Goal: Task Accomplishment & Management: Manage account settings

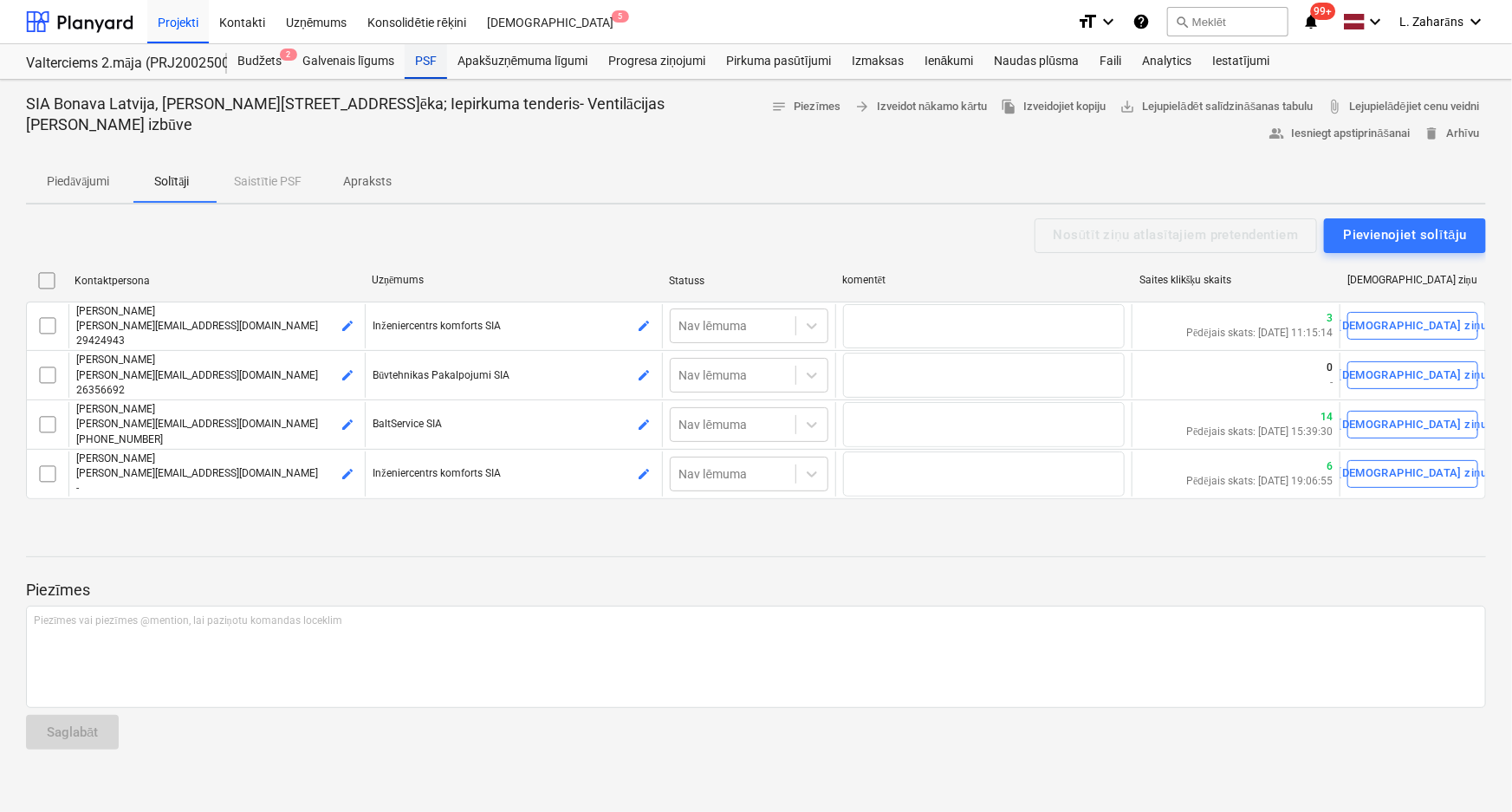
click at [422, 59] on div "PSF" at bounding box center [426, 61] width 43 height 34
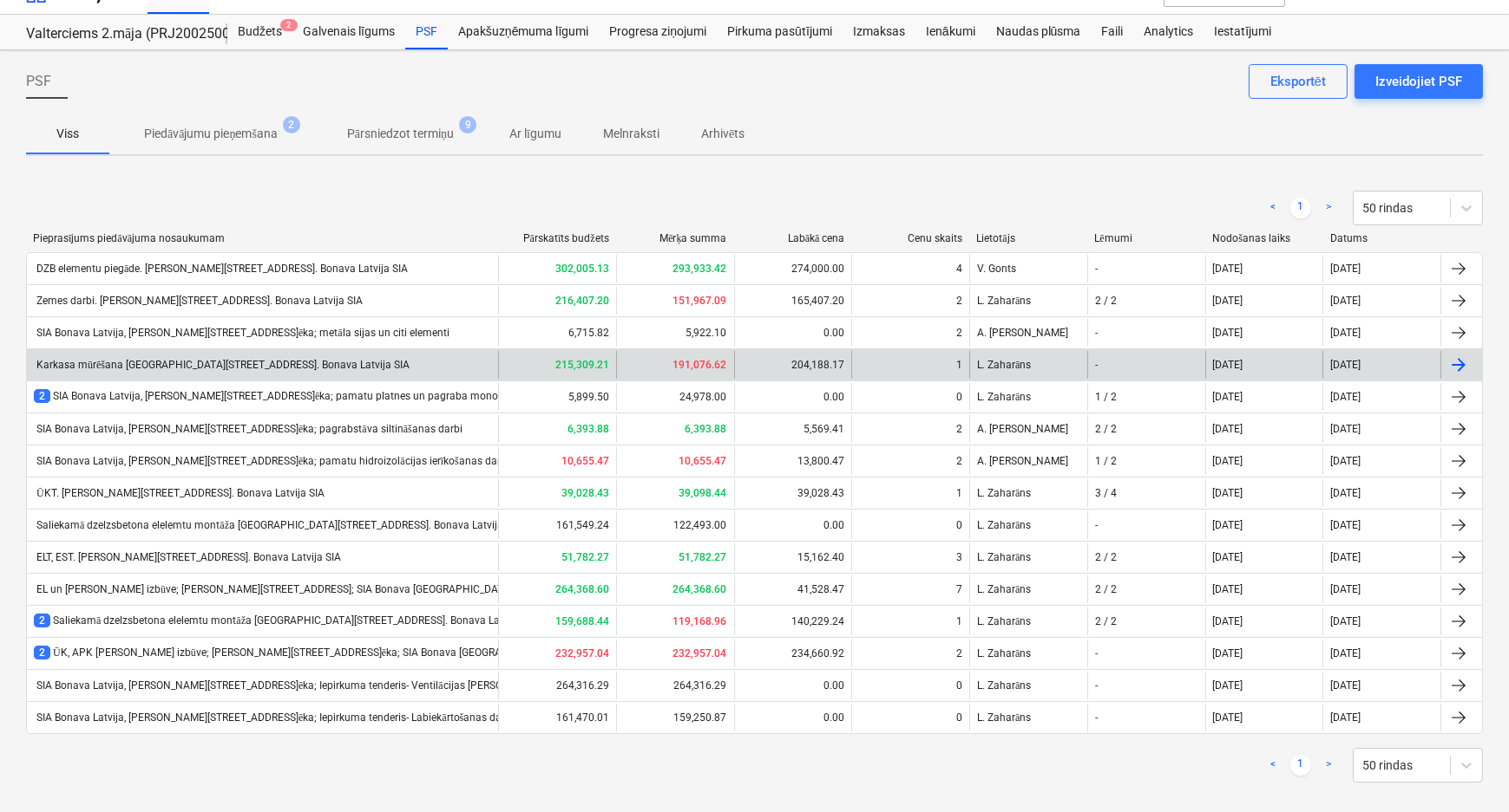
scroll to position [45, 0]
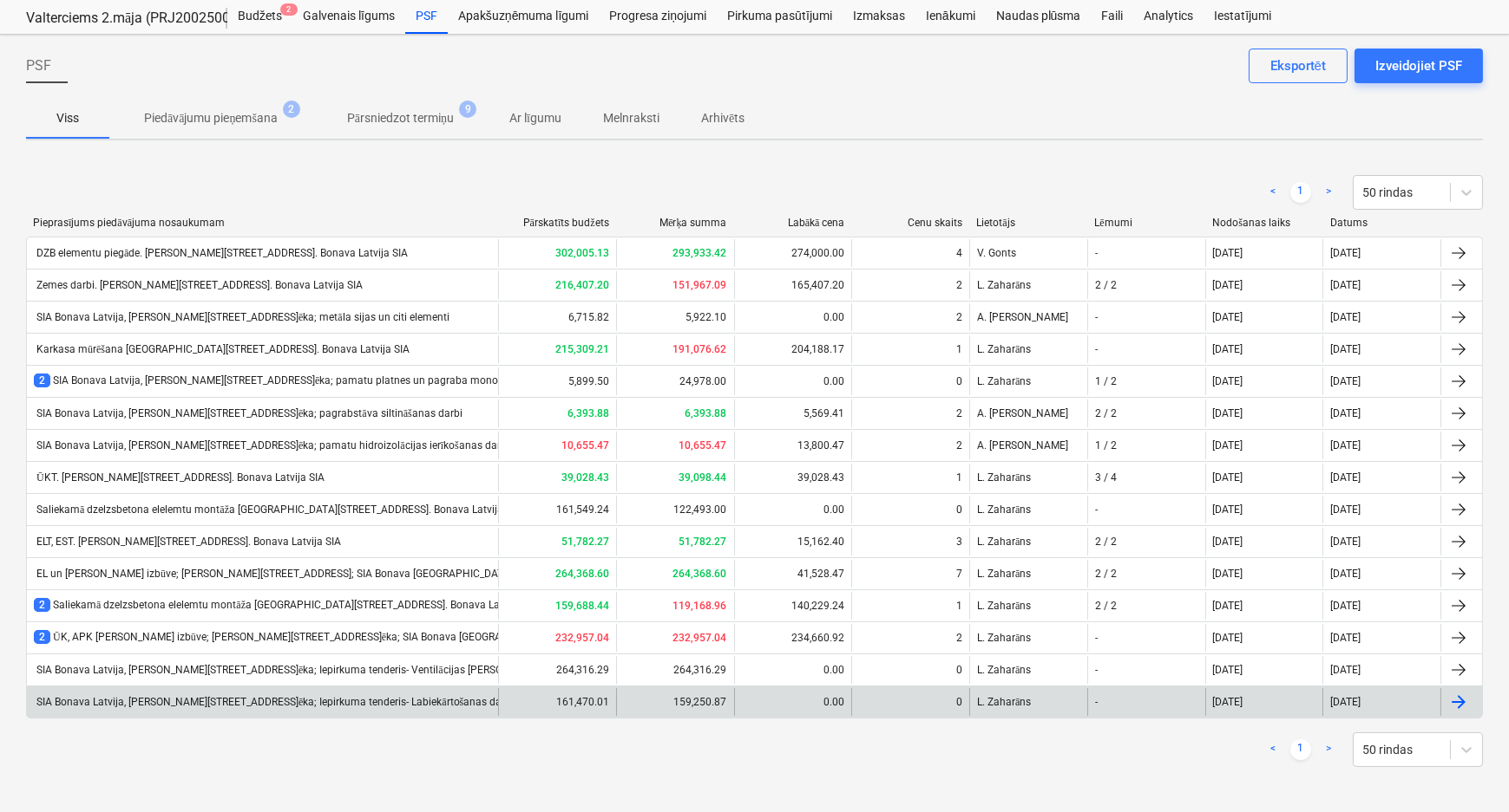
click at [401, 702] on div "SIA Bonava Latvija, Ēvalda Valtera iela 44, 2.ēka; Iepirkuma tenderis- Labiekār…" at bounding box center [273, 703] width 480 height 13
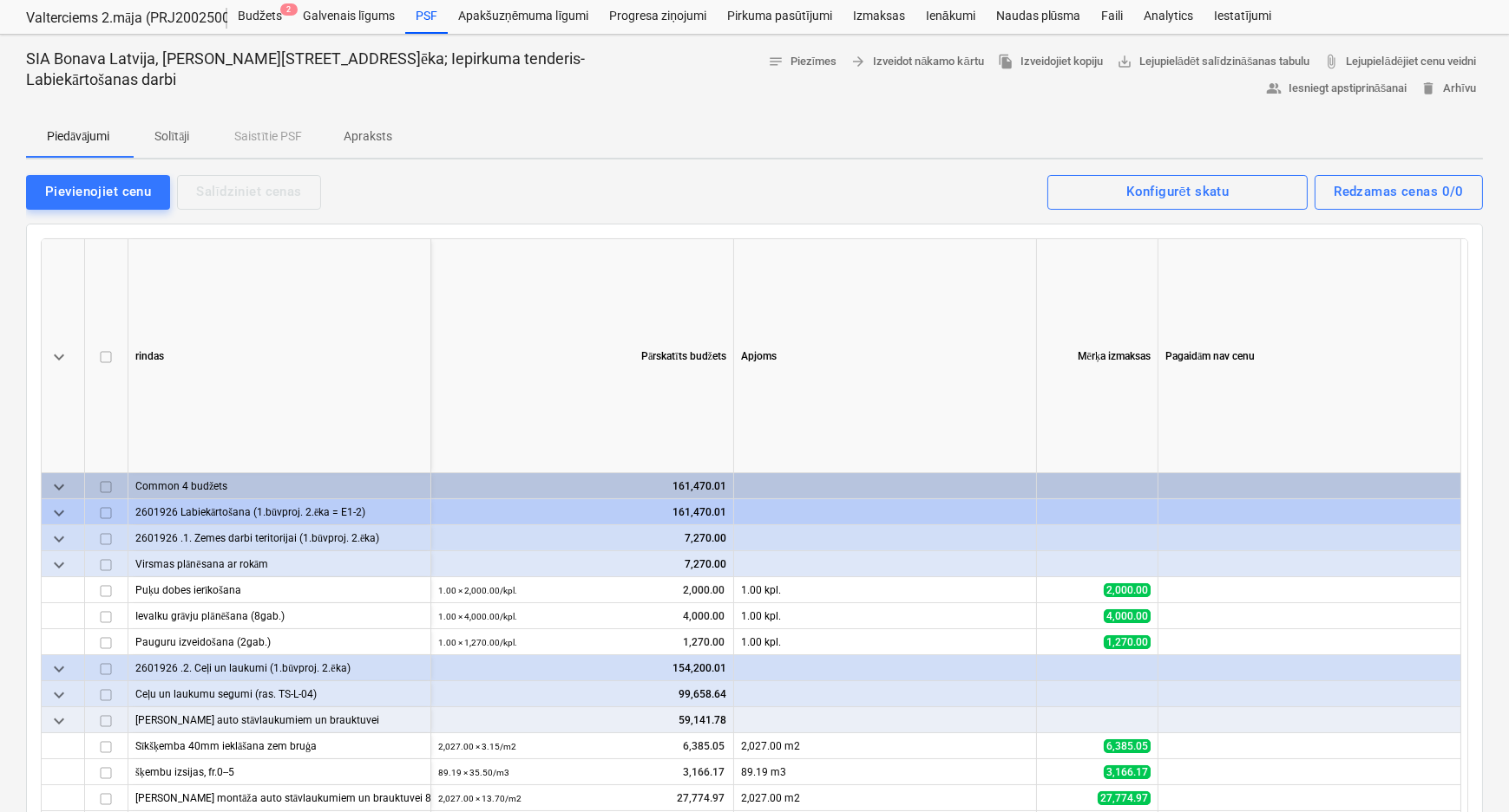
click at [171, 133] on p "Solītāji" at bounding box center [172, 136] width 42 height 19
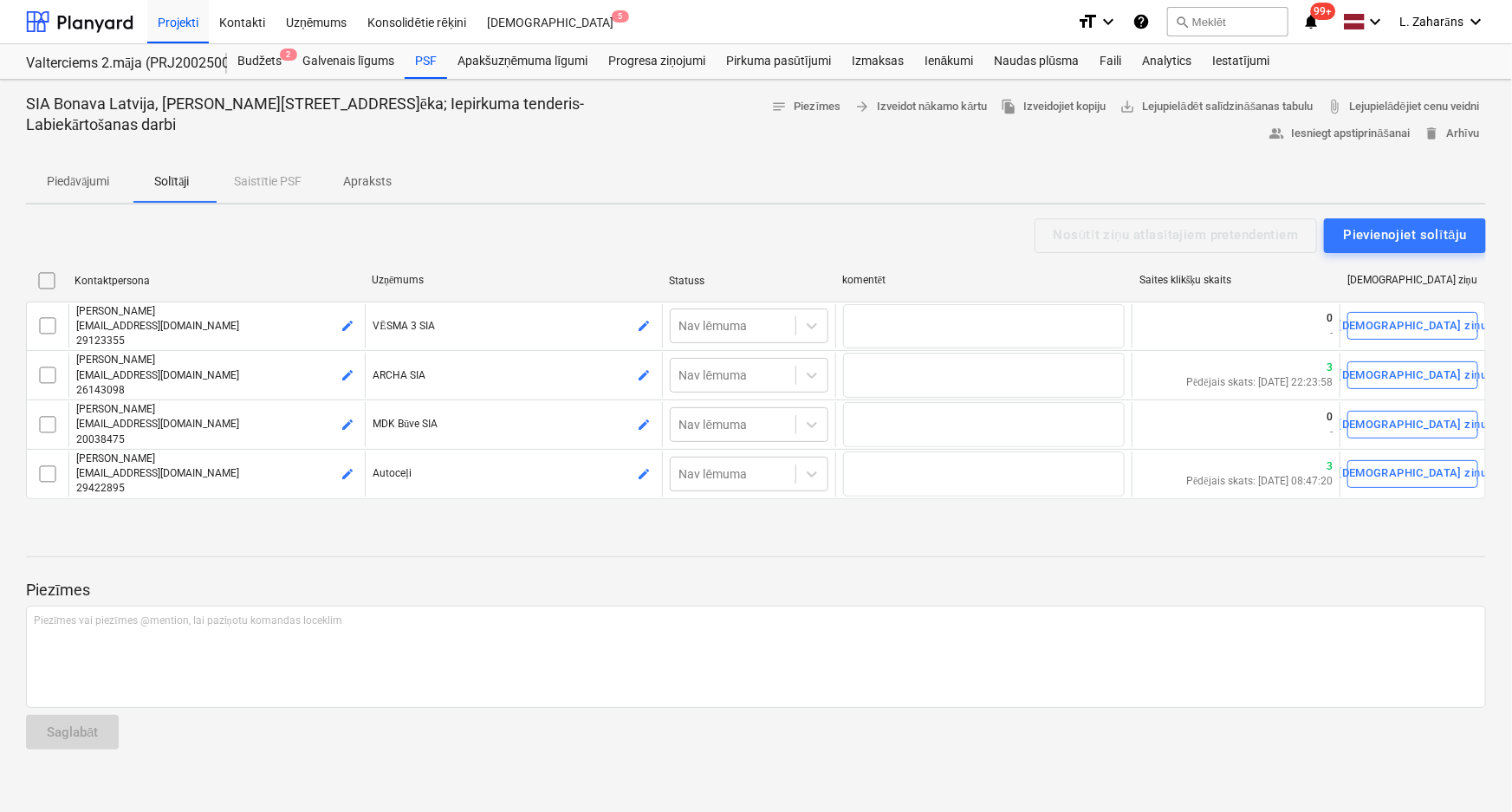
click at [364, 177] on p "Apraksts" at bounding box center [367, 182] width 48 height 19
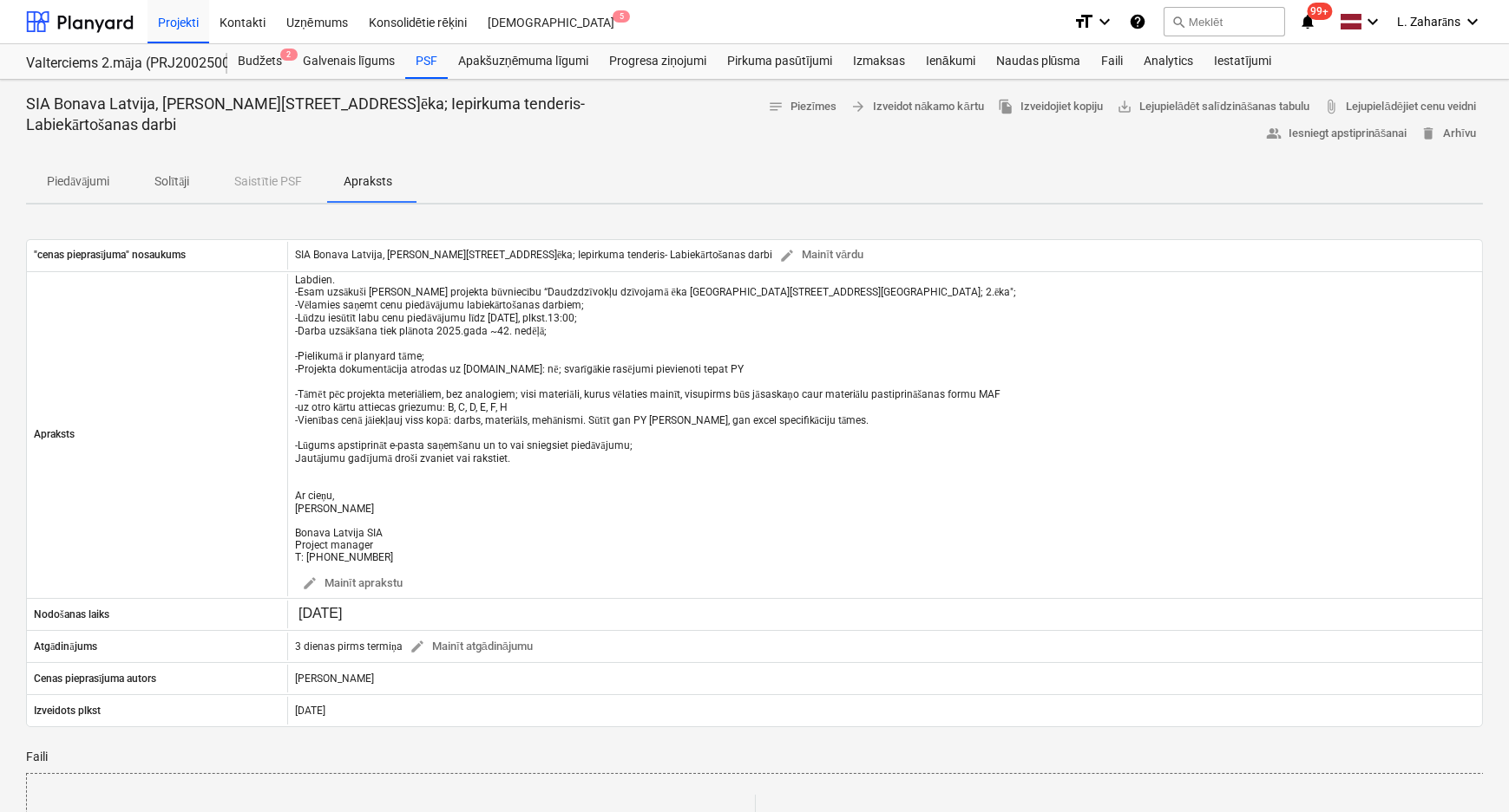
click at [180, 173] on p "Solītāji" at bounding box center [172, 182] width 42 height 19
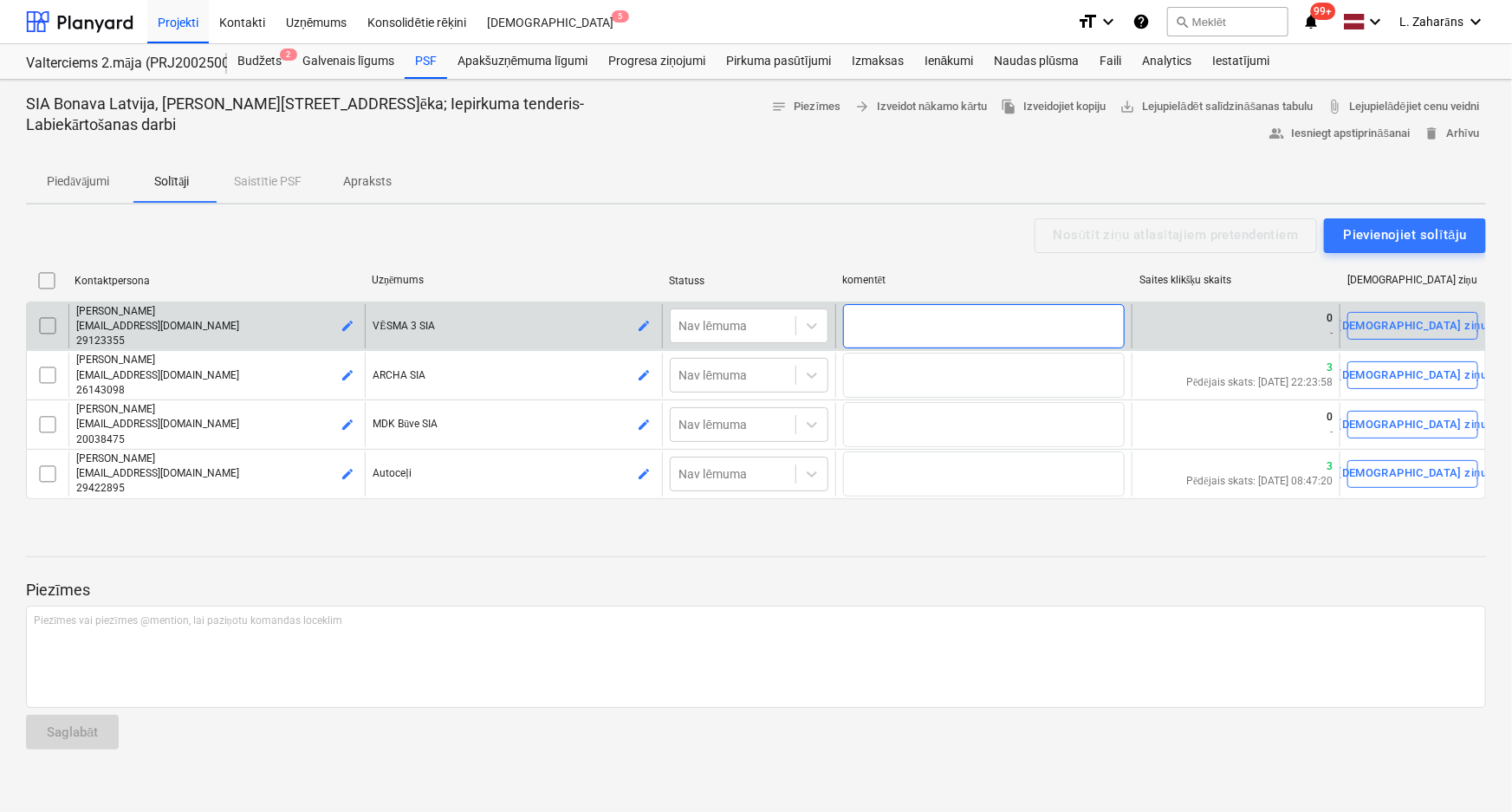
click at [933, 346] on textarea at bounding box center [984, 326] width 282 height 45
type textarea "x"
type textarea "q"
type textarea "x"
type textarea "qq"
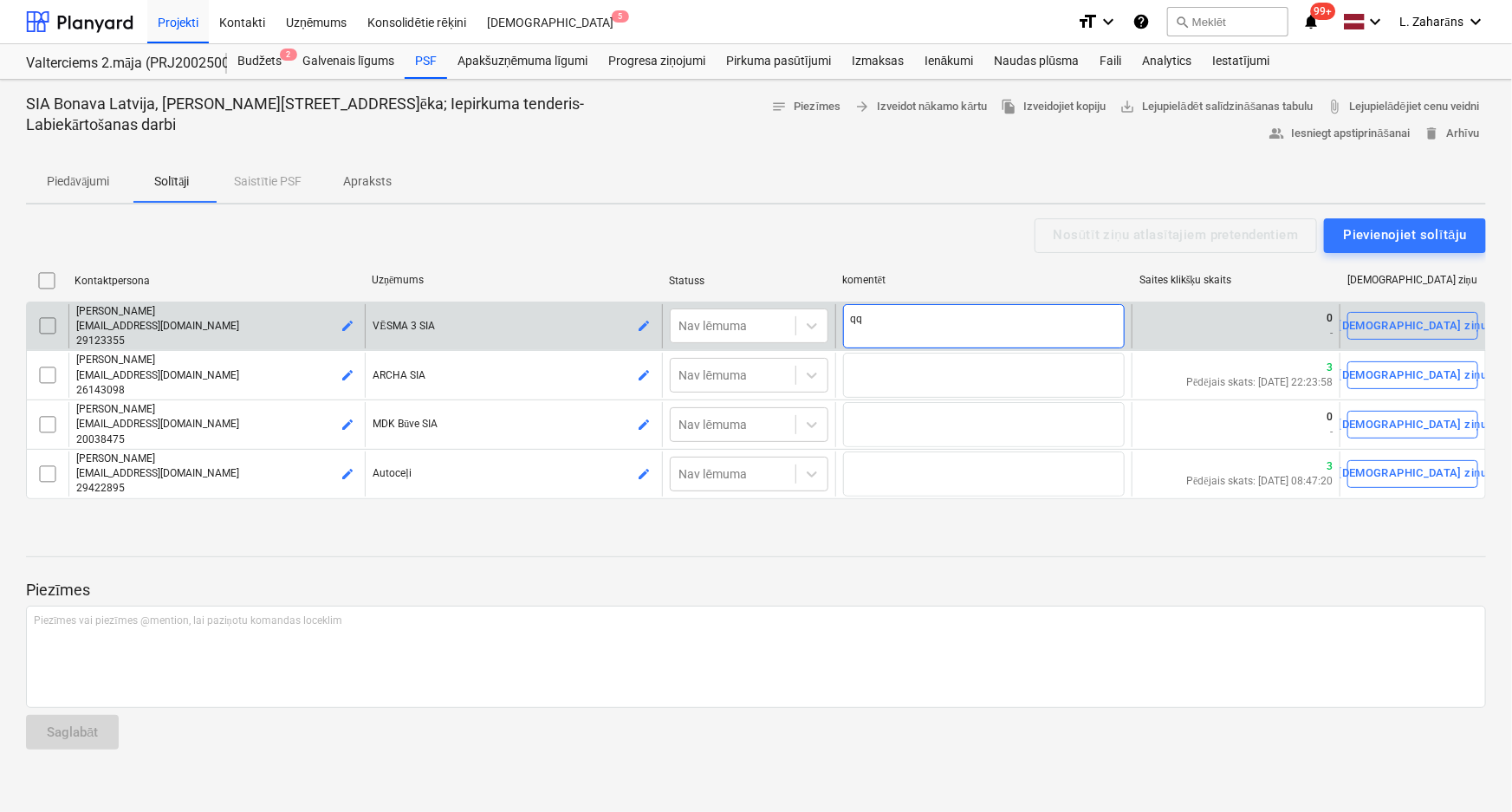
type textarea "x"
type textarea "q"
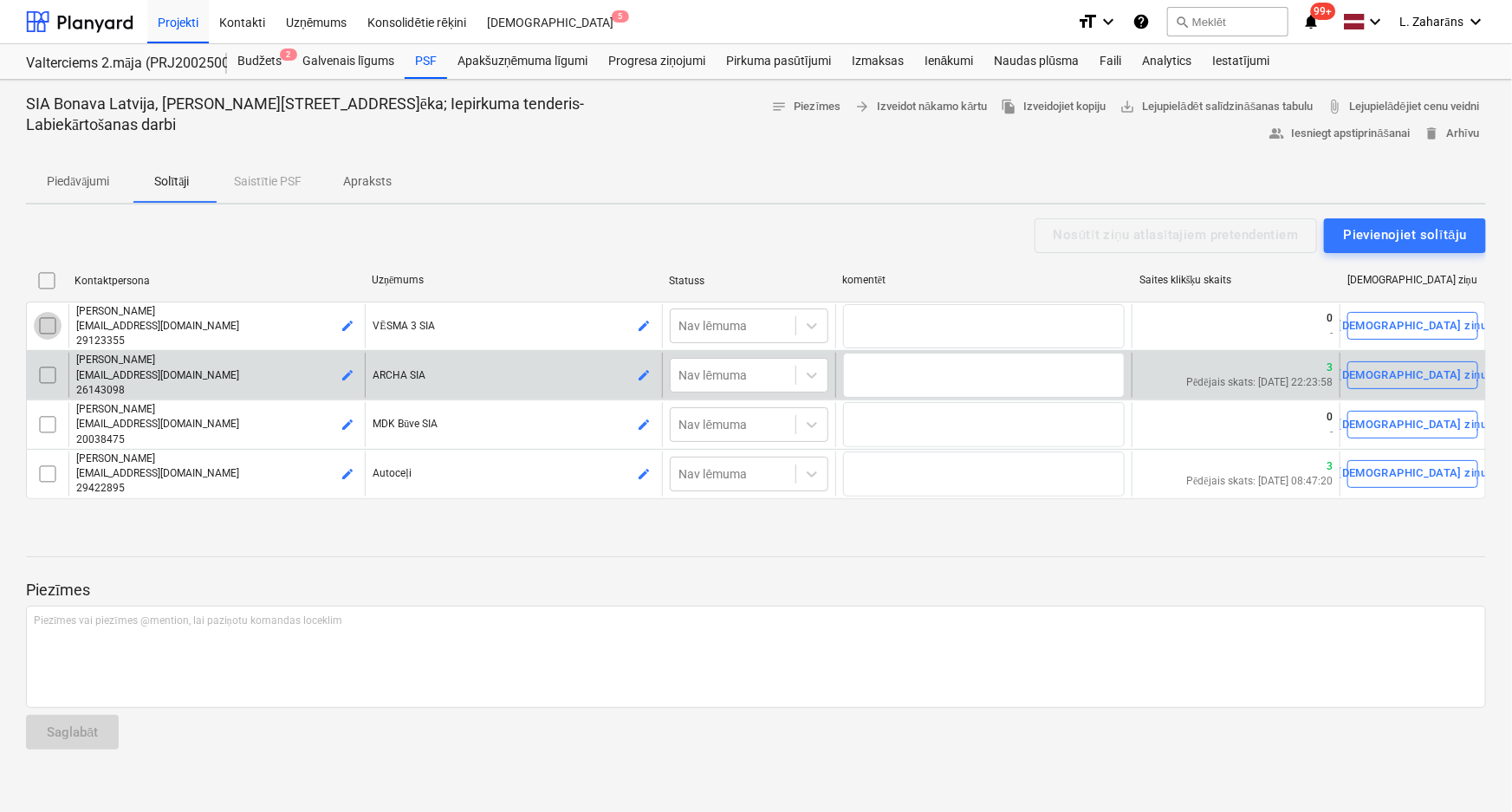
drag, startPoint x: 53, startPoint y: 324, endPoint x: 51, endPoint y: 357, distance: 33.1
click at [53, 329] on input "checkbox" at bounding box center [47, 326] width 28 height 28
drag, startPoint x: 51, startPoint y: 357, endPoint x: 51, endPoint y: 389, distance: 32.0
click at [53, 377] on input "checkbox" at bounding box center [47, 375] width 28 height 28
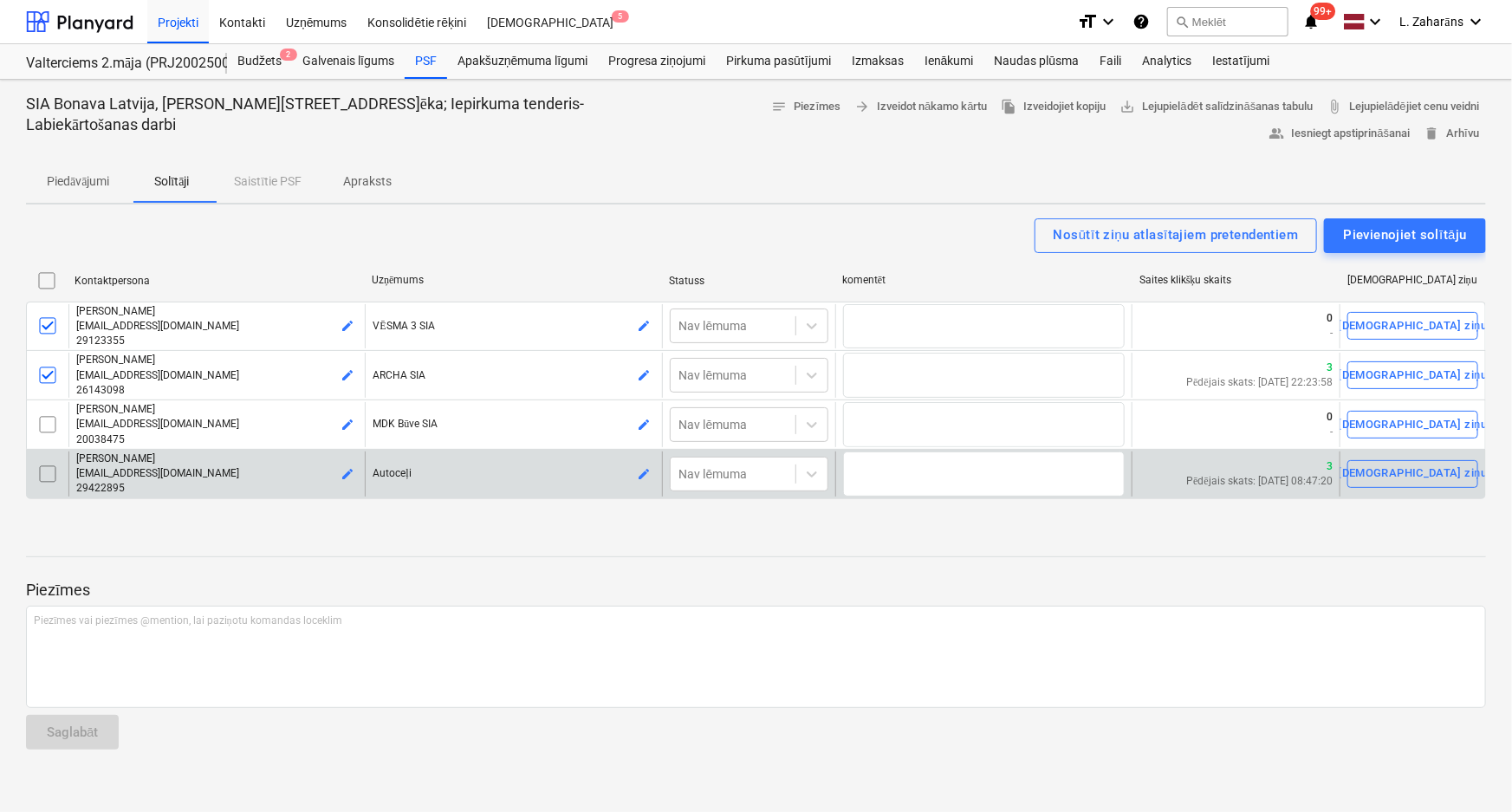
drag, startPoint x: 48, startPoint y: 416, endPoint x: 44, endPoint y: 457, distance: 41.2
click at [48, 425] on input "checkbox" at bounding box center [47, 425] width 28 height 28
click at [43, 469] on input "checkbox" at bounding box center [47, 475] width 28 height 28
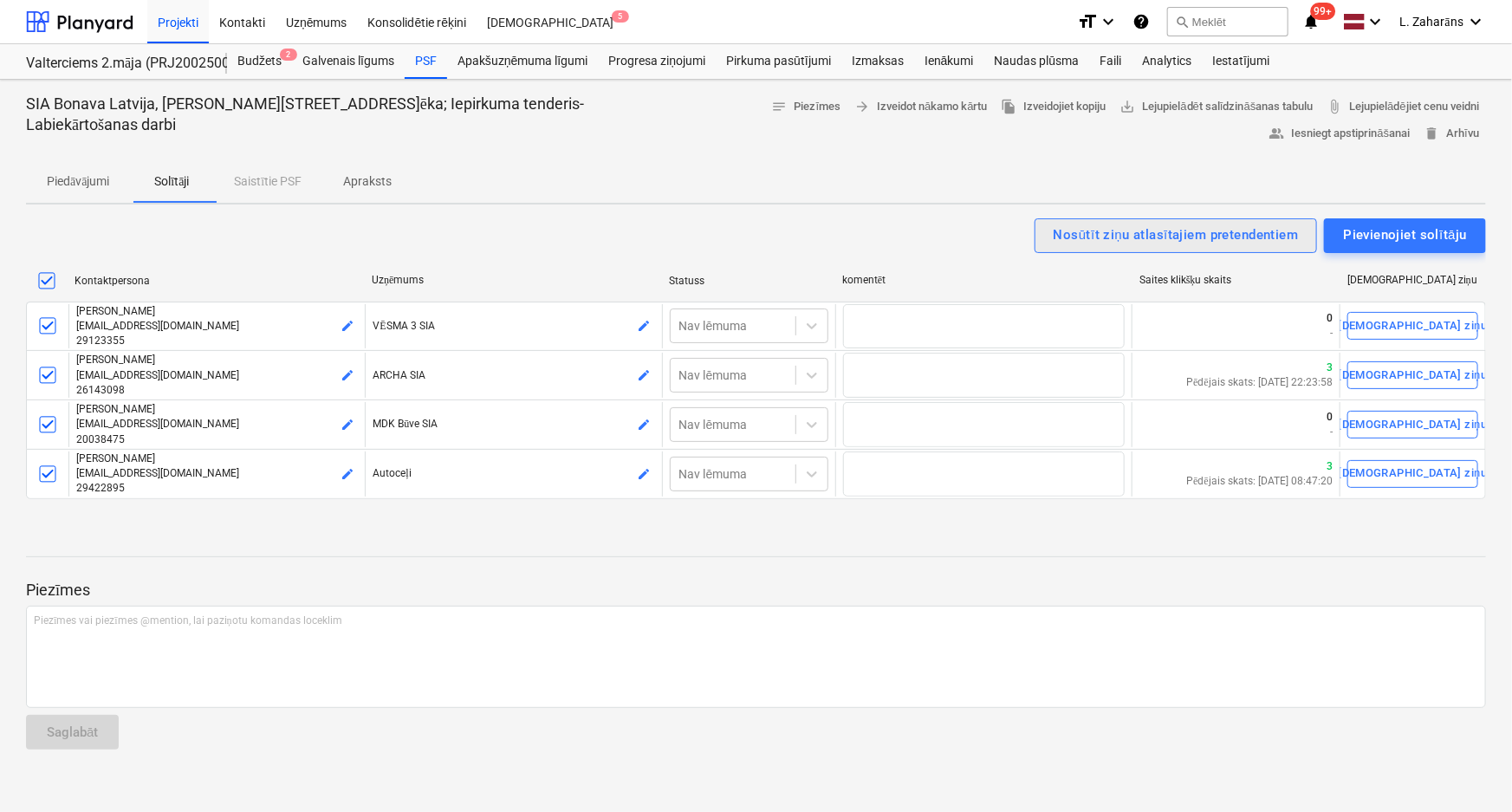
click at [1109, 240] on div "Nosūtīt ziņu atlasītajiem pretendentiem" at bounding box center [1176, 235] width 246 height 22
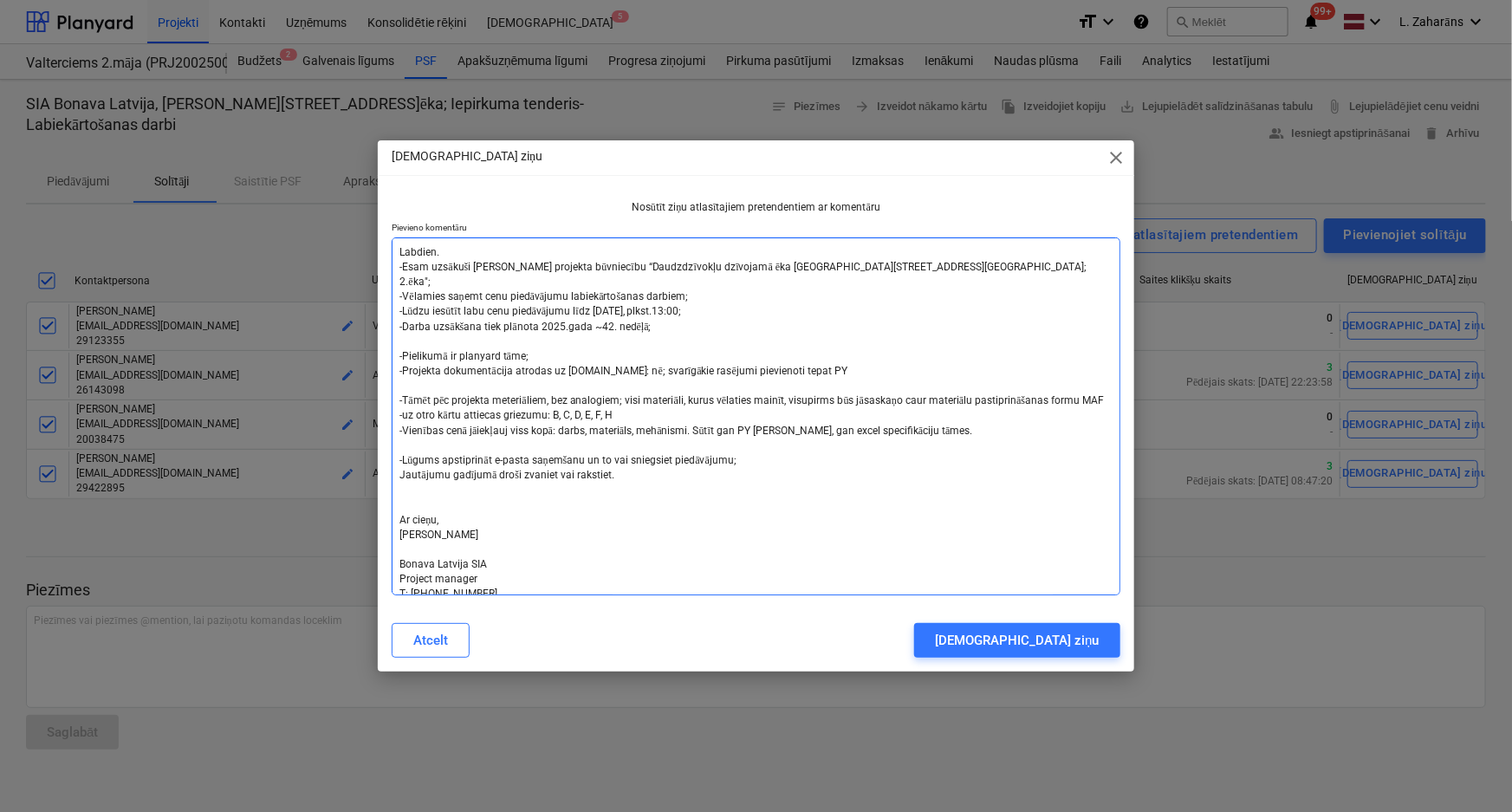
type textarea "x"
click at [398, 255] on textarea "Labdien. -Esam uzsākuši jauna projekta būvniecību “Daudzdzīvokļu dzīvojamā ēka …" at bounding box center [756, 416] width 729 height 358
type textarea "Labdien. -Esam uzsākuši jauna projekta būvniecību “Daudzdzīvokļu dzīvojamā ēka …"
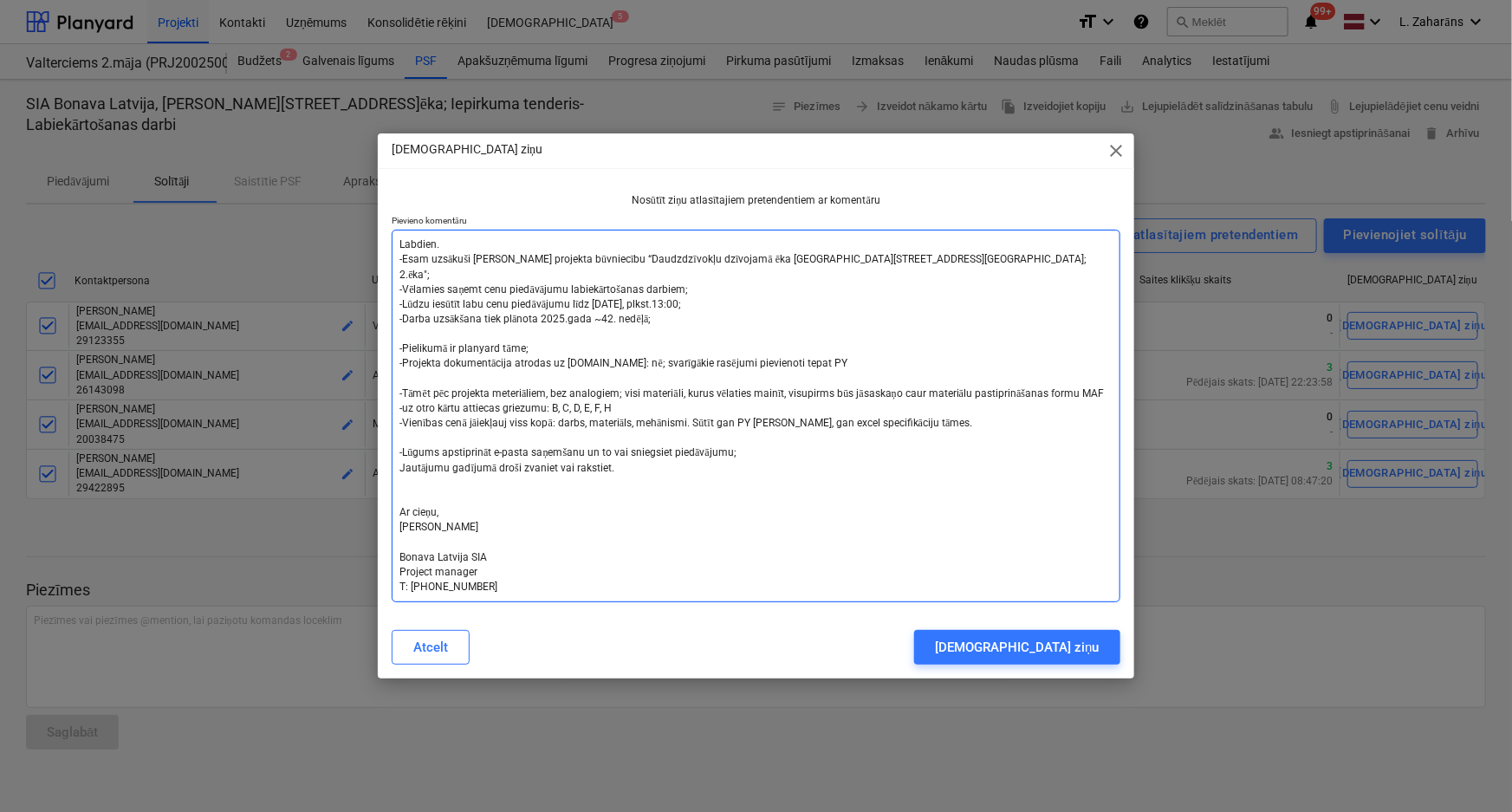
type textarea "x"
type textarea "Labdien. -Esam uzsākuši jauna projekta būvniecību “Daudzdzīvokļu dzīvojamā ēka …"
type textarea "x"
type textarea "Labdien. -Esam uzsākuši jauna projekta būvniecību “Daudzdzīvokļu dzīvojamā ēka …"
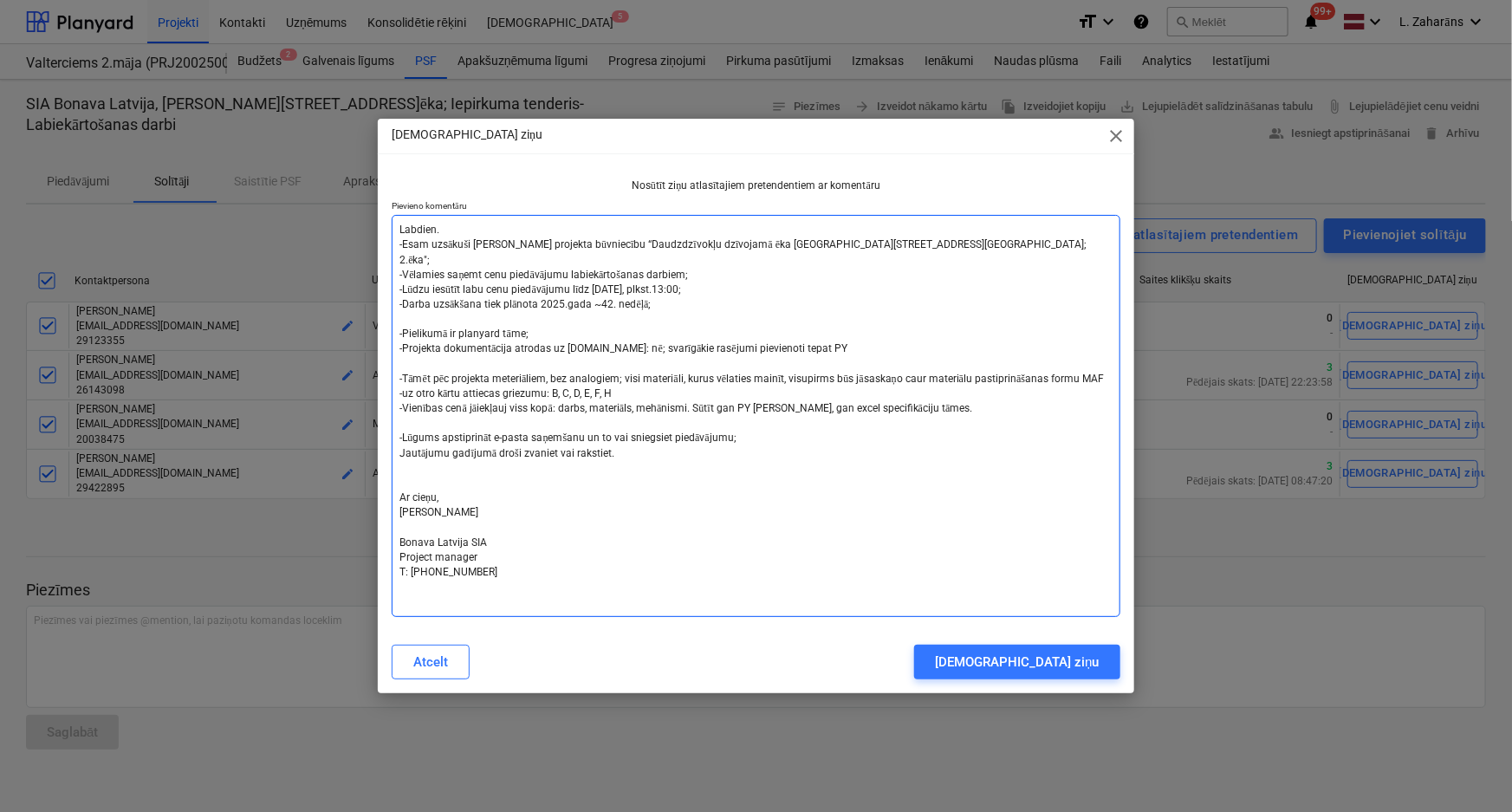
type textarea "x"
type textarea "Labdien. -Esam uzsākuši jauna projekta būvniecību “Daudzdzīvokļu dzīvojamā ēka …"
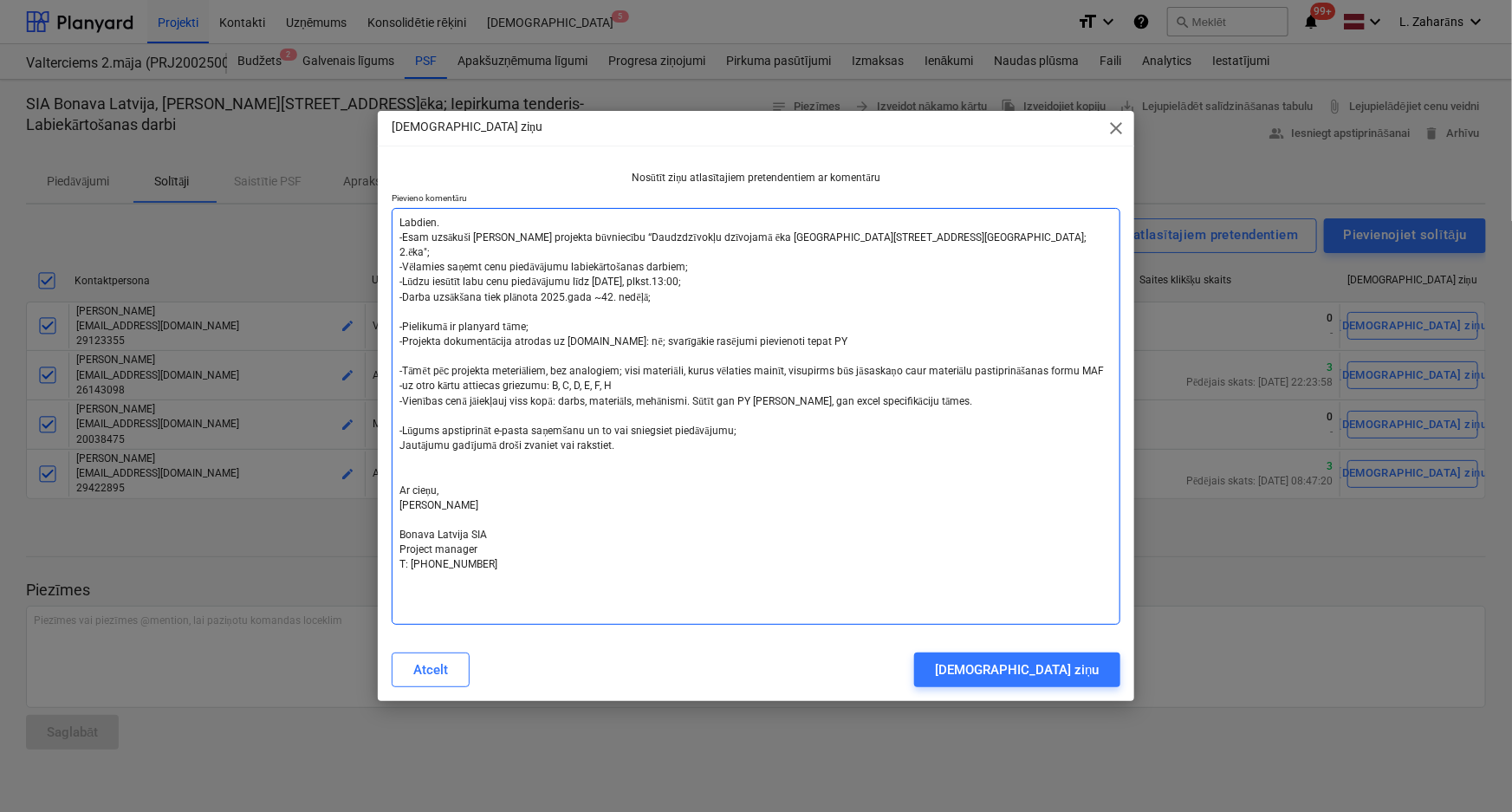
drag, startPoint x: 449, startPoint y: 286, endPoint x: 384, endPoint y: 276, distance: 65.8
click at [384, 276] on div "Nosūtīt ziņu atlasītajiem pretendentiem ar komentāru Pievieno komentāru" at bounding box center [756, 401] width 757 height 475
click at [450, 217] on textarea "Labdien. -Esam uzsākuši jauna projekta būvniecību “Daudzdzīvokļu dzīvojamā ēka …" at bounding box center [756, 416] width 729 height 417
type textarea "x"
type textarea "l Labdien. -Esam uzsākuši jauna projekta būvniecību “Daudzdzīvokļu dzīvojamā ēk…"
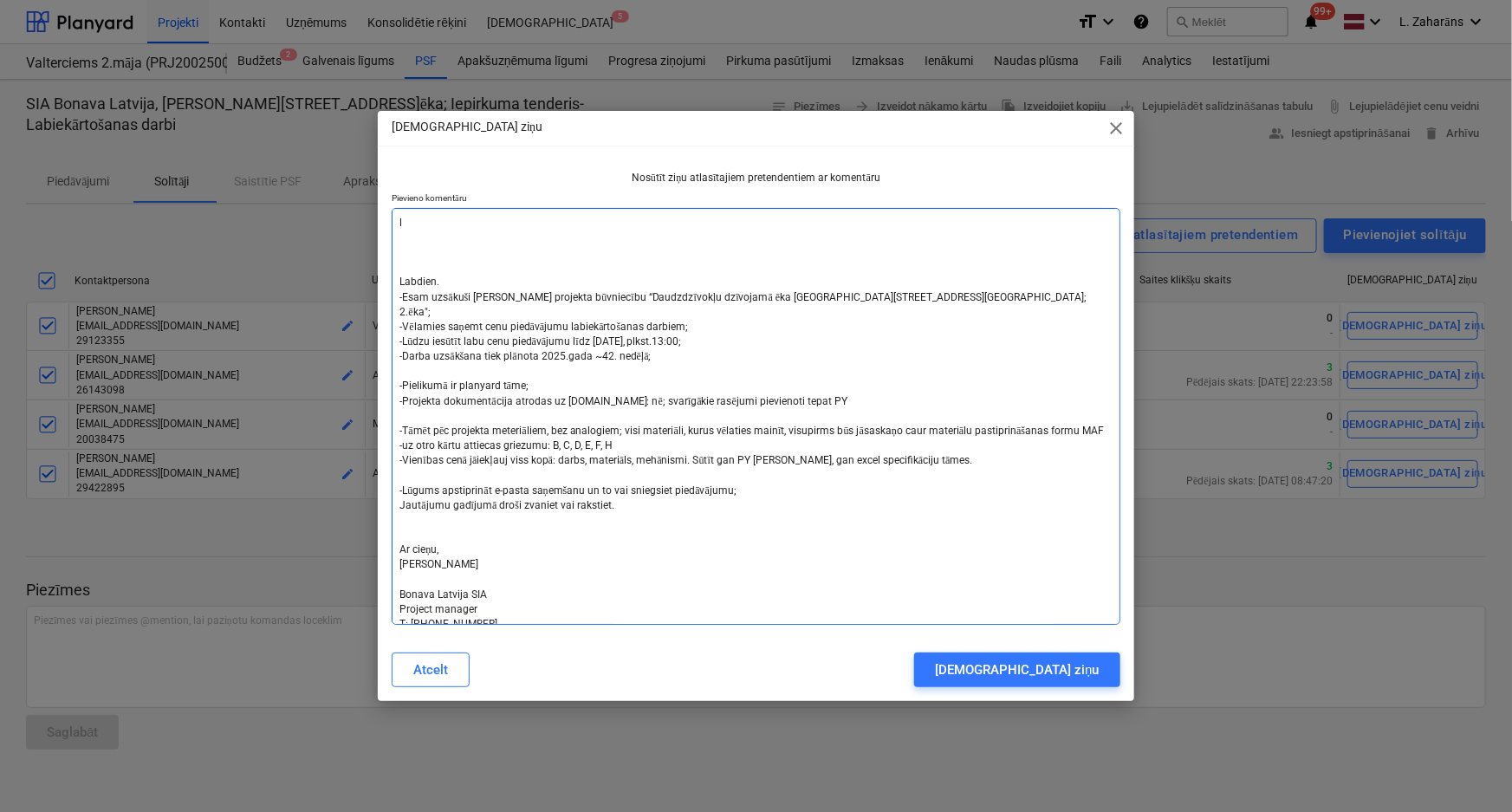
type textarea "x"
type textarea "la Labdien. -Esam uzsākuši jauna projekta būvniecību “Daudzdzīvokļu dzīvojamā ē…"
type textarea "x"
type textarea "lab Labdien. -Esam uzsākuši jauna projekta būvniecību “Daudzdzīvokļu dzīvojamā …"
type textarea "x"
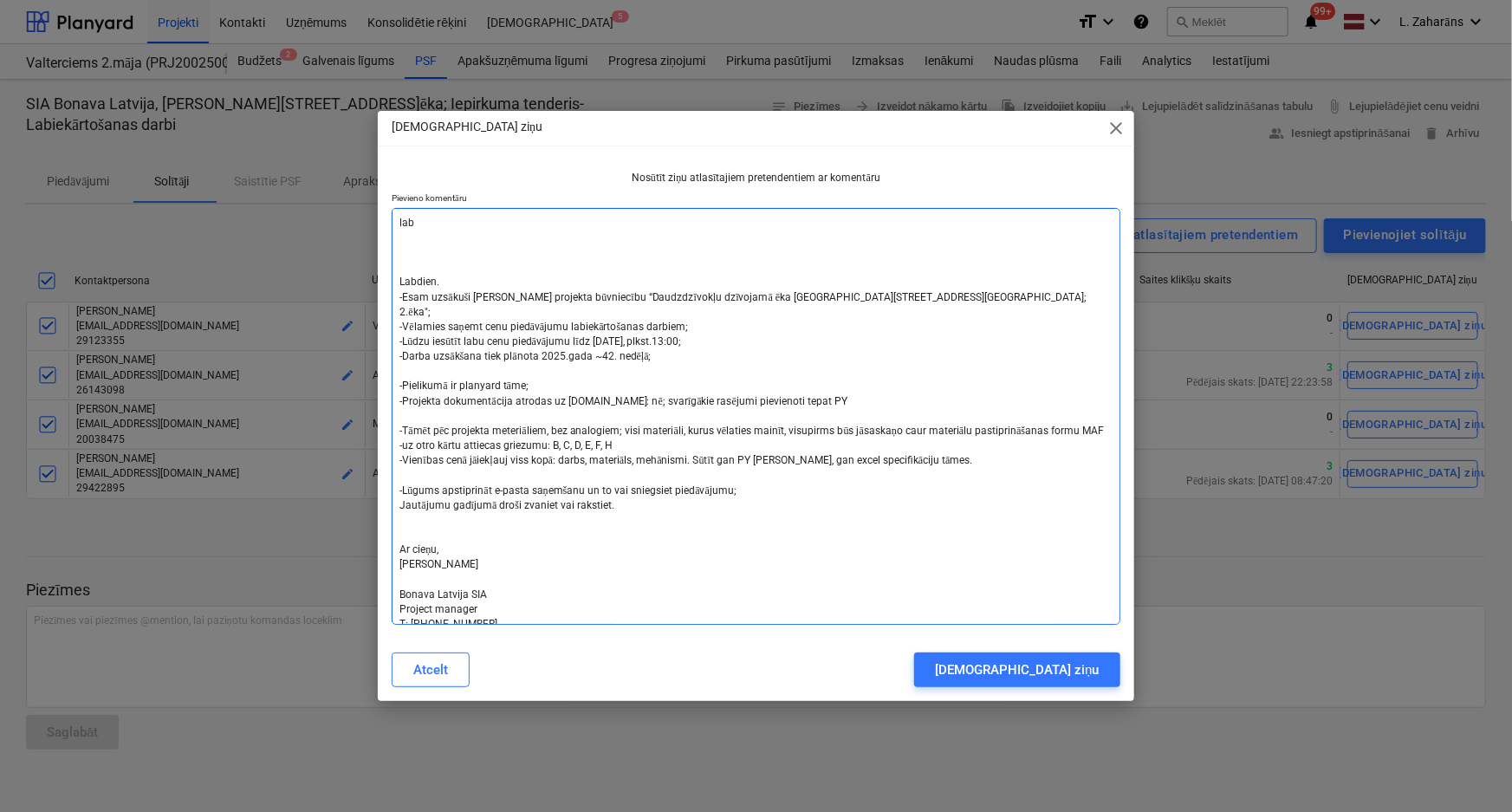
type textarea "labd Labdien. -Esam uzsākuši jauna projekta būvniecību “Daudzdzīvokļu dzīvojamā…"
type textarea "x"
type textarea "labdi Labdien. -Esam uzsākuši jauna projekta būvniecību “Daudzdzīvokļu dzīvojam…"
type textarea "x"
type textarea "labdie Labdien. -Esam uzsākuši jauna projekta būvniecību “Daudzdzīvokļu dzīvoja…"
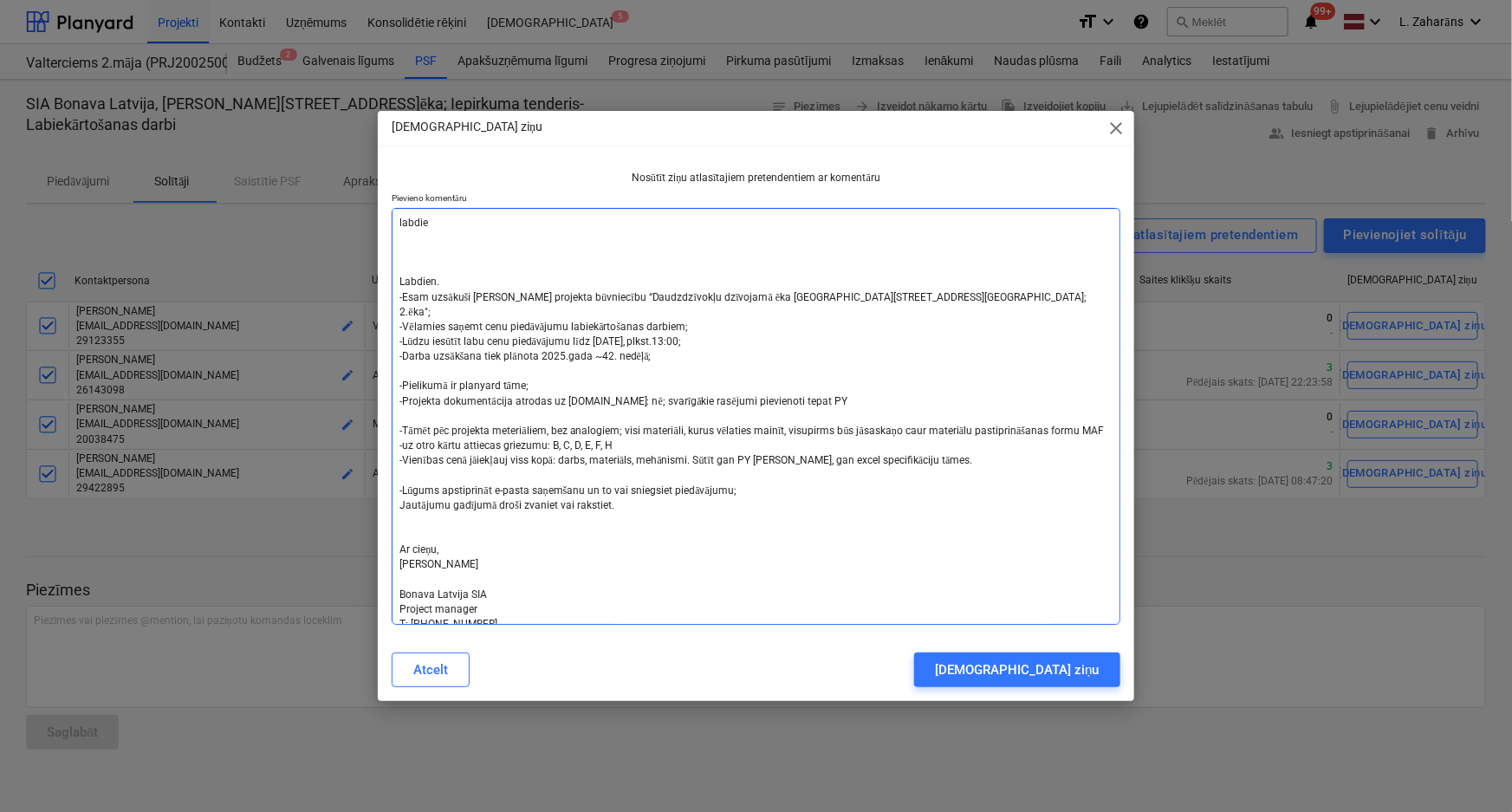
type textarea "x"
type textarea "labdien Labdien. -Esam uzsākuši jauna projekta būvniecību “Daudzdzīvokļu dzīvoj…"
type textarea "x"
type textarea "labdien, Labdien. -Esam uzsākuši jauna projekta būvniecību “Daudzdzīvokļu dzīvo…"
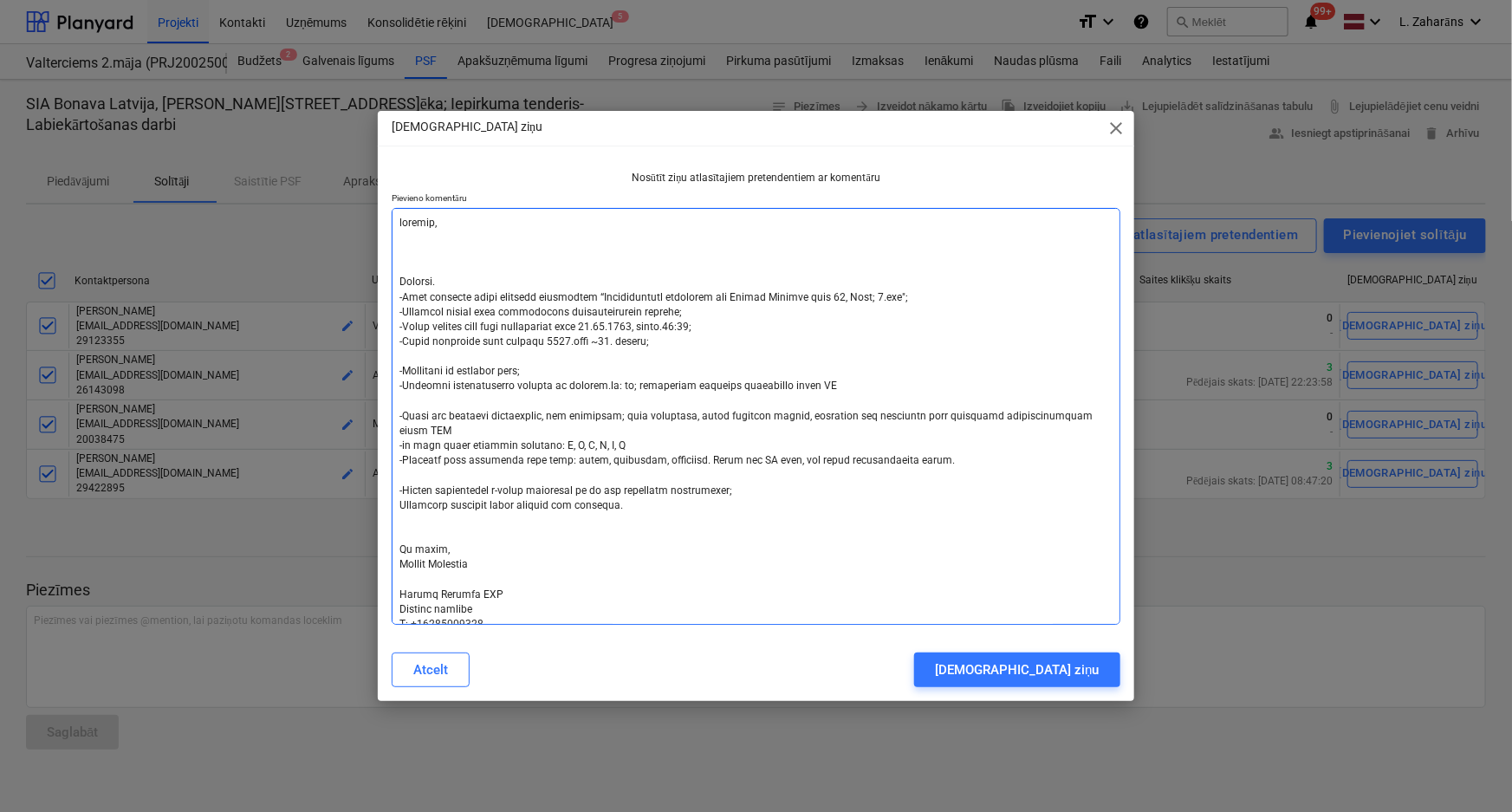
type textarea "x"
type textarea "labdien, Labdien. -Esam uzsākuši jauna projekta būvniecību “Daudzdzīvokļu dzīvo…"
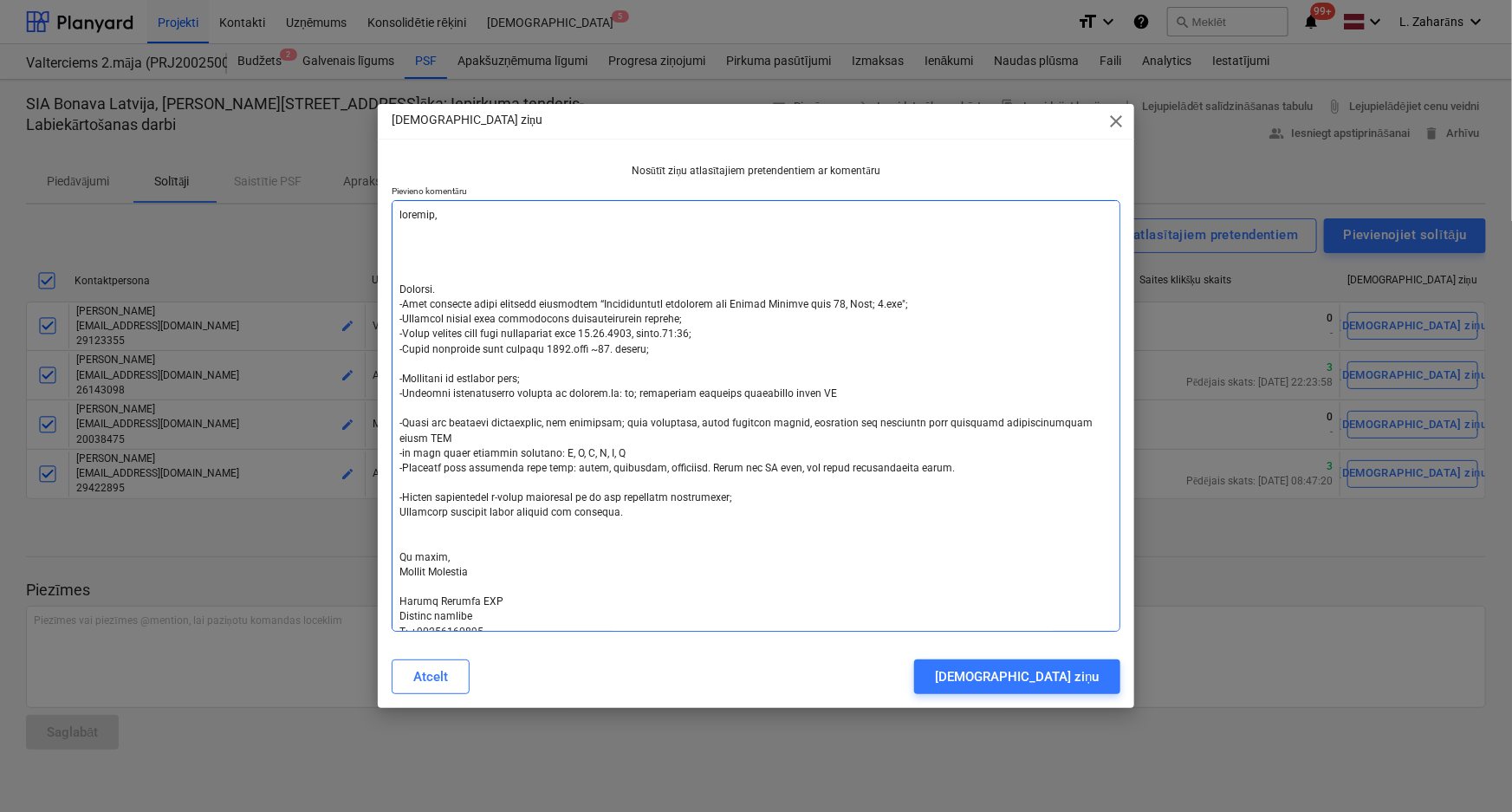
type textarea "x"
type textarea "labdien, p Labdien. -Esam uzsākuši jauna projekta būvniecību “Daudzdzīvokļu dzī…"
type textarea "x"
type textarea "labdien, pa Labdien. -Esam uzsākuši jauna projekta būvniecību “Daudzdzīvokļu dz…"
type textarea "x"
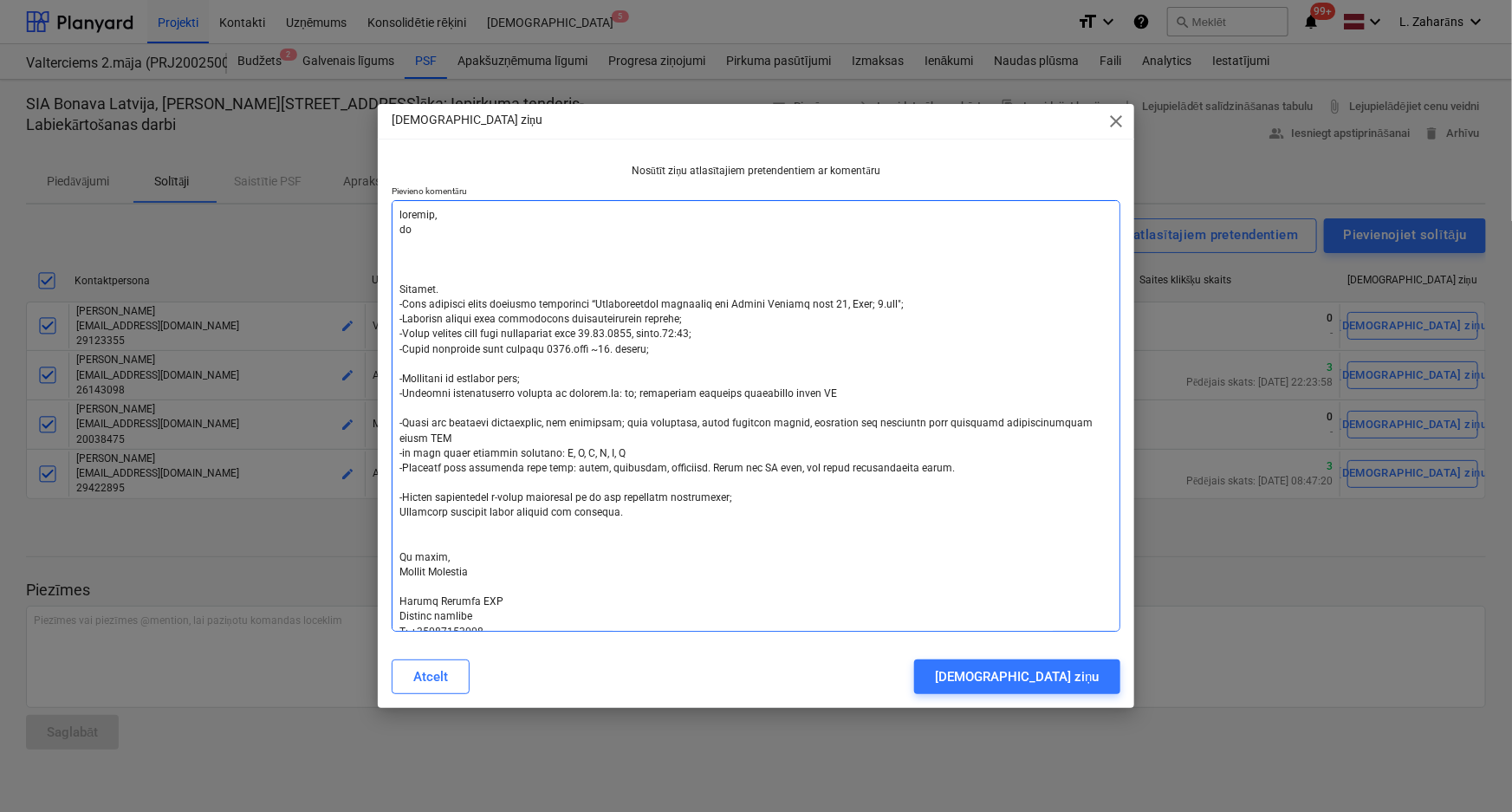
type textarea "labdien, pag Labdien. -Esam uzsākuši jauna projekta būvniecību “Daudzdzīvokļu d…"
type textarea "x"
type textarea "labdien, paga Labdien. -Esam uzsākuši jauna projekta būvniecību “Daudzdzīvokļu …"
type textarea "x"
type textarea "labdien, pagar Labdien. -Esam uzsākuši jauna projekta būvniecību “Daudzdzīvokļu…"
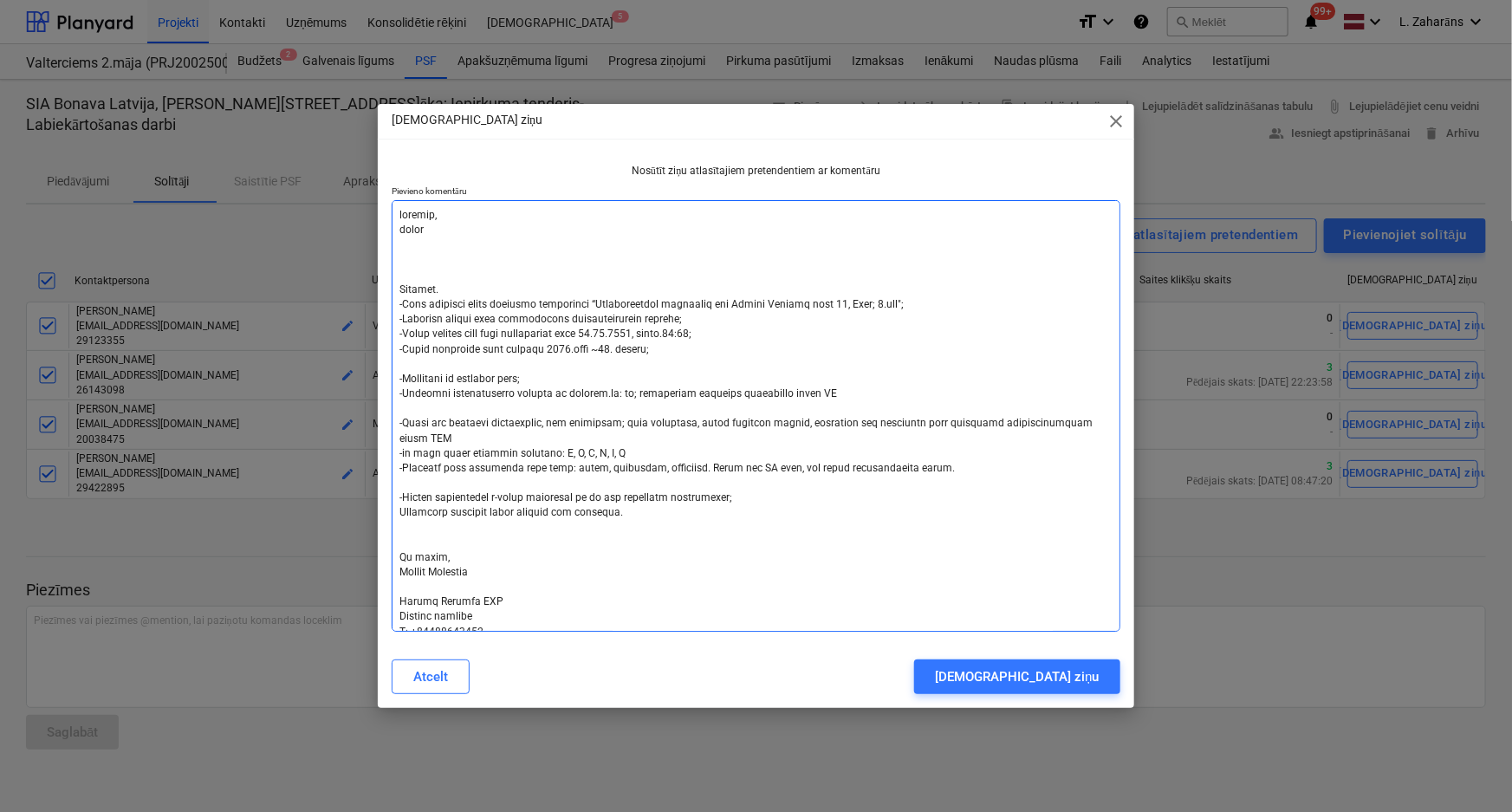
type textarea "x"
type textarea "labdien, pagari Labdien. -Esam uzsākuši jauna projekta būvniecību “Daudzdzīvokļ…"
type textarea "x"
type textarea "labdien, pagarin Labdien. -Esam uzsākuši jauna projekta būvniecību “Daudzdzīvok…"
type textarea "x"
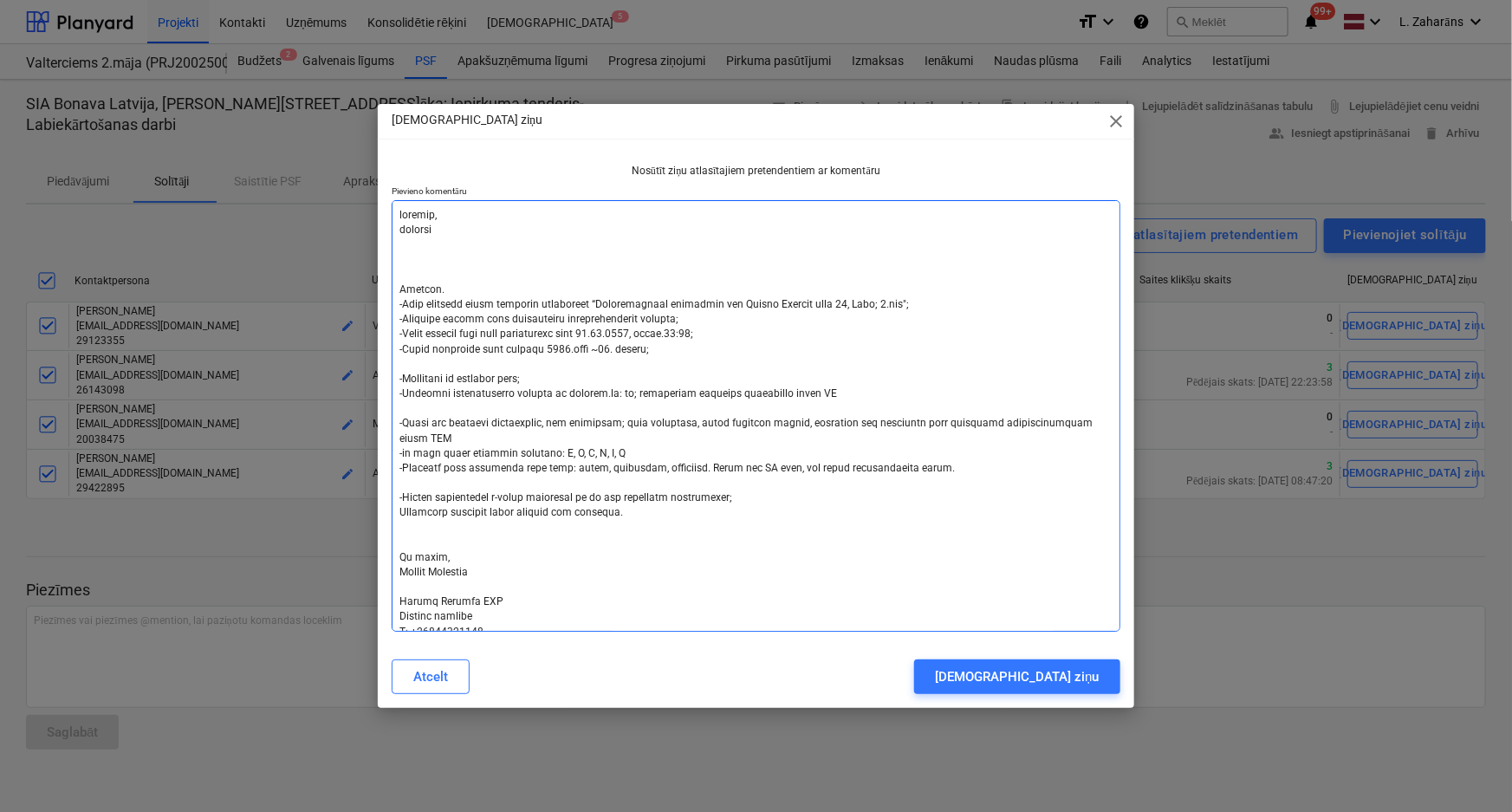
type textarea "labdien, pagarini Labdien. -Esam uzsākuši jauna projekta būvniecību “Daudzdzīvo…"
type textarea "x"
type textarea "labdien, pagarin Labdien. -Esam uzsākuši jauna projekta būvniecību “Daudzdzīvok…"
type textarea "x"
type textarea "labdien, pagarinu Labdien. -Esam uzsākuši jauna projekta būvniecību “Daudzdzīvo…"
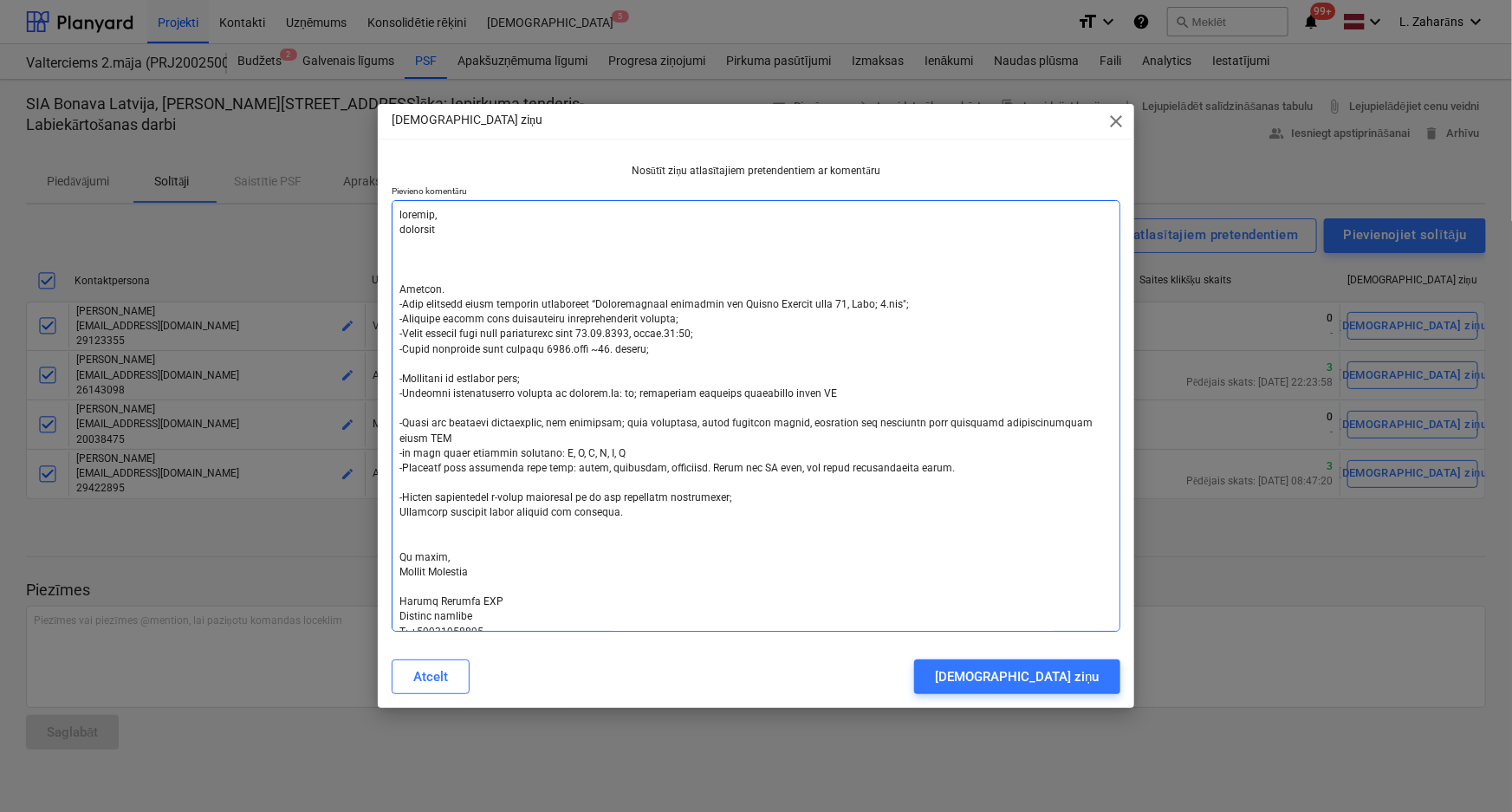
type textarea "x"
type textarea "labdien, pagarinu Labdien. -Esam uzsākuši jauna projekta būvniecību “Daudzdzīvo…"
type textarea "x"
type textarea "labdien, pagarinu i Labdien. -Esam uzsākuši jauna projekta būvniecību “Daudzdzī…"
type textarea "x"
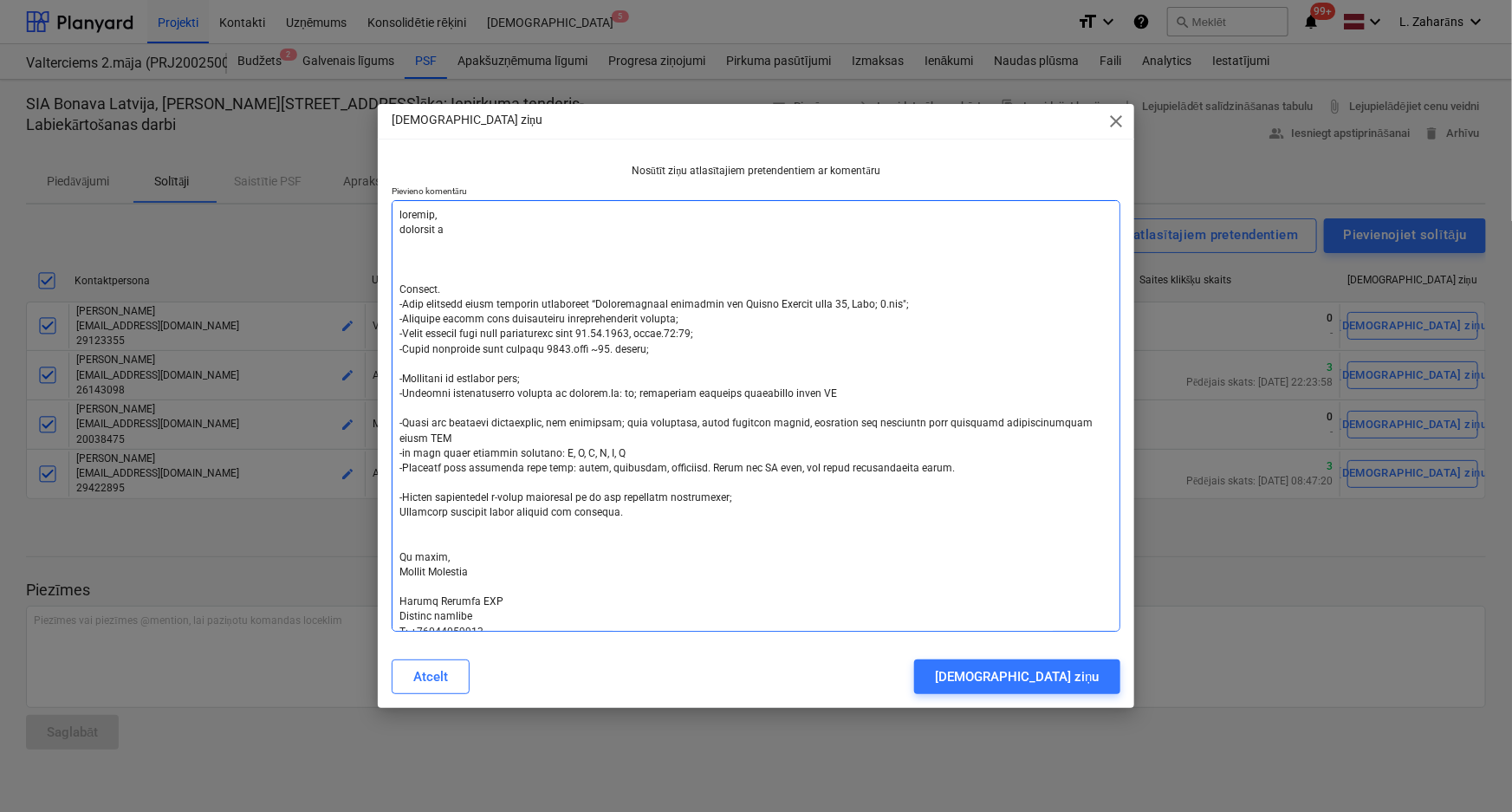
type textarea "labdien, pagarinu ie Labdien. -Esam uzsākuši jauna projekta būvniecību “Daudzdz…"
type textarea "x"
type textarea "labdien, pagarinu ies Labdien. -Esam uzsākuši jauna projekta būvniecību “Daudzd…"
type textarea "x"
type textarea "labdien, pagarinu iesn Labdien. -Esam uzsākuši jauna projekta būvniecību “Daudz…"
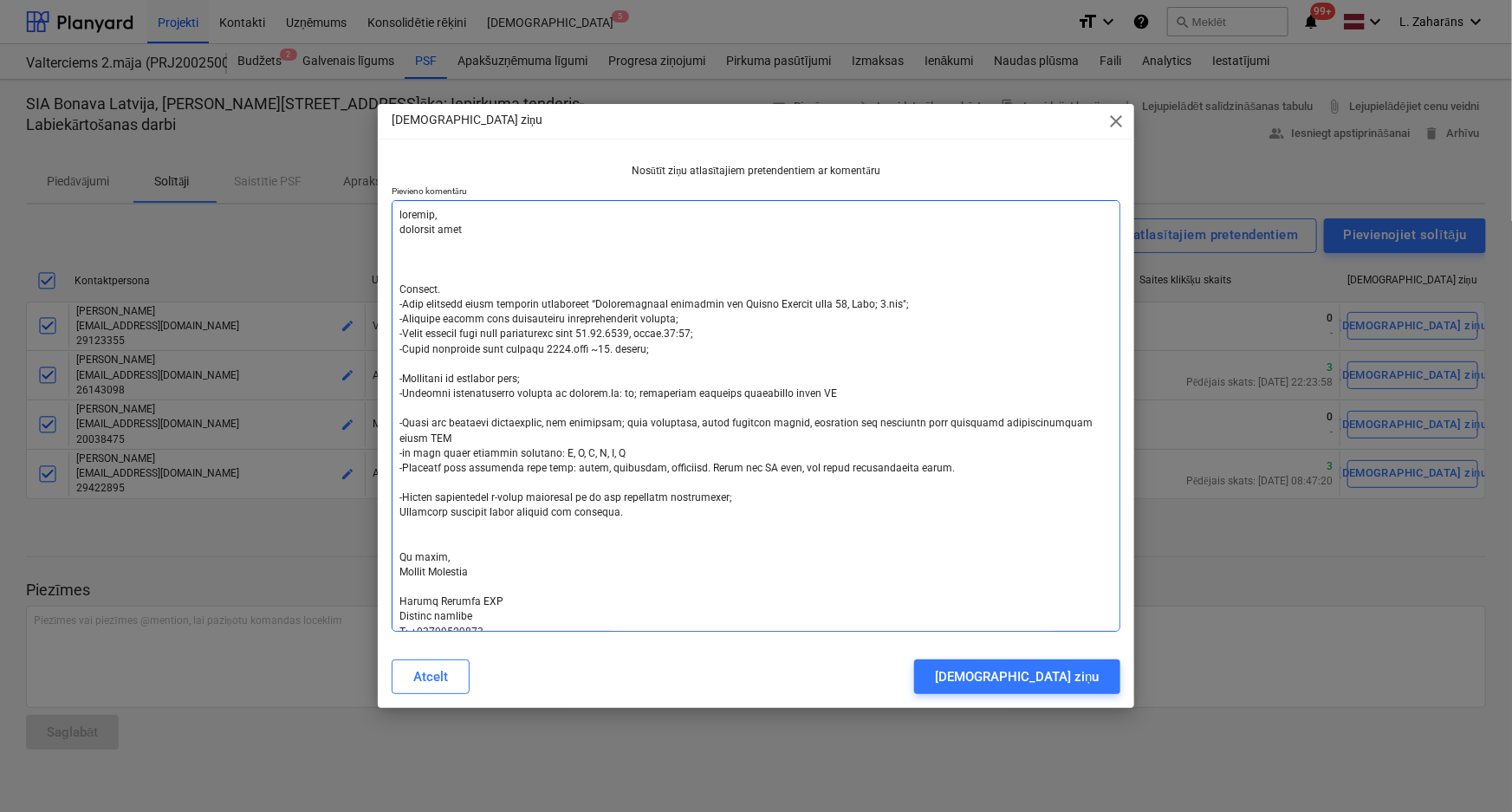
type textarea "x"
type textarea "labdien, pagarinu iesni Labdien. -Esam uzsākuši jauna projekta būvniecību “Daud…"
type textarea "x"
type textarea "labdien, pagarinu iesnie Labdien. -Esam uzsākuši jauna projekta būvniecību “Dau…"
type textarea "x"
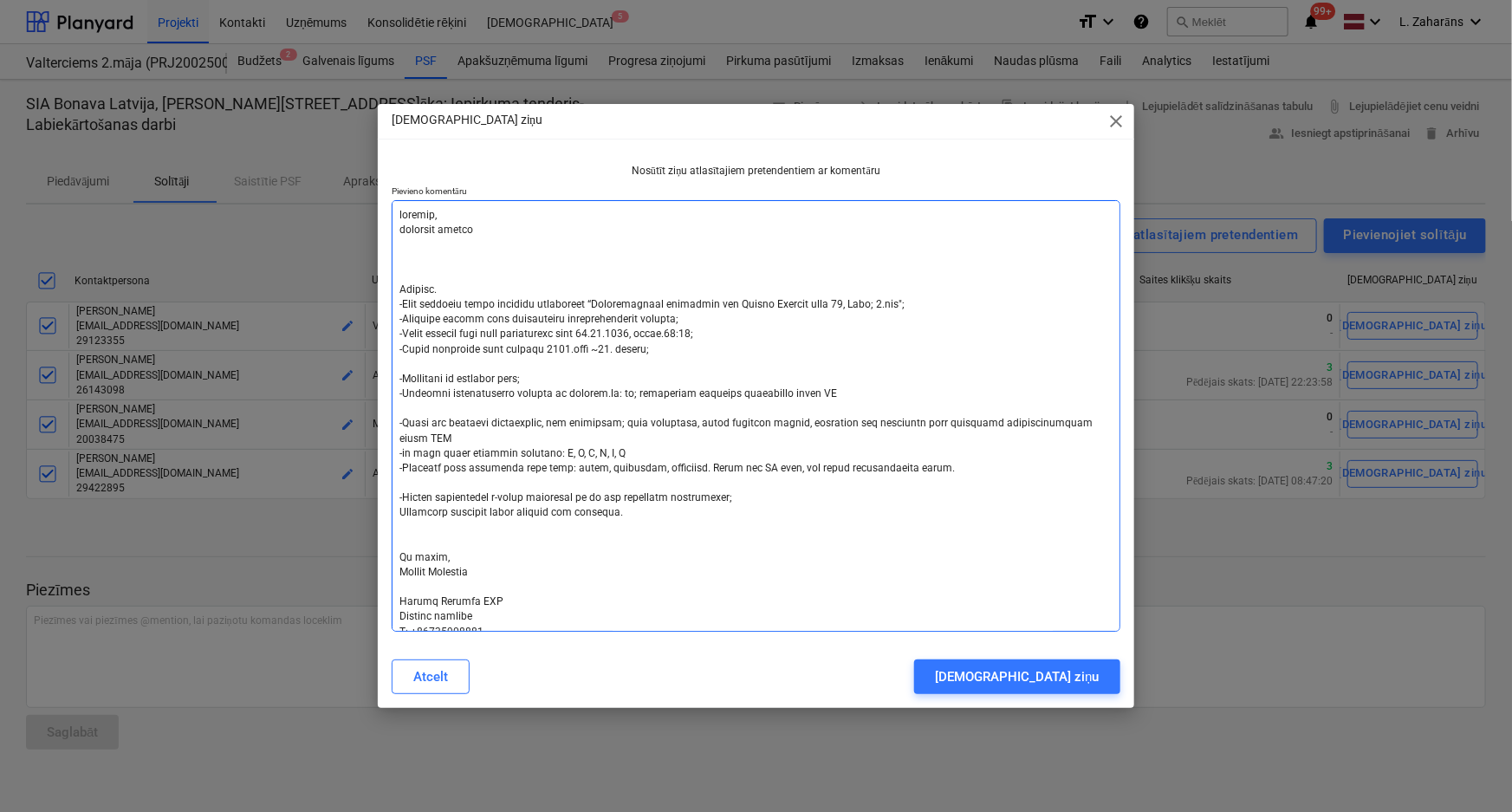
type textarea "labdien, pagarinu iesnieg Labdien. -Esam uzsākuši jauna projekta būvniecību “Da…"
type textarea "x"
type textarea "labdien, pagarinu iesniegš Labdien. -Esam uzsākuši jauna projekta būvniecību “D…"
type textarea "x"
type textarea "labdien, pagarinu iesniegša Labdien. -Esam uzsākuši jauna projekta būvniecību “…"
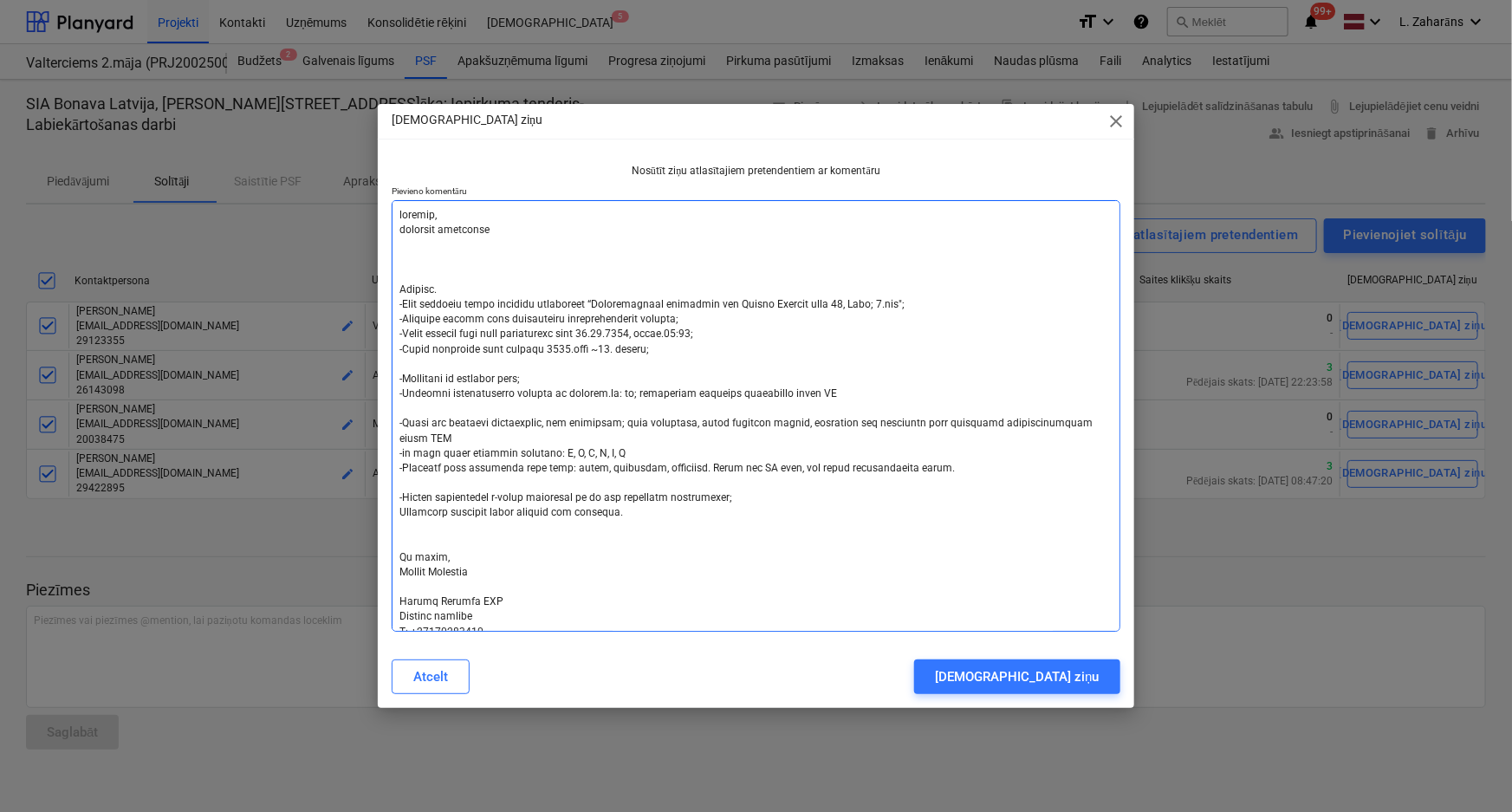
type textarea "x"
type textarea "labdien, pagarinu iesniegšan Labdien. -Esam uzsākuši jauna projekta būvniecību …"
type textarea "x"
type textarea "labdien, pagarinu iesniegšana Labdien. -Esam uzsākuši jauna projekta būvniecību…"
type textarea "x"
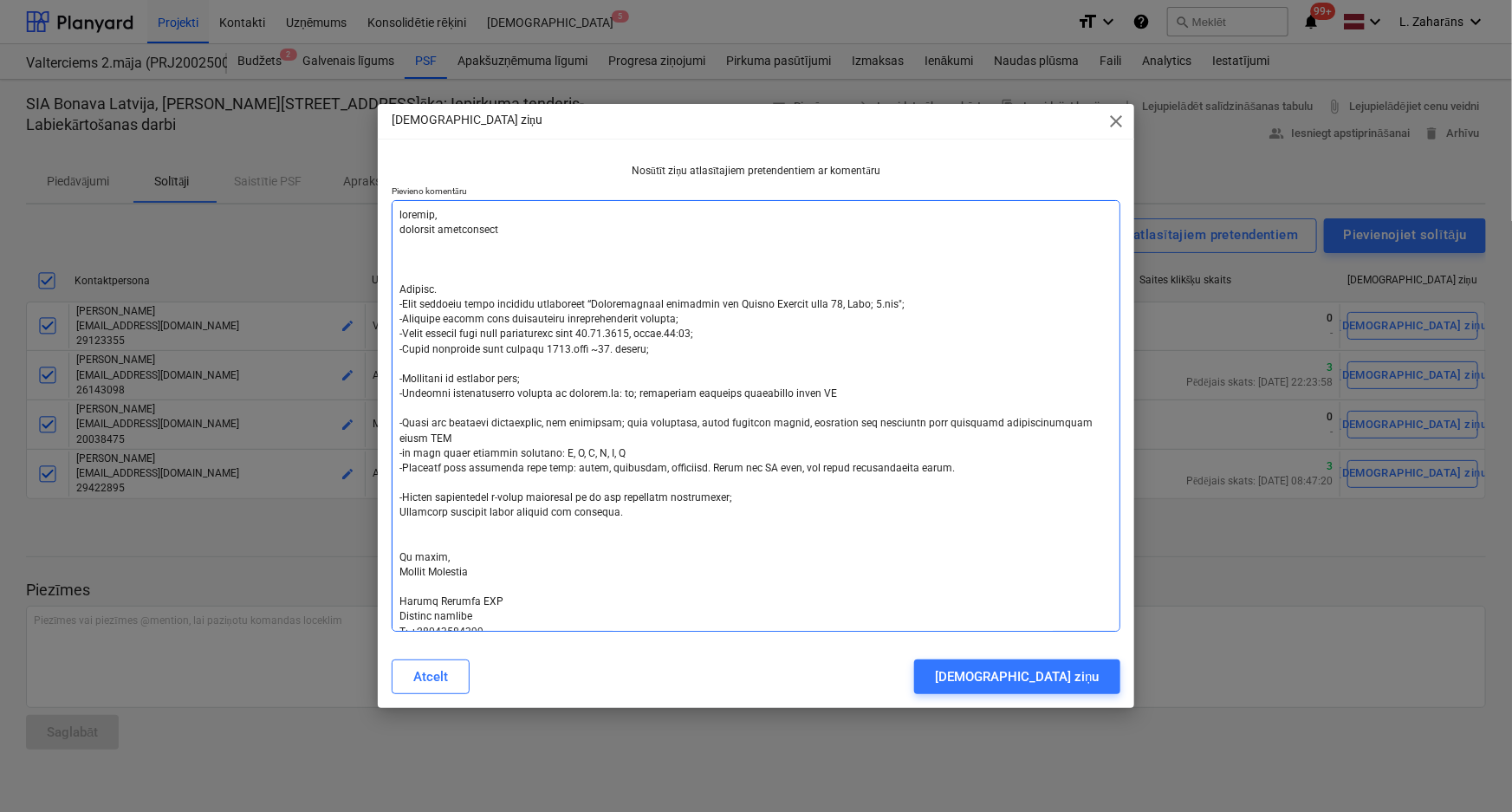
type textarea "labdien, pagarinu iesniegšanas Labdien. -Esam uzsākuši jauna projekta būvniecīb…"
type textarea "x"
type textarea "labdien, pagarinu iesniegšanas Labdien. -Esam uzsākuši jauna projekta būvniecīb…"
type textarea "x"
type textarea "labdien, pagarinu iesniegšanas t Labdien. -Esam uzsākuši jauna projekta būvniec…"
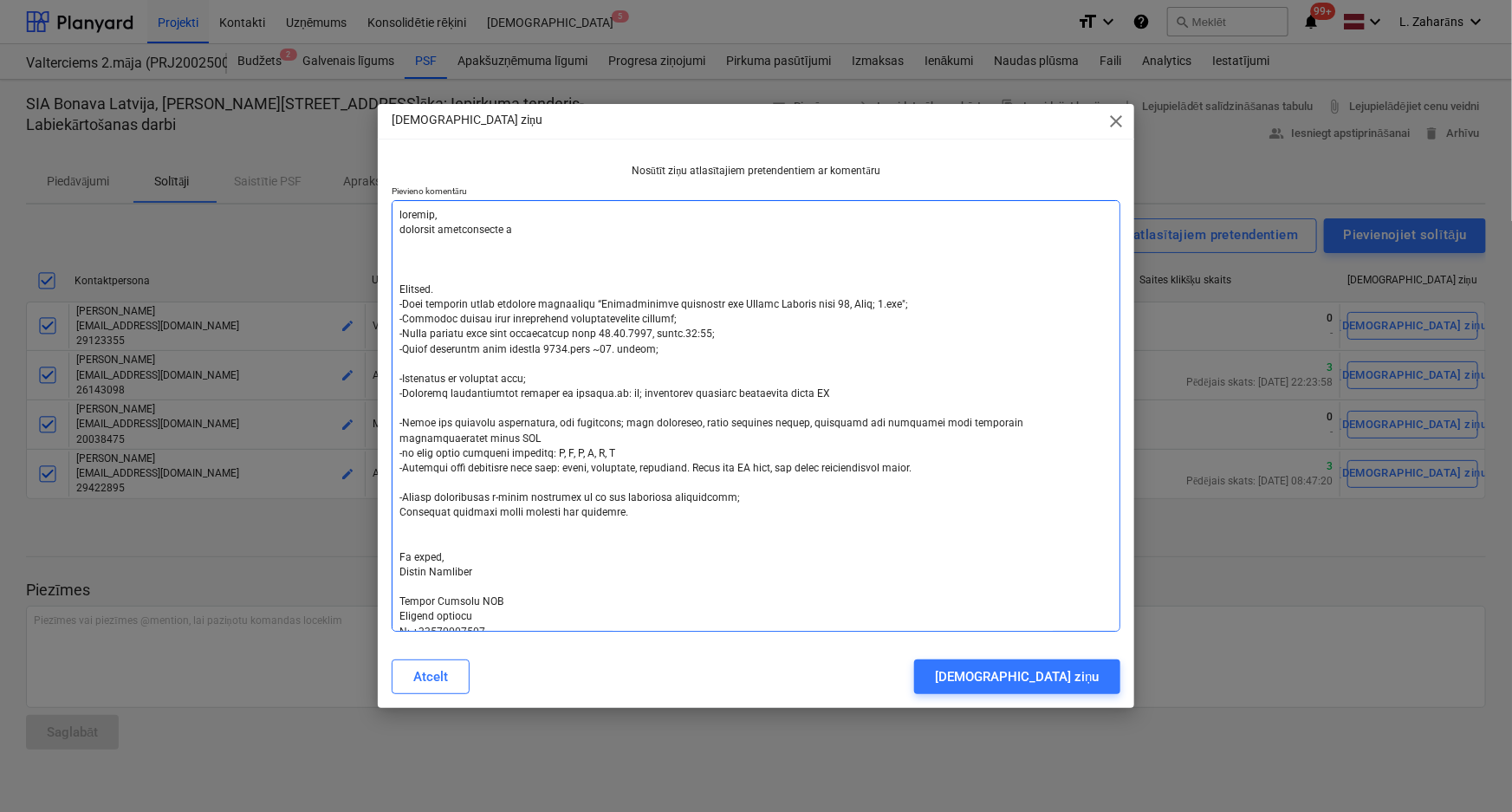
type textarea "x"
type textarea "labdien, pagarinu iesniegšanas te Labdien. -Esam uzsākuši jauna projekta būvnie…"
type textarea "x"
type textarea "labdien, pagarinu iesniegšanas ter Labdien. -Esam uzsākuši jauna projekta būvni…"
type textarea "x"
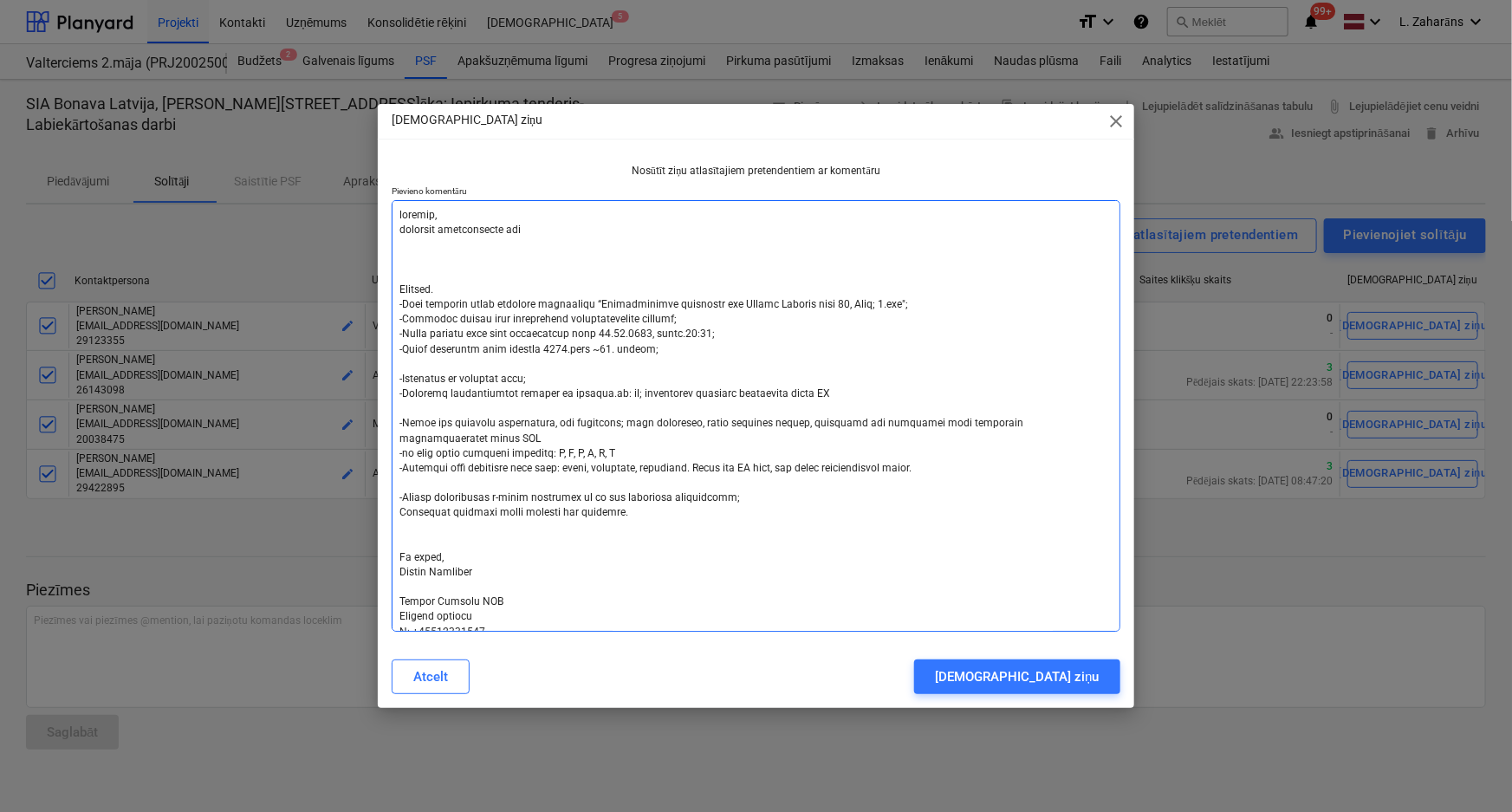
type textarea "labdien, pagarinu iesniegšanas term Labdien. -Esam uzsākuši jauna projekta būvn…"
type textarea "x"
type textarea "labdien, pagarinu iesniegšanas termi Labdien. -Esam uzsākuši jauna projekta būv…"
type textarea "x"
type textarea "labdien, pagarinu iesniegšanas termiņ Labdien. -Esam uzsākuši jauna projekta bū…"
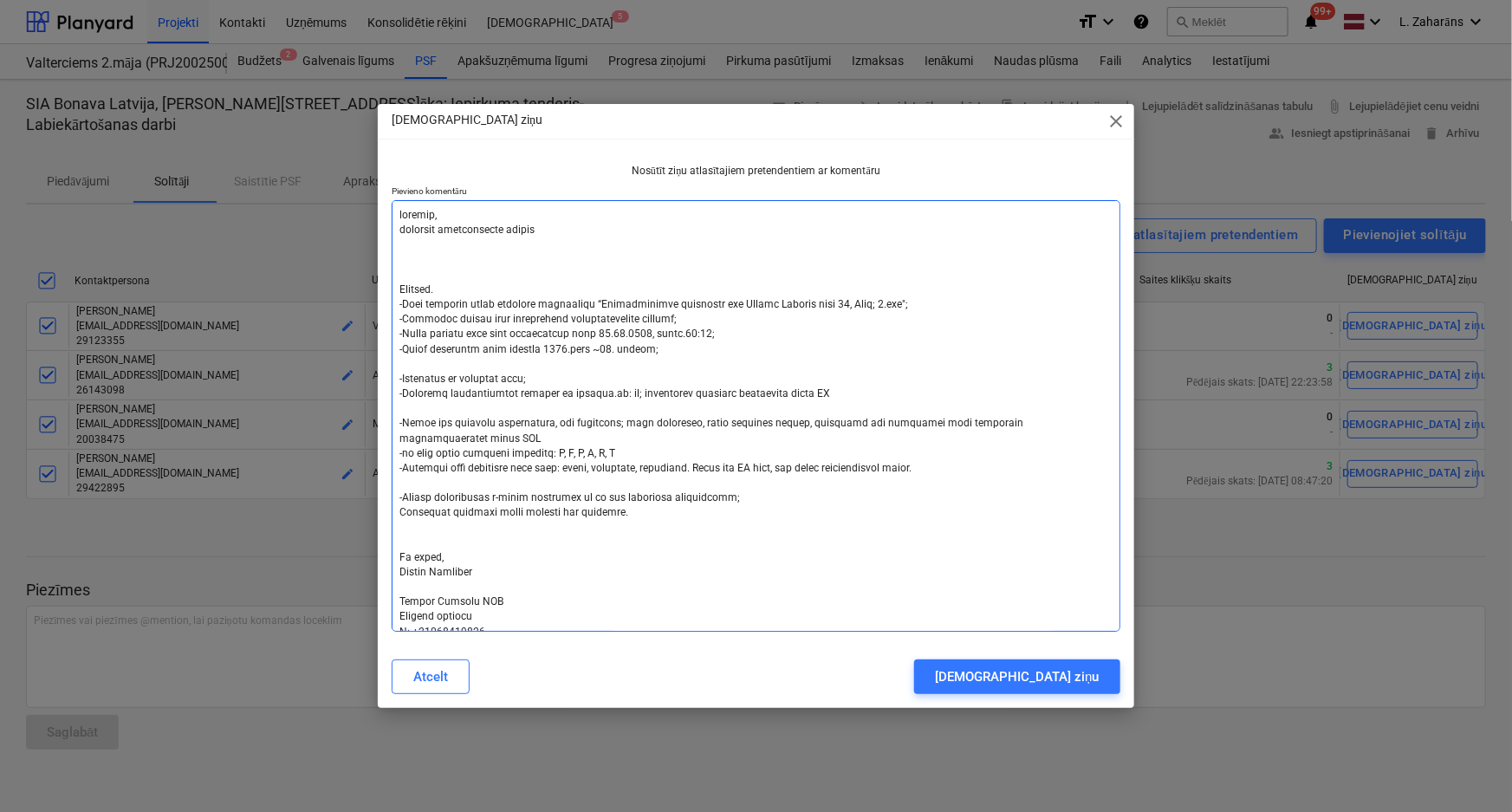
type textarea "x"
type textarea "labdien, pagarinu iesniegšanas termiņu Labdien. -Esam uzsākuši jauna projekta b…"
type textarea "x"
type textarea "labdien, pagarinu iesniegšanas termiņu Labdien. -Esam uzsākuši jauna projekta b…"
type textarea "x"
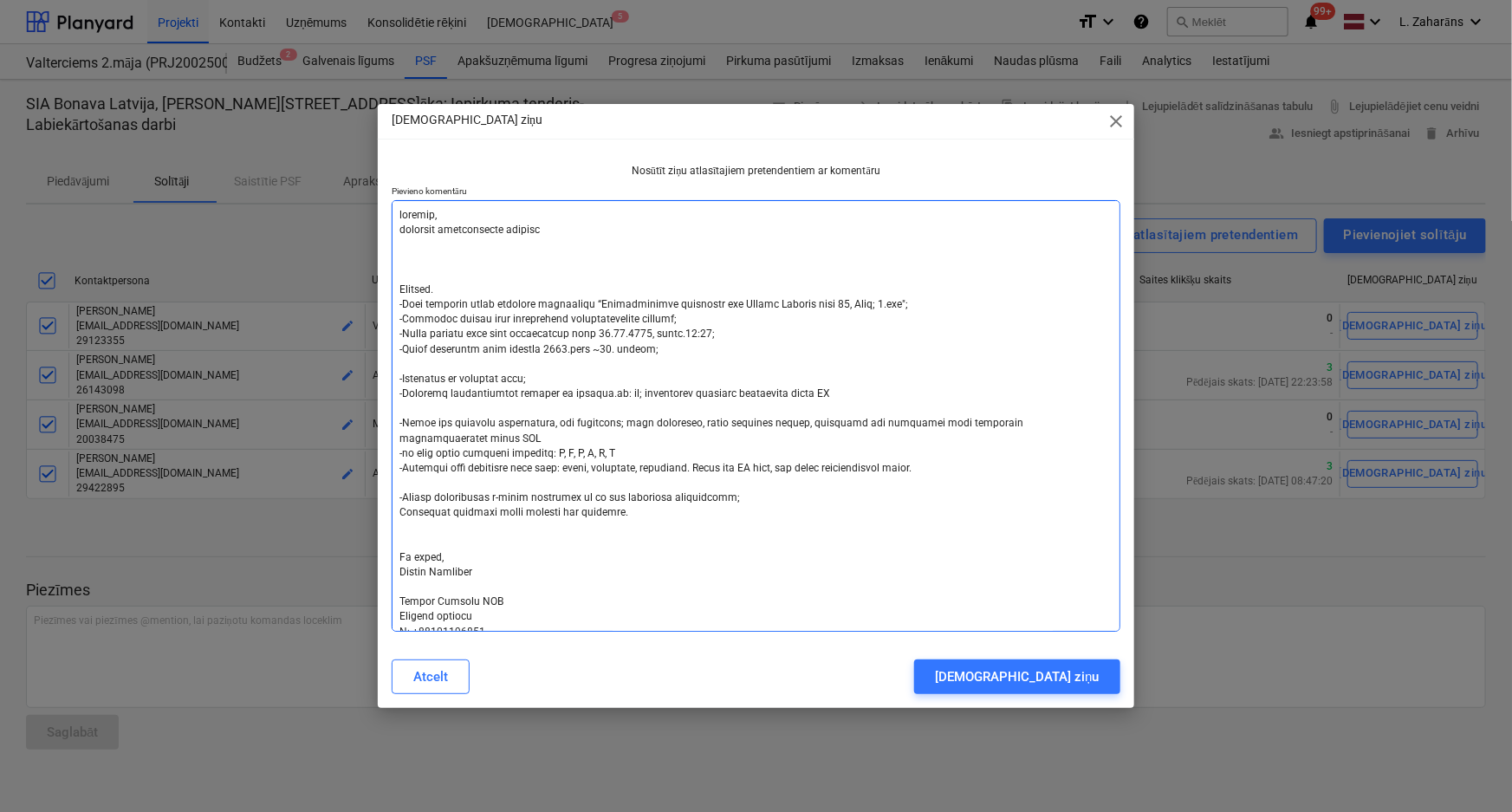
type textarea "labdien, pagarinu iesniegšanas termiņu l Labdien. -Esam uzsākuši jauna projekta…"
type textarea "x"
type textarea "labdien, pagarinu iesniegšanas termiņu lī Labdien. -Esam uzsākuši jauna projekt…"
type textarea "x"
type textarea "labdien, pagarinu iesniegšanas termiņu līd Labdien. -Esam uzsākuši jauna projek…"
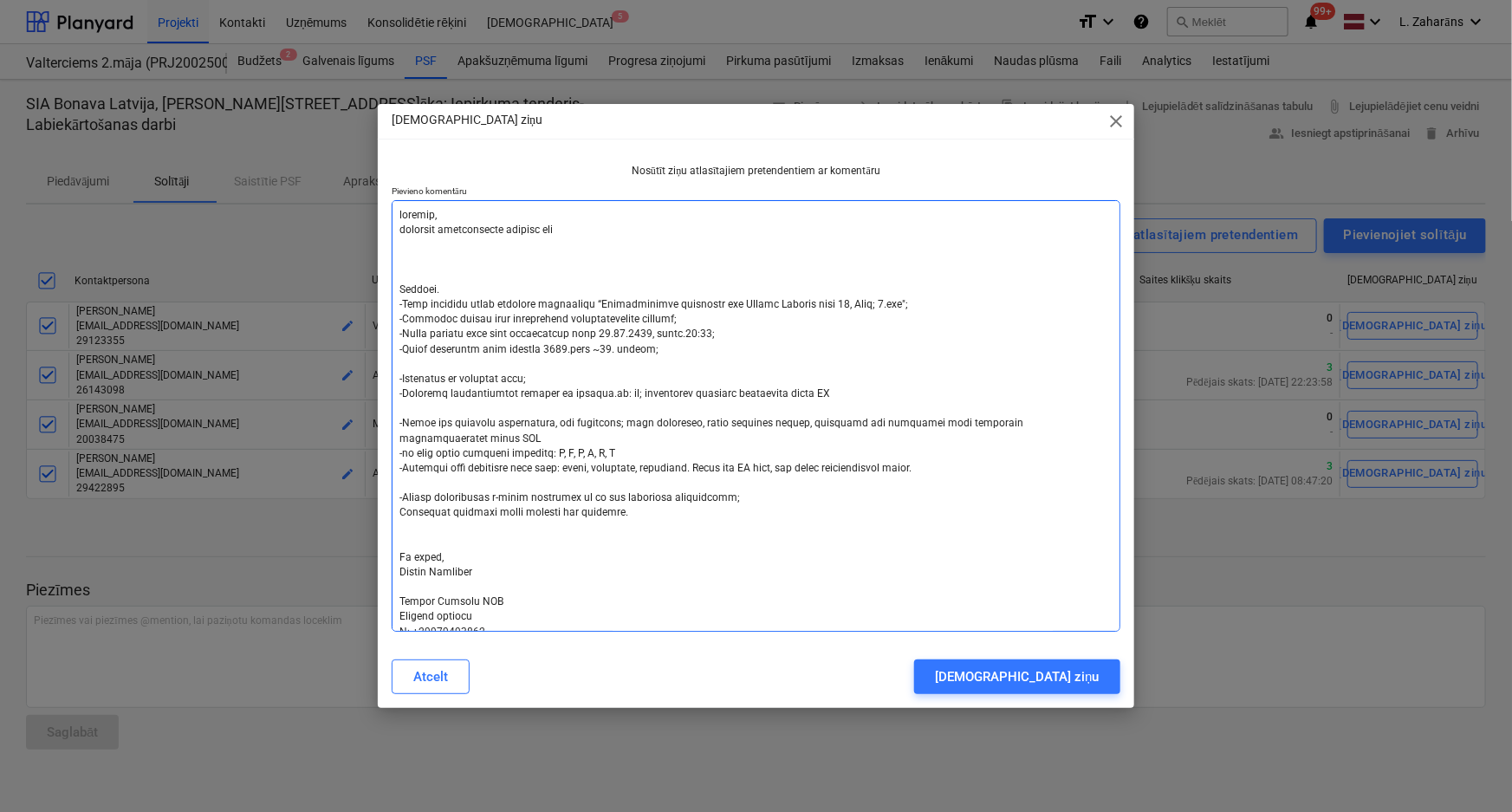
type textarea "x"
type textarea "labdien, pagarinu iesniegšanas termiņu līdz Labdien. -Esam uzsākuši jauna proje…"
type textarea "x"
type textarea "labdien, pagarinu iesniegšanas termiņu līdz Labdien. -Esam uzsākuši jauna proje…"
type textarea "x"
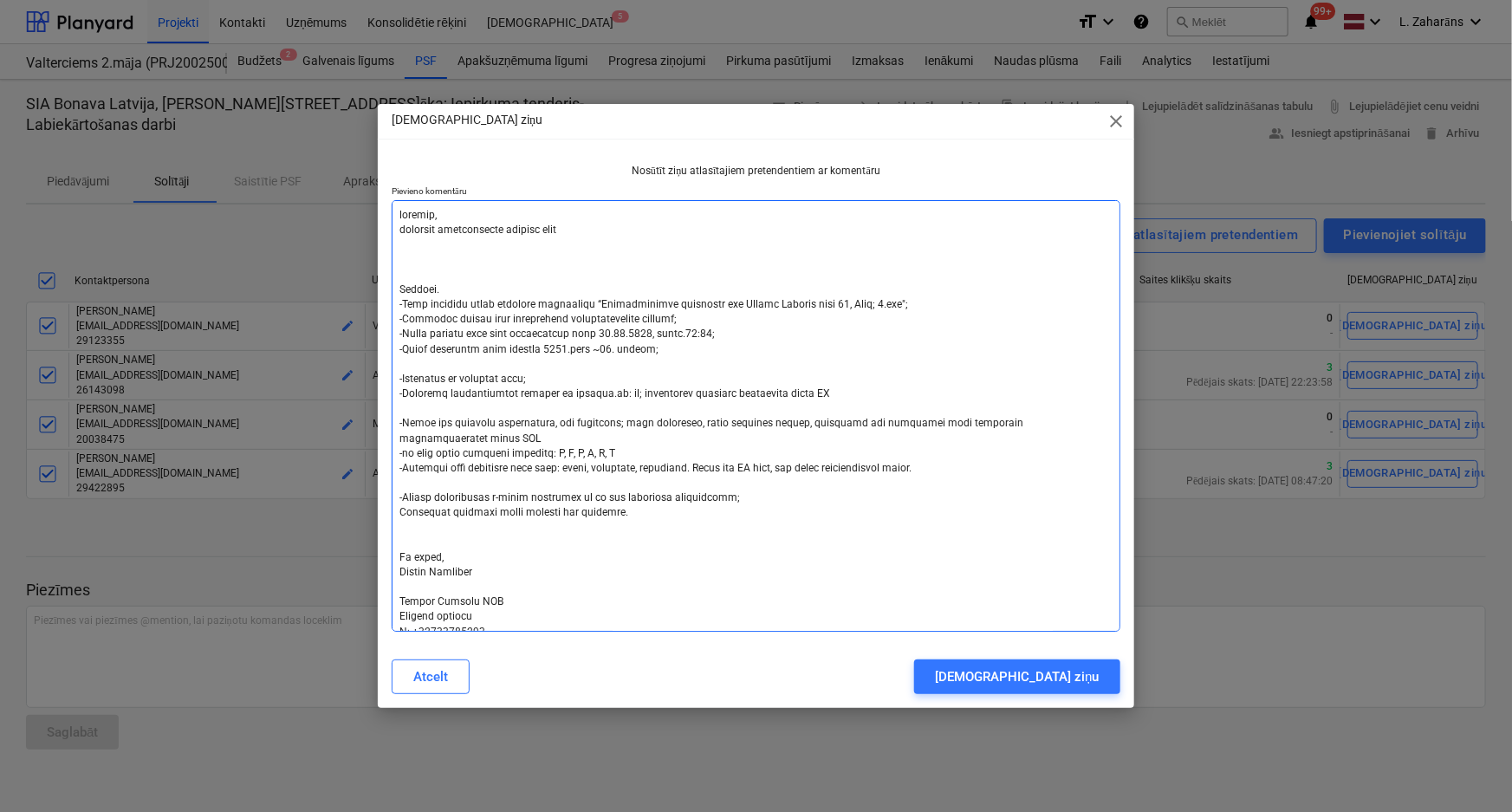
type textarea "labdien, pagarinu iesniegšanas termiņu līdz 2 Labdien. -Esam uzsākuši jauna pro…"
type textarea "x"
type textarea "labdien, pagarinu iesniegšanas termiņu līdz 29 Labdien. -Esam uzsākuši jauna pr…"
type textarea "x"
type textarea "labdien, pagarinu iesniegšanas termiņu līdz 29. Labdien. -Esam uzsākuši jauna p…"
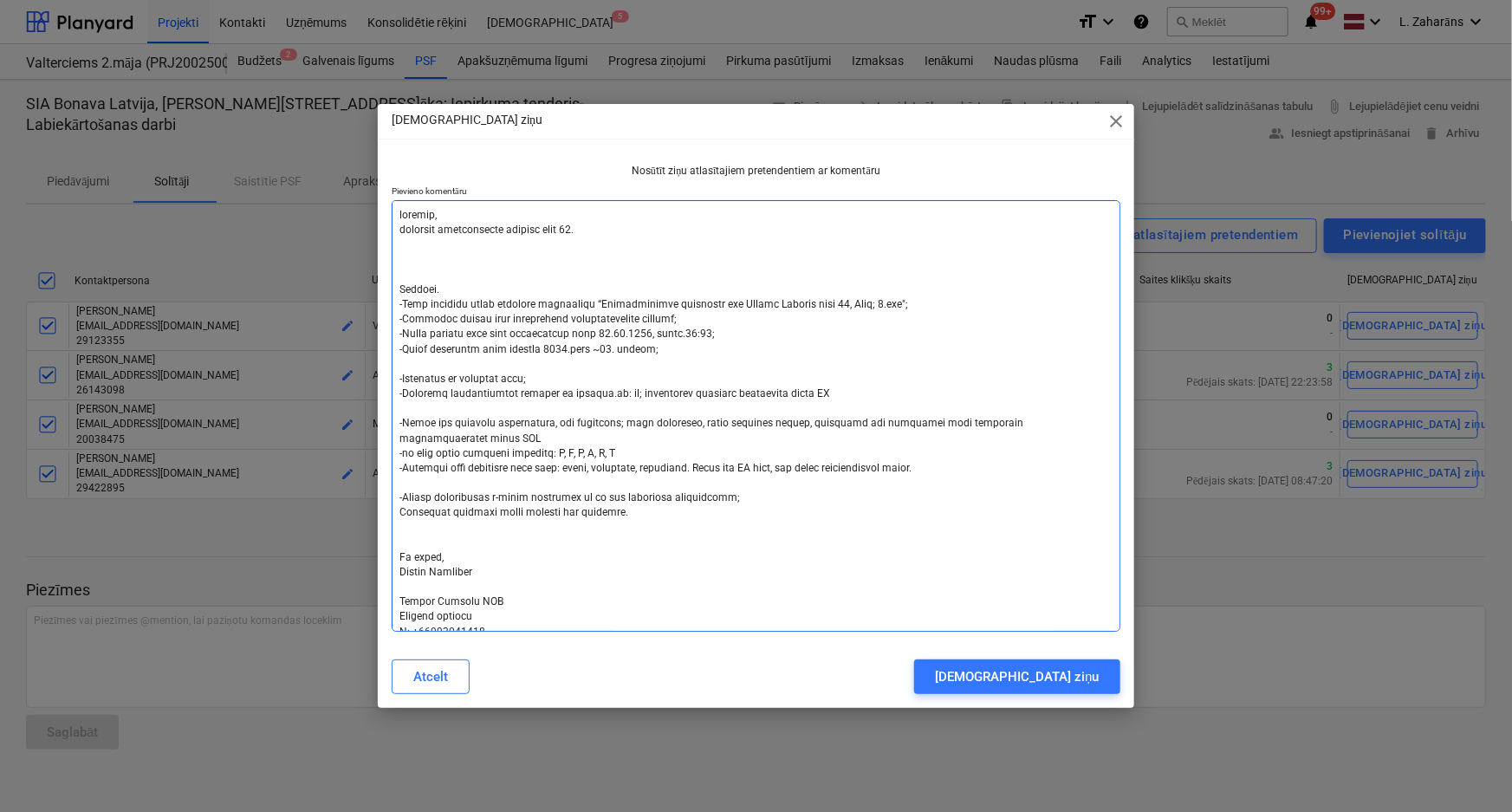
type textarea "x"
type textarea "labdien, pagarinu iesniegšanas termiņu līdz 29.0 Labdien. -Esam uzsākuši jauna …"
type textarea "x"
type textarea "labdien, pagarinu iesniegšanas termiņu līdz 29.09 Labdien. -Esam uzsākuši jauna…"
type textarea "x"
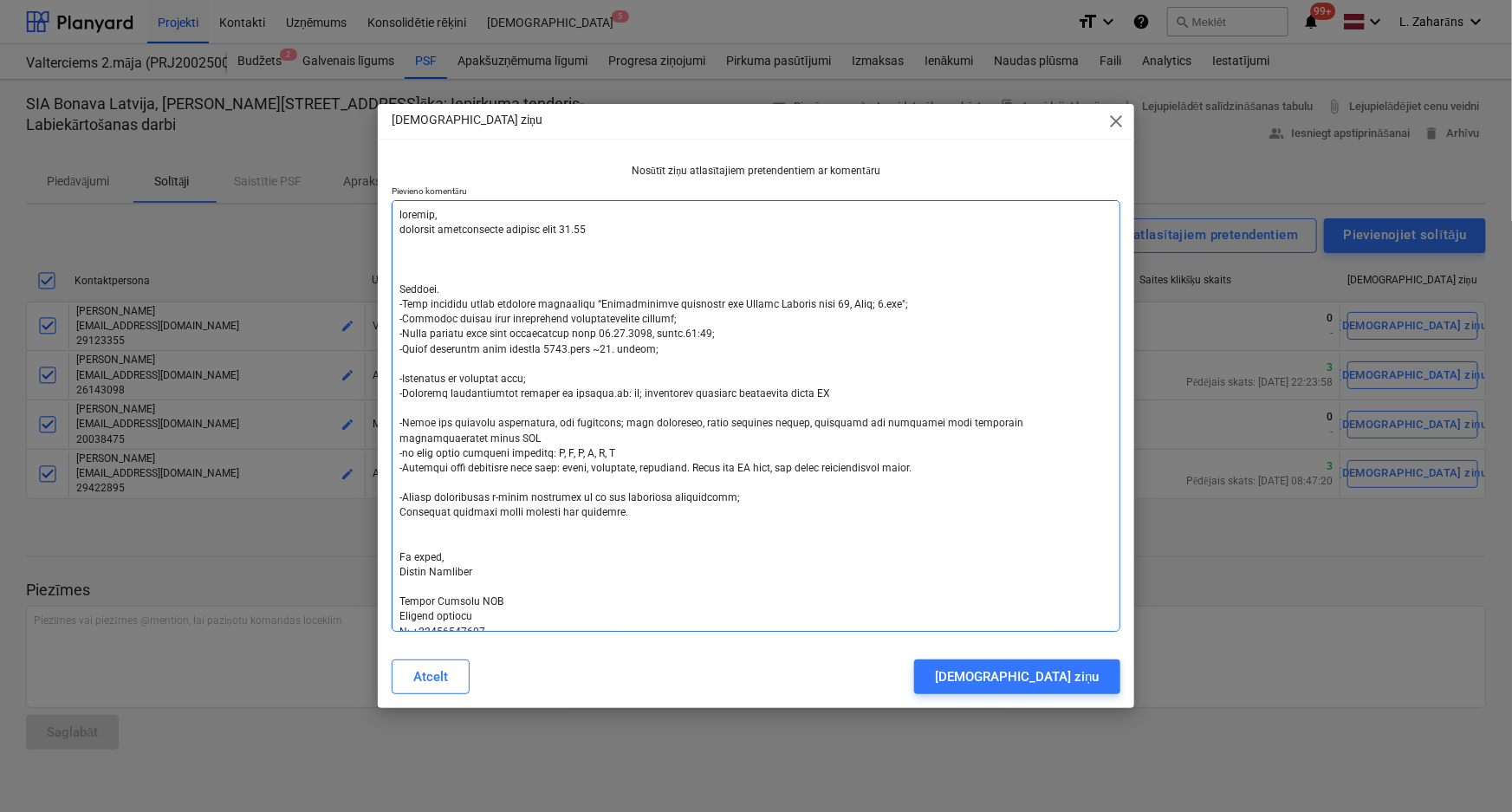
type textarea "labdien, pagarinu iesniegšanas termiņu līdz 29.09. Labdien. -Esam uzsākuši jaun…"
type textarea "x"
type textarea "labdien, pagarinu iesniegšanas termiņu līdz 29.09.2 Labdien. -Esam uzsākuši jau…"
type textarea "x"
type textarea "labdien, pagarinu iesniegšanas termiņu līdz 29.09.20 Labdien. -Esam uzsākuši ja…"
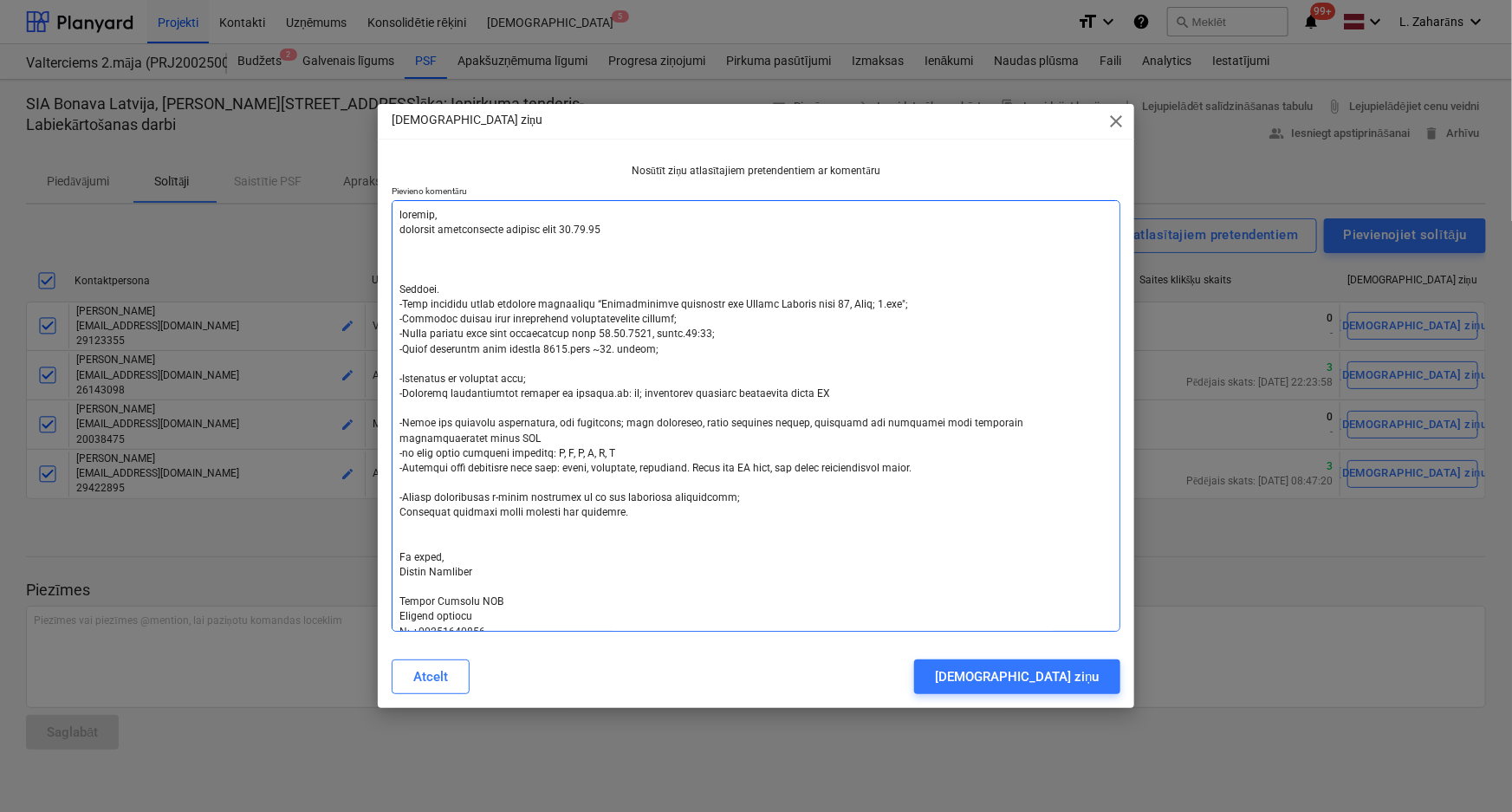
type textarea "x"
type textarea "labdien, pagarinu iesniegšanas termiņu līdz 29.09.202 Labdien. -Esam uzsākuši j…"
type textarea "x"
type textarea "labdien, pagarinu iesniegšanas termiņu līdz 29.09.2029 Labdien. -Esam uzsākuši …"
type textarea "x"
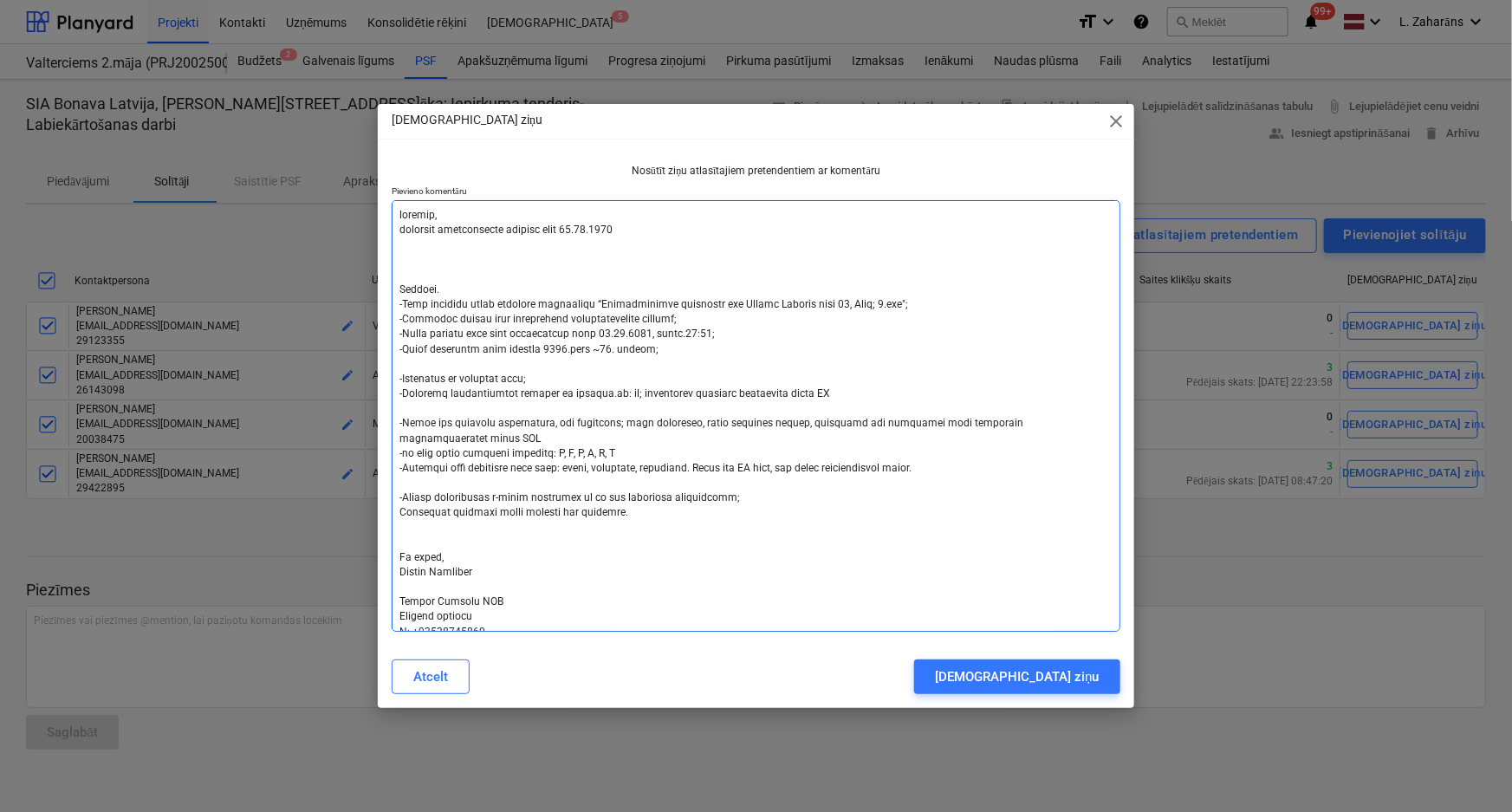
type textarea "labdien, pagarinu iesniegšanas termiņu līdz 29.09.202 Labdien. -Esam uzsākuši j…"
type textarea "x"
type textarea "labdien, pagarinu iesniegšanas termiņu līdz 29.09.2026 Labdien. -Esam uzsākuši …"
drag, startPoint x: 691, startPoint y: 336, endPoint x: 645, endPoint y: 336, distance: 46.0
click at [645, 336] on textarea at bounding box center [756, 416] width 729 height 432
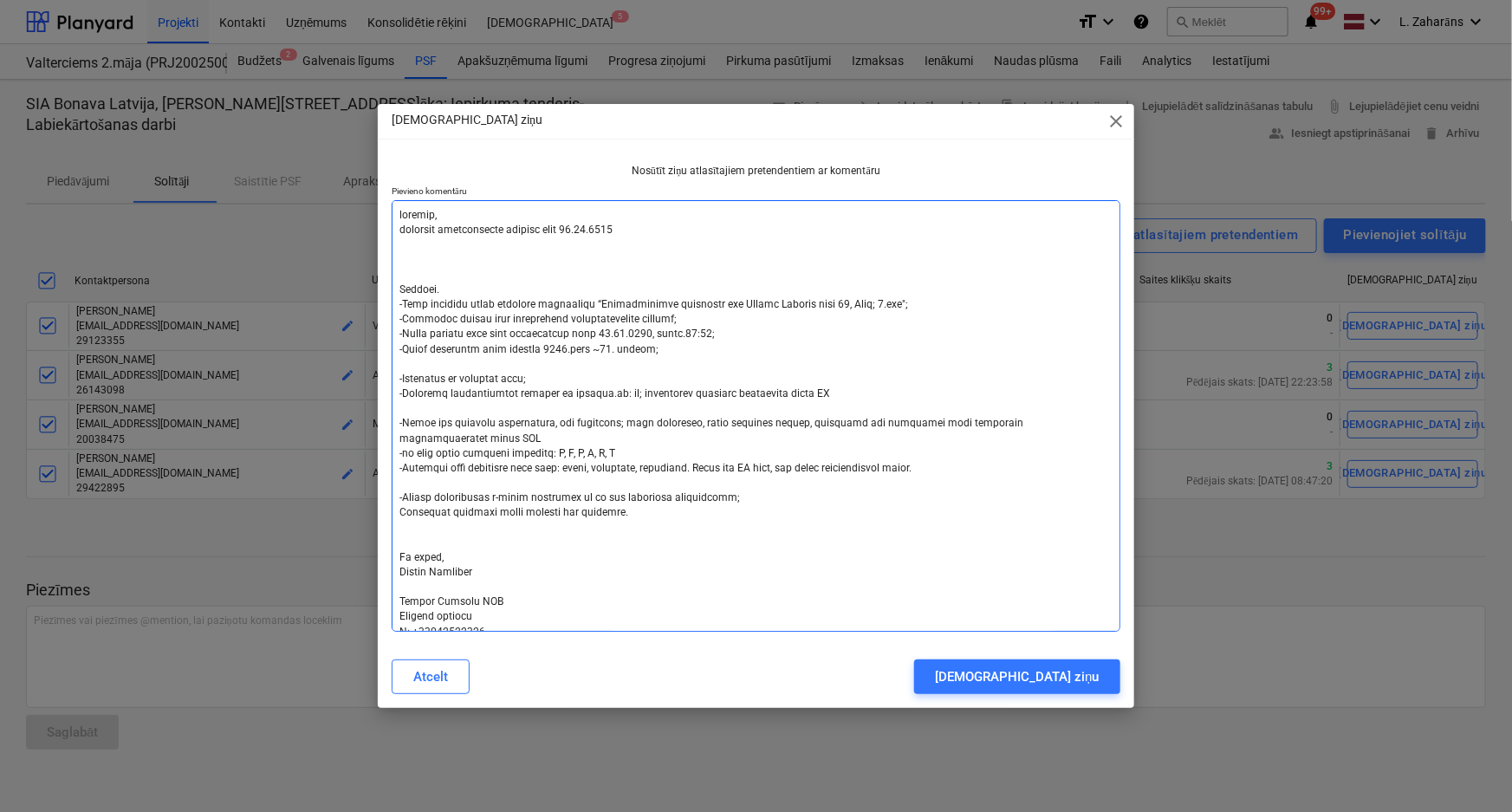
click at [652, 230] on textarea at bounding box center [756, 416] width 729 height 432
type textarea "x"
type textarea "labdien, pagarinu iesniegšanas termiņu līdz 29.09.2026 Labdien. -Esam uzsākuši …"
paste textarea ", plkst.13:00;"
type textarea "x"
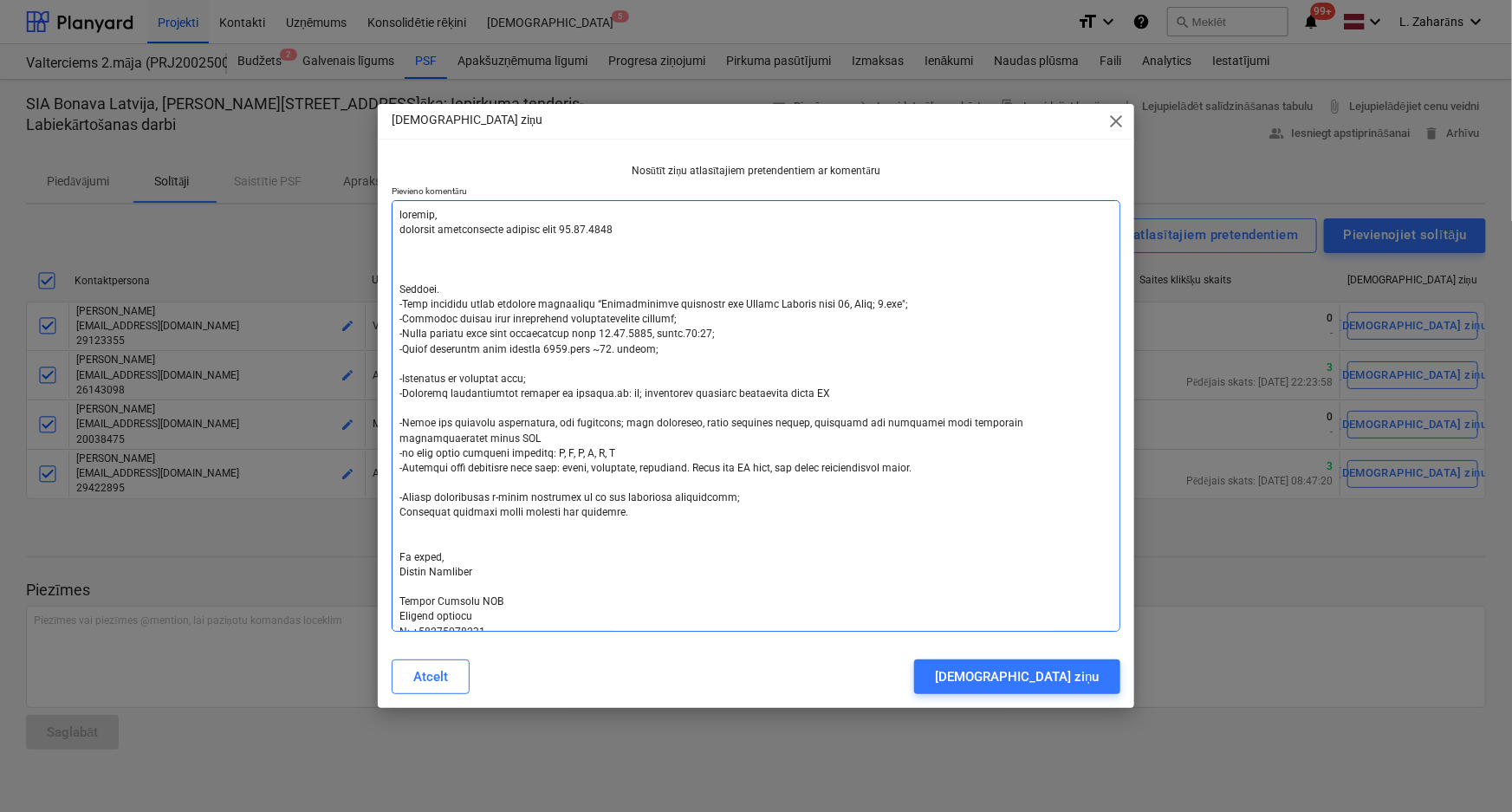
type textarea "labdien, pagarinu iesniegšanas termiņu līdz 29.09.2026 , plkst.13:00; Labdien. …"
click at [612, 234] on textarea at bounding box center [756, 416] width 729 height 432
type textarea "x"
type textarea "labdien, pagarinu iesniegšanas termiņu līdz 29.09.2026, plkst.13:00; Labdien. -…"
click at [397, 213] on textarea at bounding box center [756, 416] width 729 height 432
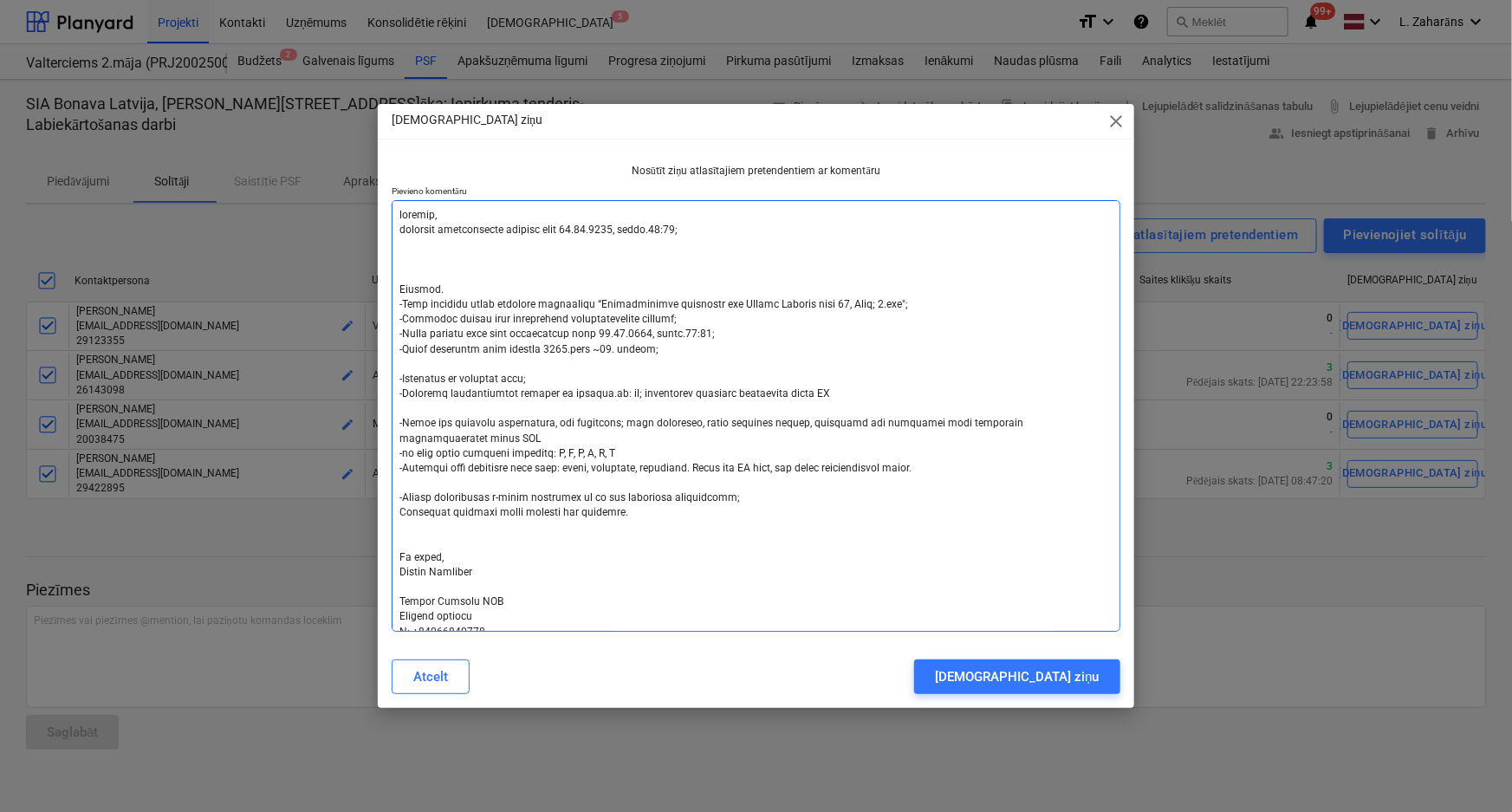
type textarea "x"
type textarea "Labdien, pagarinu iesniegšanas termiņu līdz 29.09.2026, plkst.13:00; Labdien. -…"
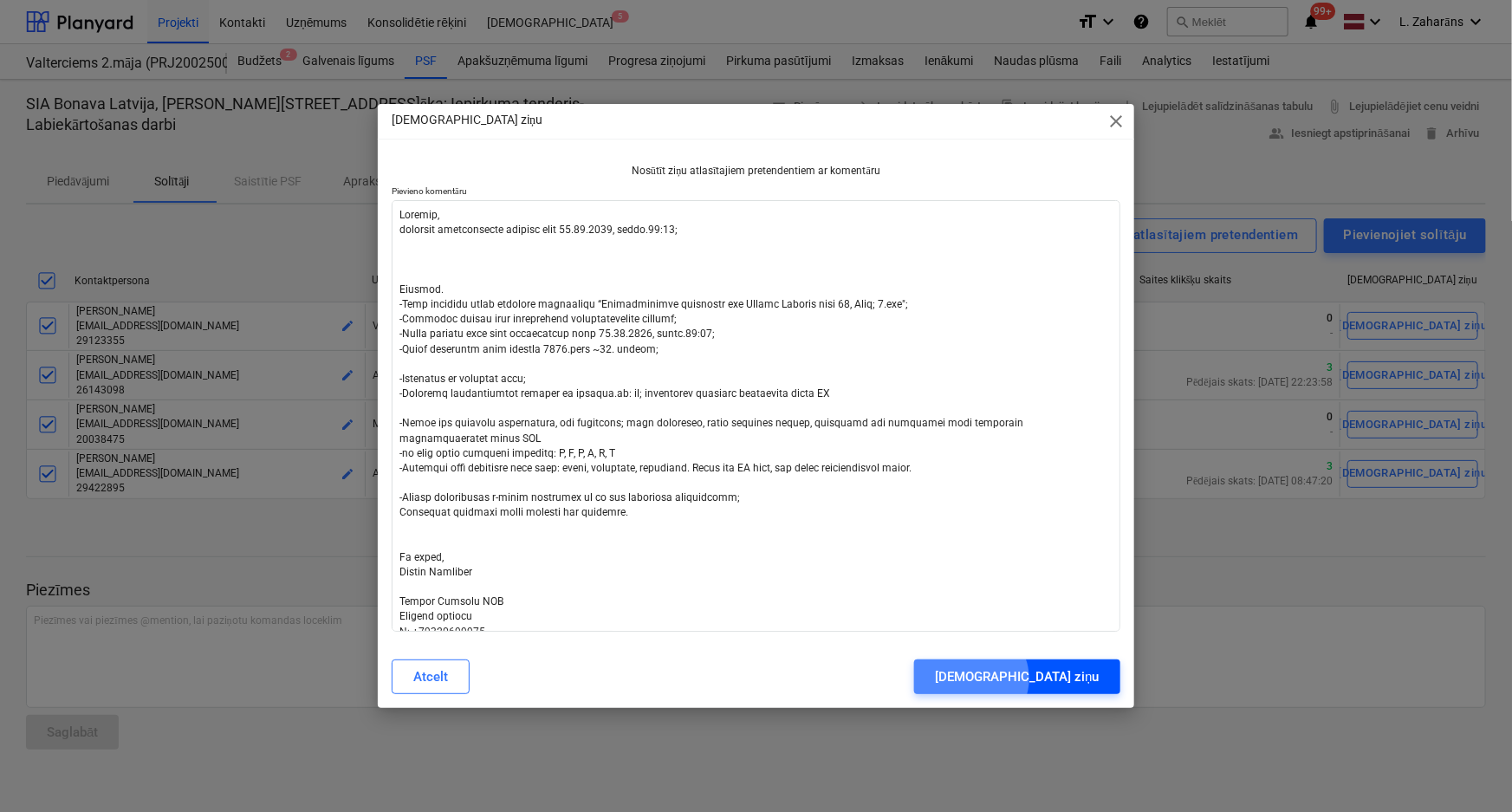
click at [1079, 679] on div "Sūtīt ziņu" at bounding box center [1016, 677] width 164 height 22
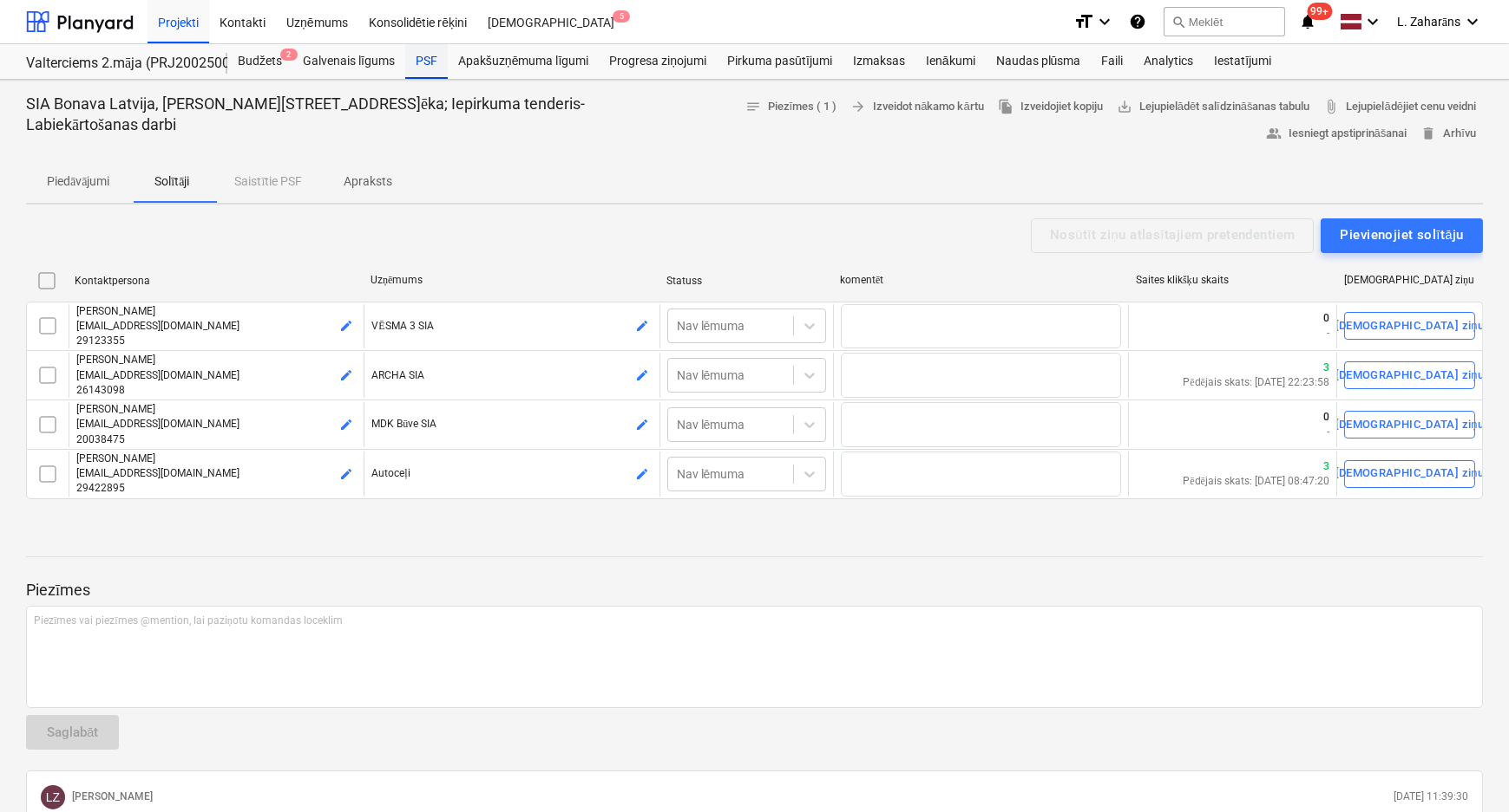
click at [426, 57] on div "PSF" at bounding box center [427, 61] width 43 height 34
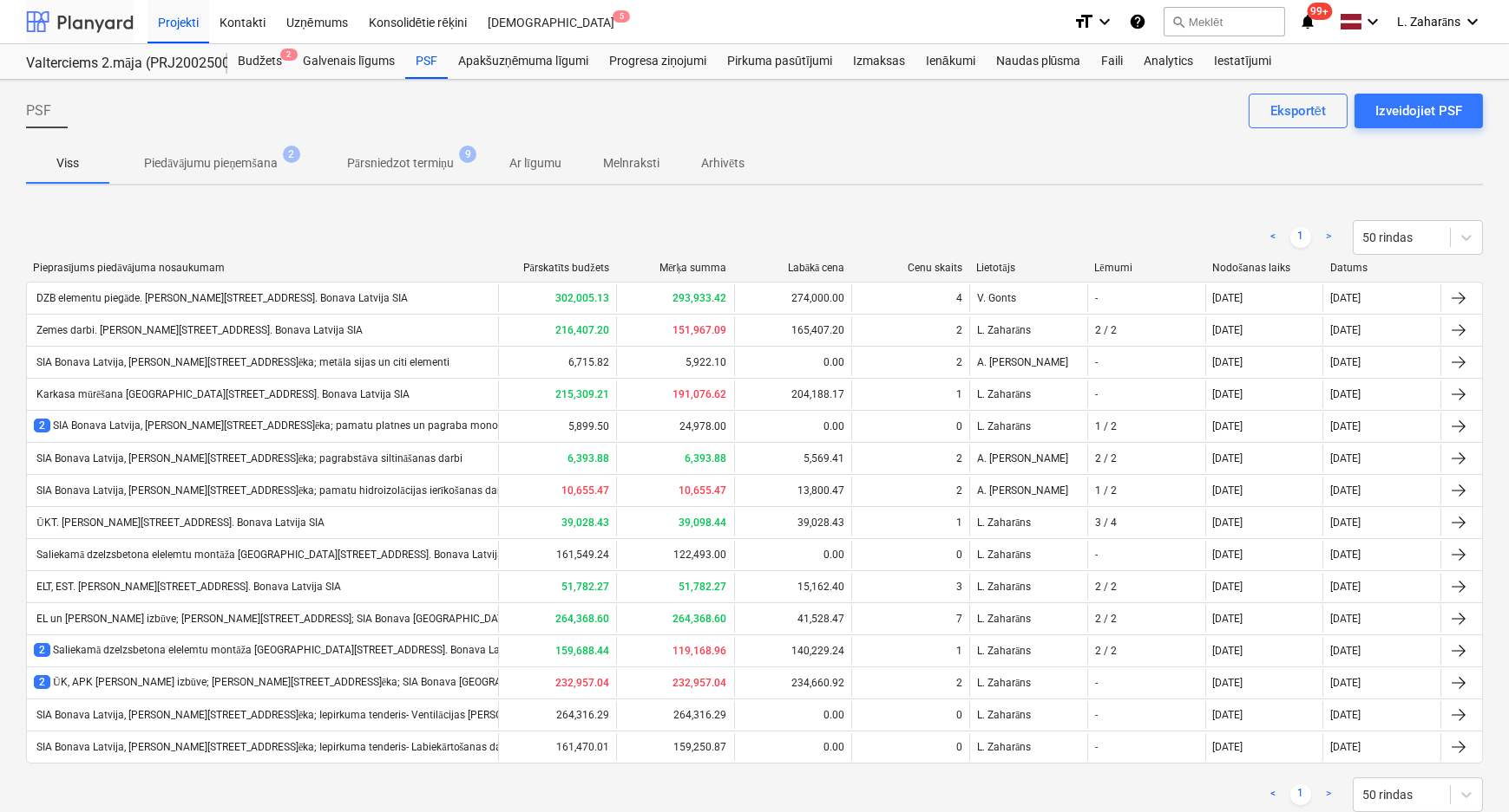
click at [105, 20] on div at bounding box center [80, 21] width 108 height 44
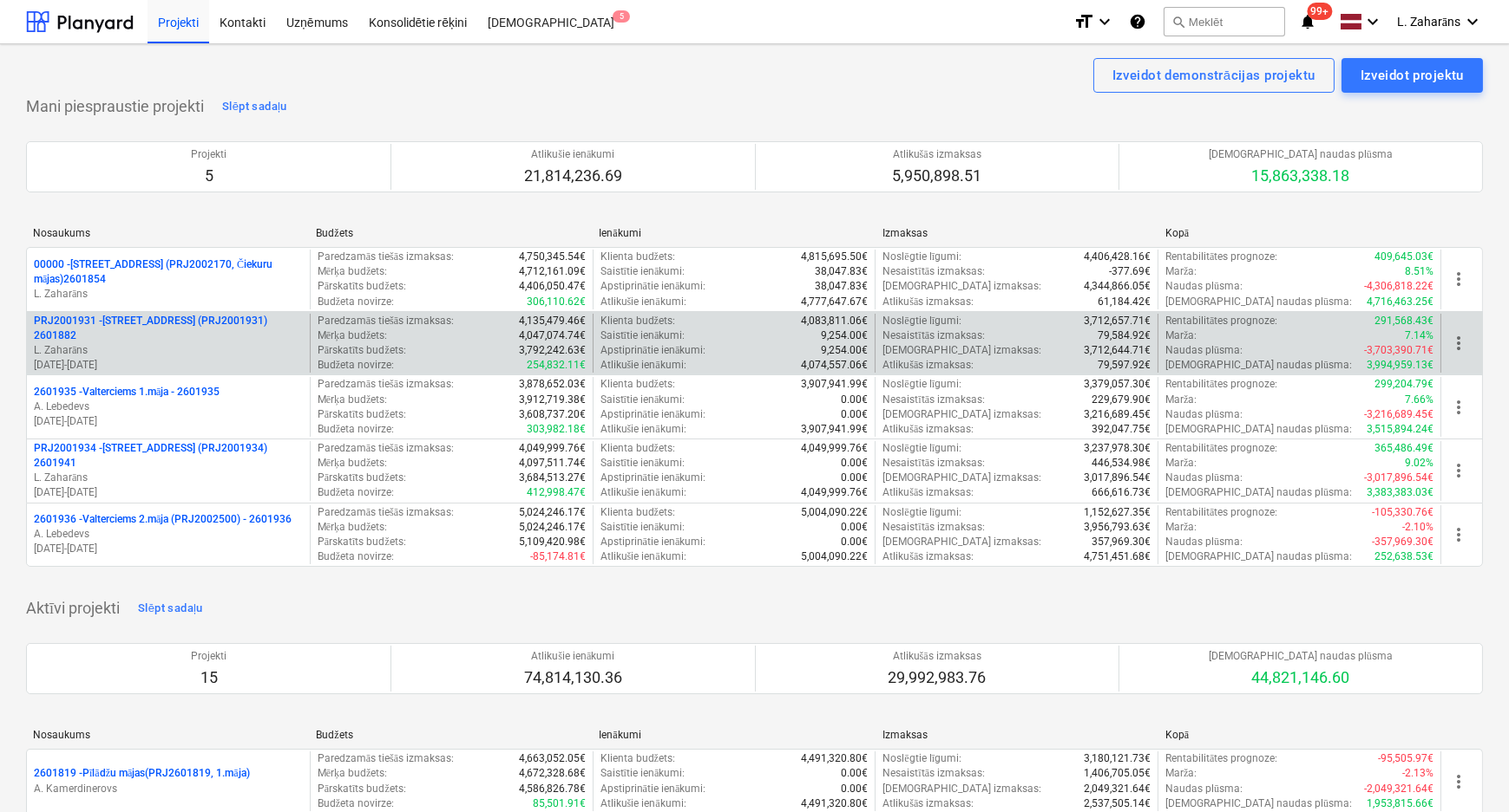
click at [157, 321] on p "PRJ2001931 - Mazā Robežu iela 2 (PRJ2001931) 2601882" at bounding box center [168, 329] width 269 height 30
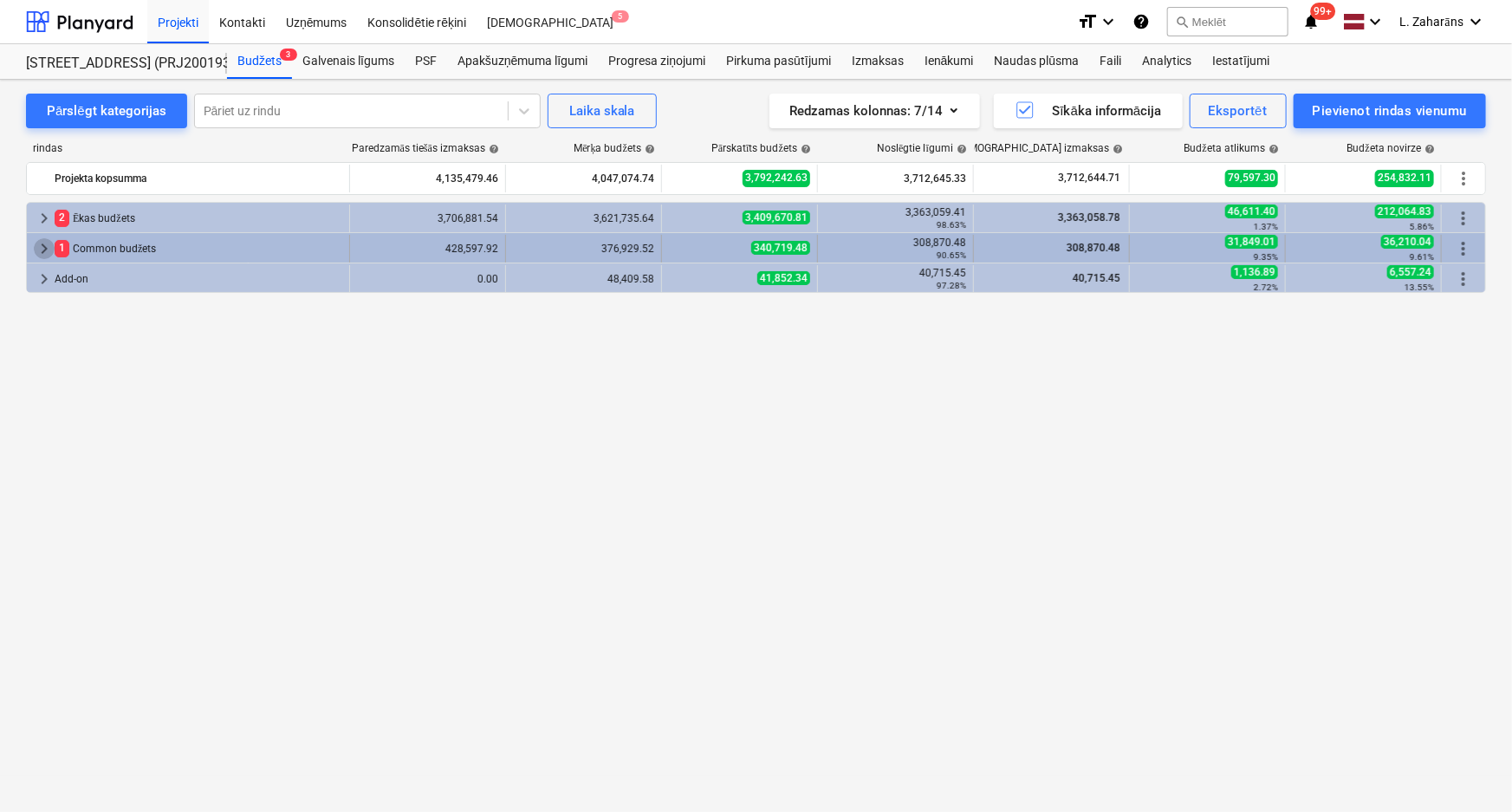
click at [38, 247] on span "keyboard_arrow_right" at bounding box center [44, 248] width 20 height 20
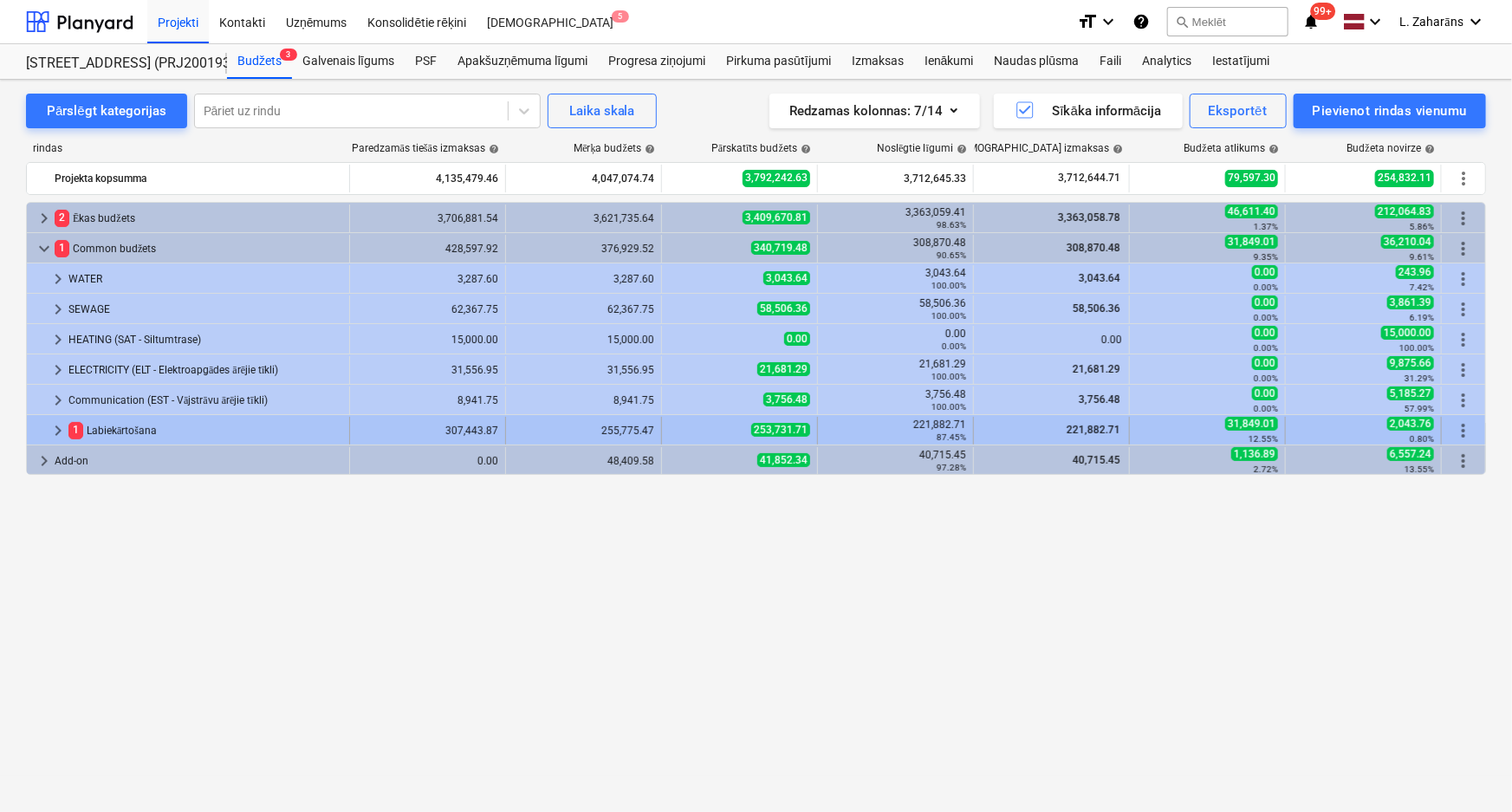
click at [56, 429] on span "keyboard_arrow_right" at bounding box center [57, 431] width 20 height 20
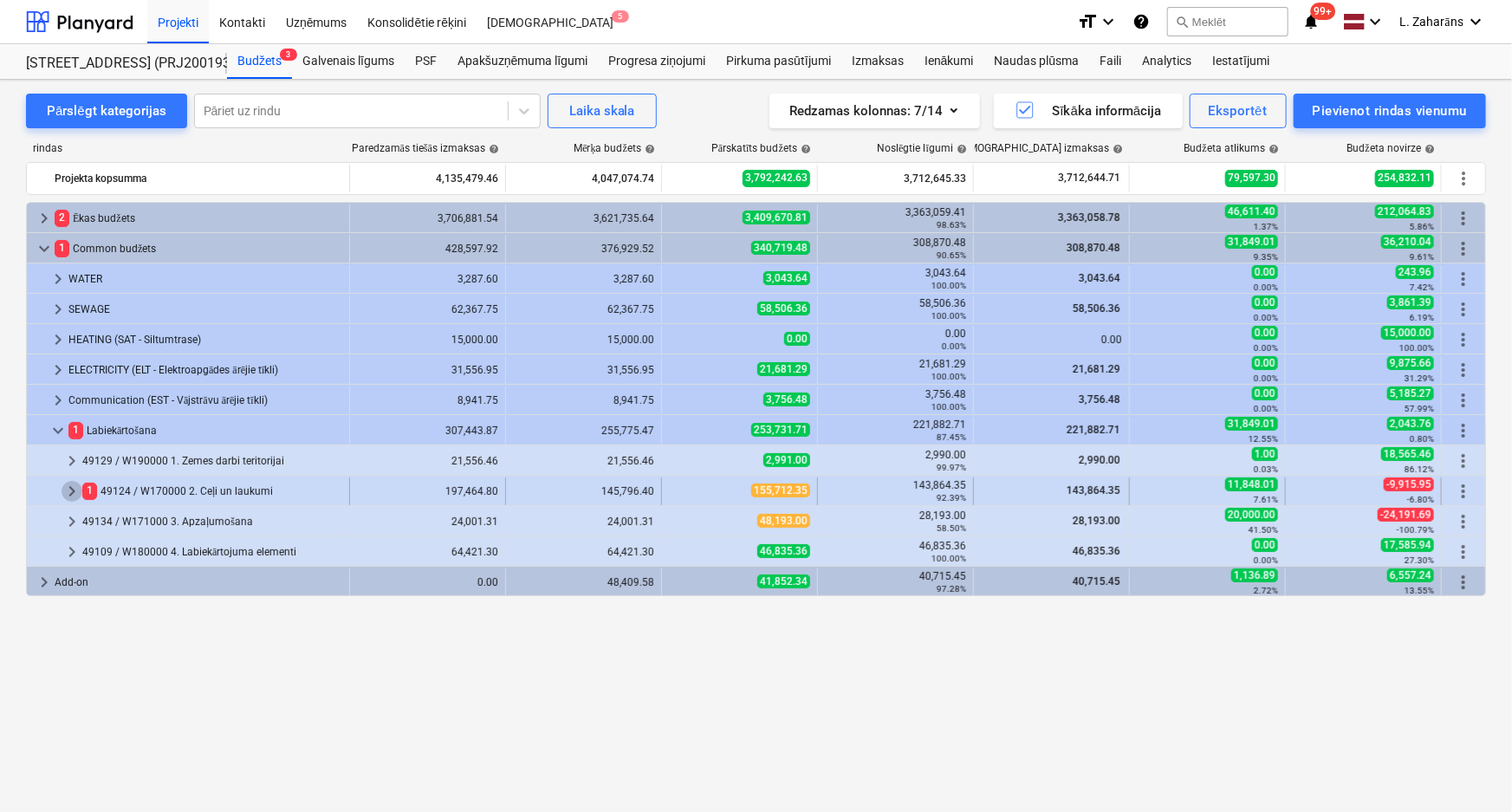
click at [65, 489] on span "keyboard_arrow_right" at bounding box center [71, 491] width 20 height 20
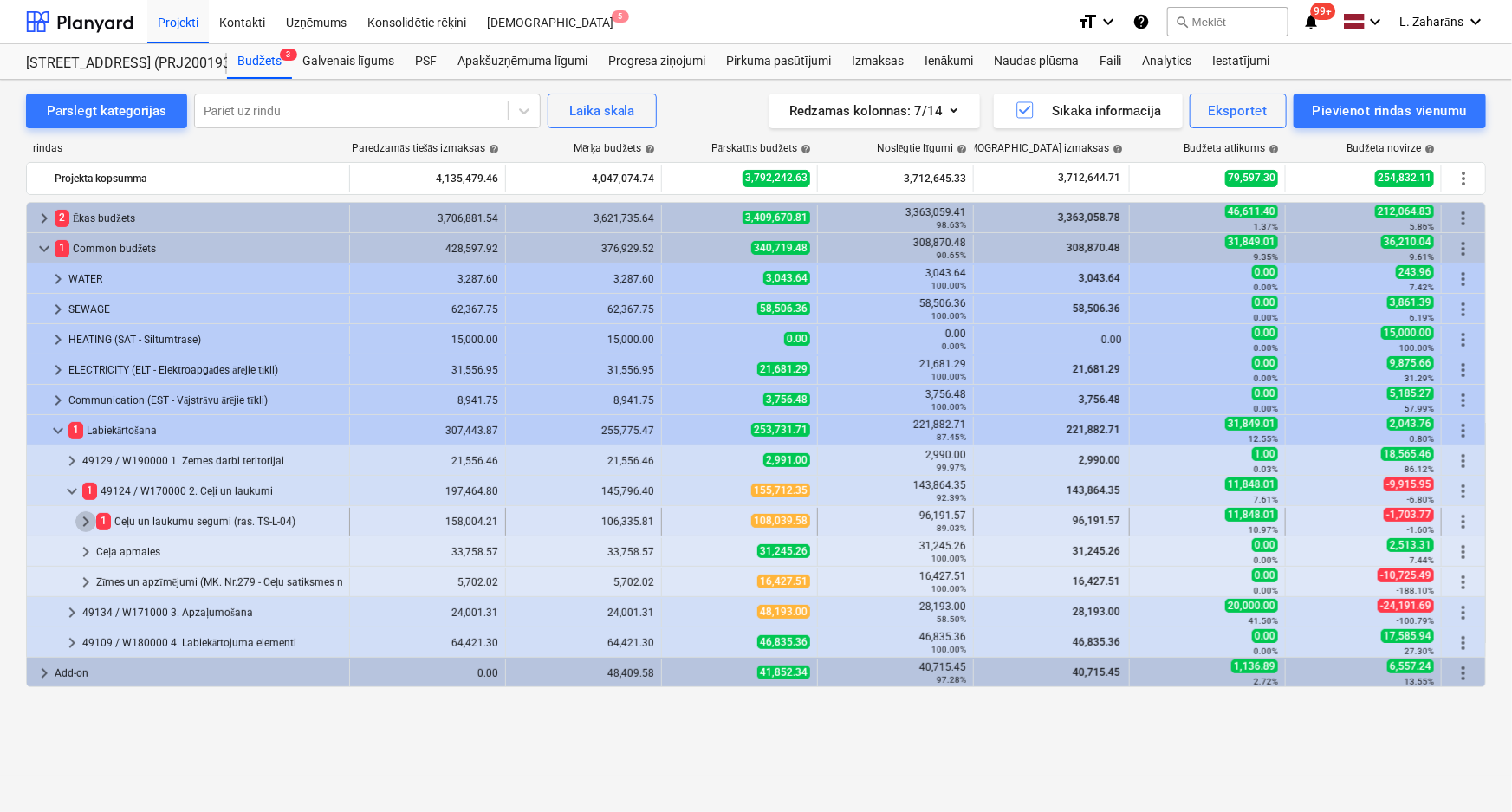
click at [79, 520] on span "keyboard_arrow_right" at bounding box center [85, 522] width 20 height 20
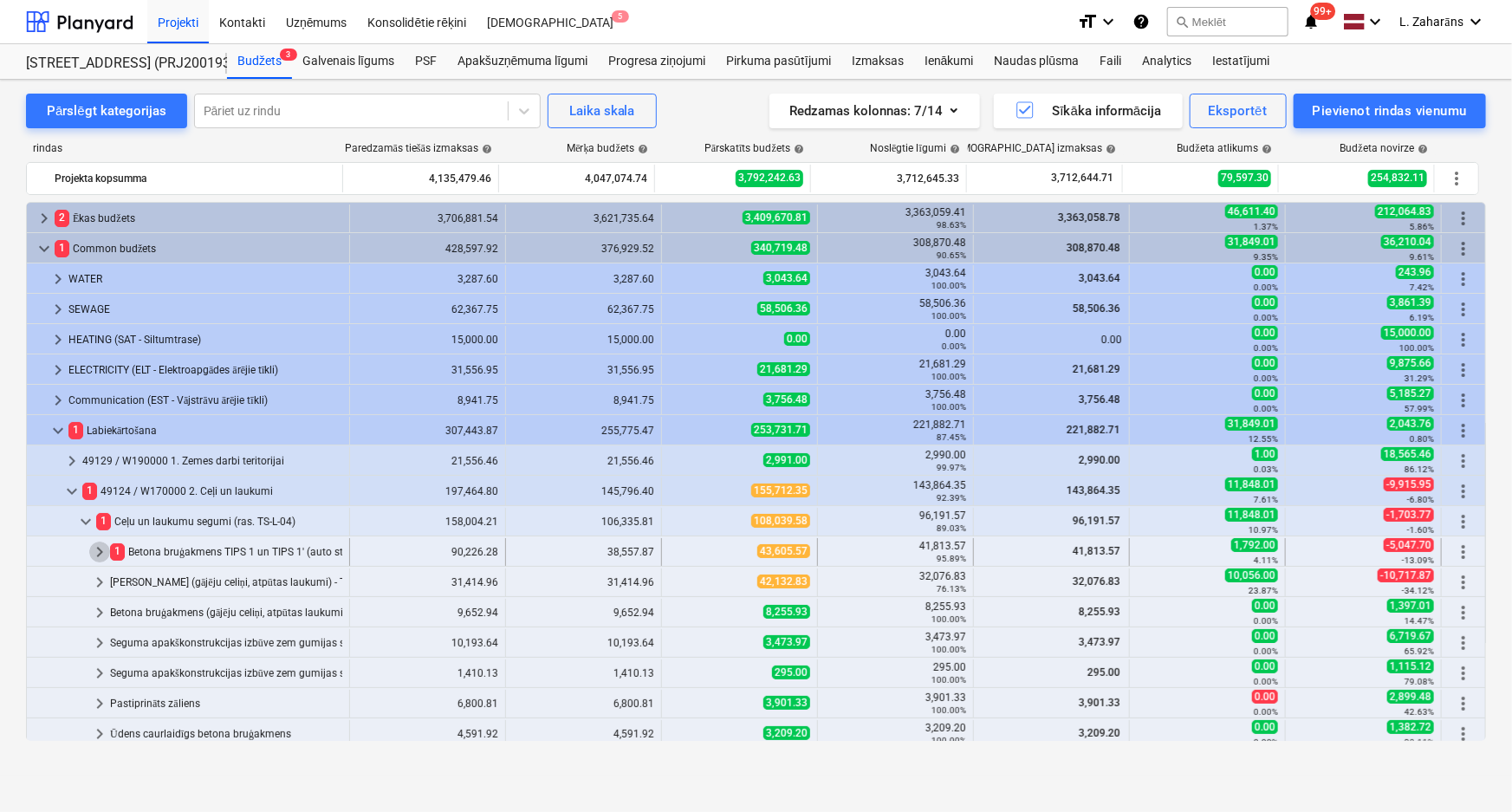
click at [98, 554] on span "keyboard_arrow_right" at bounding box center [99, 552] width 20 height 20
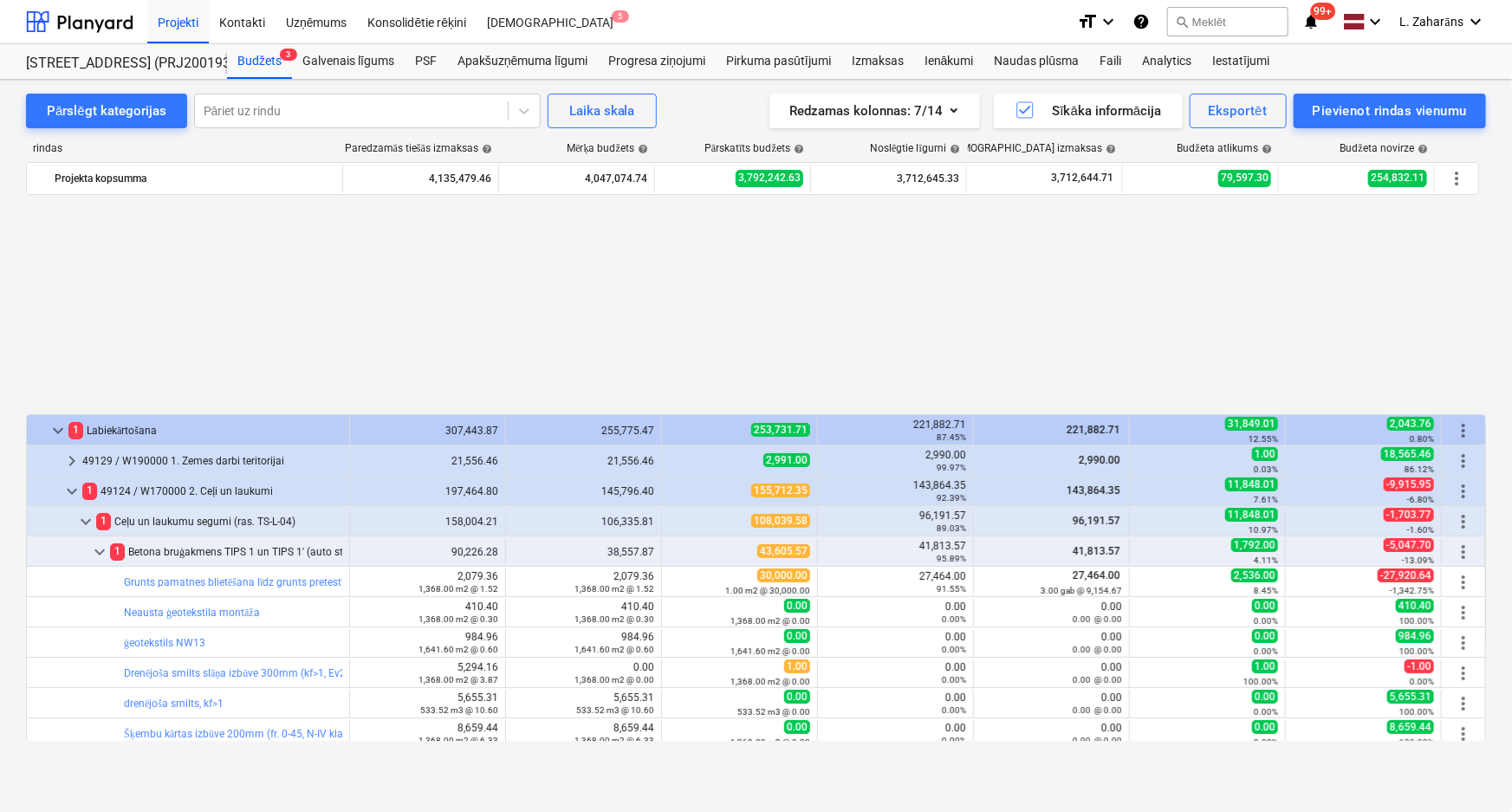
scroll to position [315, 0]
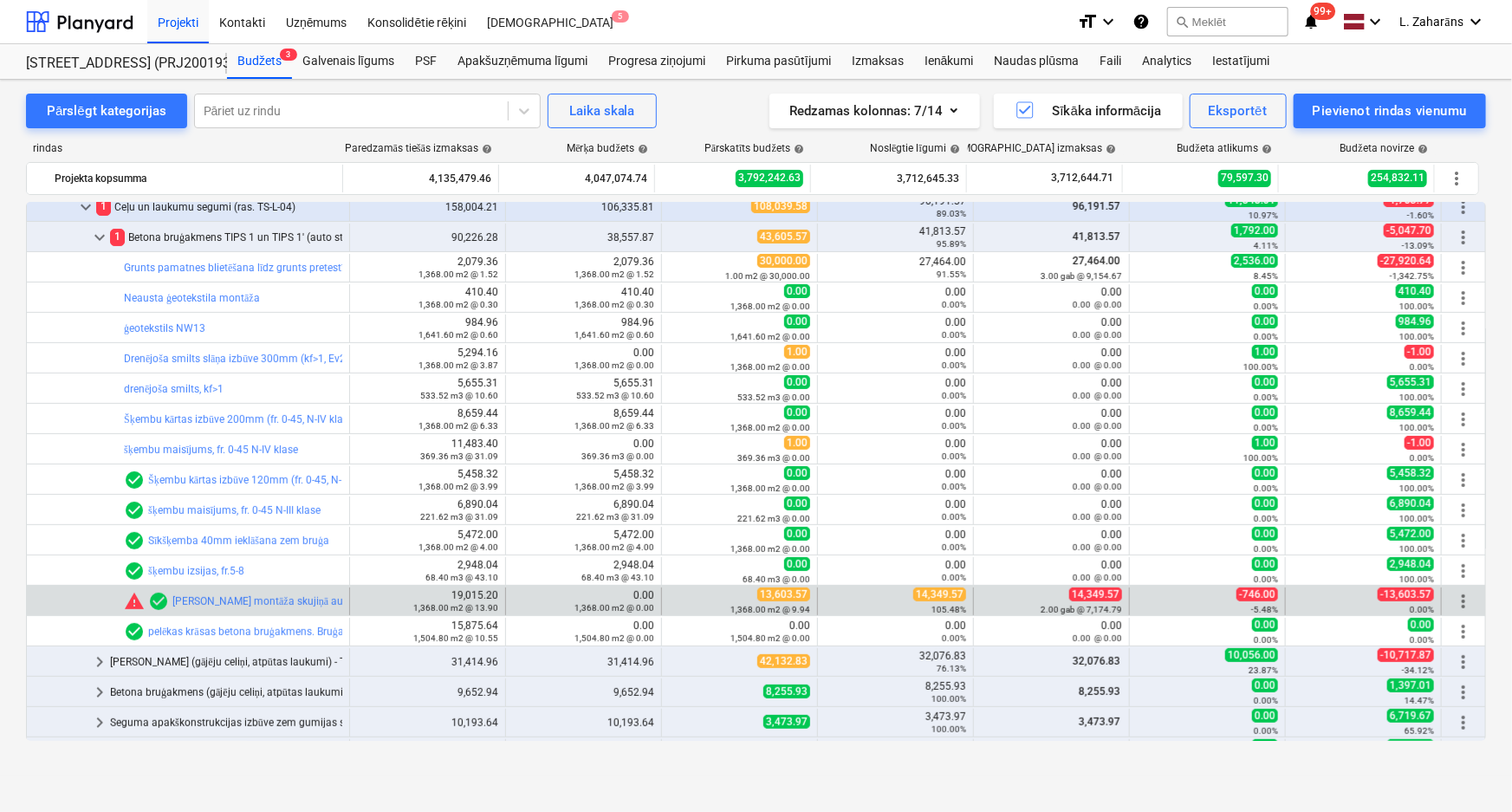
click at [931, 590] on span "14,349.57" at bounding box center [939, 594] width 53 height 14
copy span "14,349.57"
click at [675, 595] on span "edit" at bounding box center [679, 602] width 14 height 14
type textarea "x"
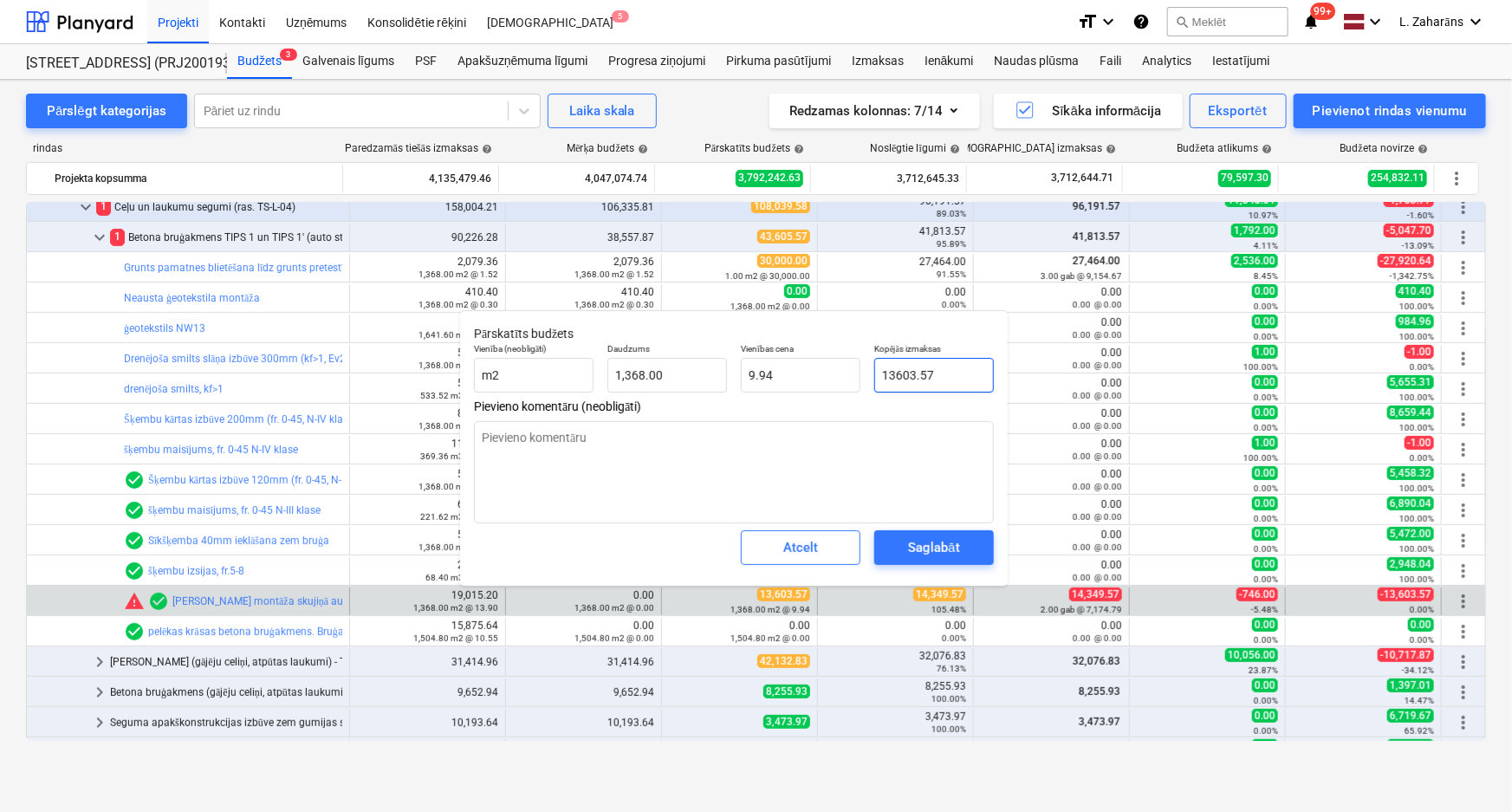
click at [926, 374] on input "13603.57" at bounding box center [934, 374] width 120 height 34
paste input "4,349"
type input "14,349.57"
type textarea "x"
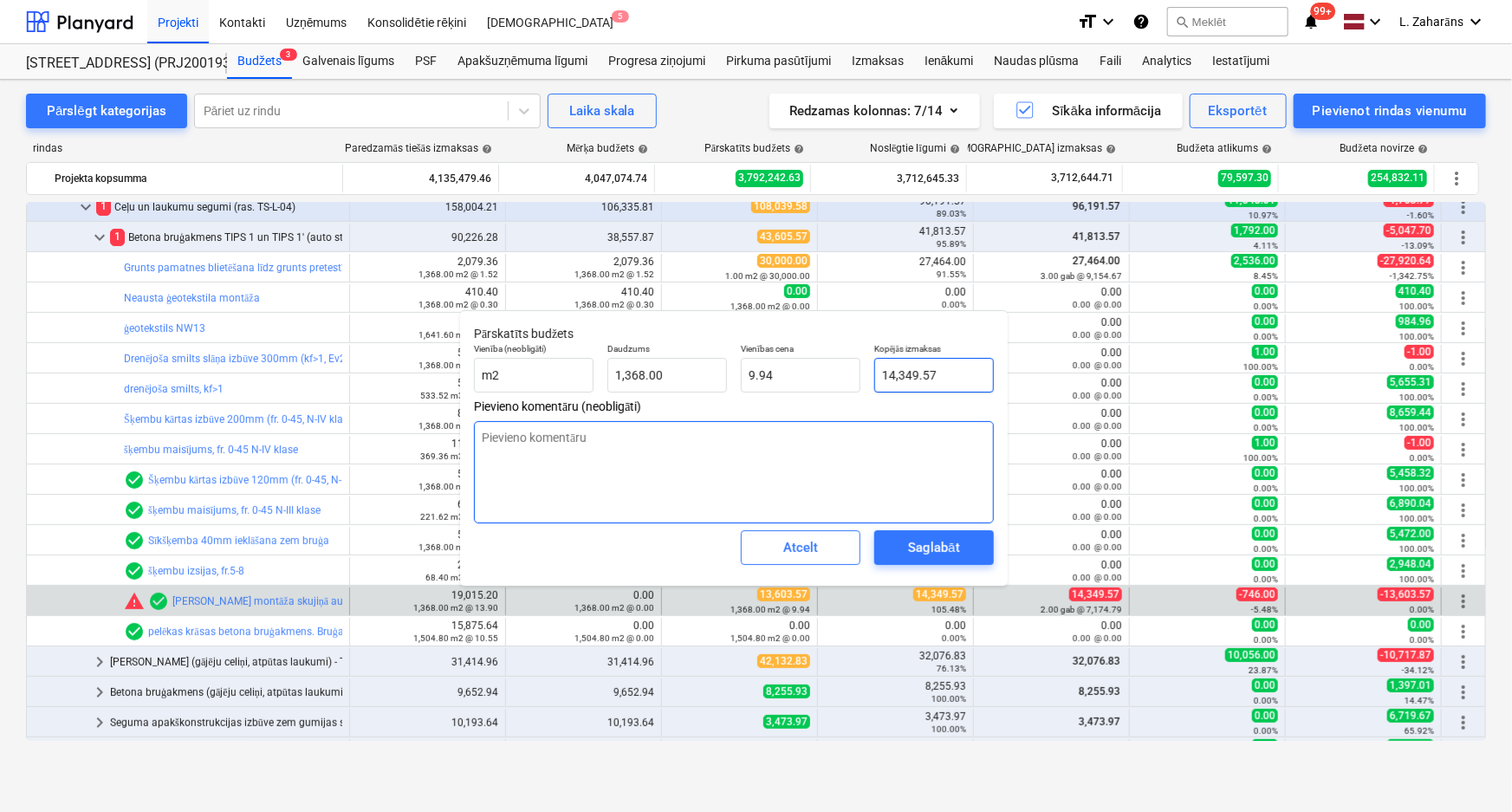
type input "10.49"
type input "14,349.57"
click at [945, 555] on div "Saglabāt" at bounding box center [933, 548] width 51 height 22
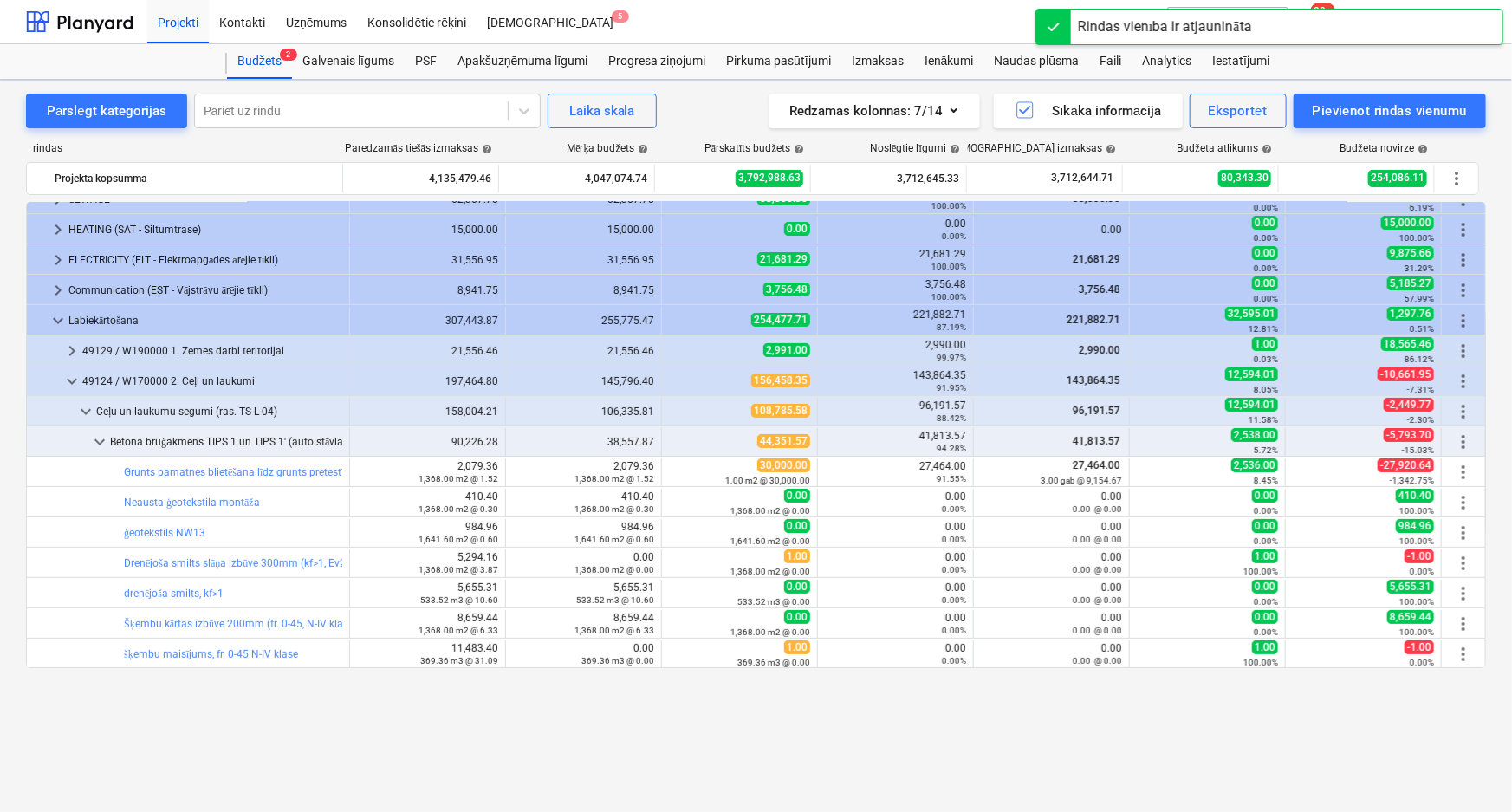
scroll to position [0, 0]
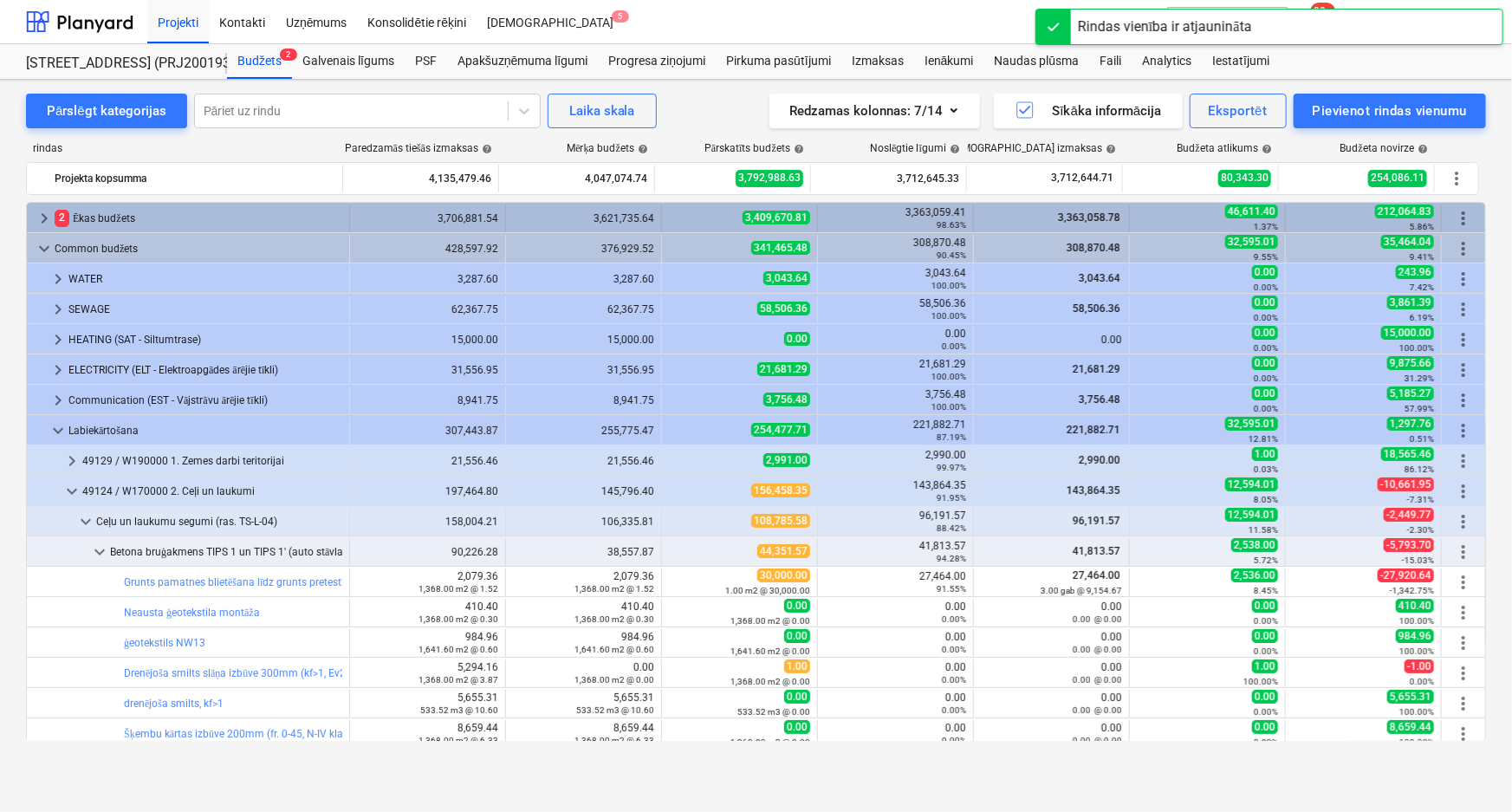
click at [43, 216] on span "keyboard_arrow_right" at bounding box center [44, 218] width 20 height 20
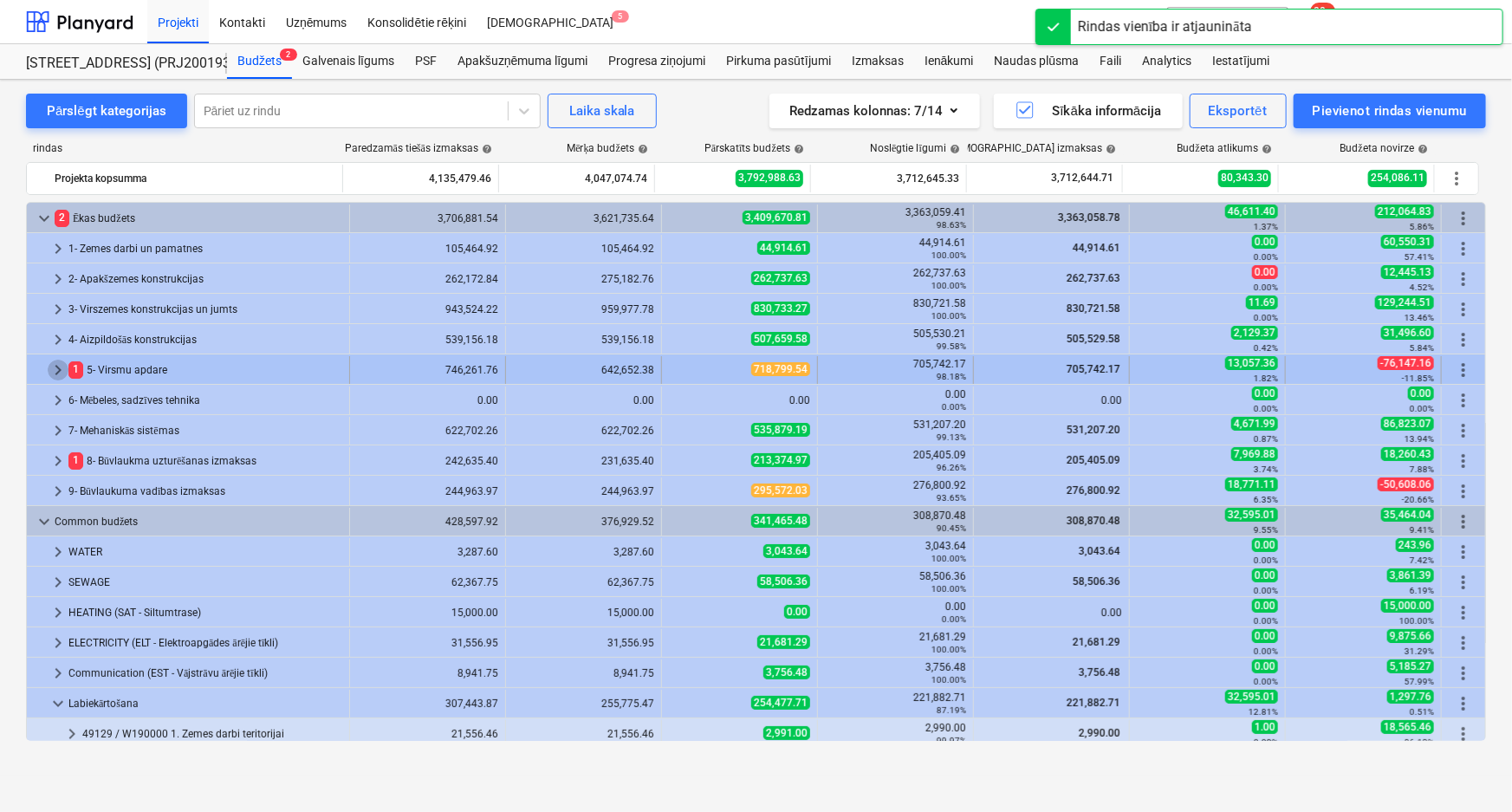
click at [64, 375] on span "keyboard_arrow_right" at bounding box center [57, 370] width 20 height 20
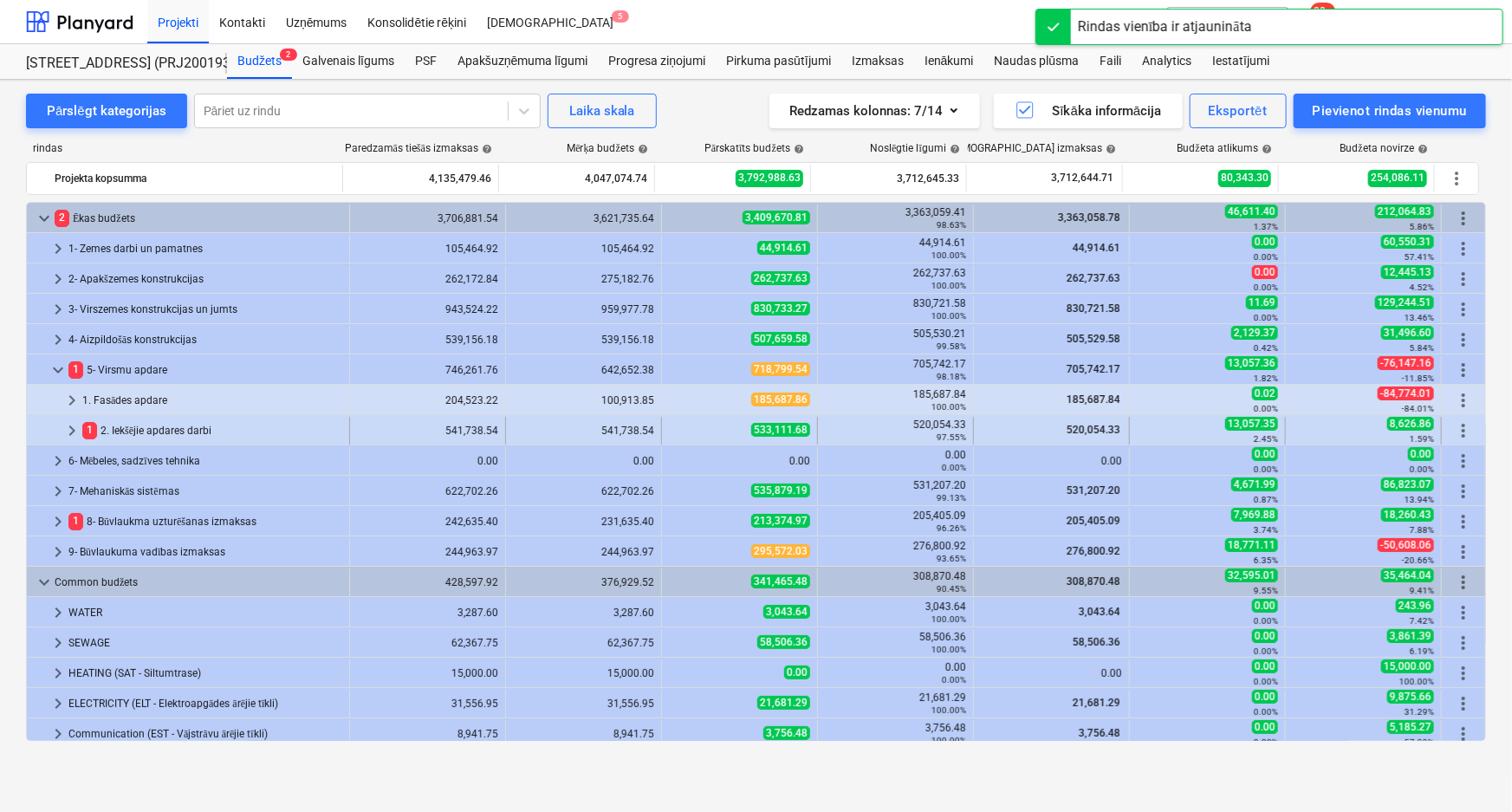
click at [60, 426] on div at bounding box center [47, 431] width 28 height 28
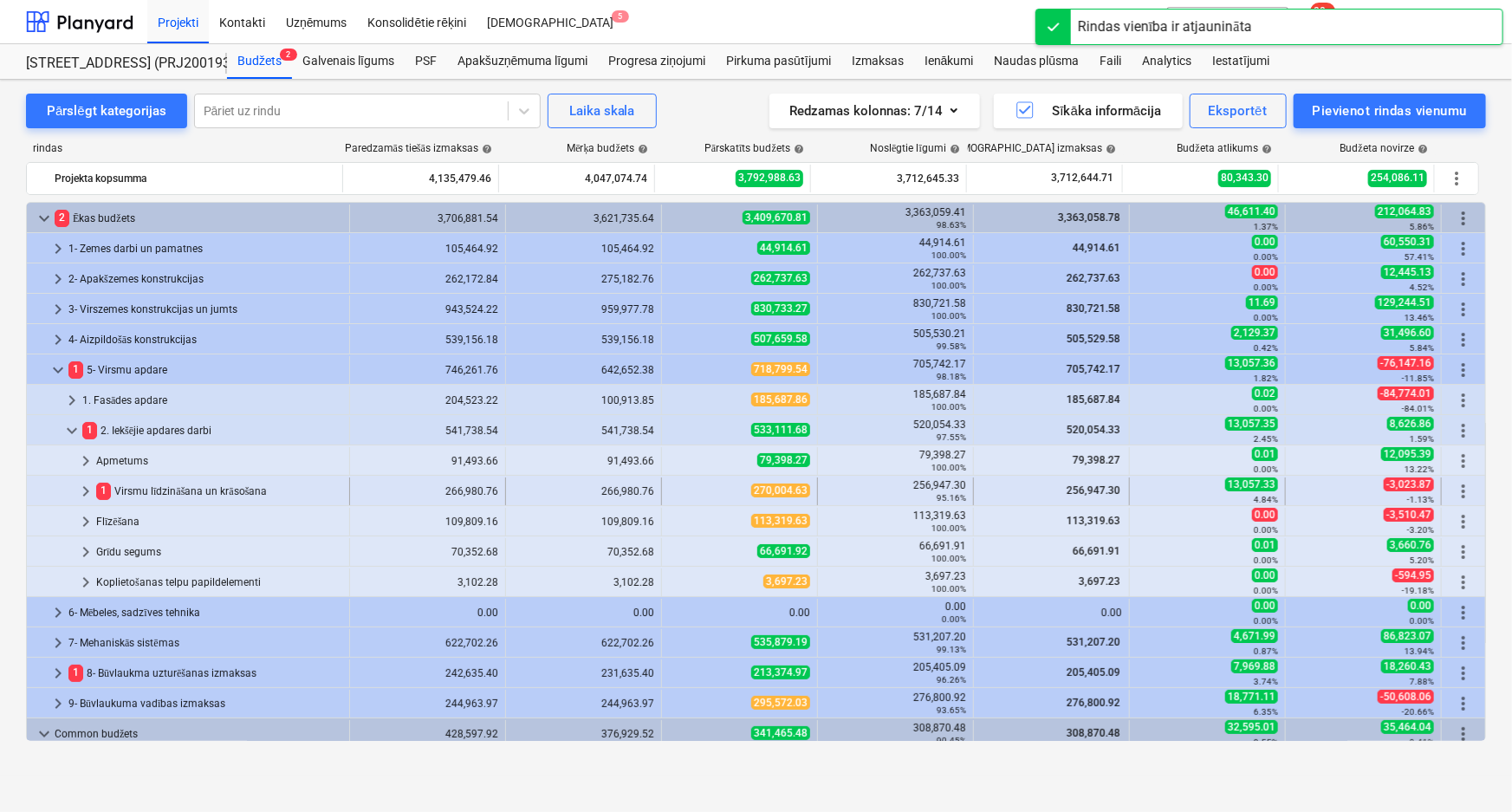
click at [82, 486] on span "keyboard_arrow_right" at bounding box center [85, 491] width 20 height 20
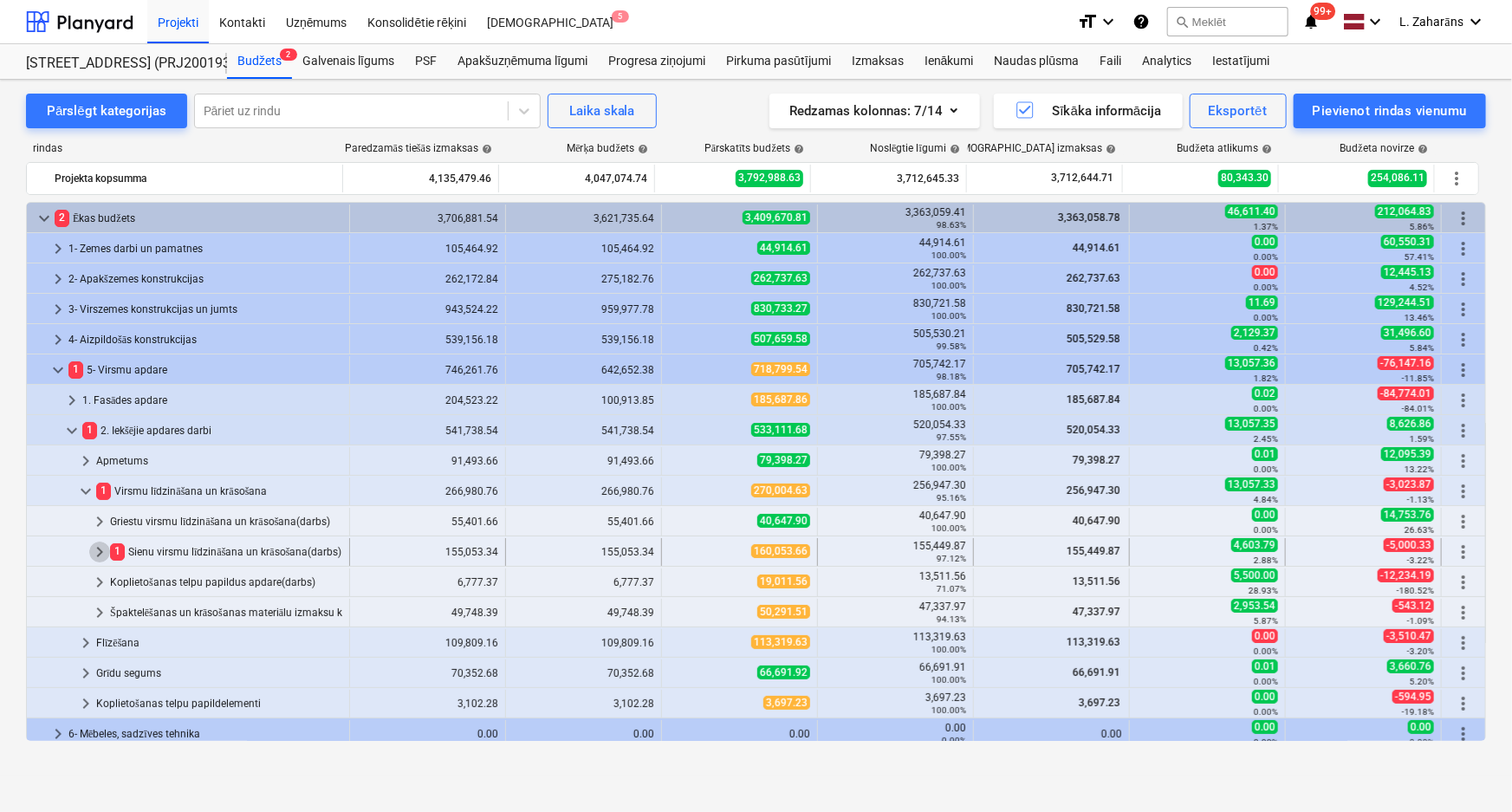
click at [96, 550] on span "keyboard_arrow_right" at bounding box center [99, 552] width 20 height 20
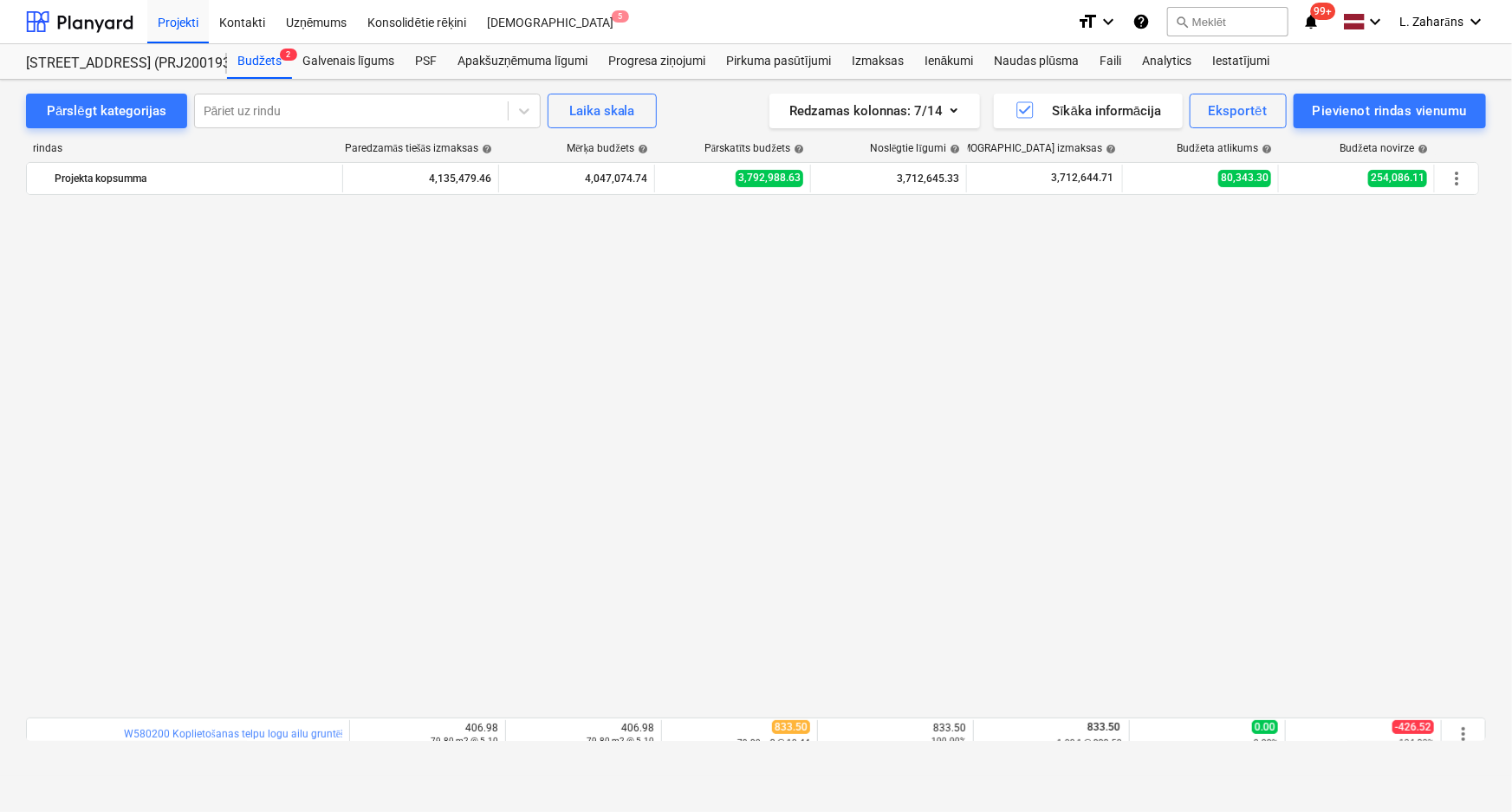
scroll to position [552, 0]
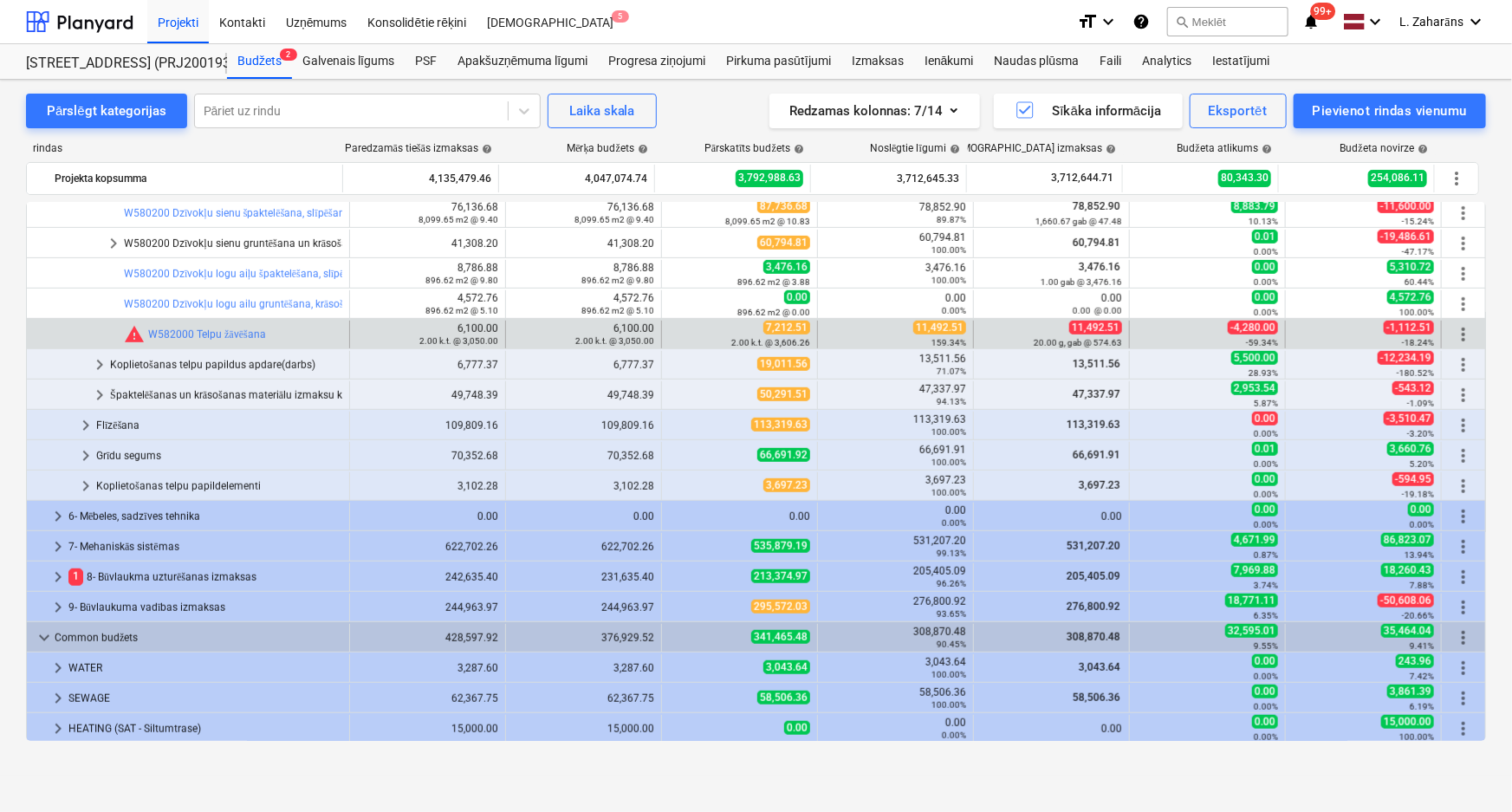
click at [930, 324] on span "11,492.51" at bounding box center [939, 327] width 53 height 14
copy span "11,492.51"
click at [674, 333] on span "edit" at bounding box center [679, 335] width 14 height 14
type textarea "x"
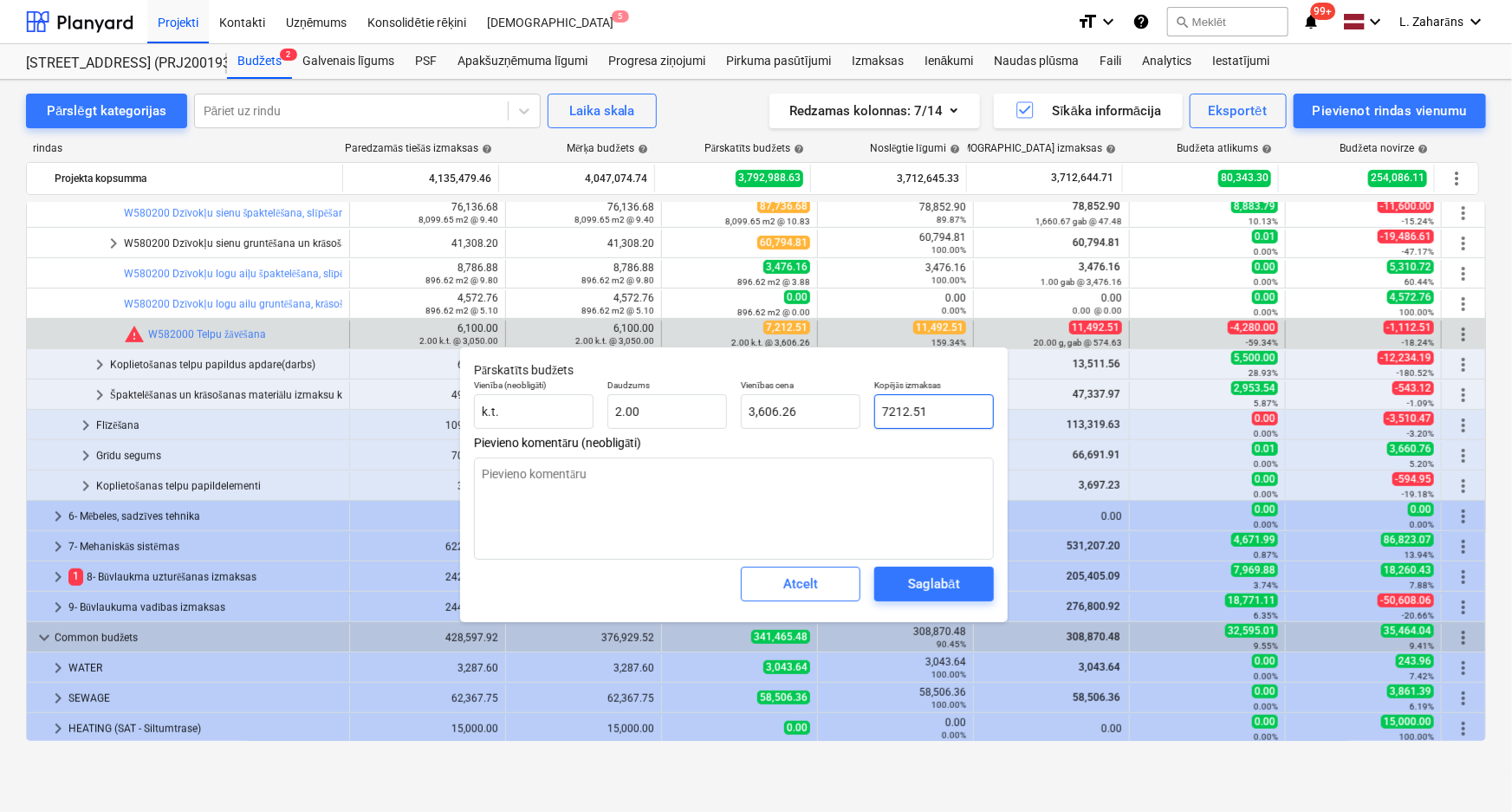
click at [913, 418] on input "7212.51" at bounding box center [934, 412] width 120 height 34
click at [913, 417] on input "7212.51" at bounding box center [934, 412] width 120 height 34
paste input "11,49"
type input "11,492.51"
type textarea "x"
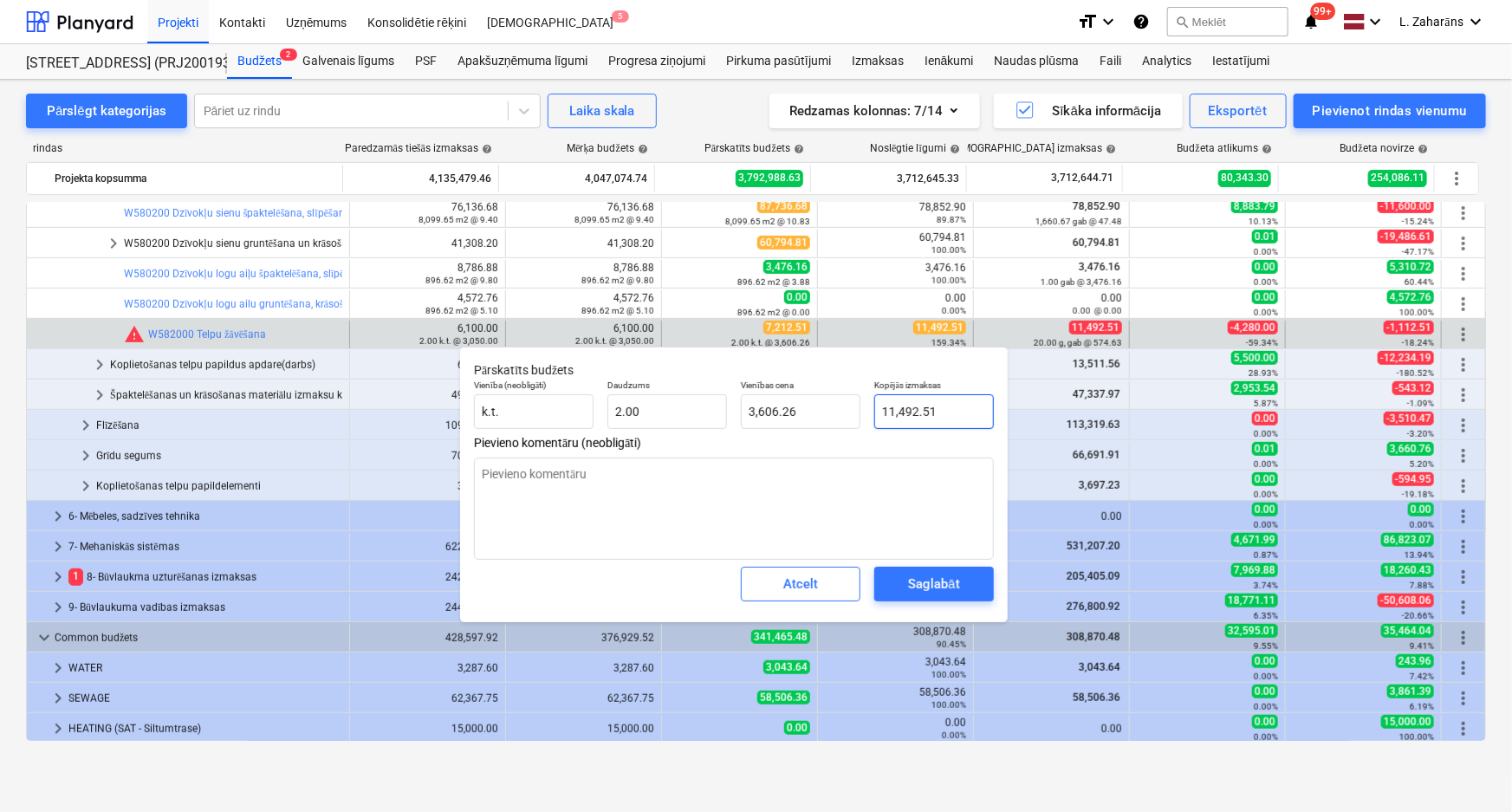
type input "5,746.26"
type input "11,492.51"
click at [929, 576] on div "Saglabāt" at bounding box center [933, 584] width 51 height 22
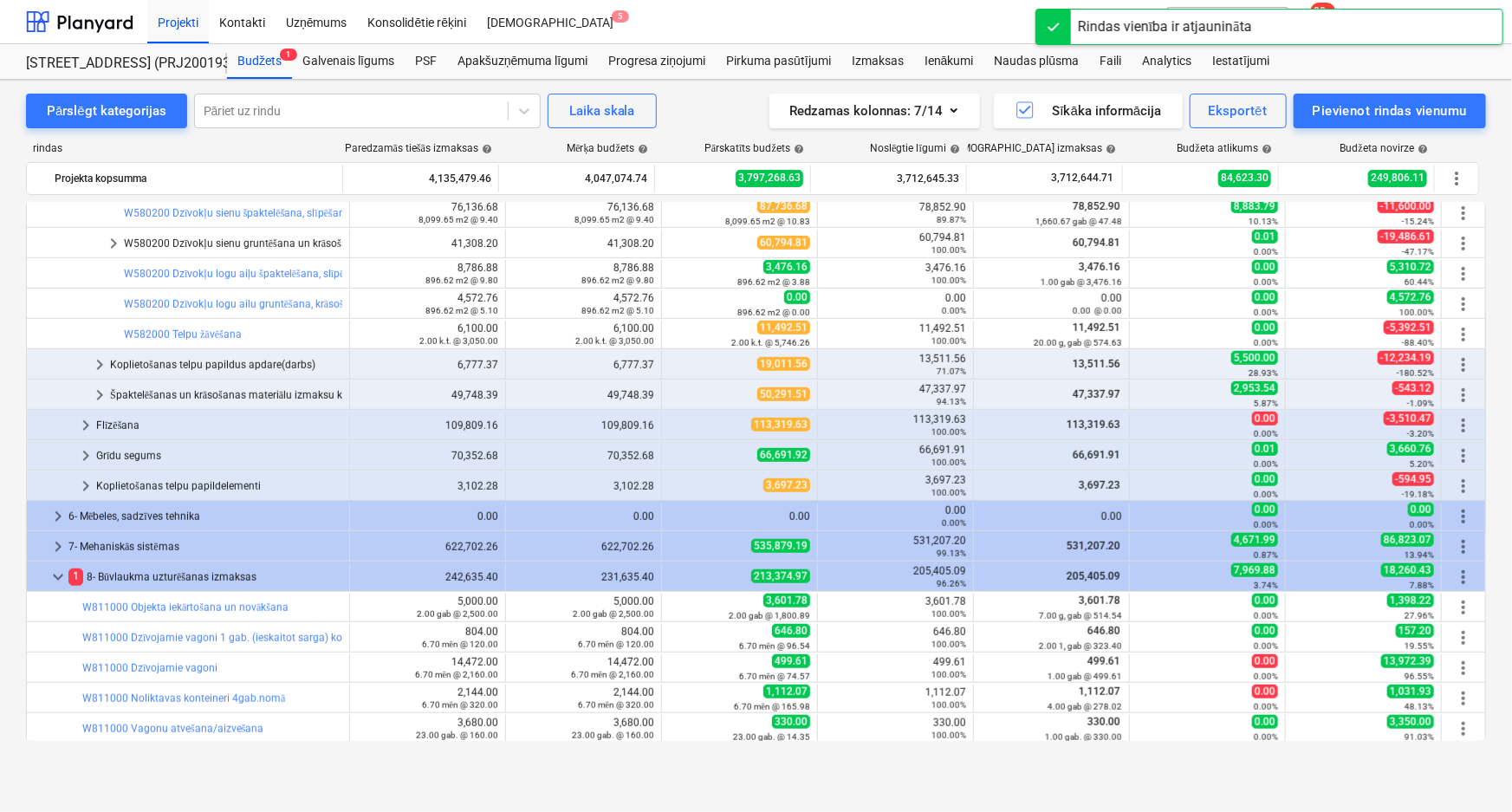
scroll to position [1182, 0]
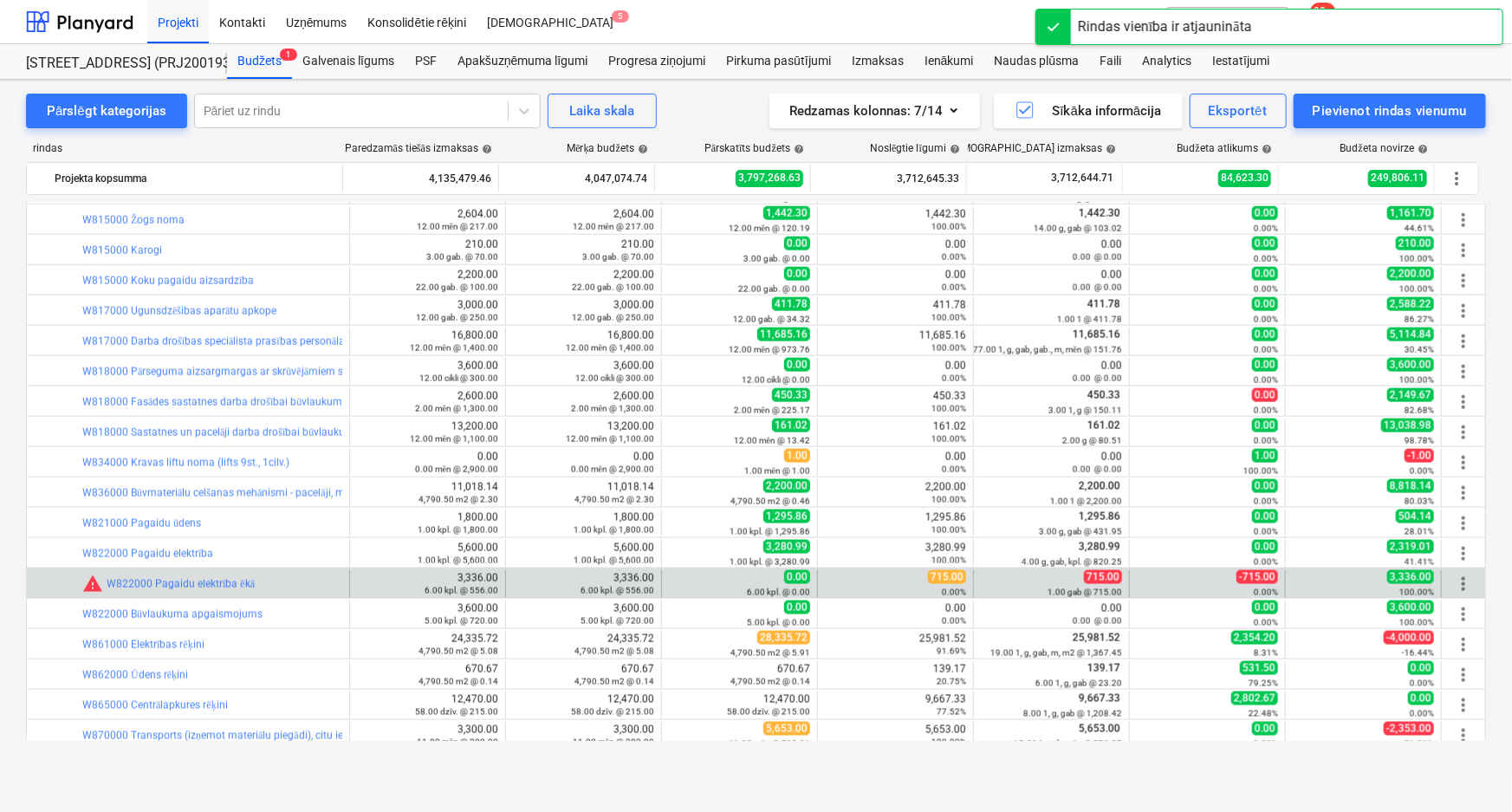
click at [934, 575] on span "715.00" at bounding box center [947, 577] width 38 height 14
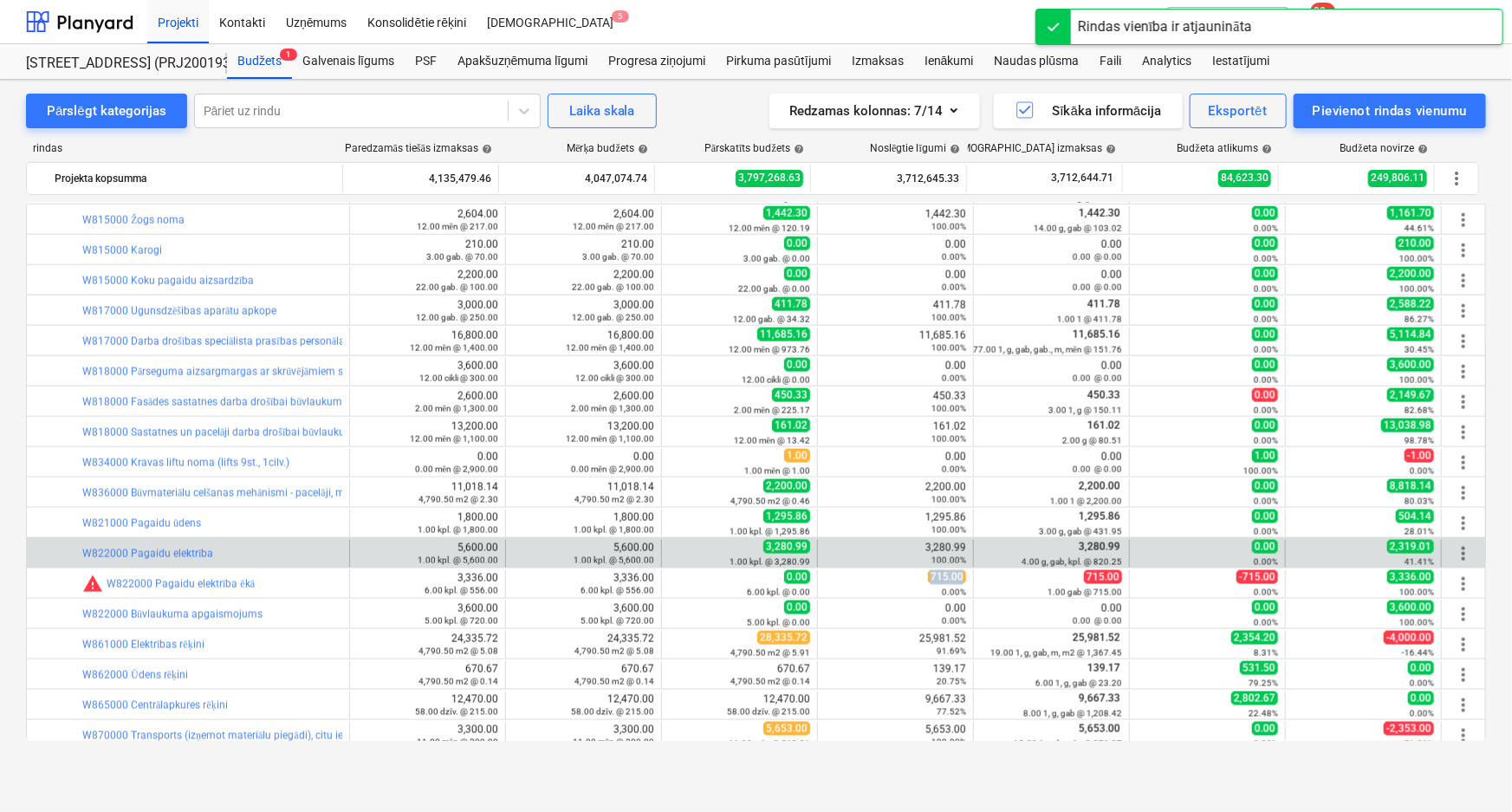
copy span "715.00"
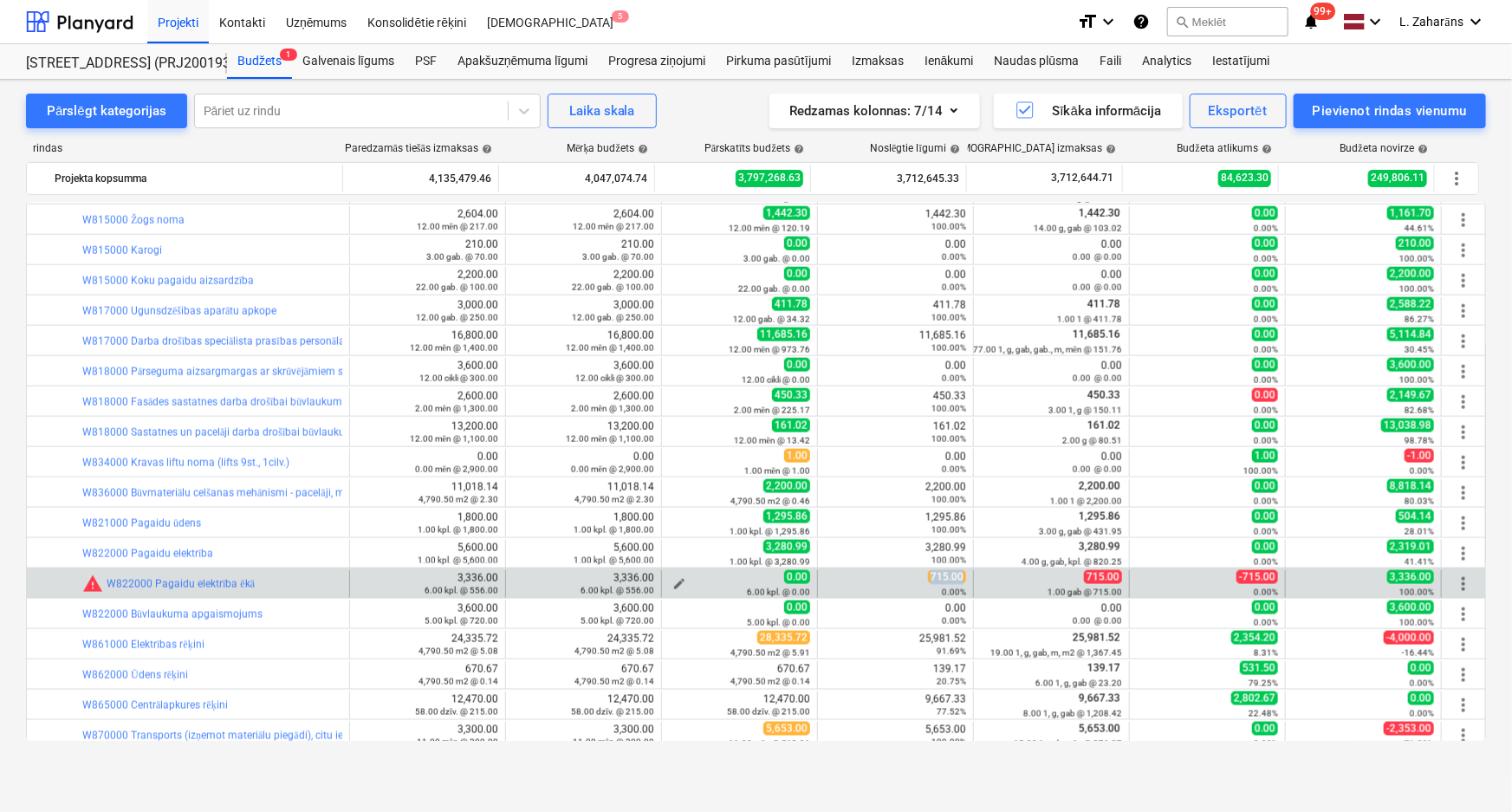
click at [673, 581] on span "edit" at bounding box center [679, 584] width 14 height 14
type textarea "x"
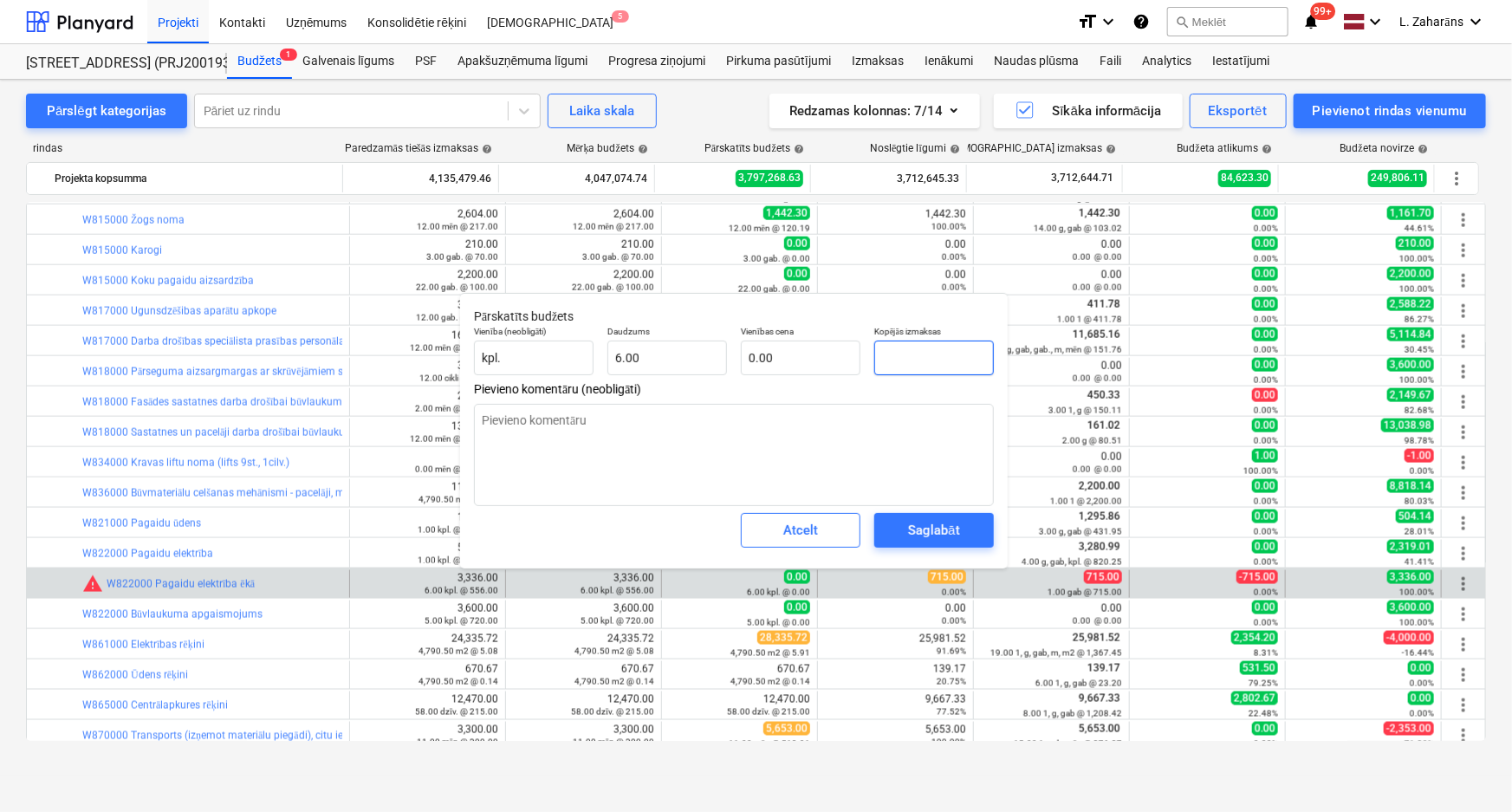
click at [926, 364] on input "text" at bounding box center [934, 358] width 120 height 34
paste input "715.00"
type input "715.00"
type textarea "x"
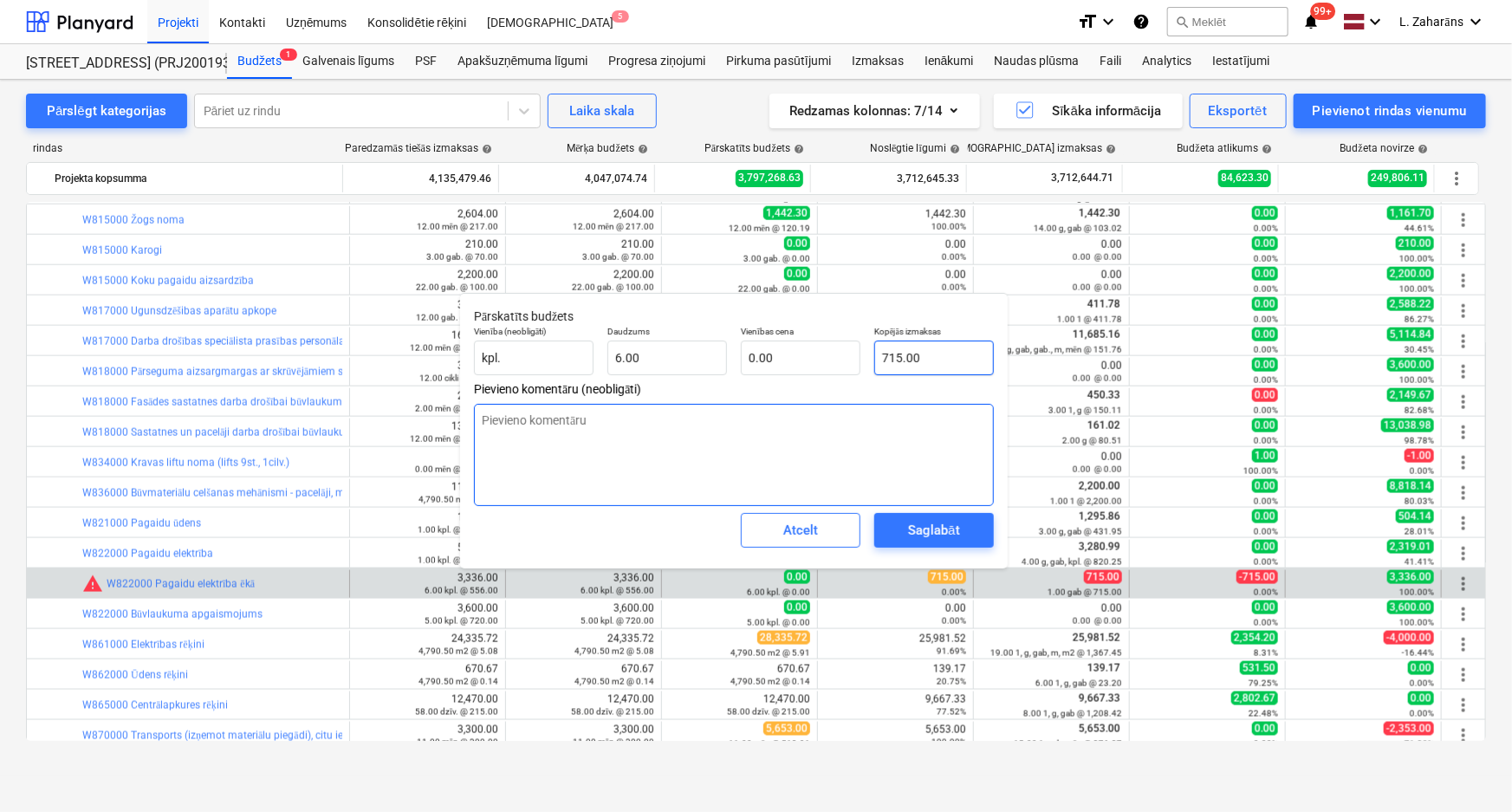
type input "119.17"
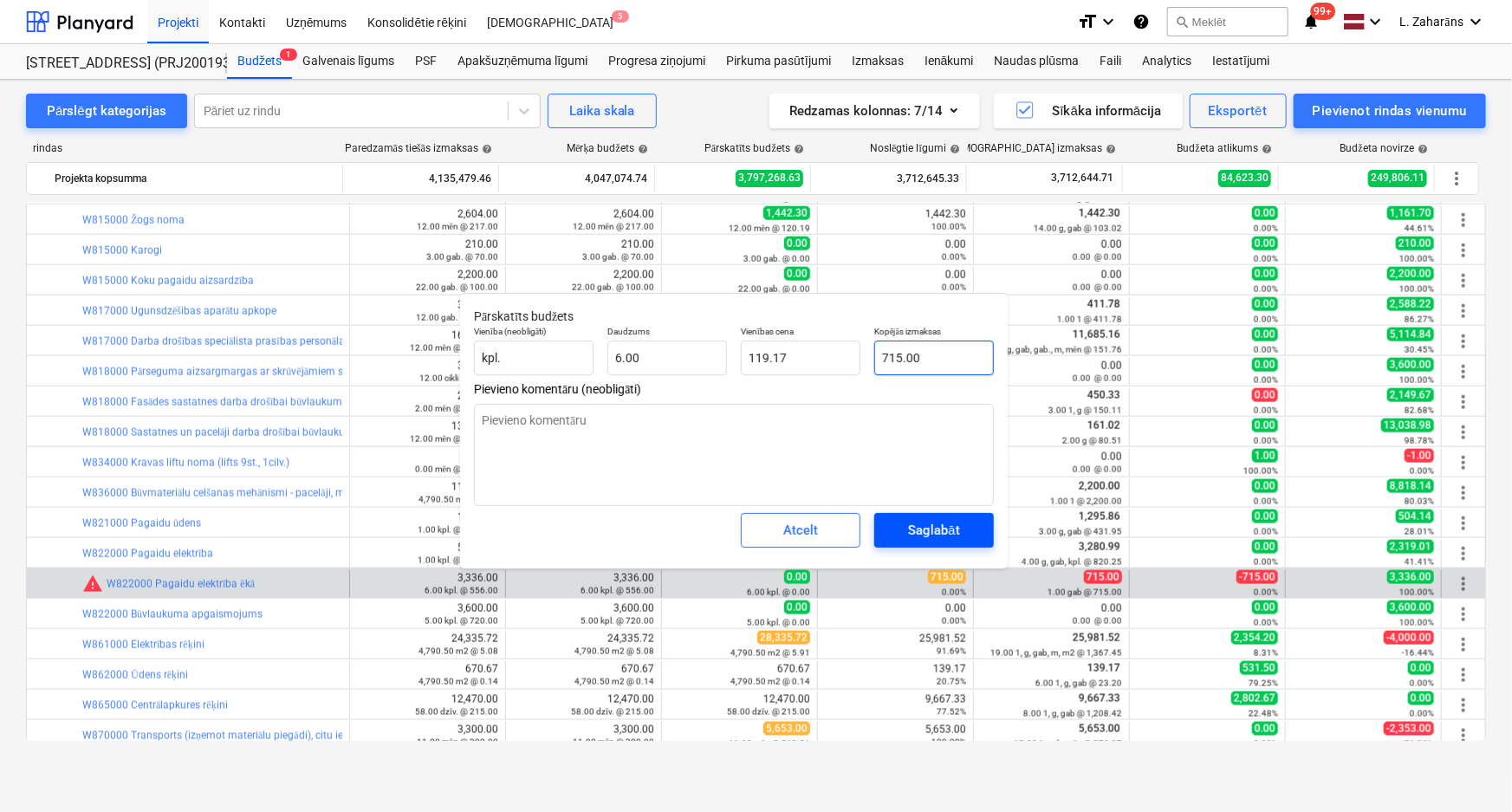
type input "715.00"
click at [953, 527] on div "Saglabāt" at bounding box center [933, 530] width 51 height 22
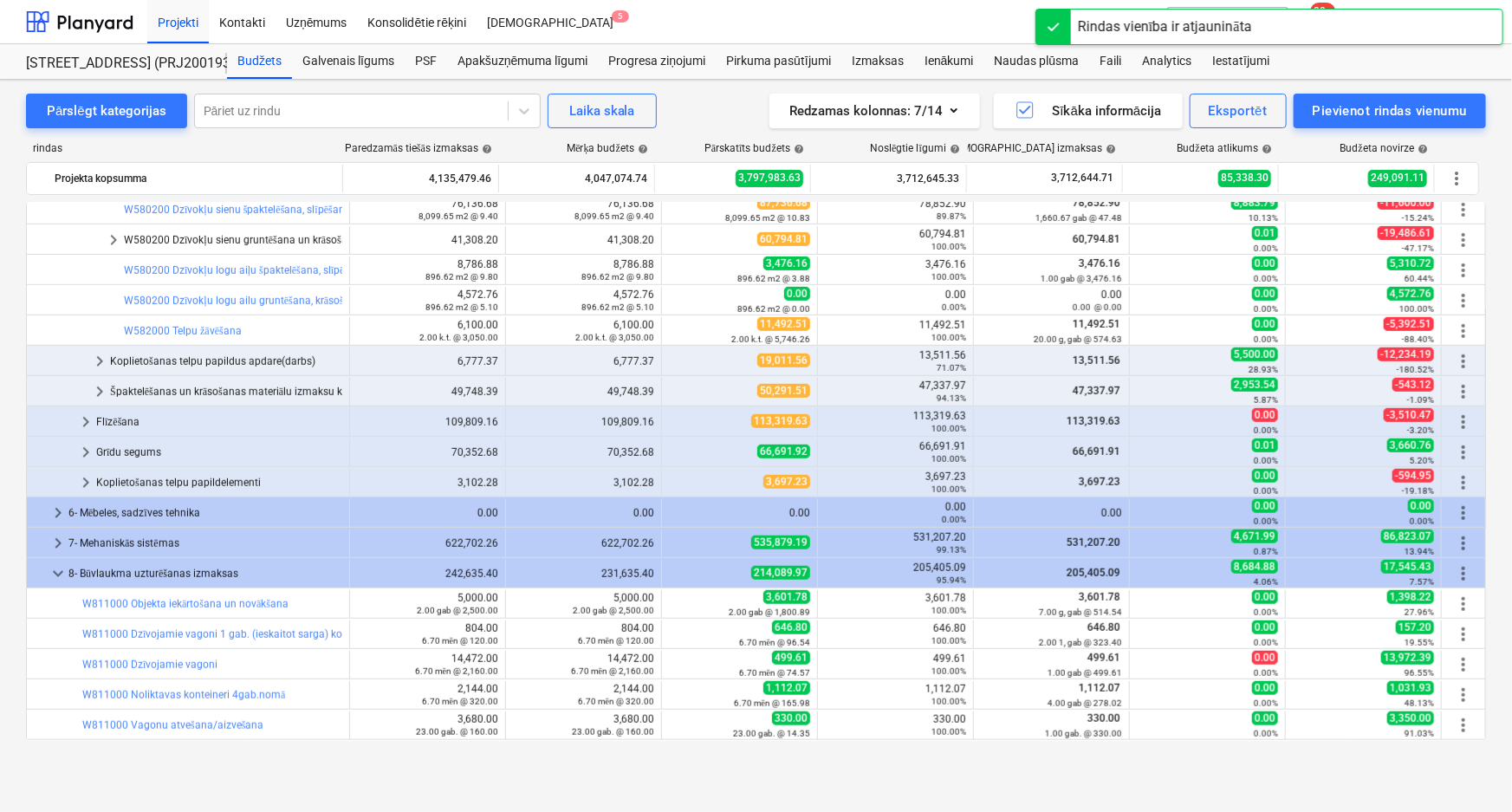
scroll to position [0, 0]
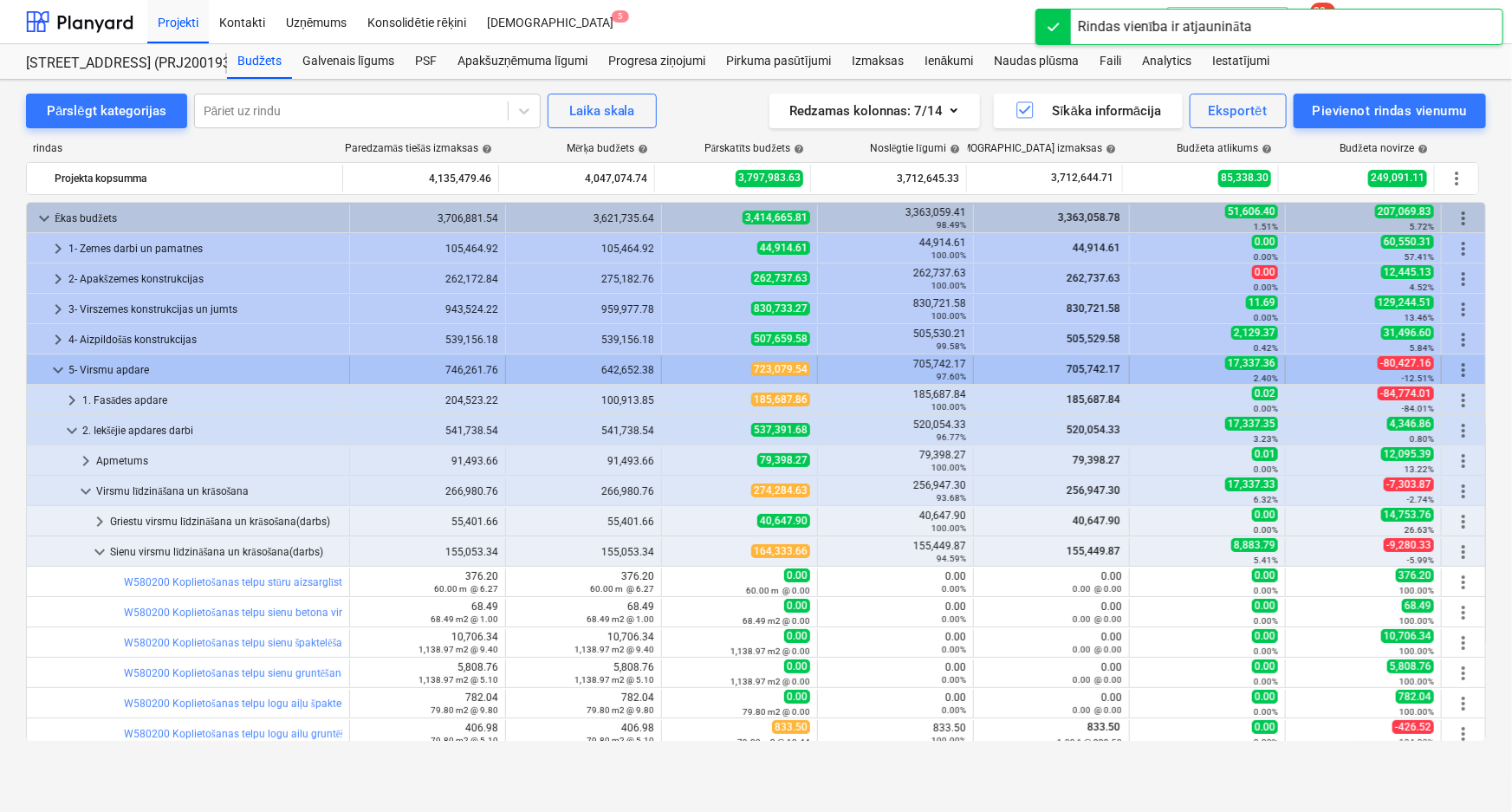
click at [60, 365] on span "keyboard_arrow_down" at bounding box center [57, 370] width 20 height 20
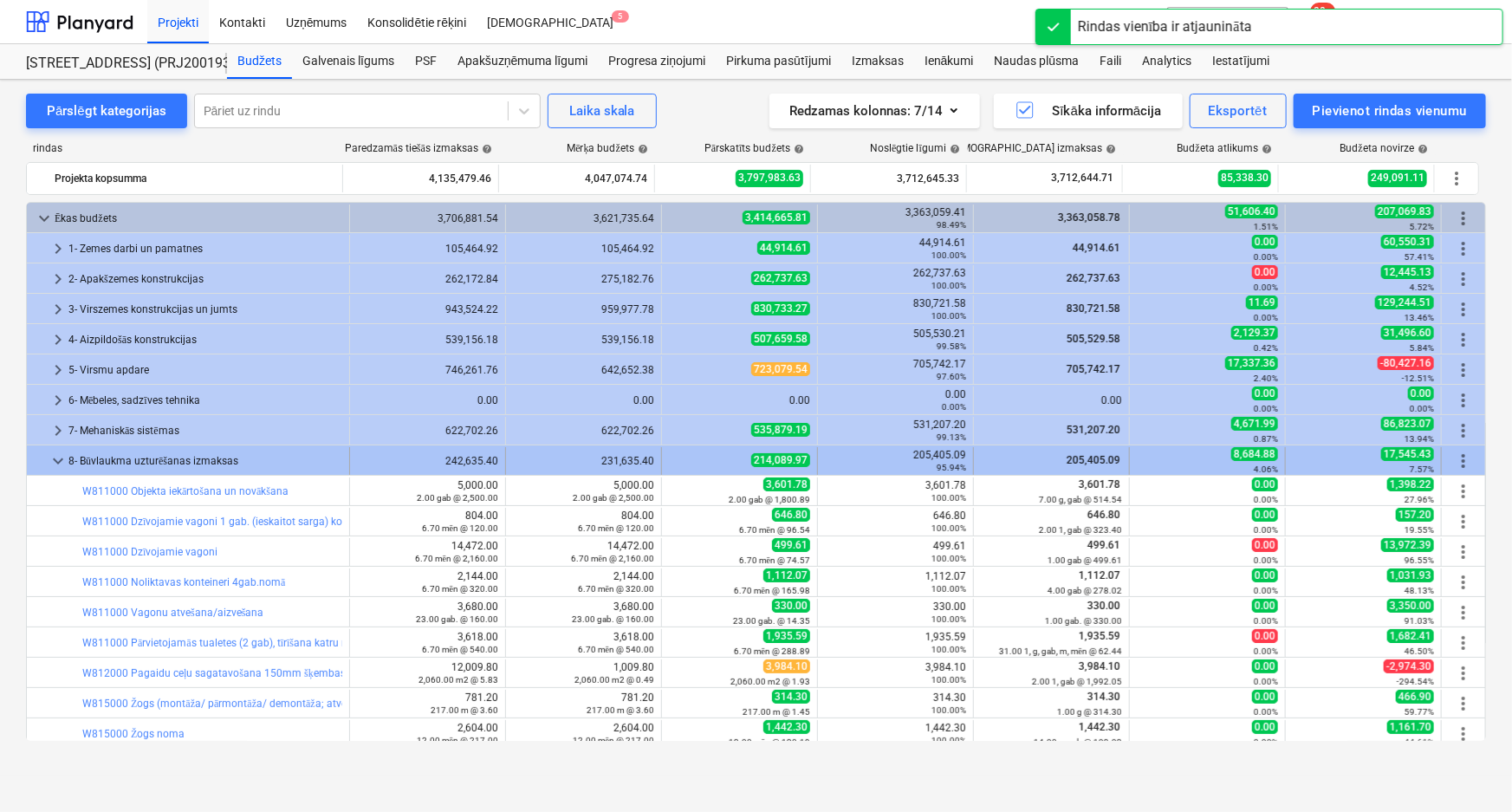
click at [60, 459] on span "keyboard_arrow_down" at bounding box center [57, 461] width 20 height 20
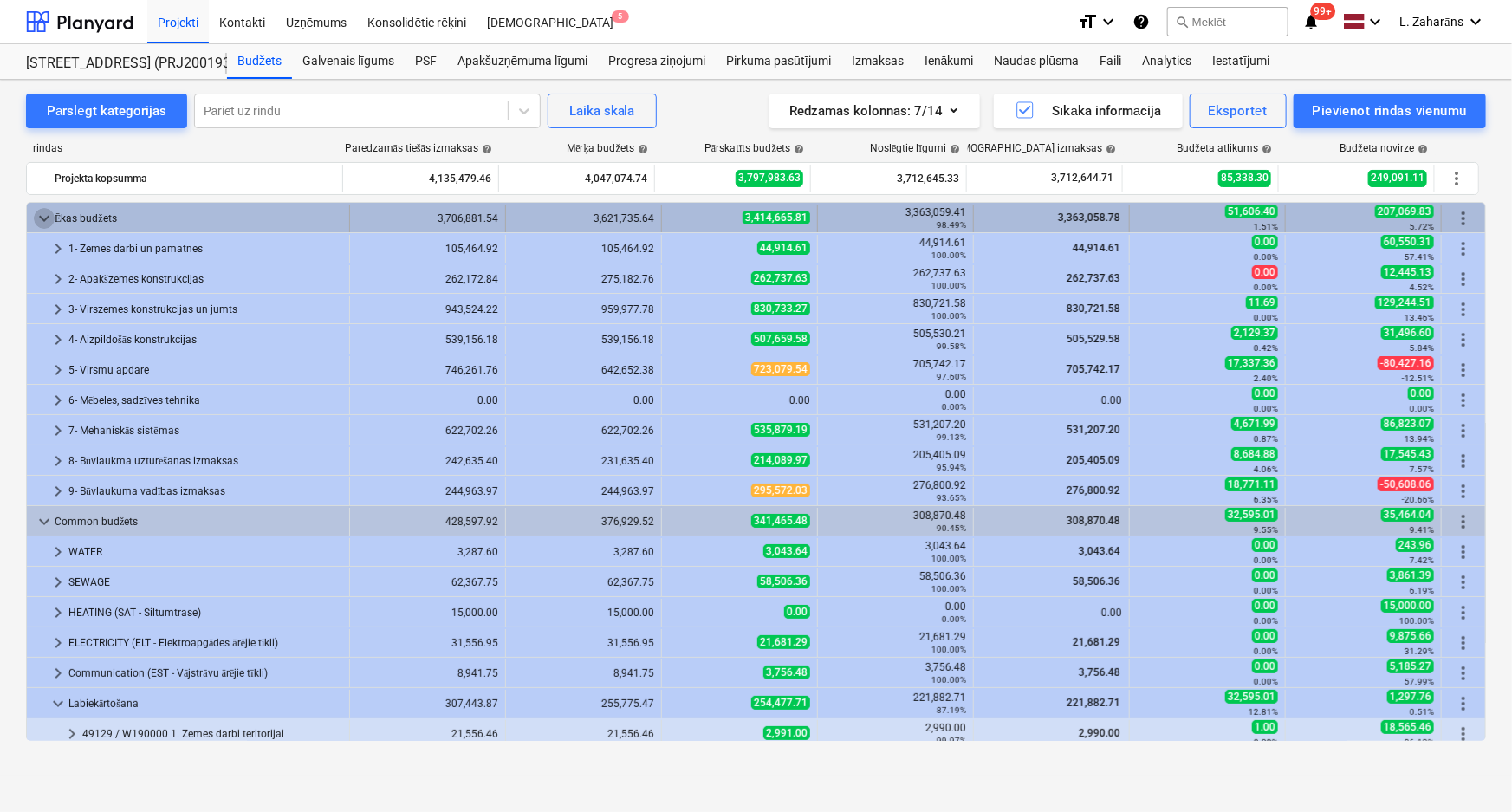
click at [41, 210] on span "keyboard_arrow_down" at bounding box center [44, 218] width 20 height 20
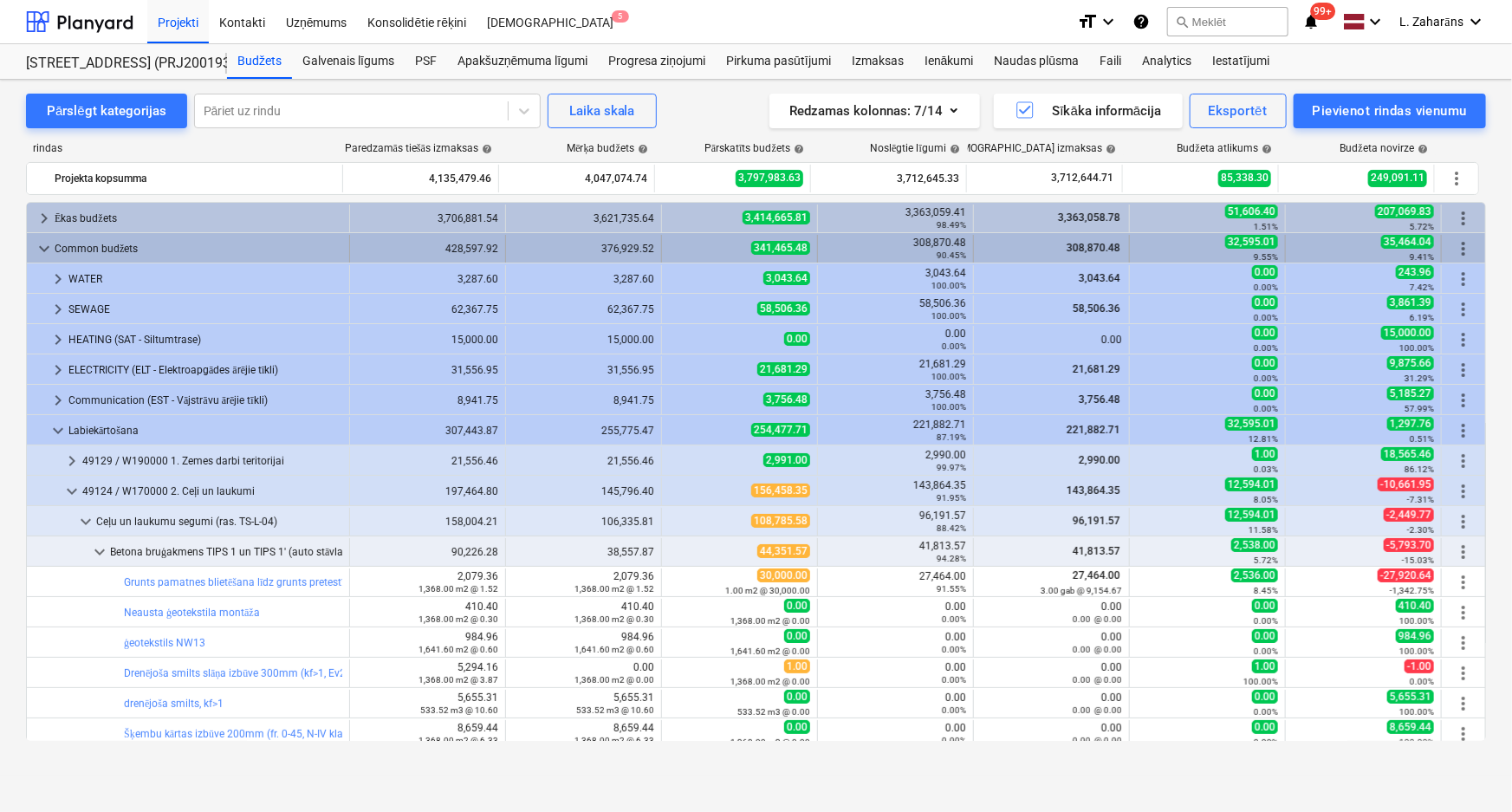
click at [36, 251] on span "keyboard_arrow_down" at bounding box center [44, 248] width 20 height 20
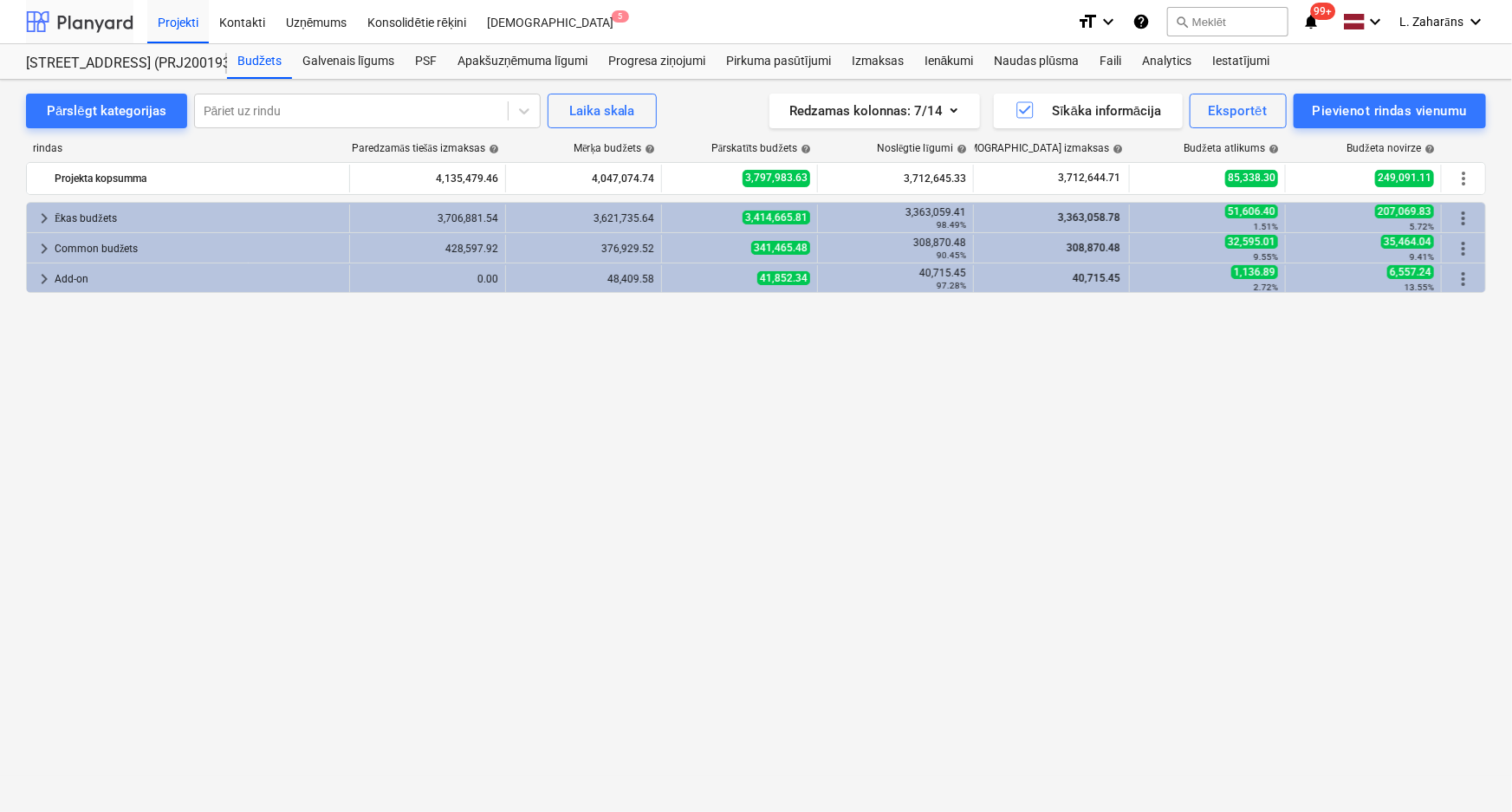
click at [99, 20] on div at bounding box center [80, 21] width 107 height 44
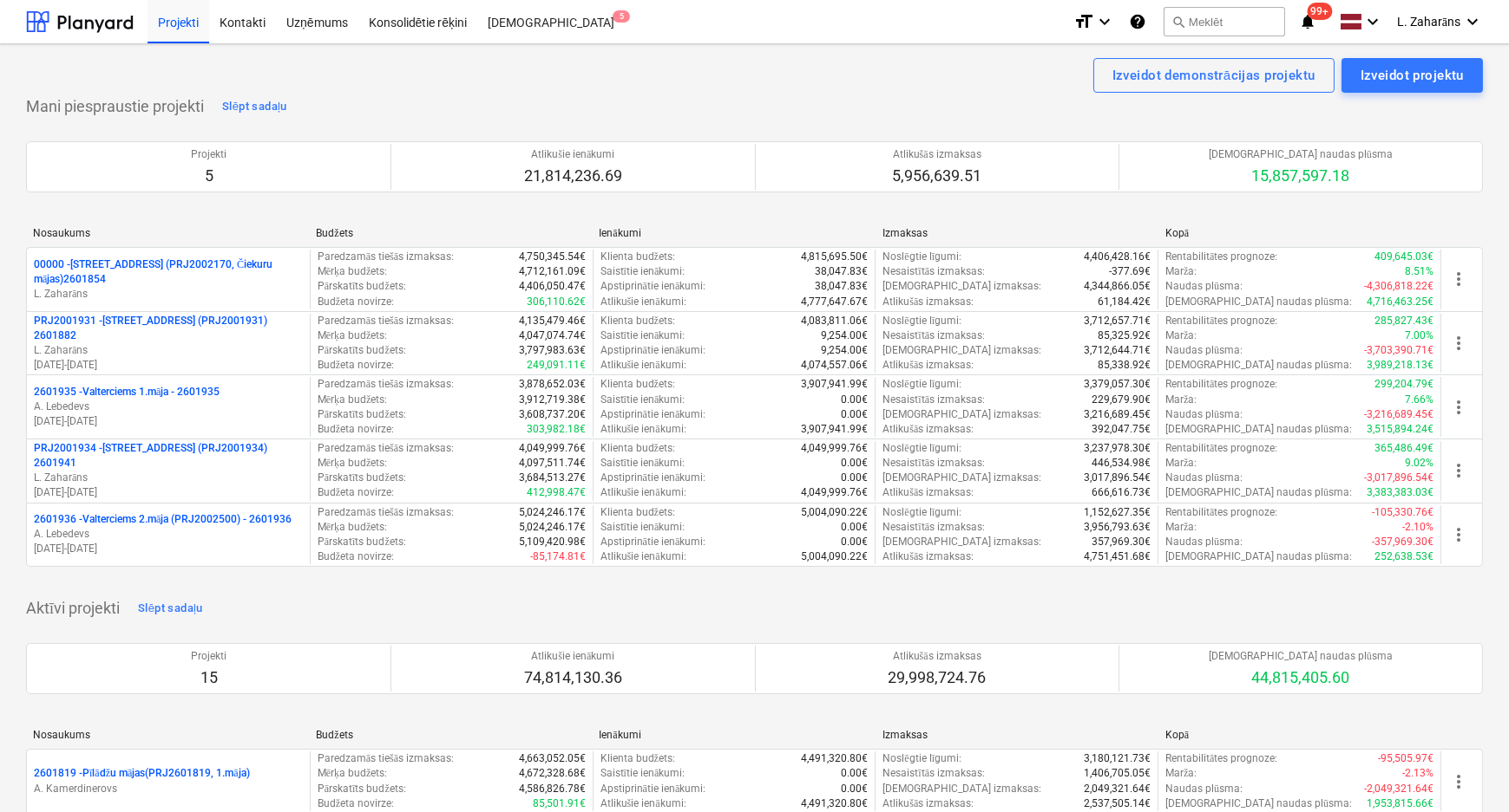
click at [133, 444] on p "PRJ2001934 - Mazā Robežu iela 1 (PRJ2001934) 2601941" at bounding box center [168, 456] width 269 height 30
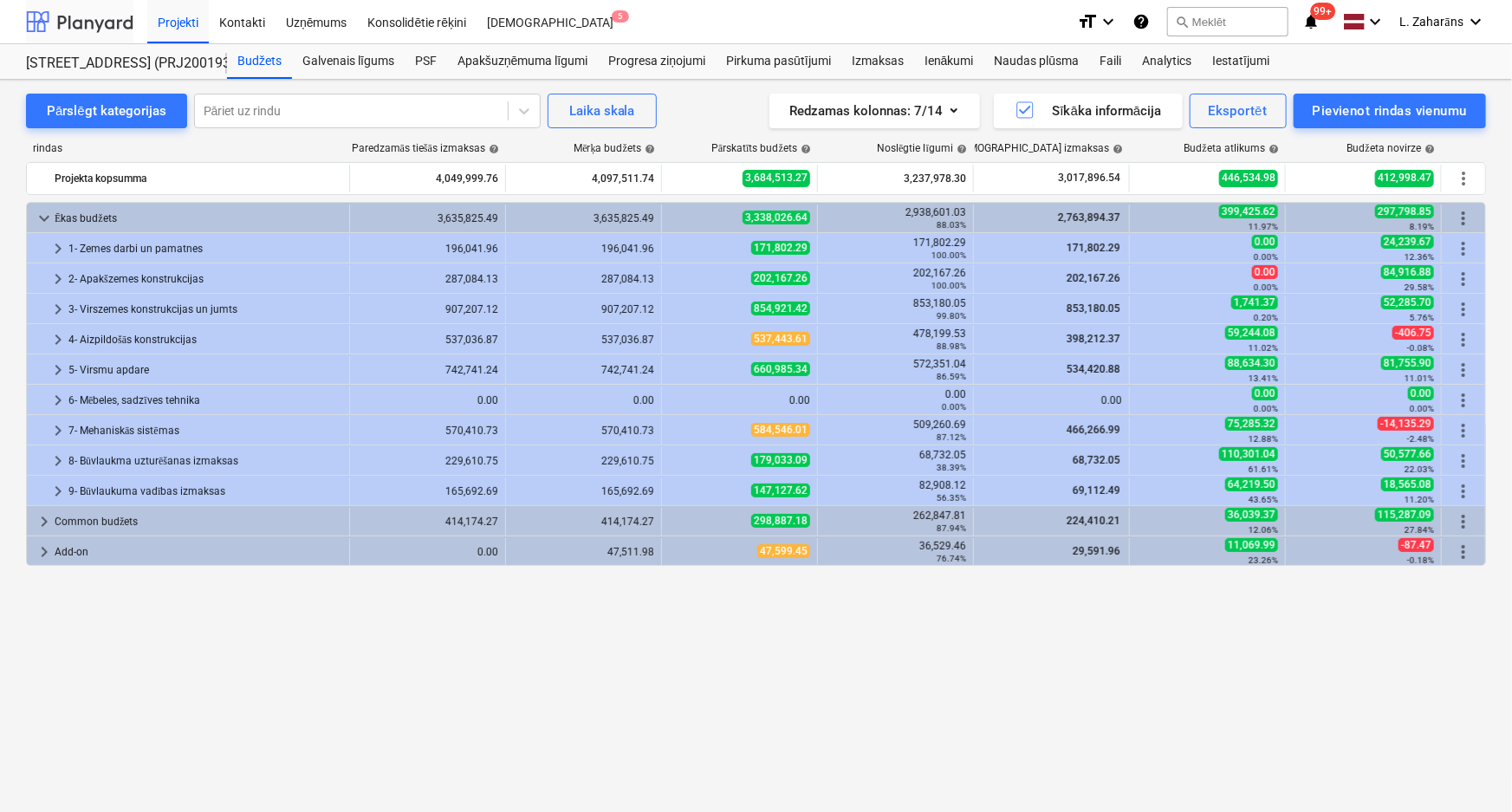
click at [100, 27] on div at bounding box center [80, 21] width 107 height 44
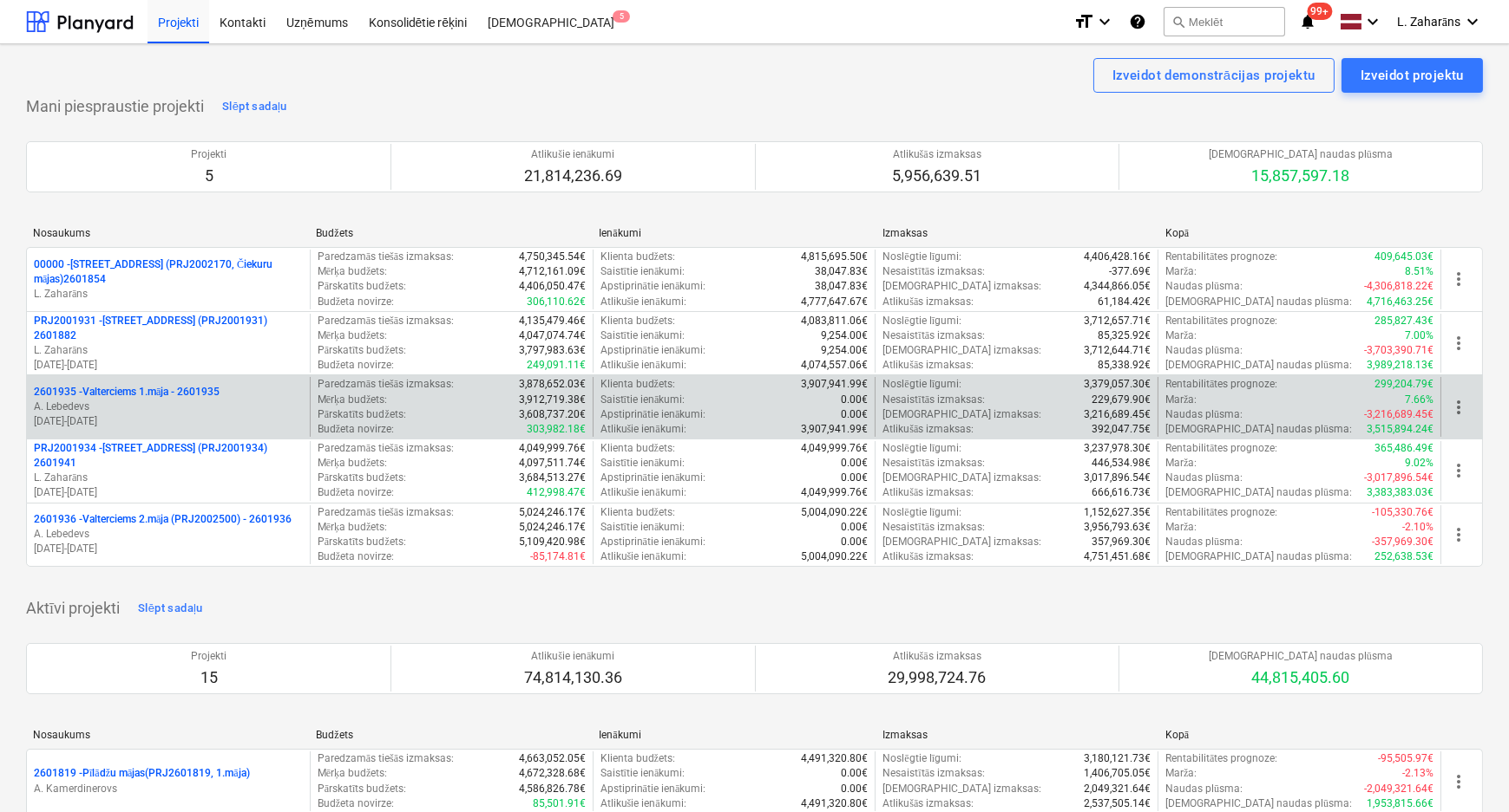
click at [132, 385] on p "2601935 - Valterciems 1.māja - 2601935" at bounding box center [126, 392] width 185 height 15
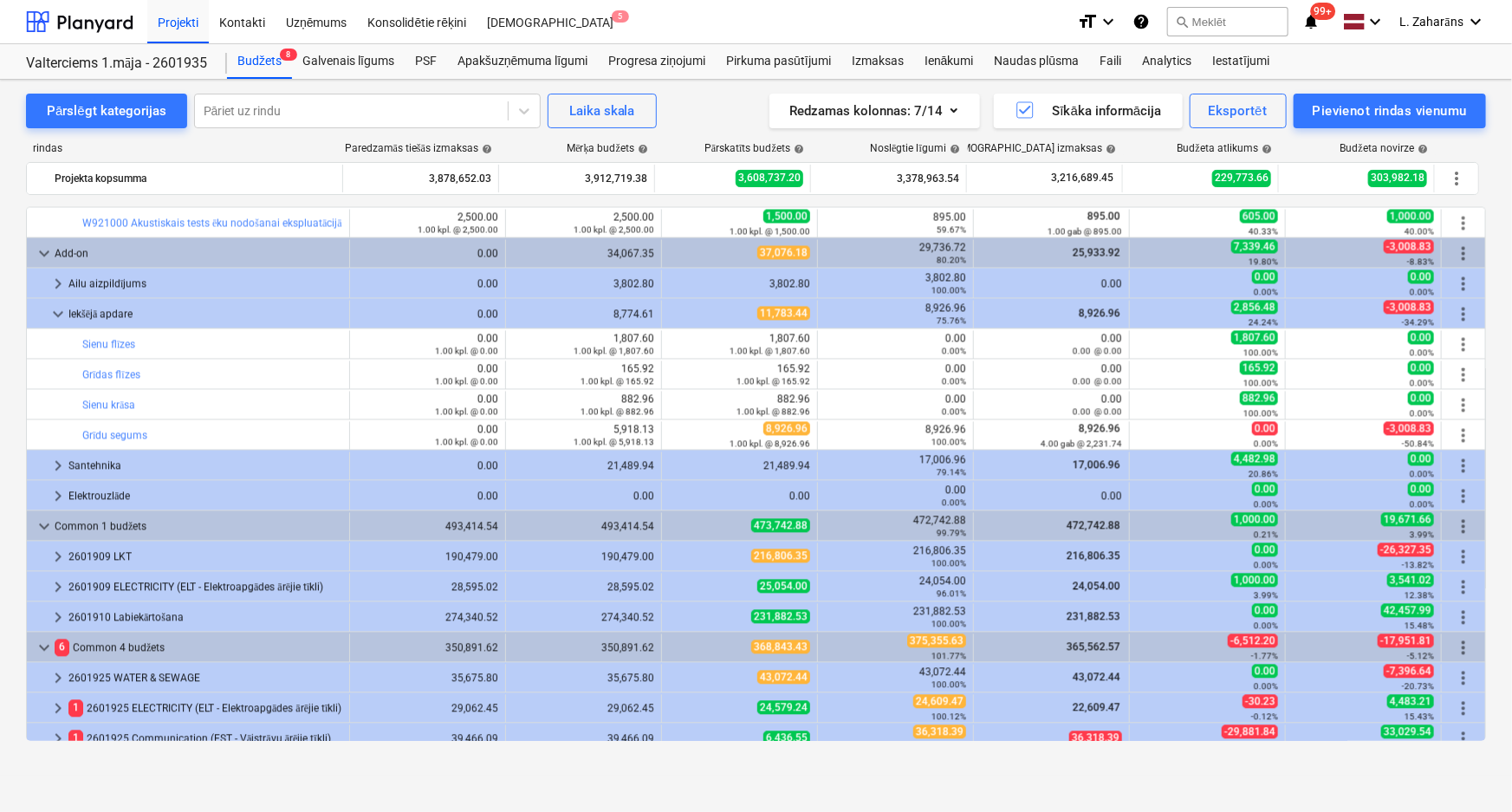
scroll to position [2010, 0]
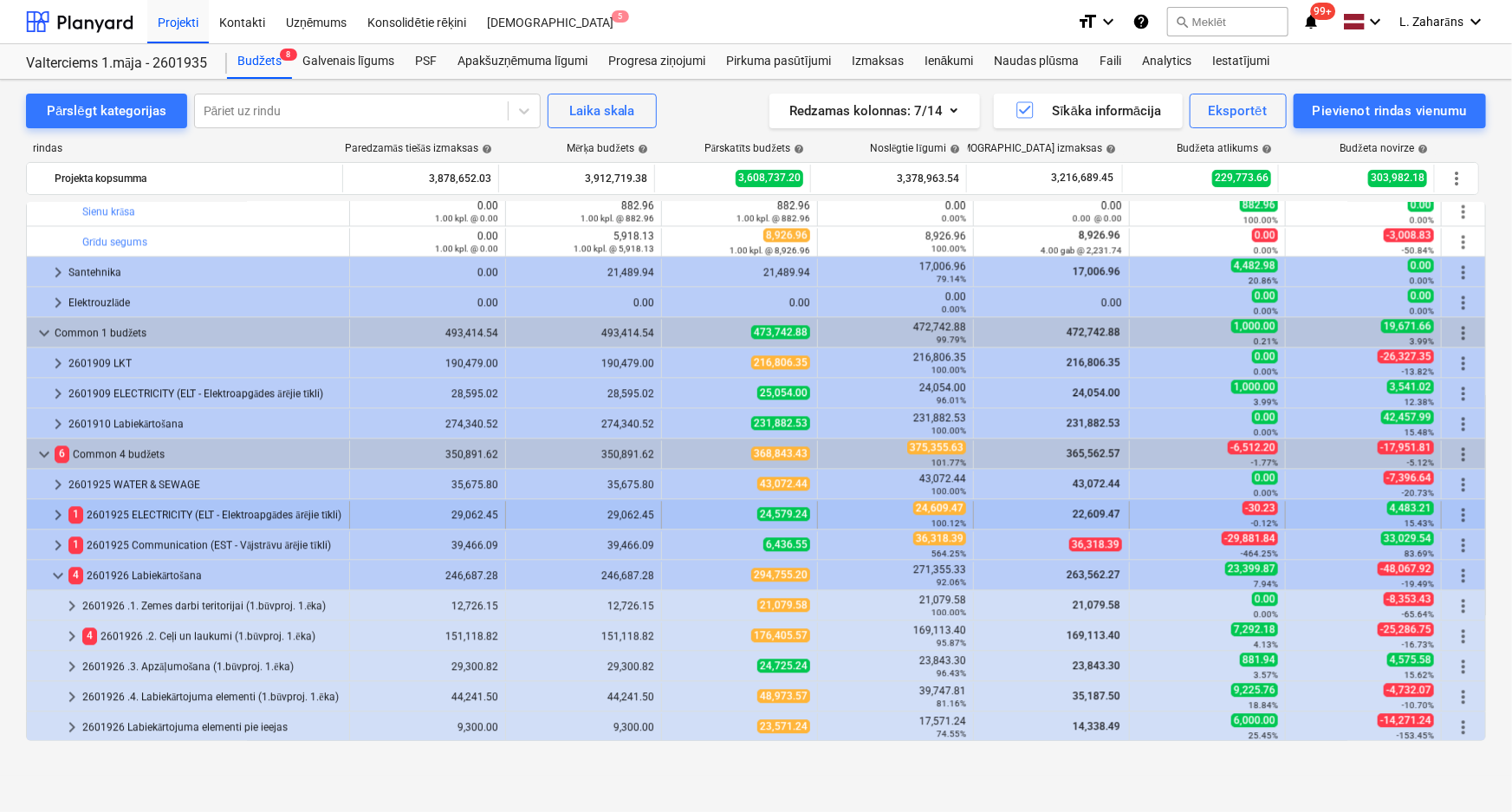
click at [56, 512] on span "keyboard_arrow_right" at bounding box center [57, 514] width 20 height 20
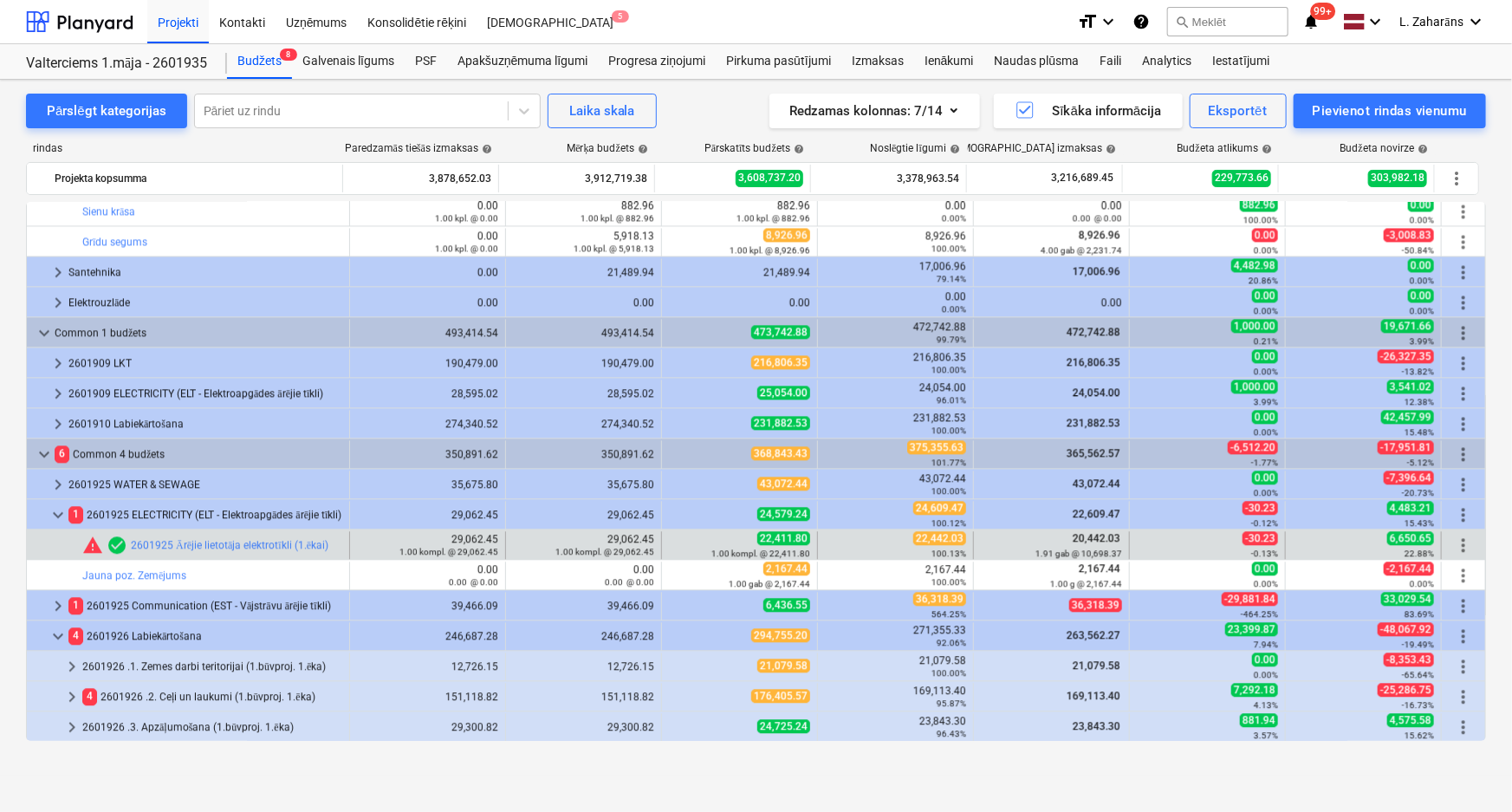
click at [924, 539] on span "22,442.03" at bounding box center [939, 538] width 53 height 14
copy span "22,442.03"
click at [673, 540] on span "edit" at bounding box center [679, 545] width 14 height 14
type textarea "x"
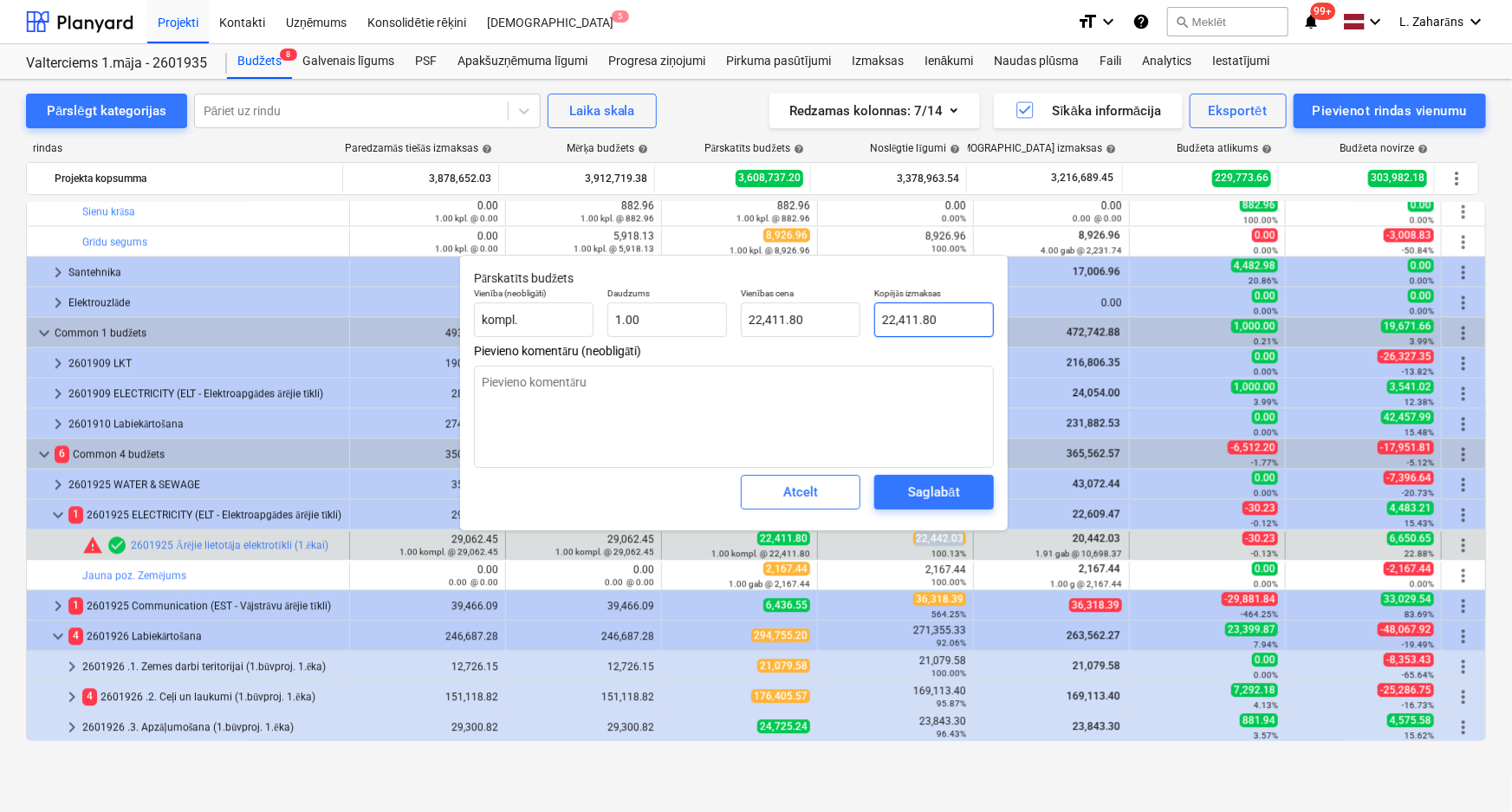
type input "22411.8"
click at [944, 322] on input "22411.8" at bounding box center [934, 319] width 120 height 34
paste input ",442.03"
type textarea "x"
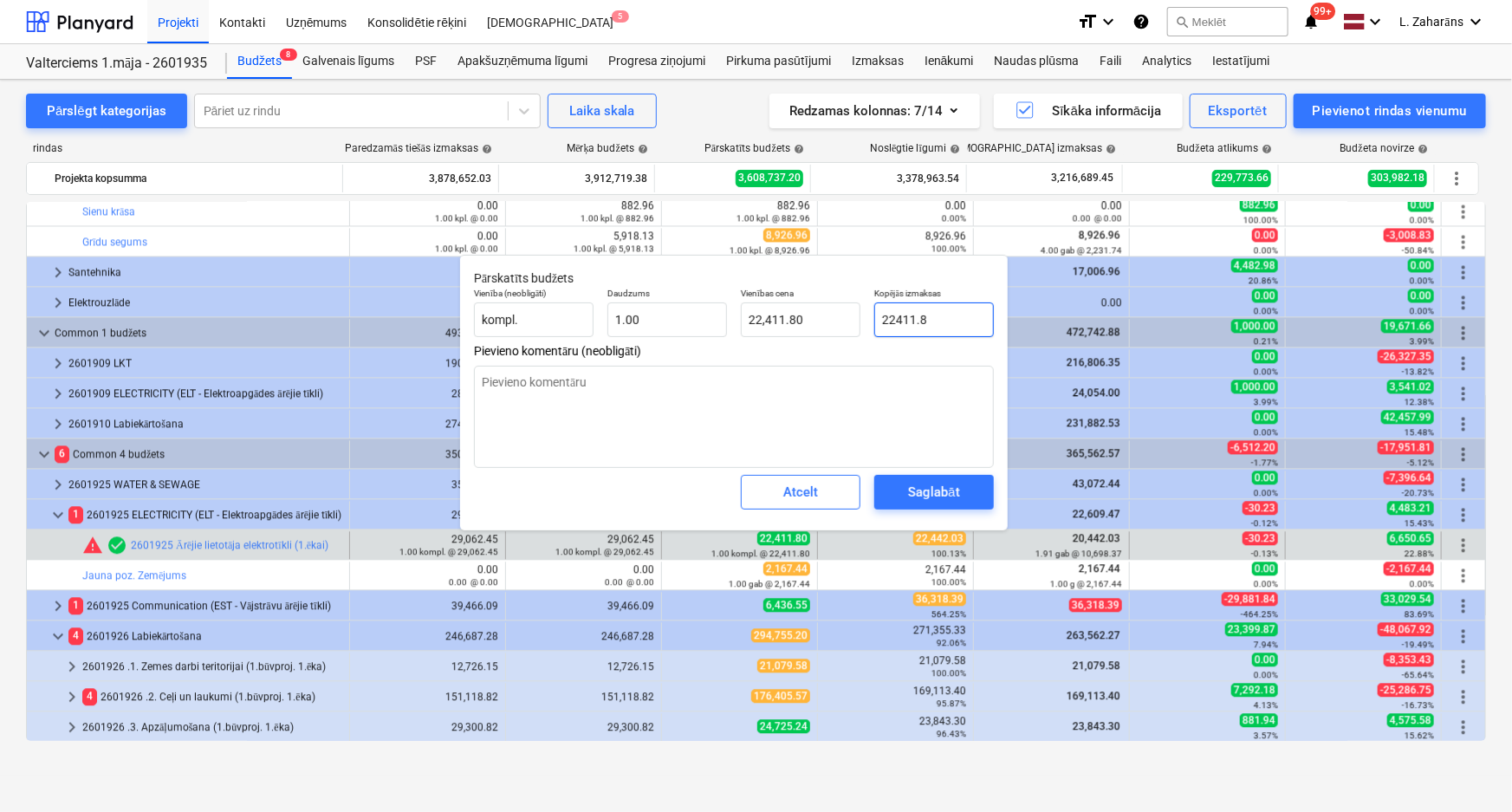
type input "22,442.03"
drag, startPoint x: 932, startPoint y: 511, endPoint x: 935, endPoint y: 501, distance: 10.4
click at [932, 510] on div "Saglabāt" at bounding box center [934, 492] width 133 height 48
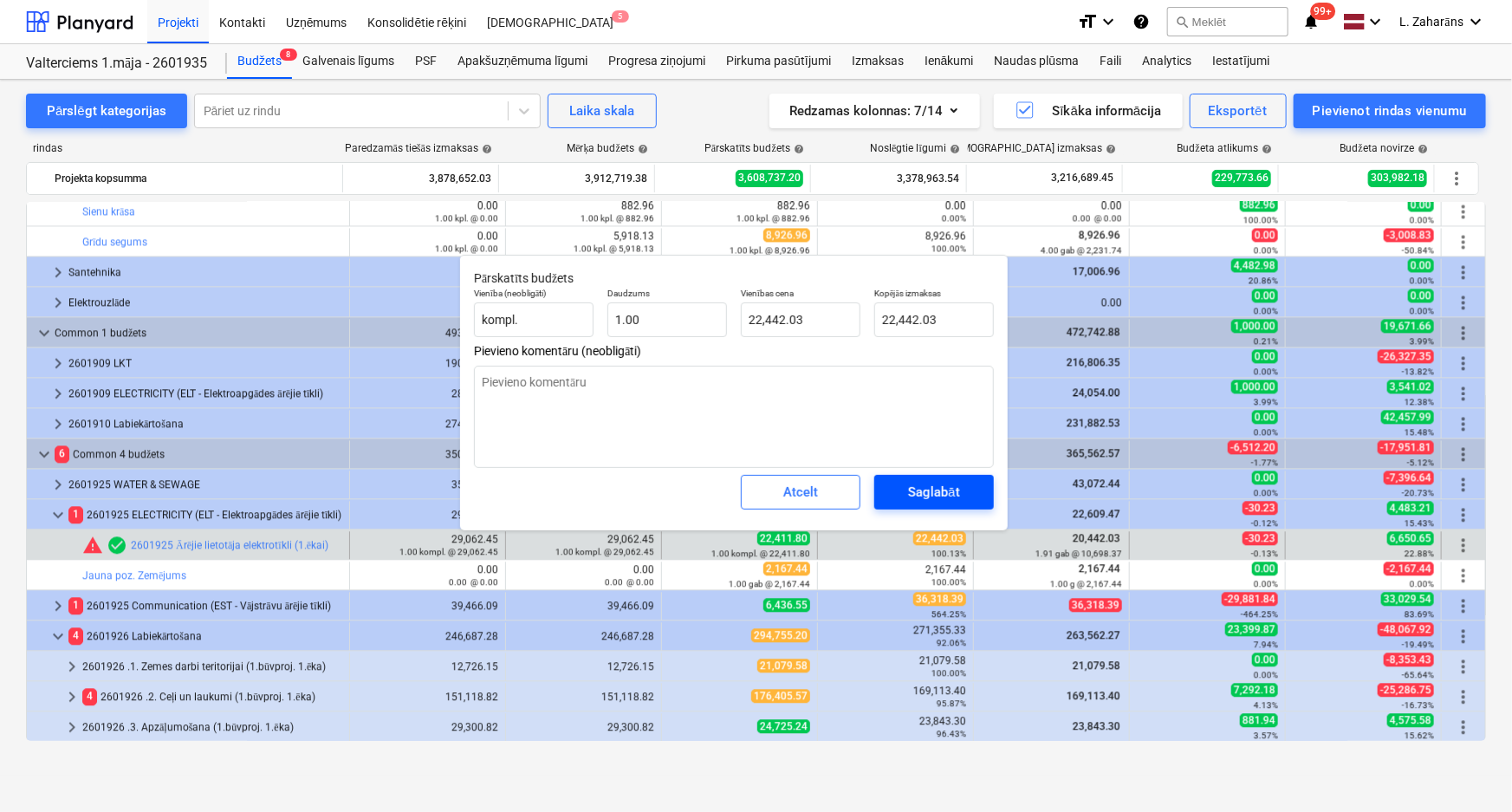
click at [935, 495] on div "Saglabāt" at bounding box center [933, 492] width 51 height 22
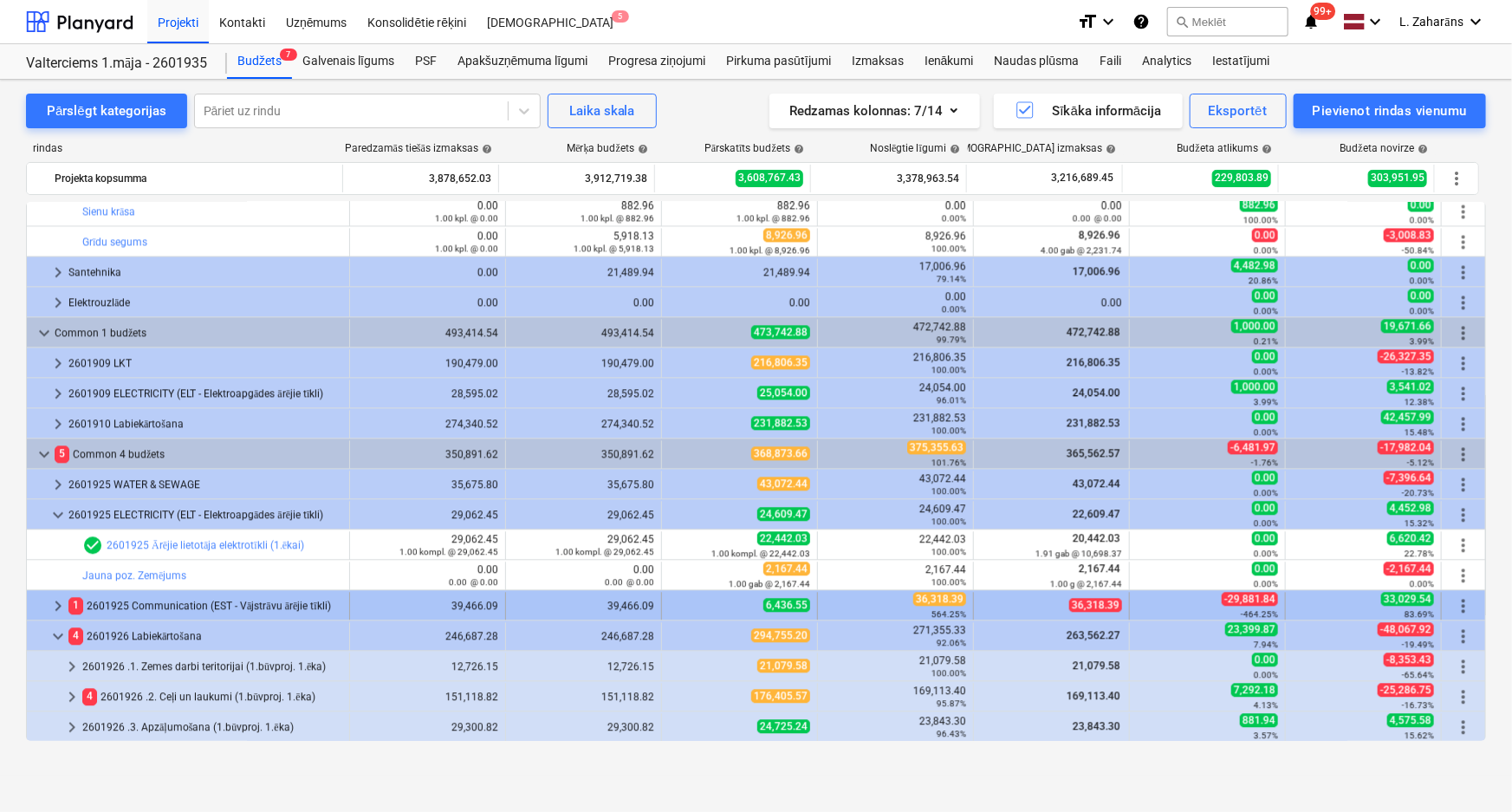
click at [61, 604] on span "keyboard_arrow_right" at bounding box center [57, 606] width 20 height 20
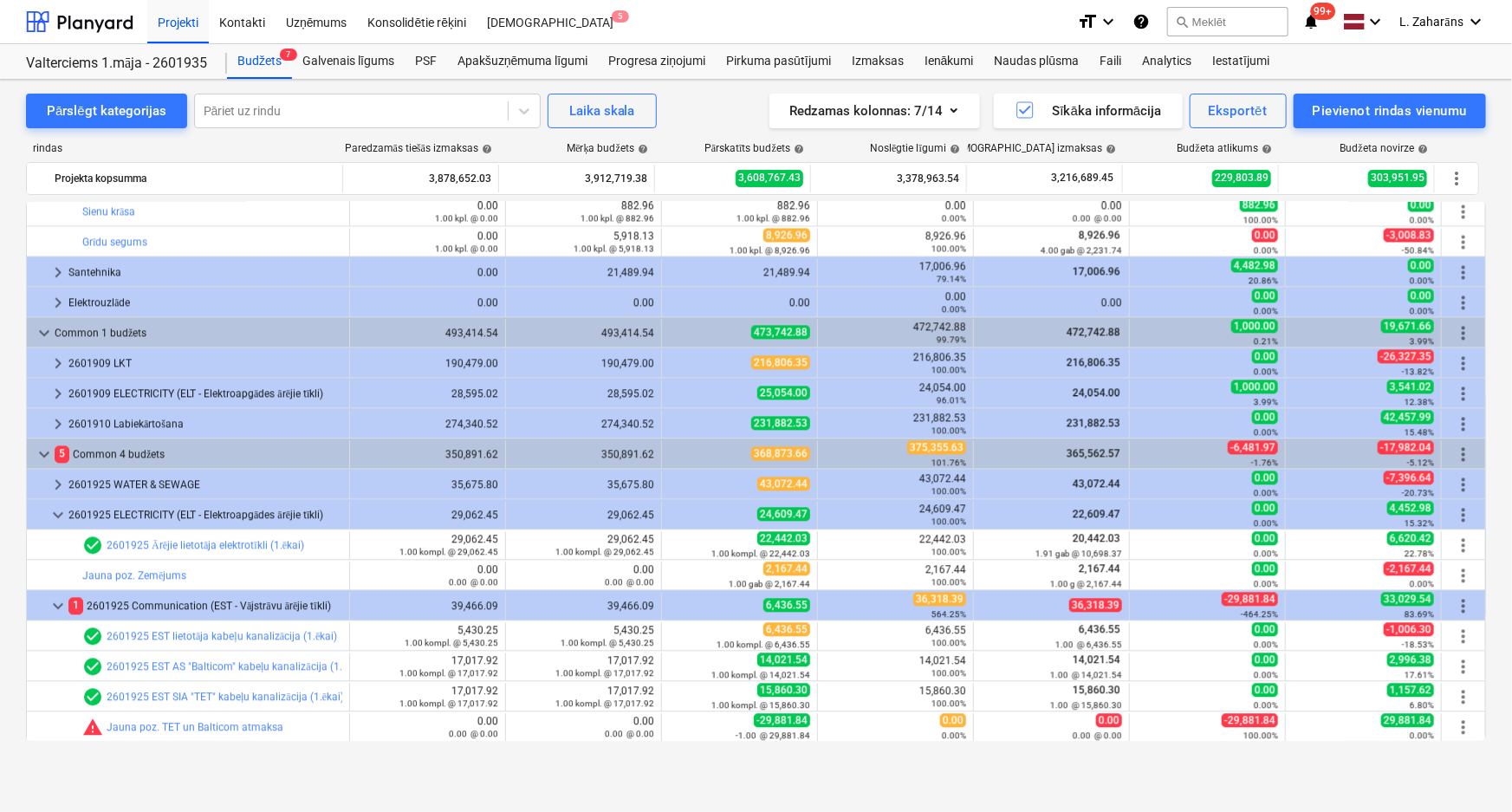
scroll to position [2192, 0]
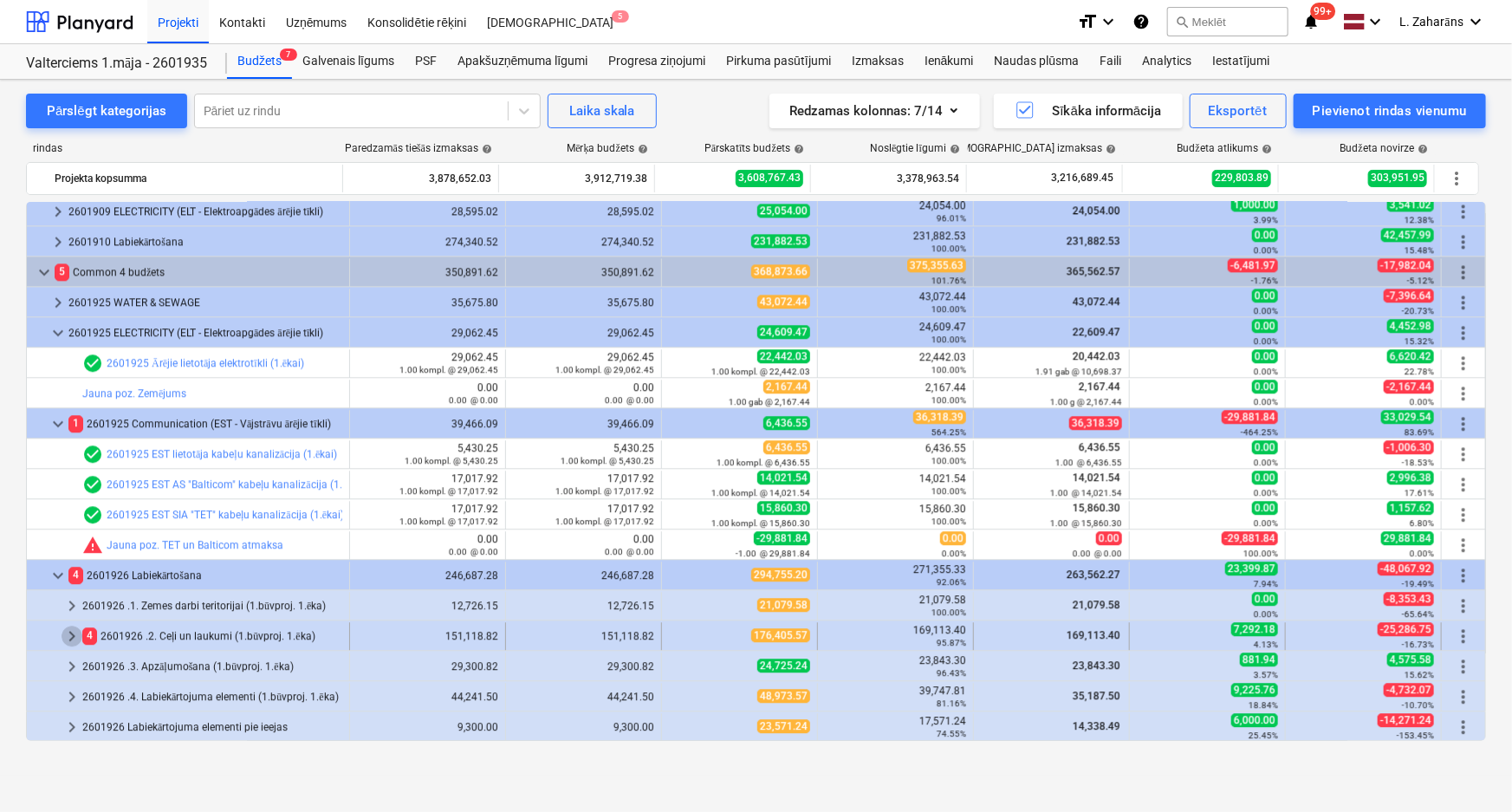
click at [69, 634] on span "keyboard_arrow_right" at bounding box center [71, 636] width 20 height 20
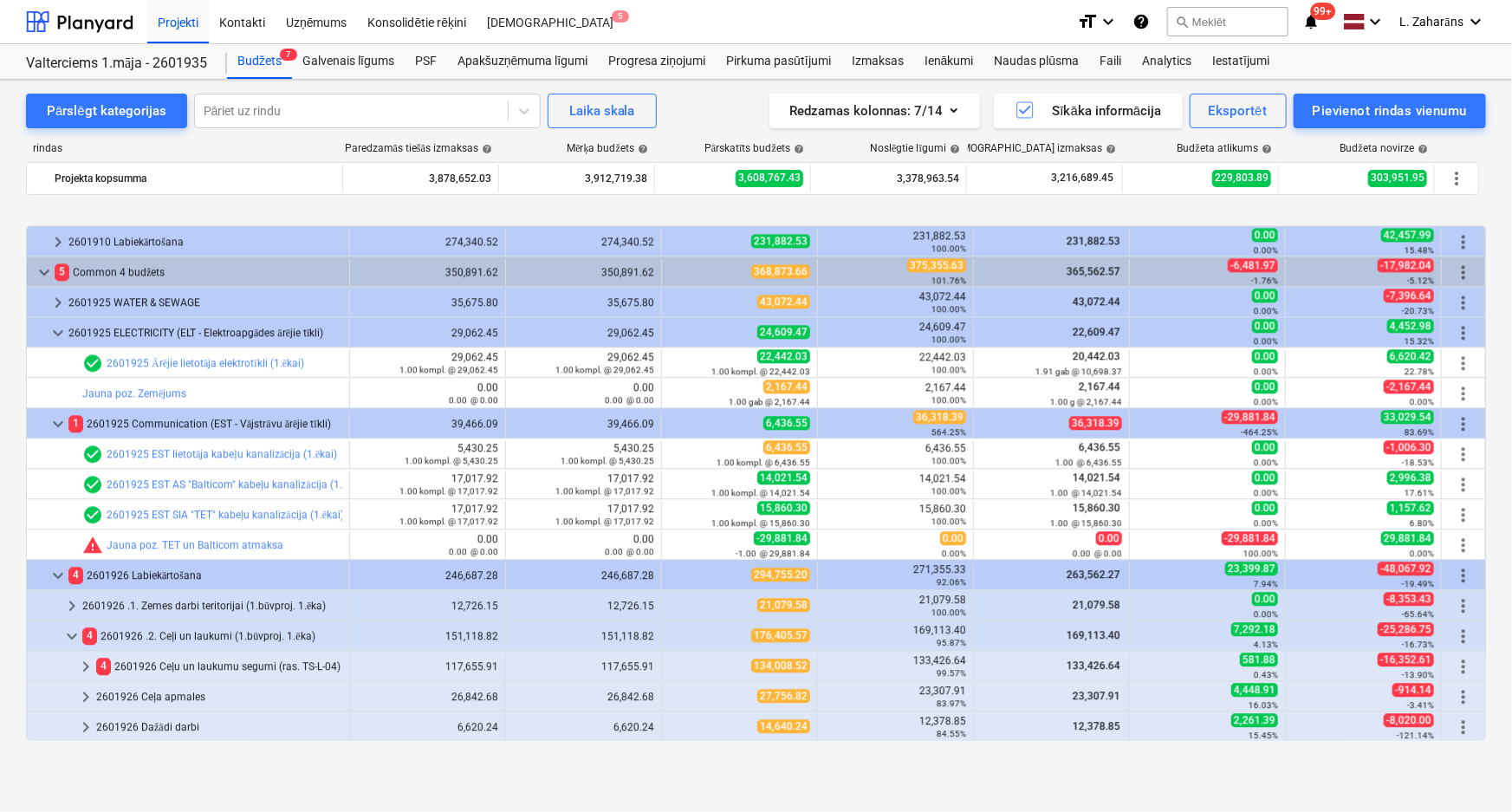
scroll to position [2283, 0]
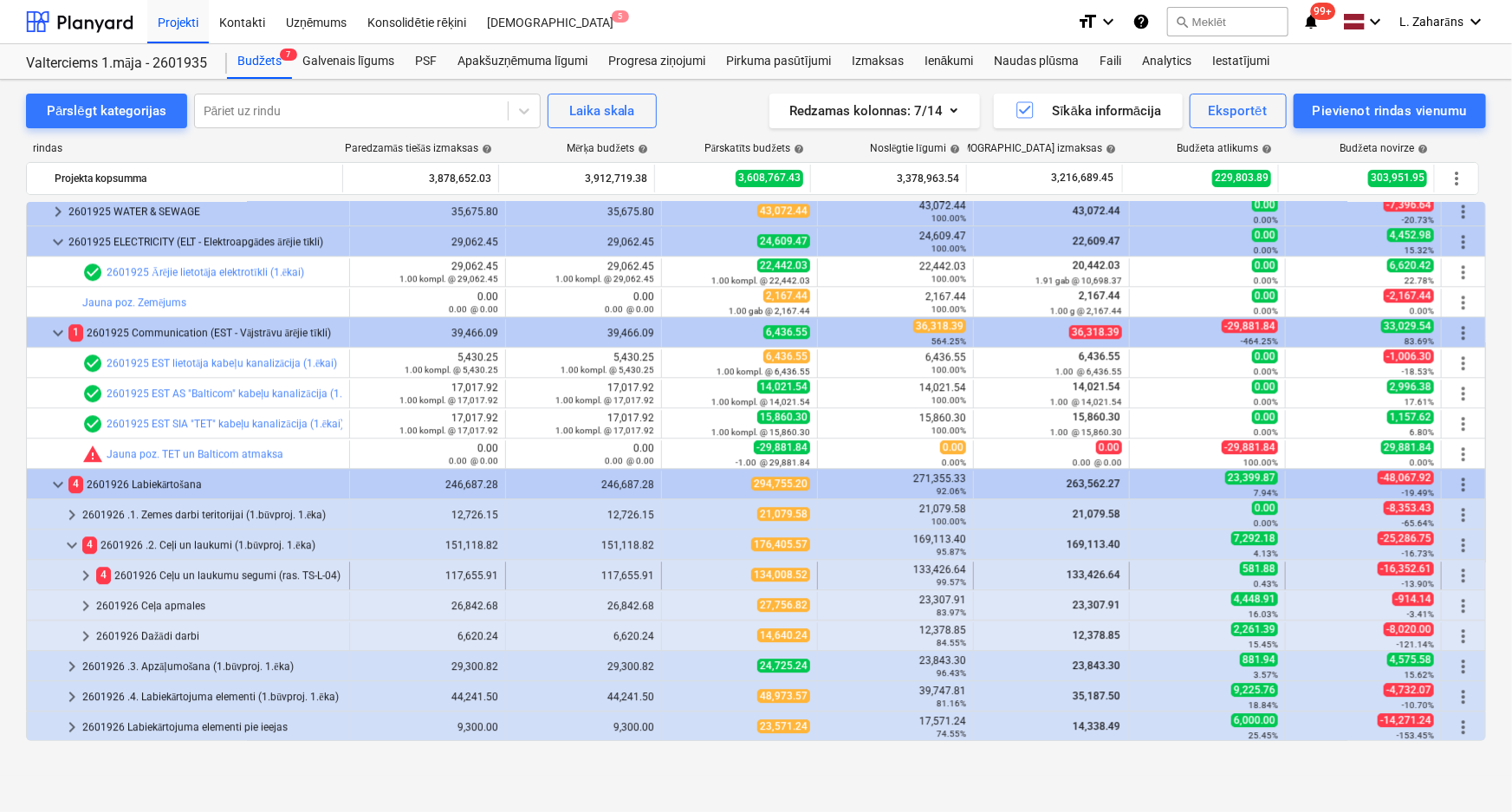
click at [81, 571] on span "keyboard_arrow_right" at bounding box center [85, 576] width 20 height 20
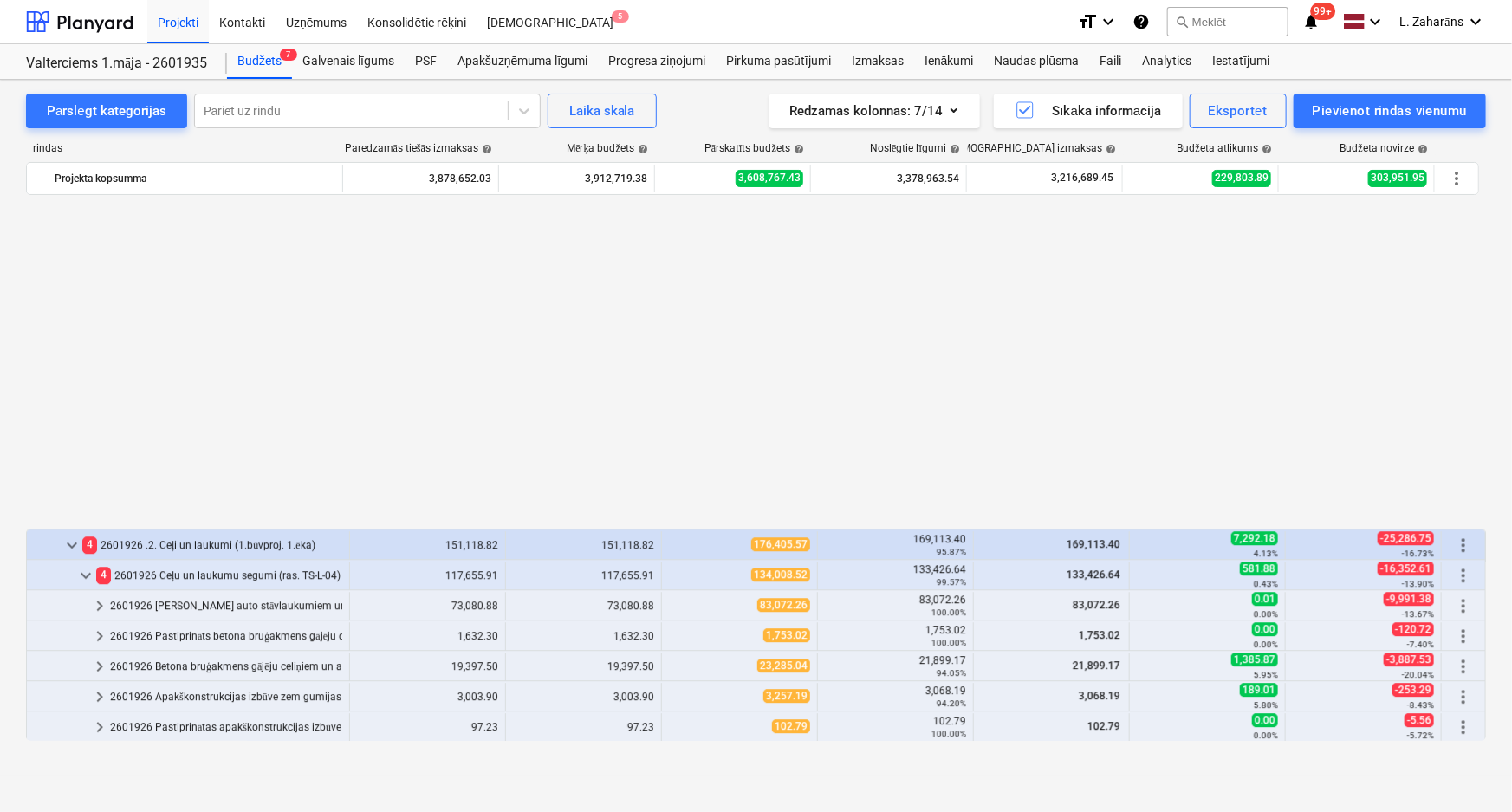
scroll to position [2677, 0]
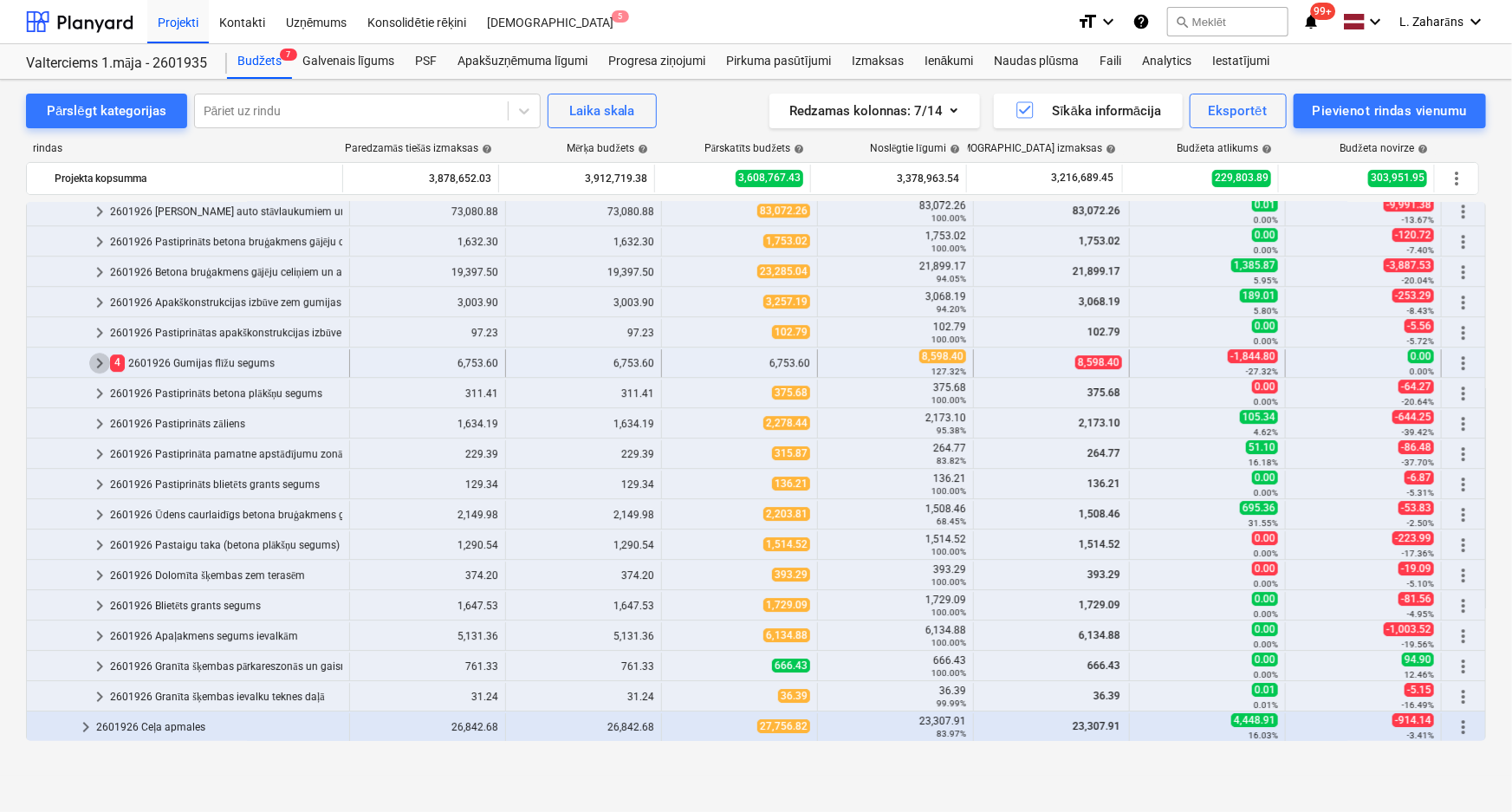
click at [97, 362] on span "keyboard_arrow_right" at bounding box center [99, 363] width 20 height 20
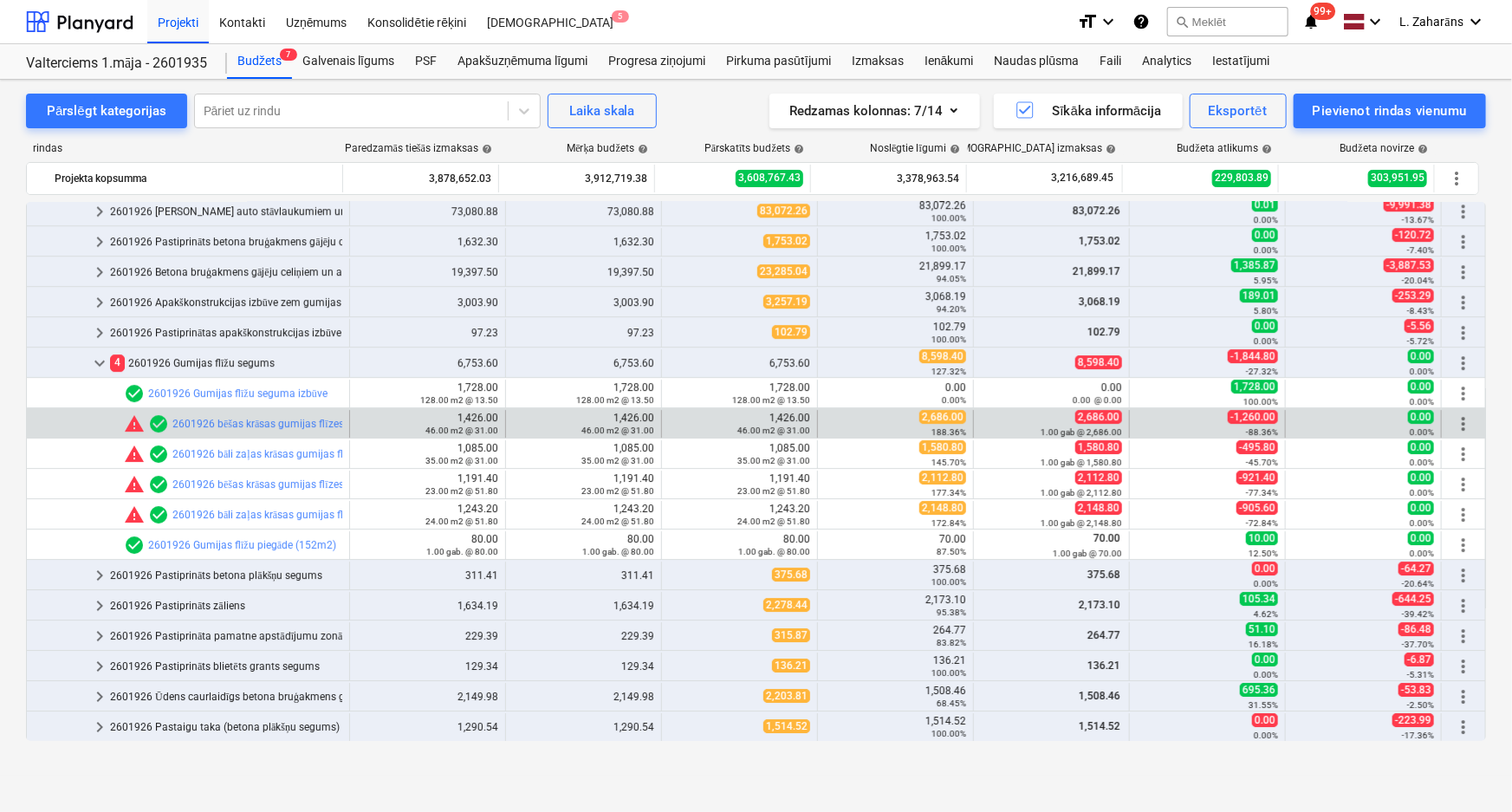
click at [938, 415] on span "2,686.00" at bounding box center [942, 416] width 47 height 14
copy span "2,686.00"
click at [673, 420] on span "edit" at bounding box center [679, 424] width 14 height 14
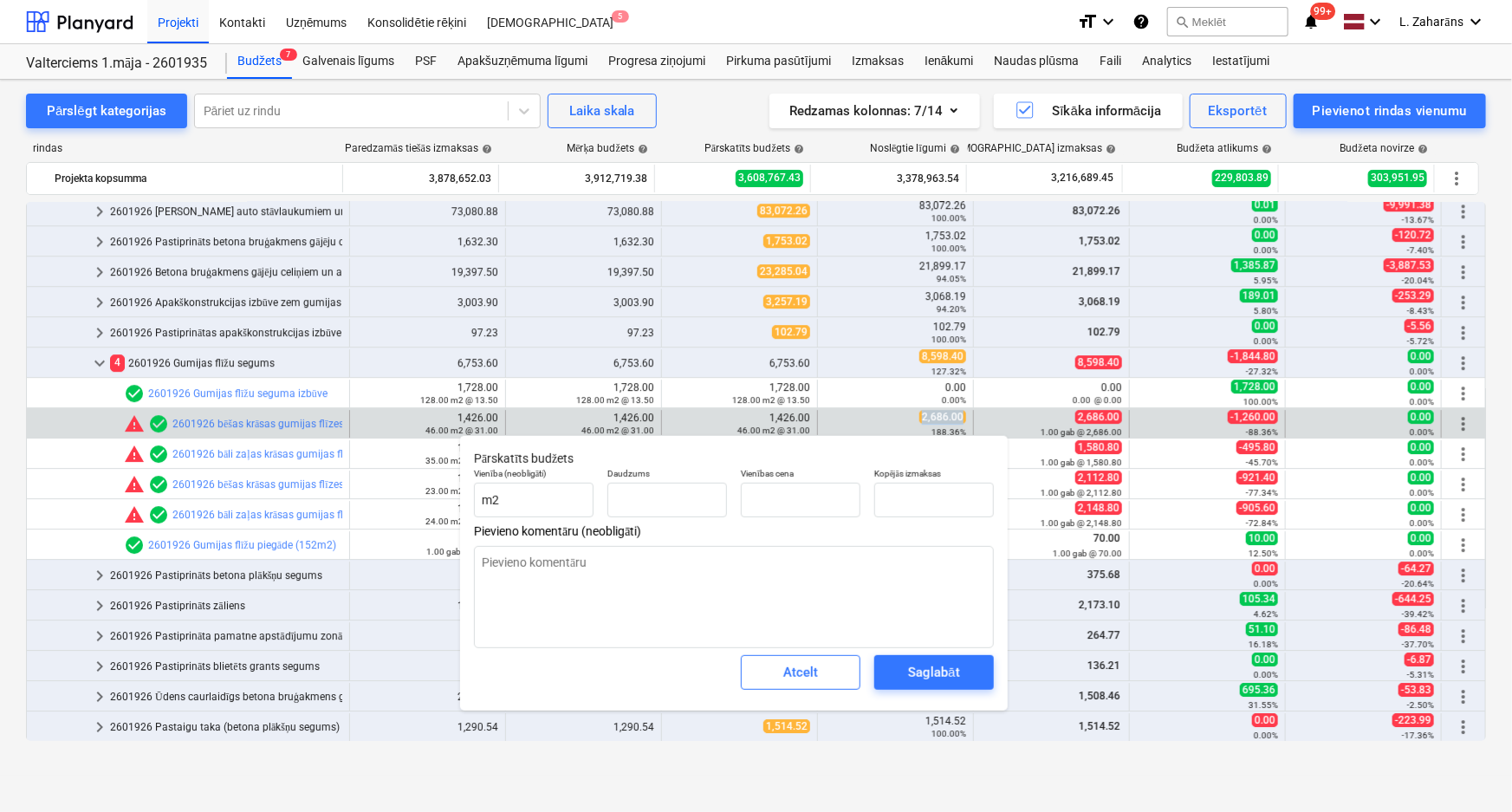
type textarea "x"
type input "46.00"
type input "31.00"
type input "1426"
click at [893, 502] on input "1426" at bounding box center [934, 500] width 120 height 34
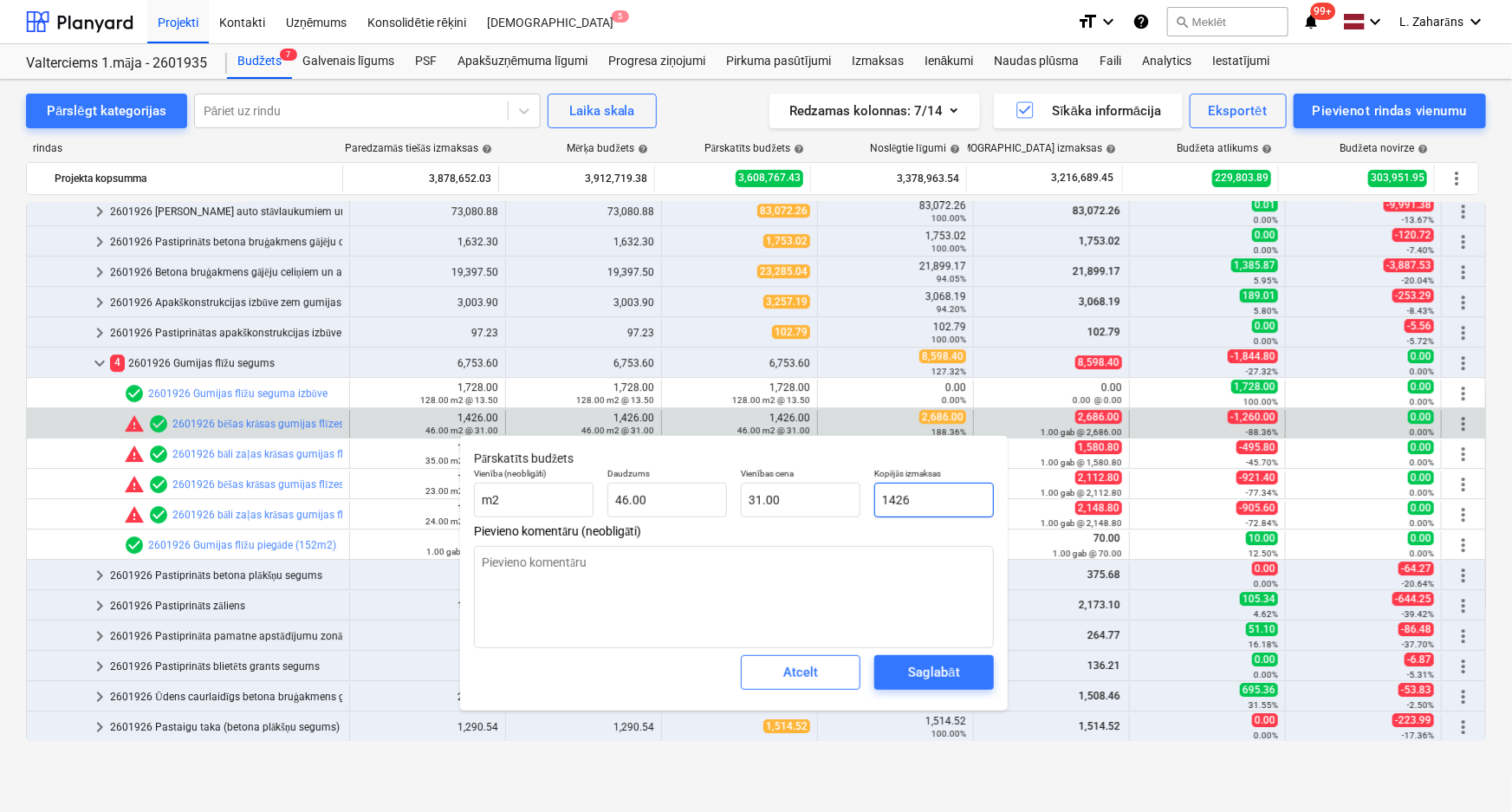
click at [895, 502] on input "1426" at bounding box center [934, 500] width 120 height 34
paste input "2,686.00"
type textarea "x"
type input "2,686.00"
type input "58.39"
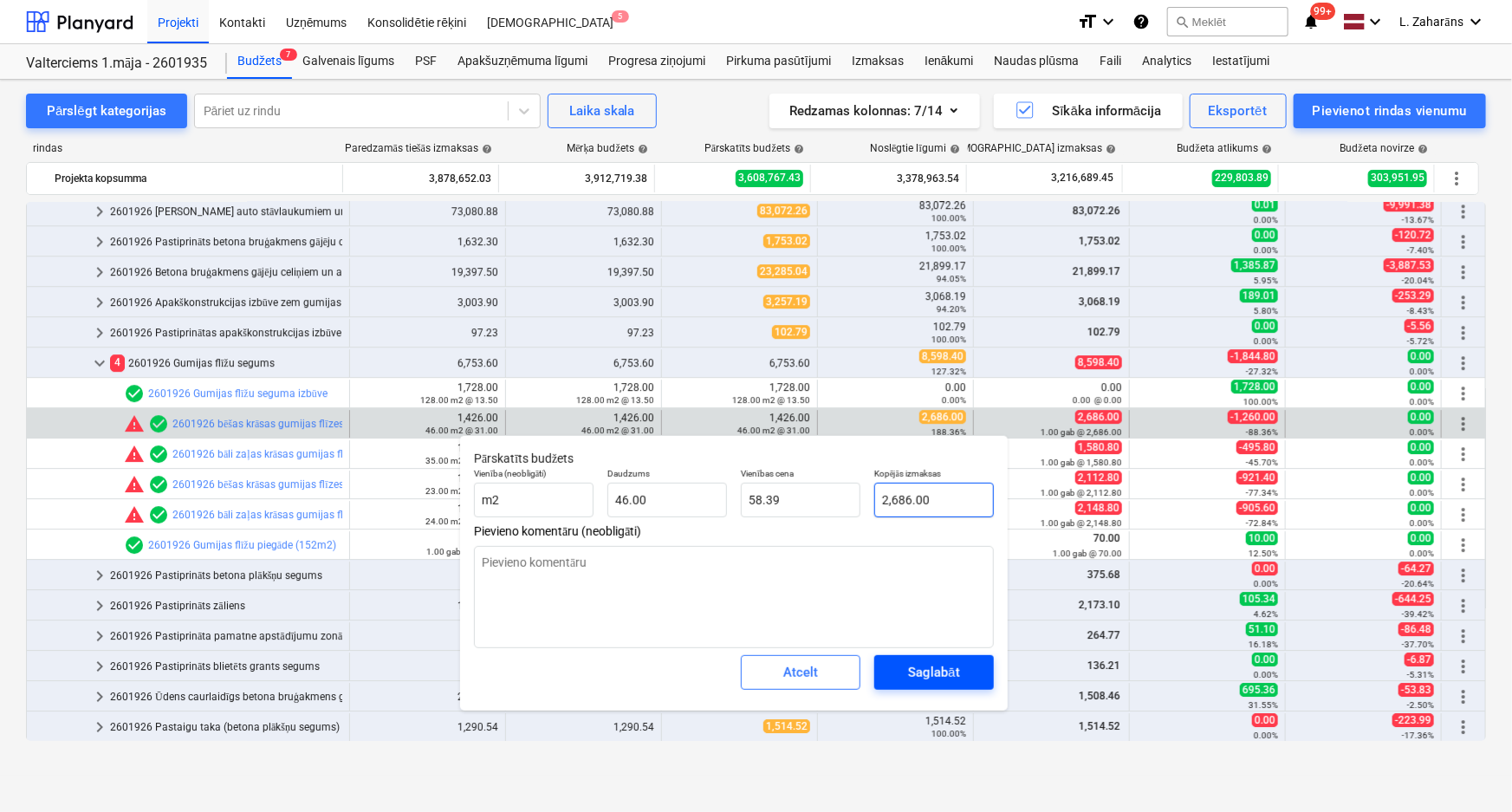
type input "2,686.00"
click at [909, 667] on div "Saglabāt" at bounding box center [933, 673] width 51 height 22
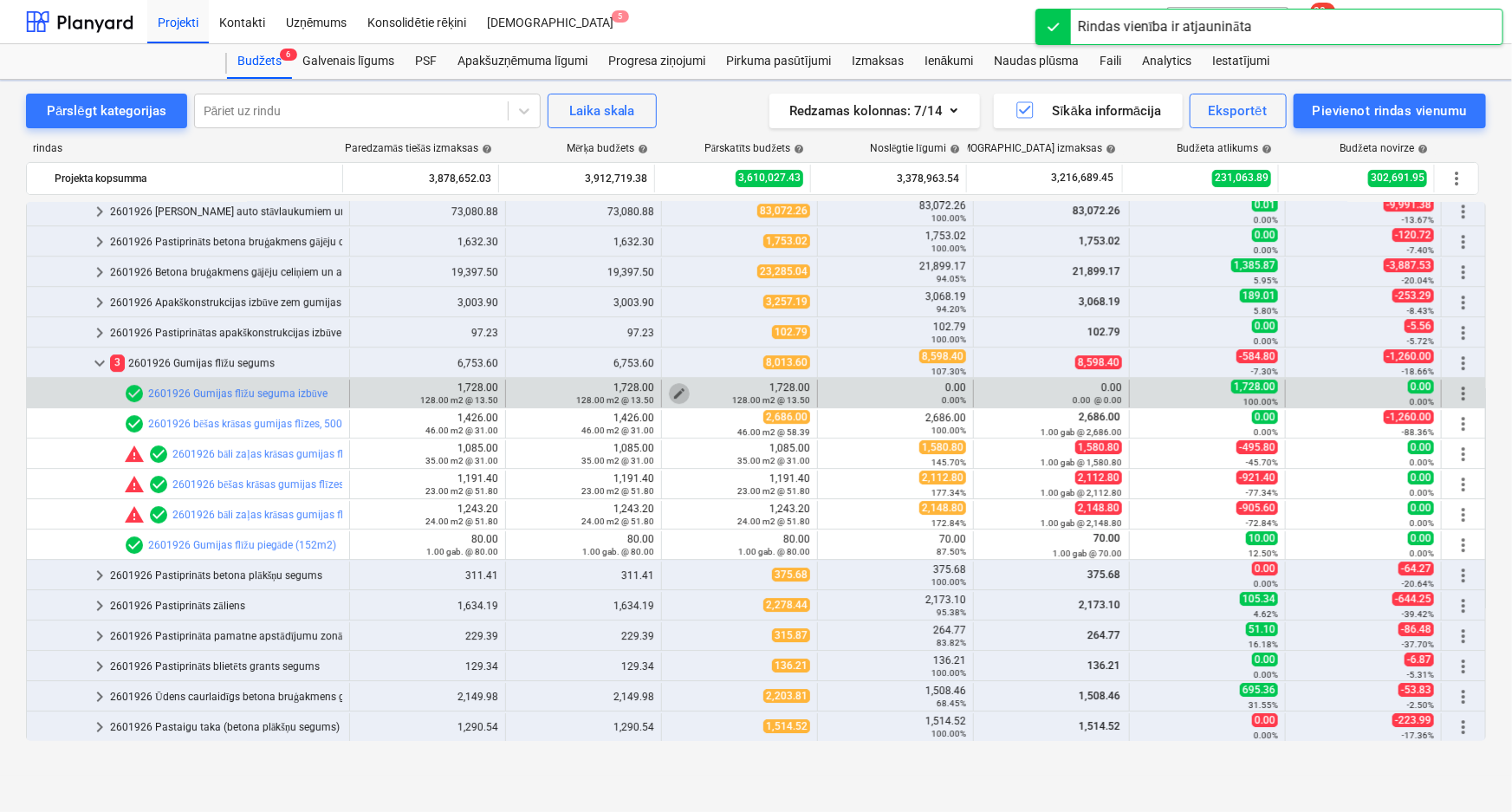
click at [673, 390] on span "edit" at bounding box center [679, 393] width 14 height 14
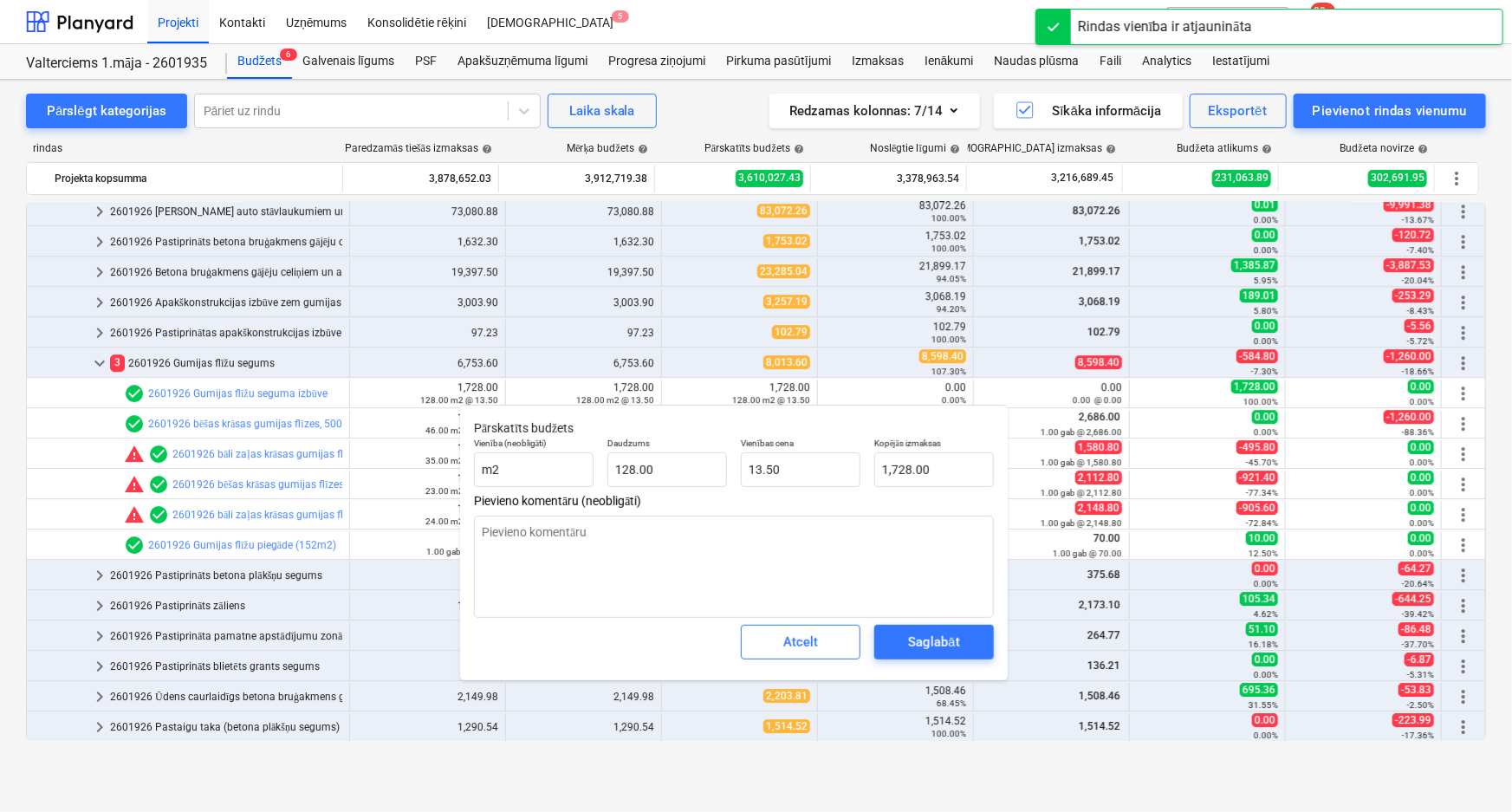
type textarea "x"
type input "1728"
click at [905, 463] on input "1728" at bounding box center [934, 469] width 120 height 34
type textarea "x"
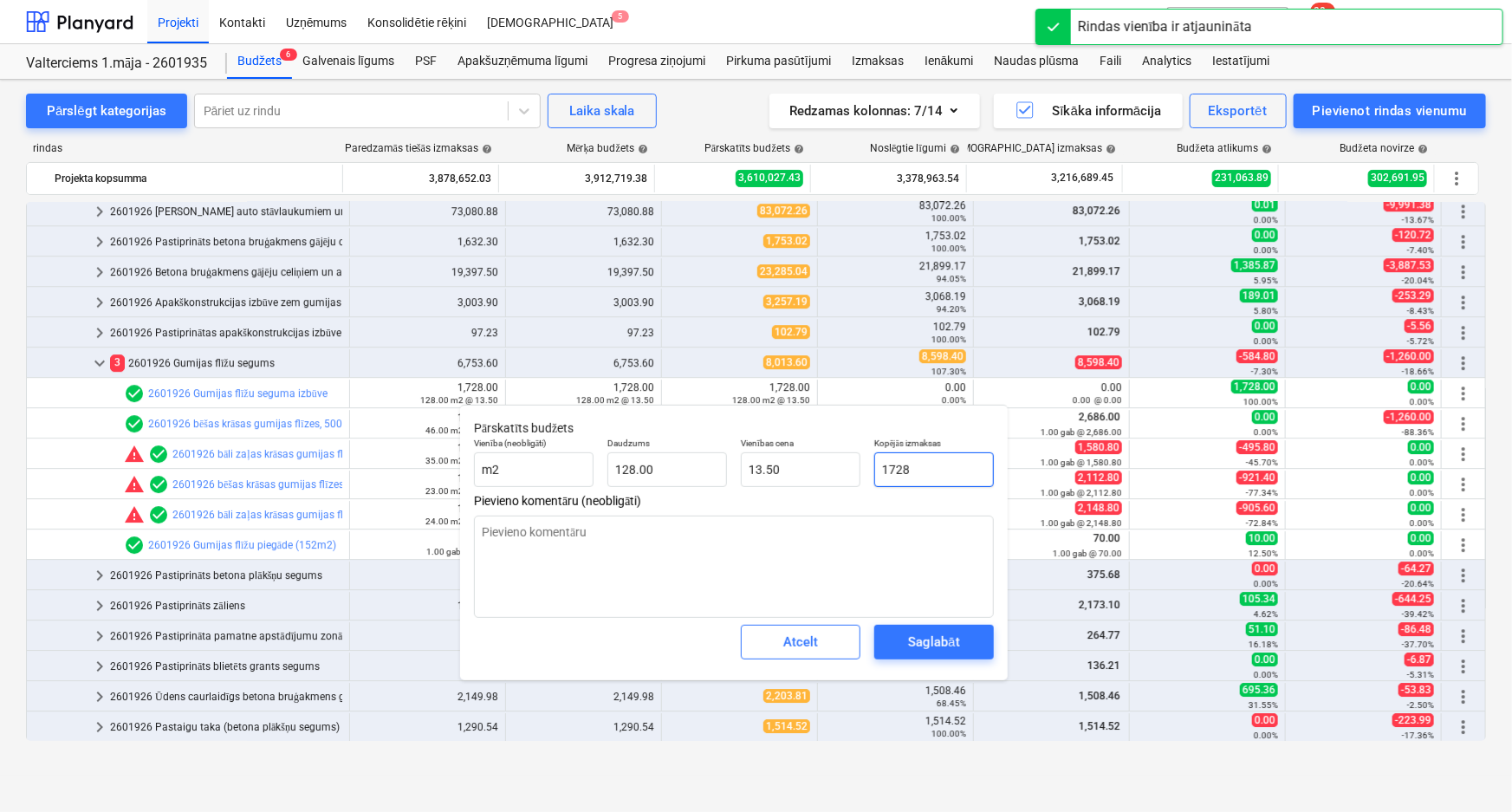
type input "0"
type input "0.00"
type input "0"
type textarea "x"
type input "0.00"
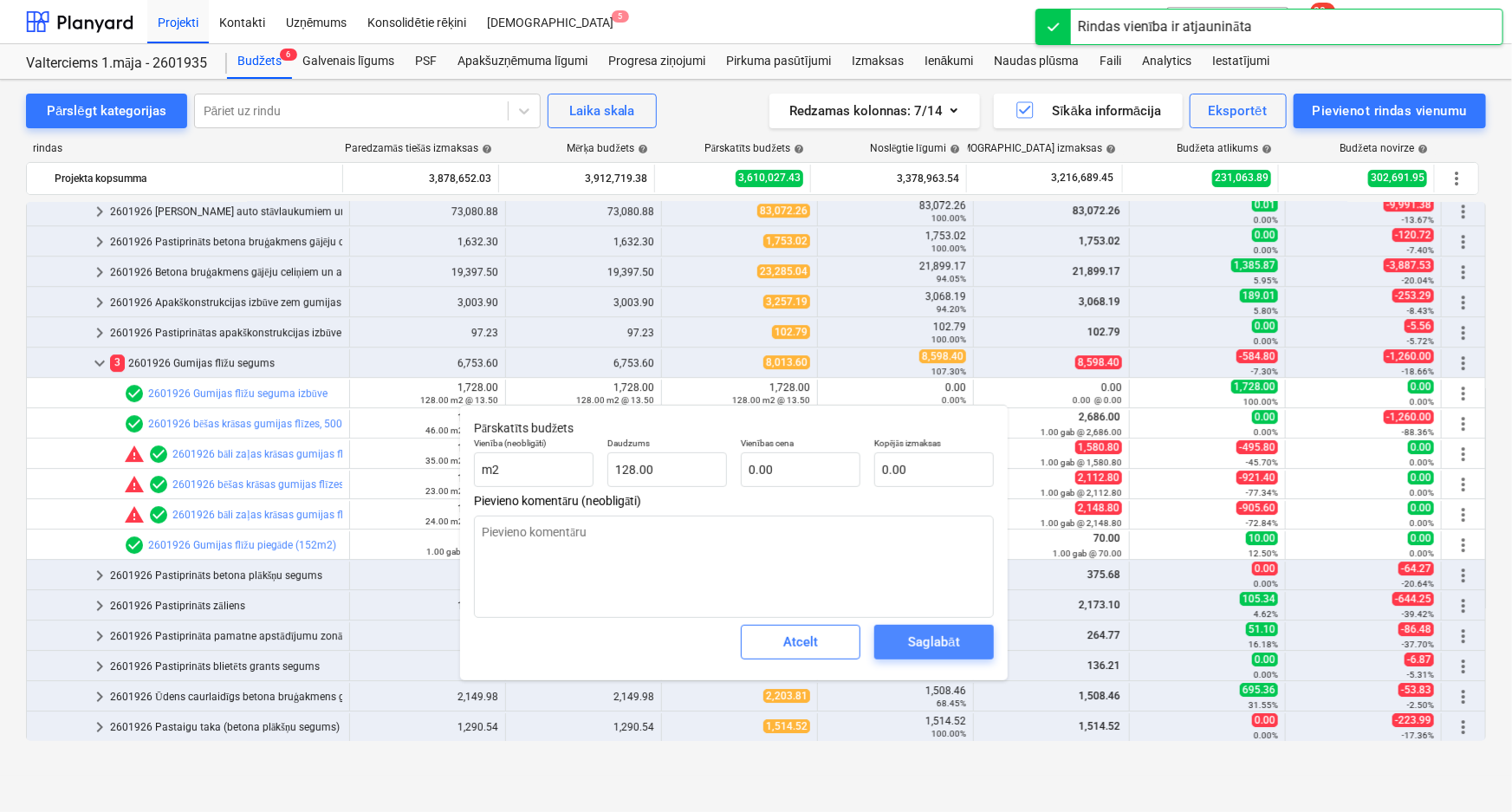
click at [933, 641] on div "Saglabāt" at bounding box center [933, 642] width 51 height 22
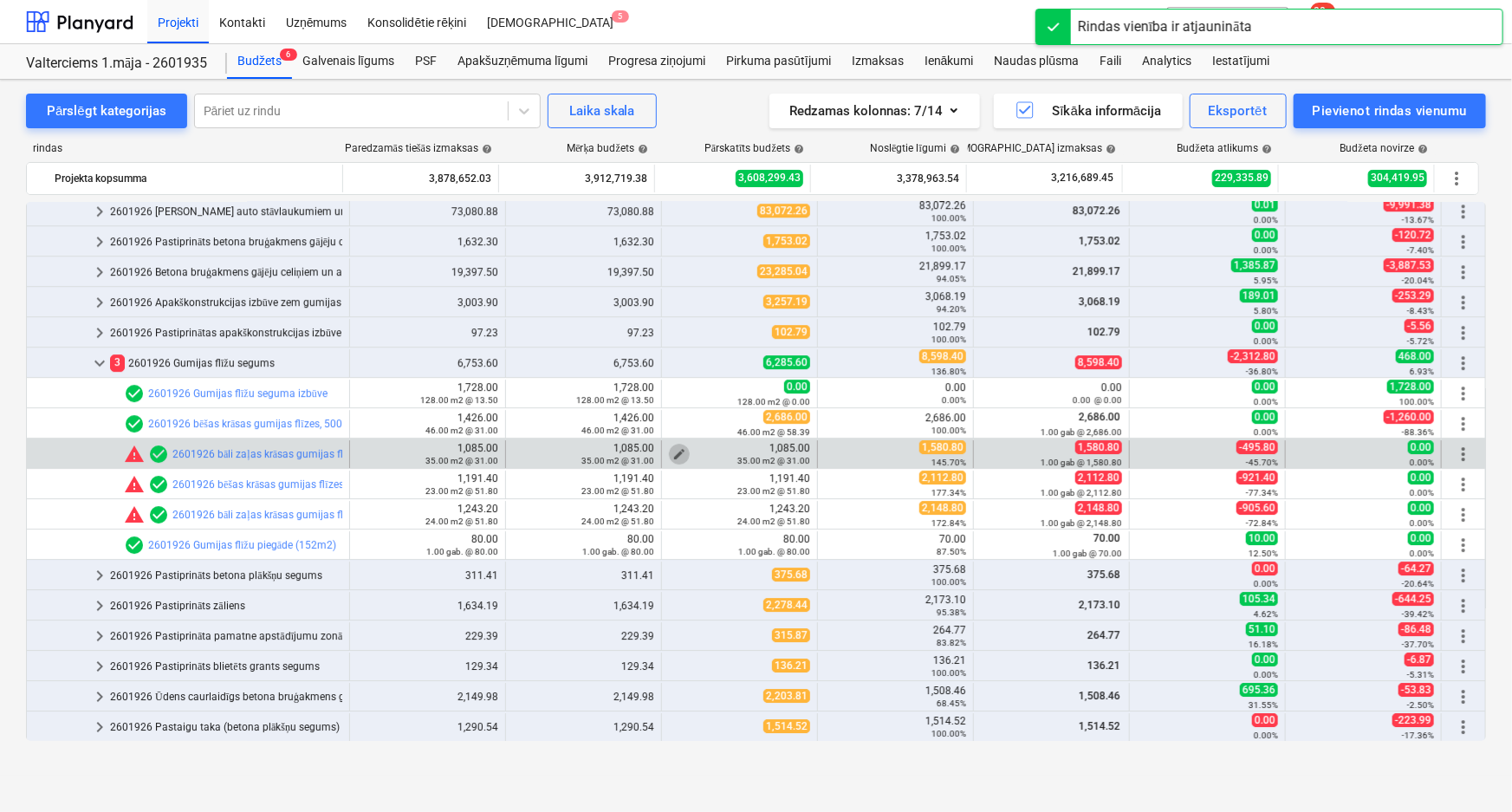
click at [675, 450] on span "edit" at bounding box center [679, 454] width 14 height 14
type textarea "x"
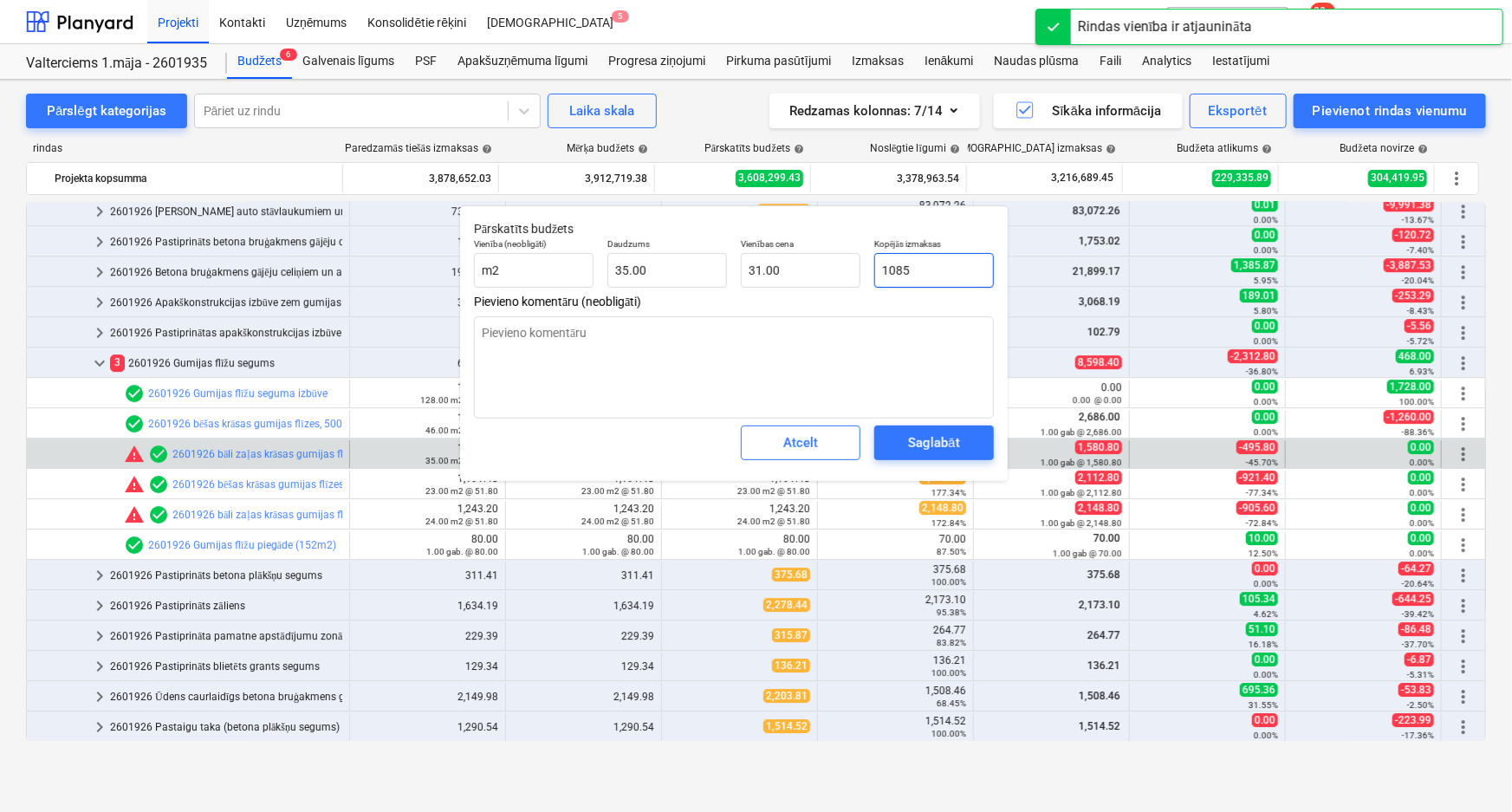
click at [925, 276] on input "1085" at bounding box center [934, 270] width 120 height 34
paste input ",580.80"
type input "1,580.80"
type textarea "x"
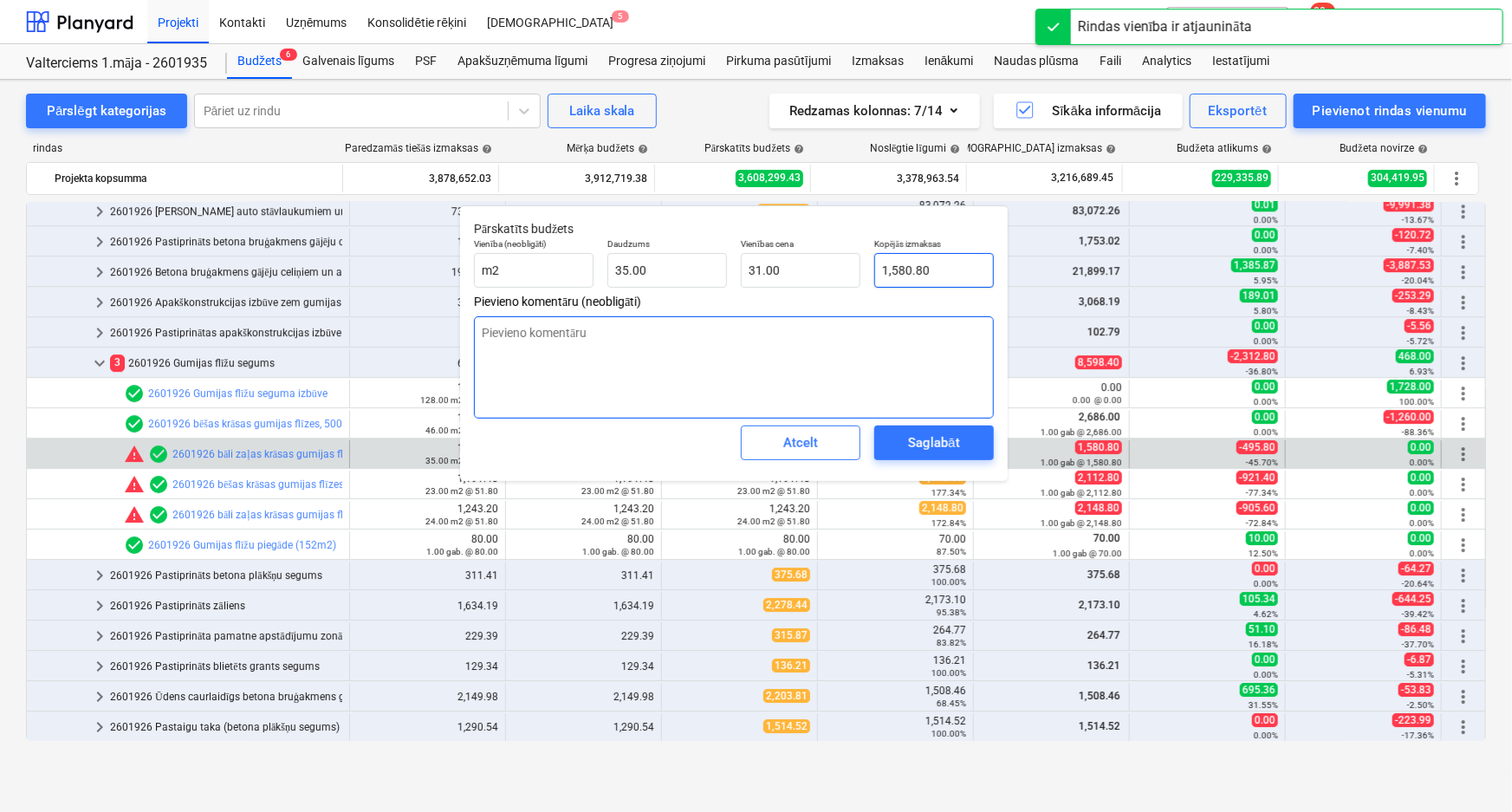
type input "45.17"
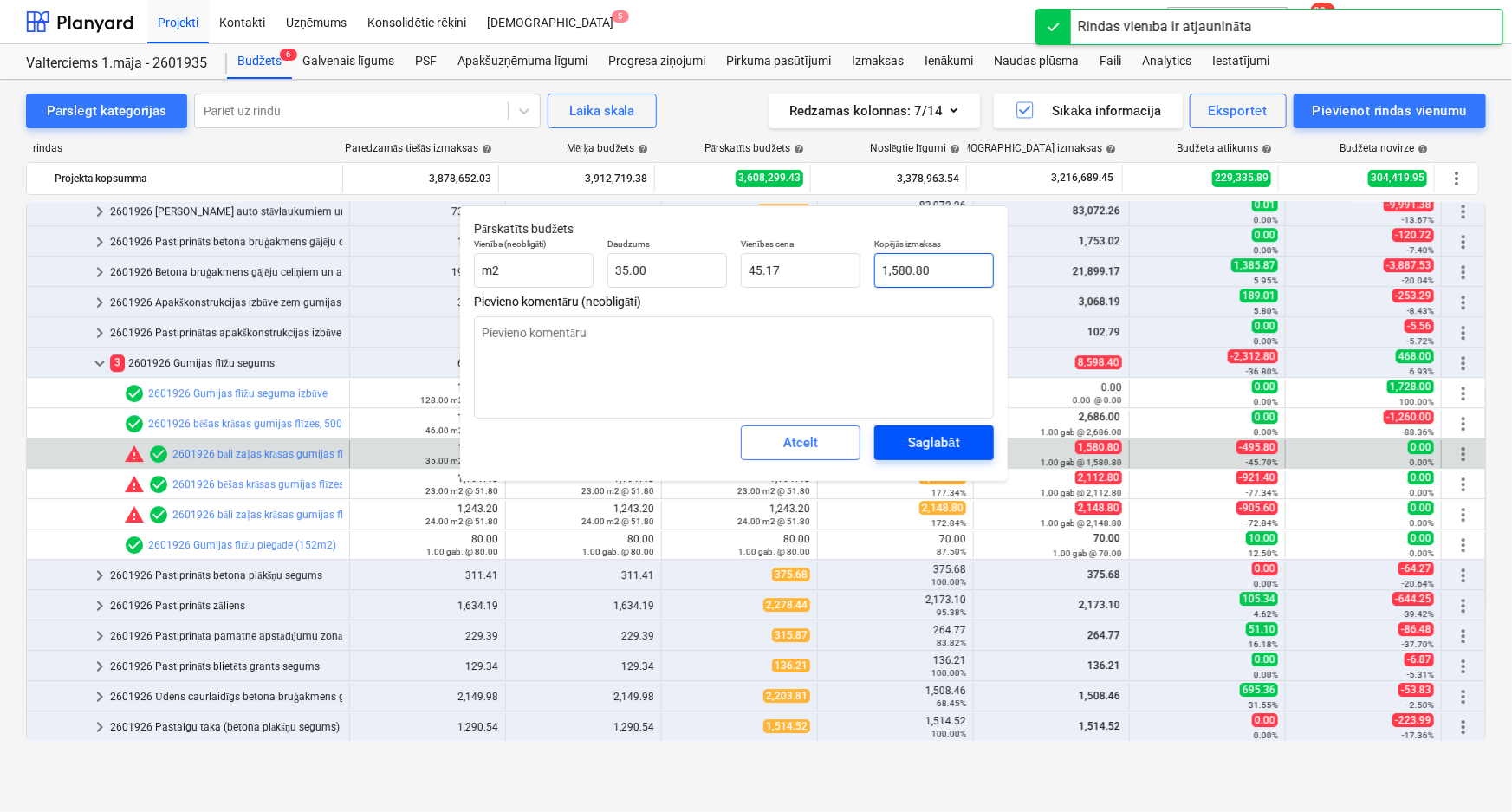
type input "1,580.80"
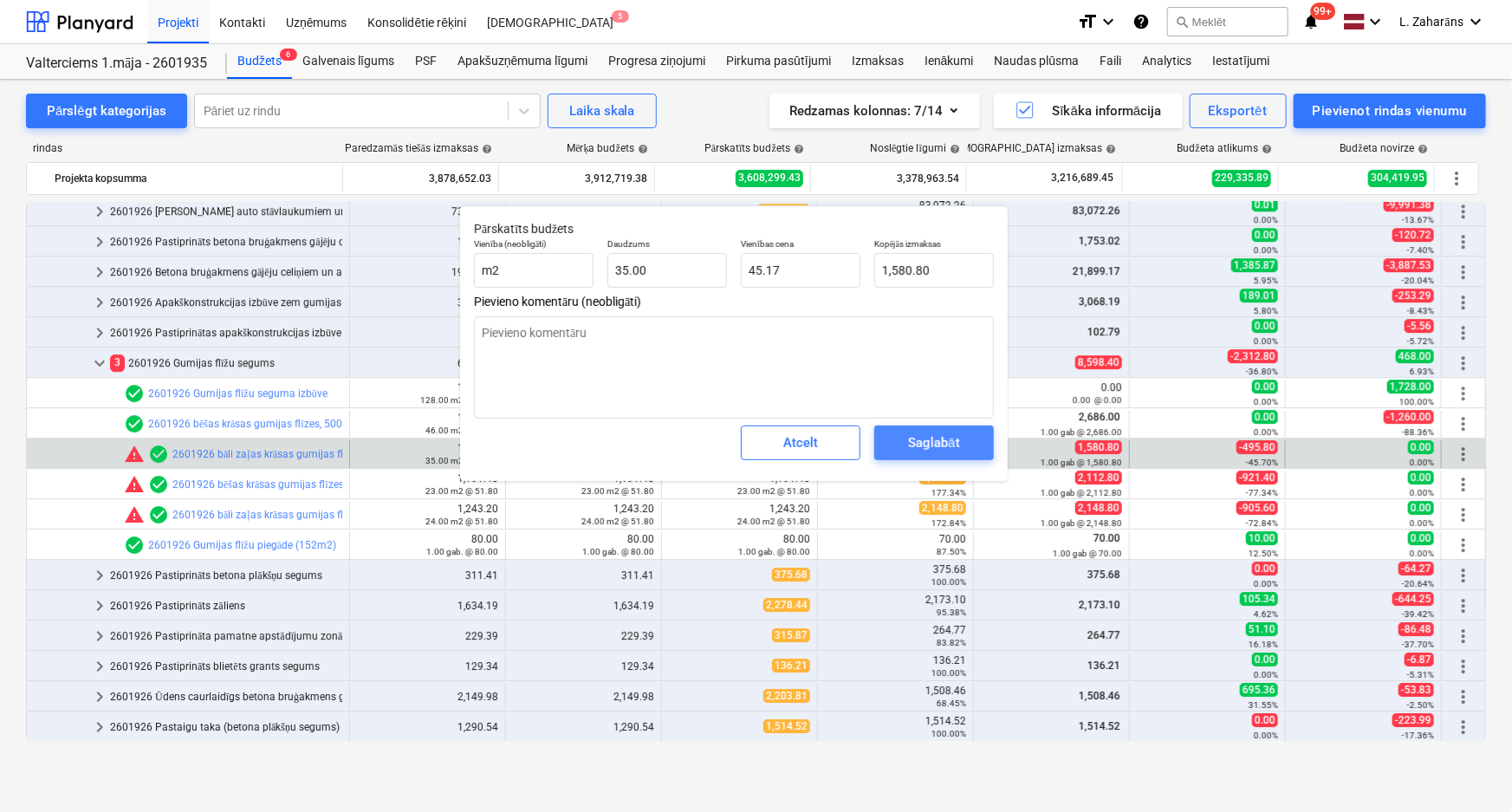
click at [929, 434] on div "Saglabāt" at bounding box center [933, 443] width 51 height 22
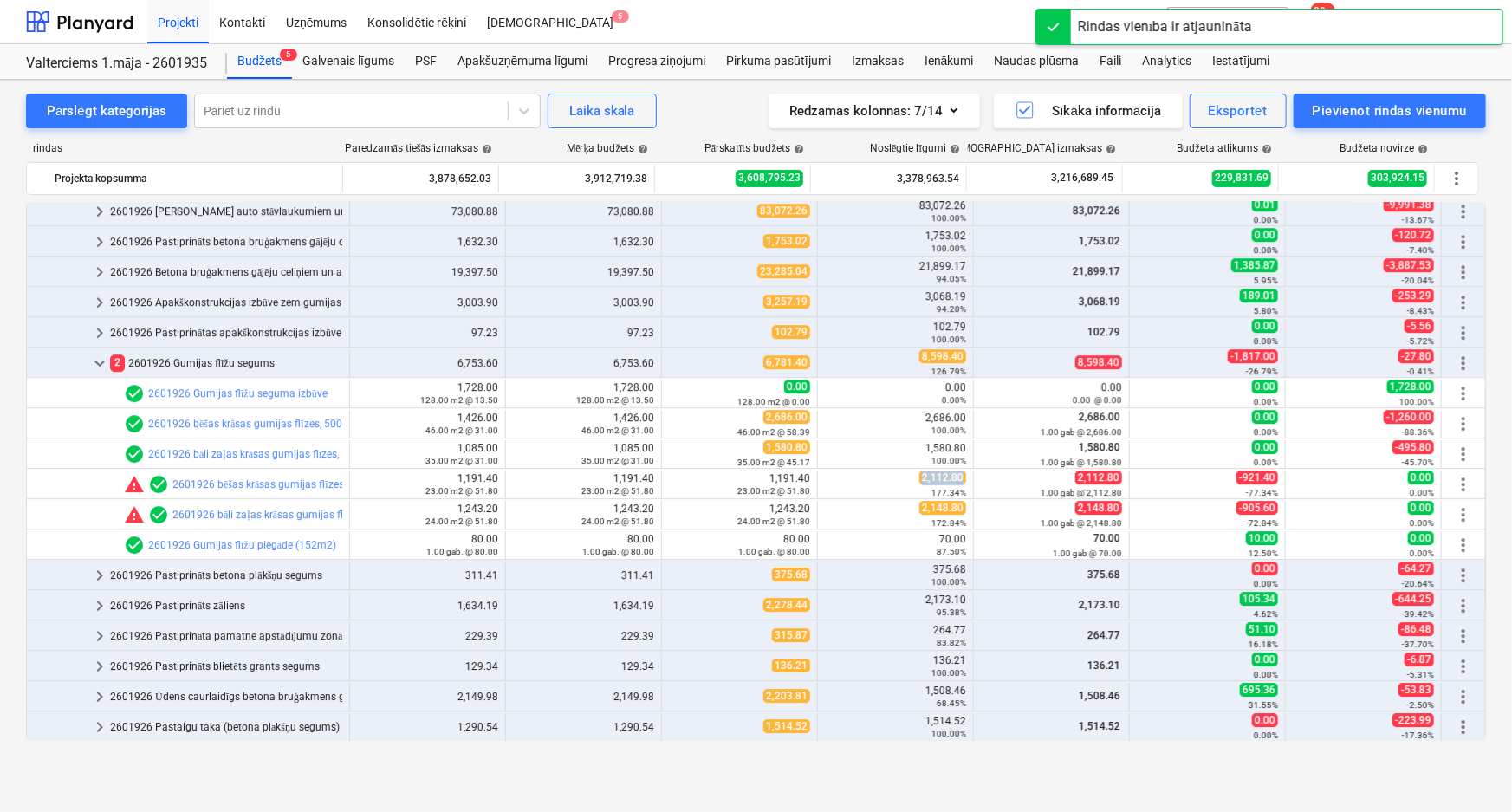
click at [931, 476] on span "2,112.80" at bounding box center [942, 477] width 47 height 14
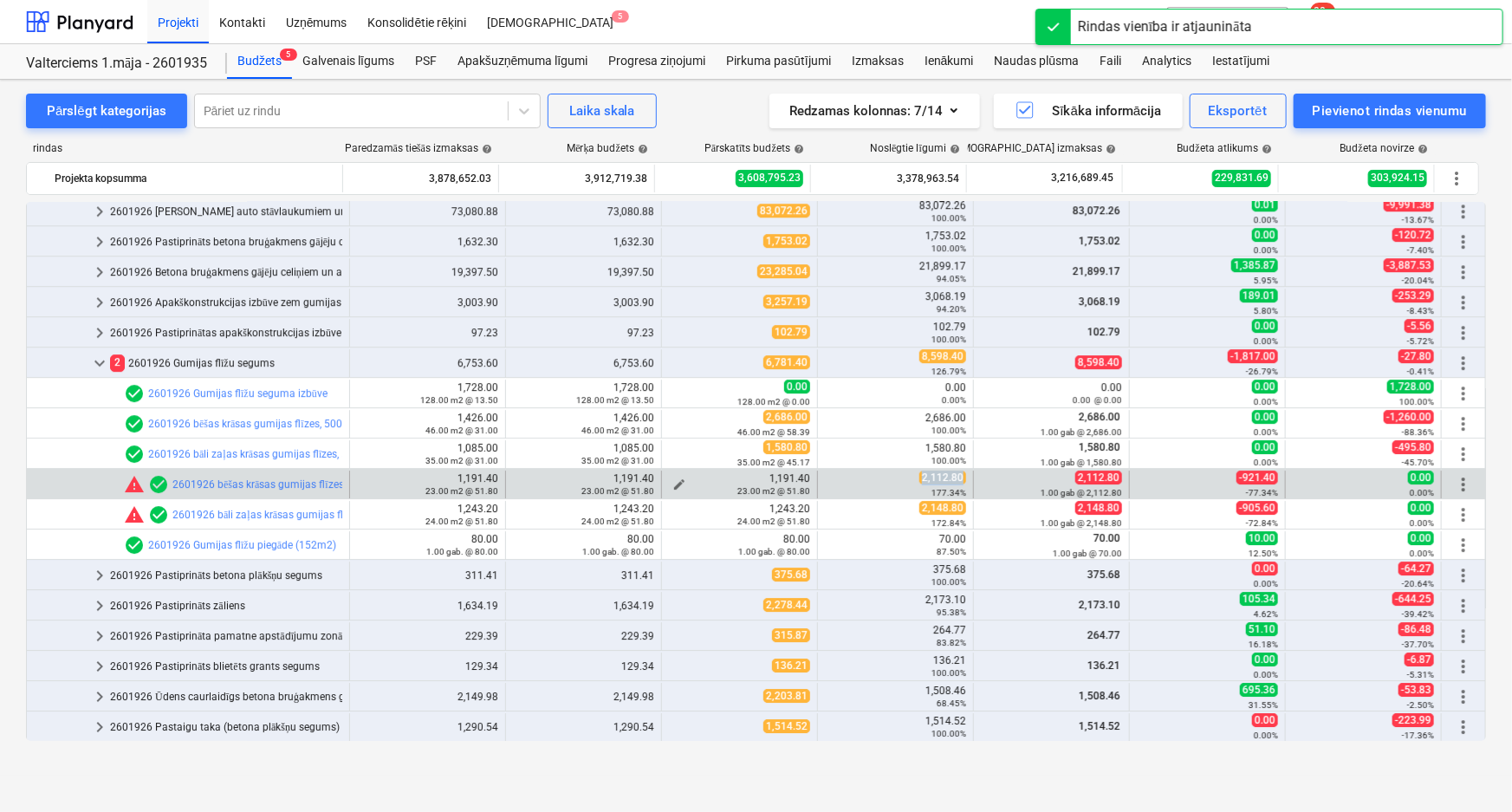
click at [675, 481] on span "edit" at bounding box center [679, 484] width 14 height 14
type textarea "x"
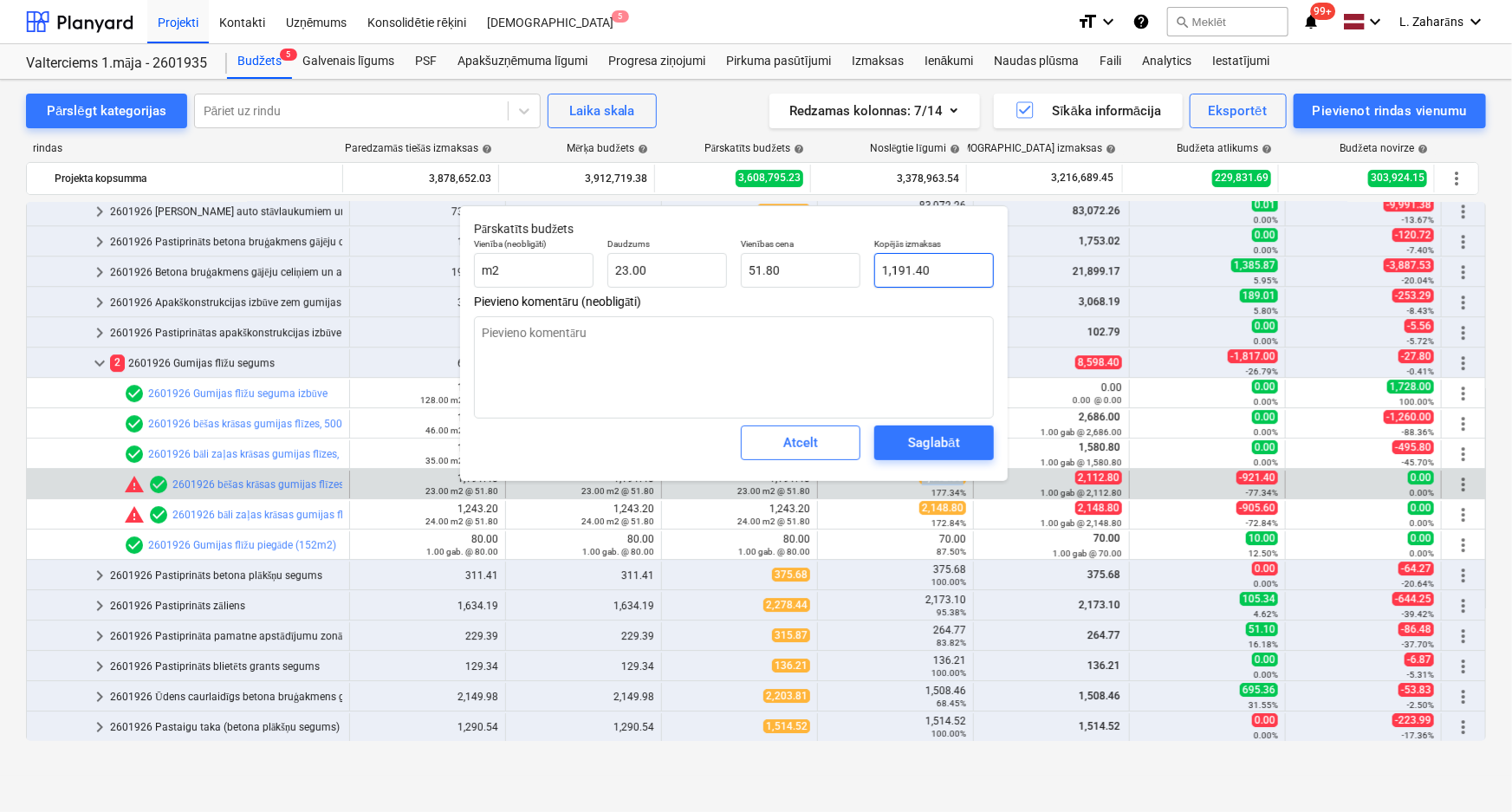
type input "1191.4"
click at [927, 274] on input "1191.4" at bounding box center [934, 270] width 120 height 34
click at [926, 274] on input "1191.4" at bounding box center [934, 270] width 120 height 34
paste input "2,112.80"
type textarea "x"
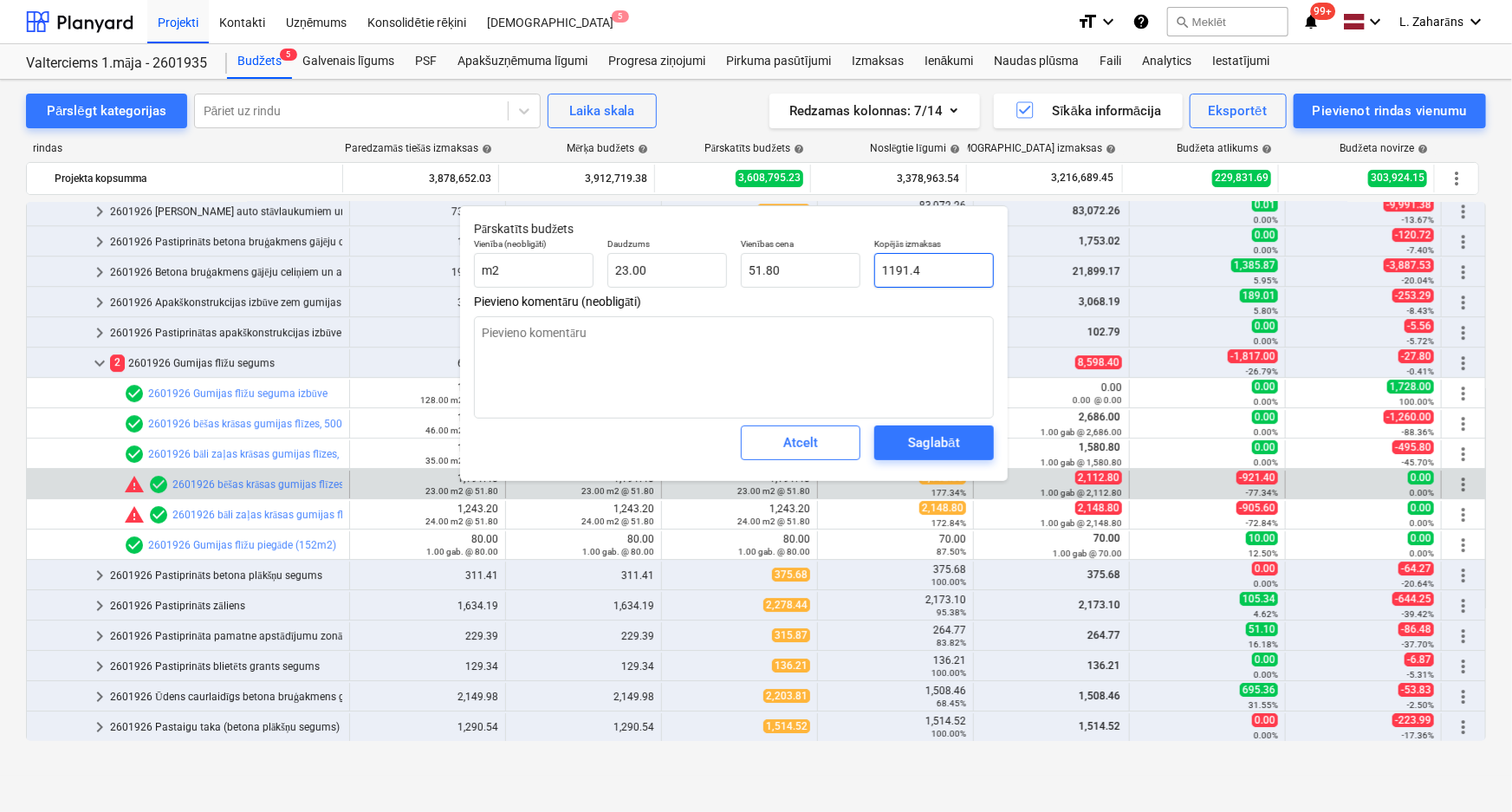
type input "2,112.80"
type input "91.86"
type input "2,112.80"
click at [962, 436] on span "Saglabāt" at bounding box center [934, 443] width 78 height 22
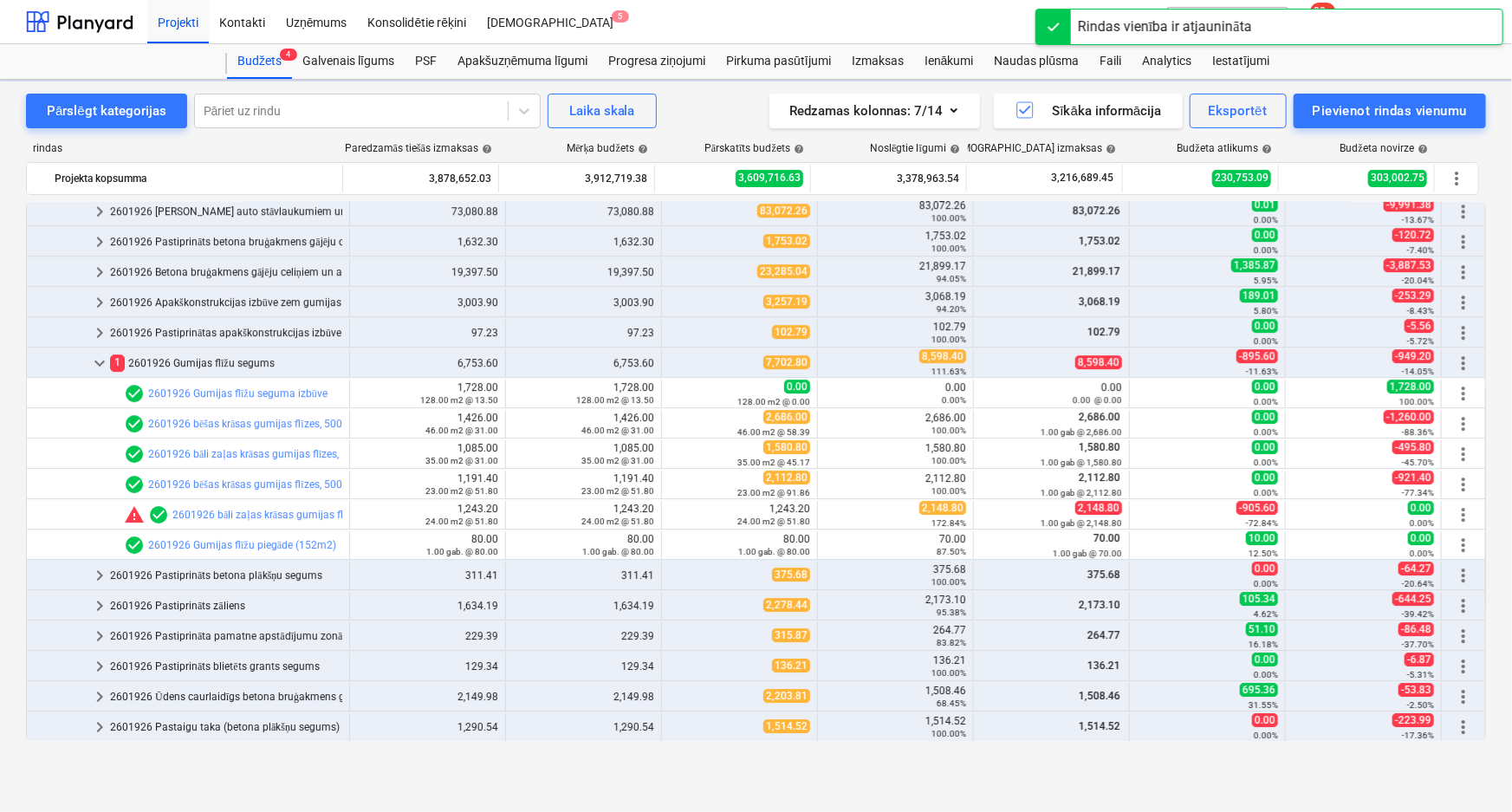
click at [938, 504] on span "2,148.80" at bounding box center [942, 508] width 47 height 14
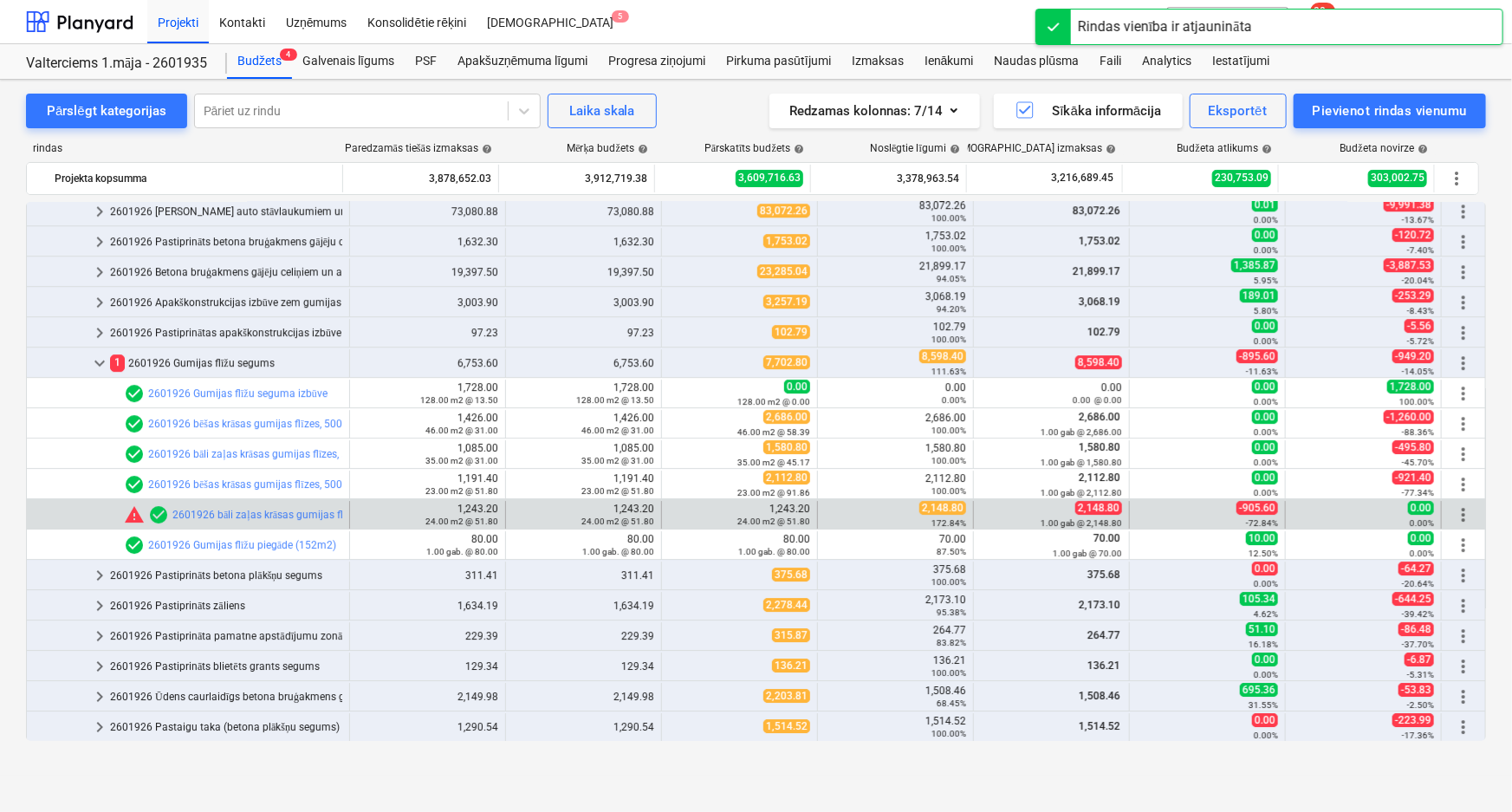
copy span "2,148.80"
click at [926, 510] on span "2,148.80" at bounding box center [942, 508] width 47 height 14
click at [926, 509] on span "2,148.80" at bounding box center [942, 508] width 47 height 14
copy span "2,148.80"
click at [677, 508] on span "edit" at bounding box center [679, 514] width 14 height 14
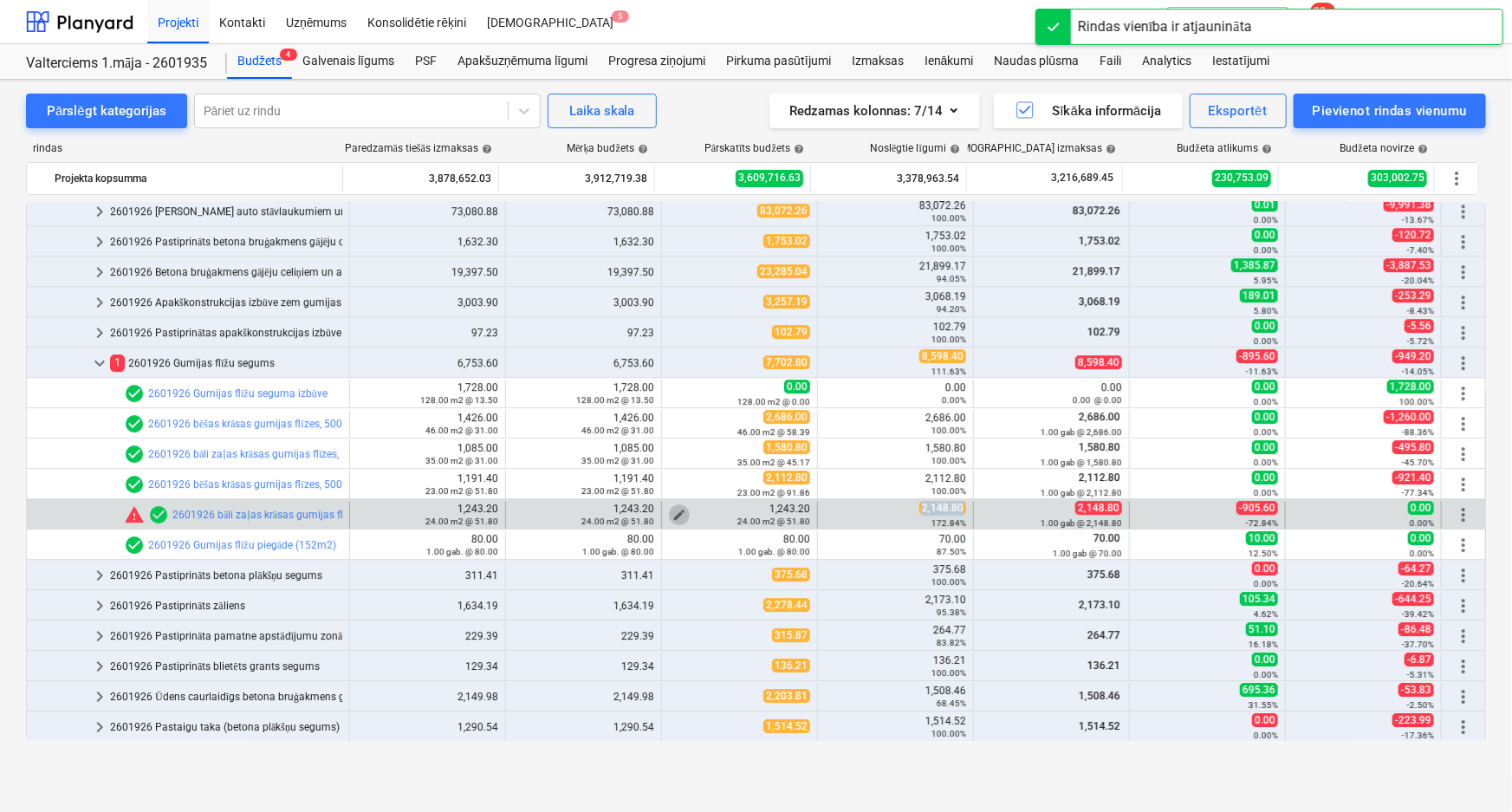
type textarea "x"
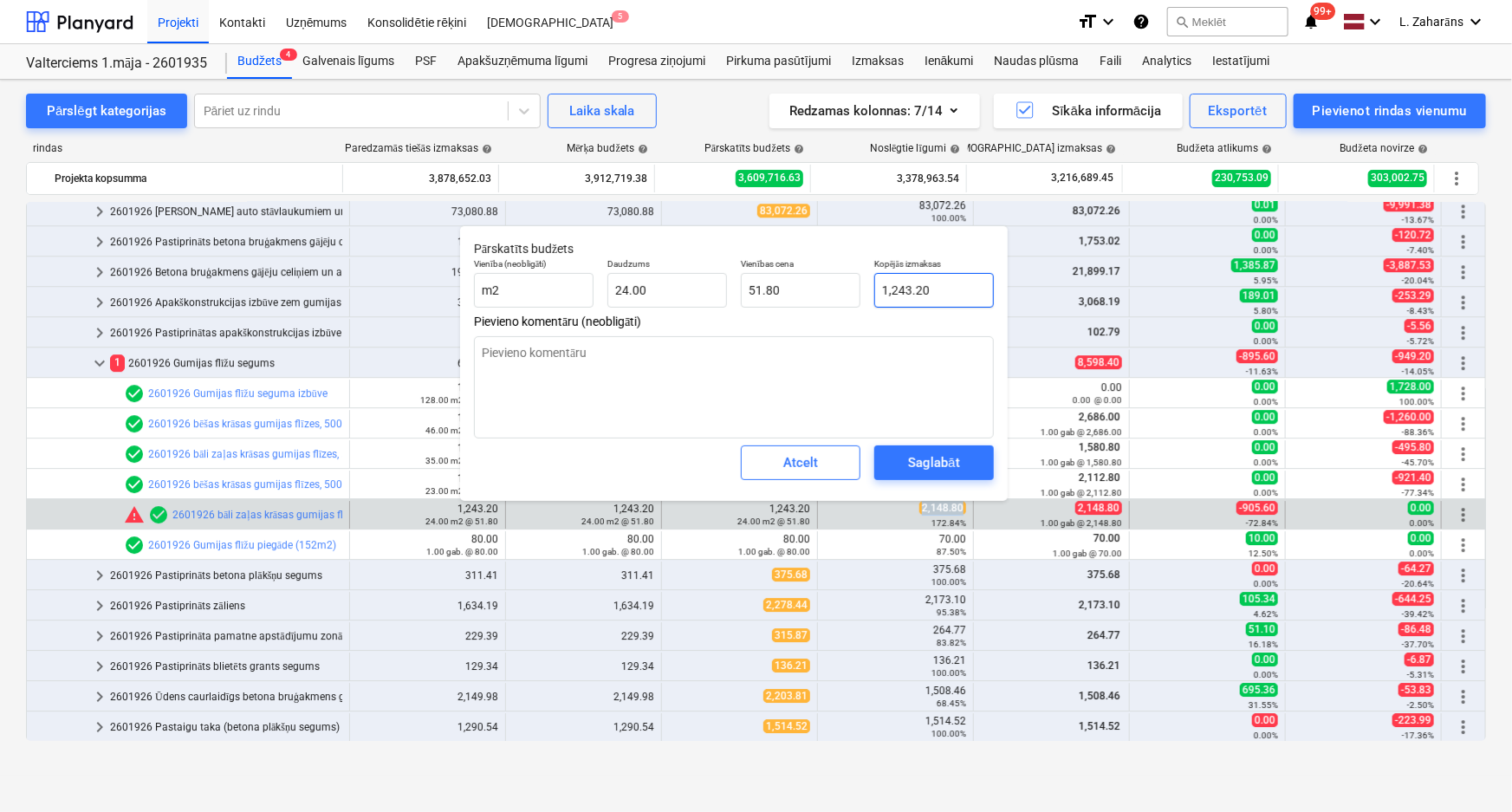
type input "1243.2"
click at [953, 289] on input "1243.2" at bounding box center [934, 290] width 120 height 34
paste input "2,148.80"
type textarea "x"
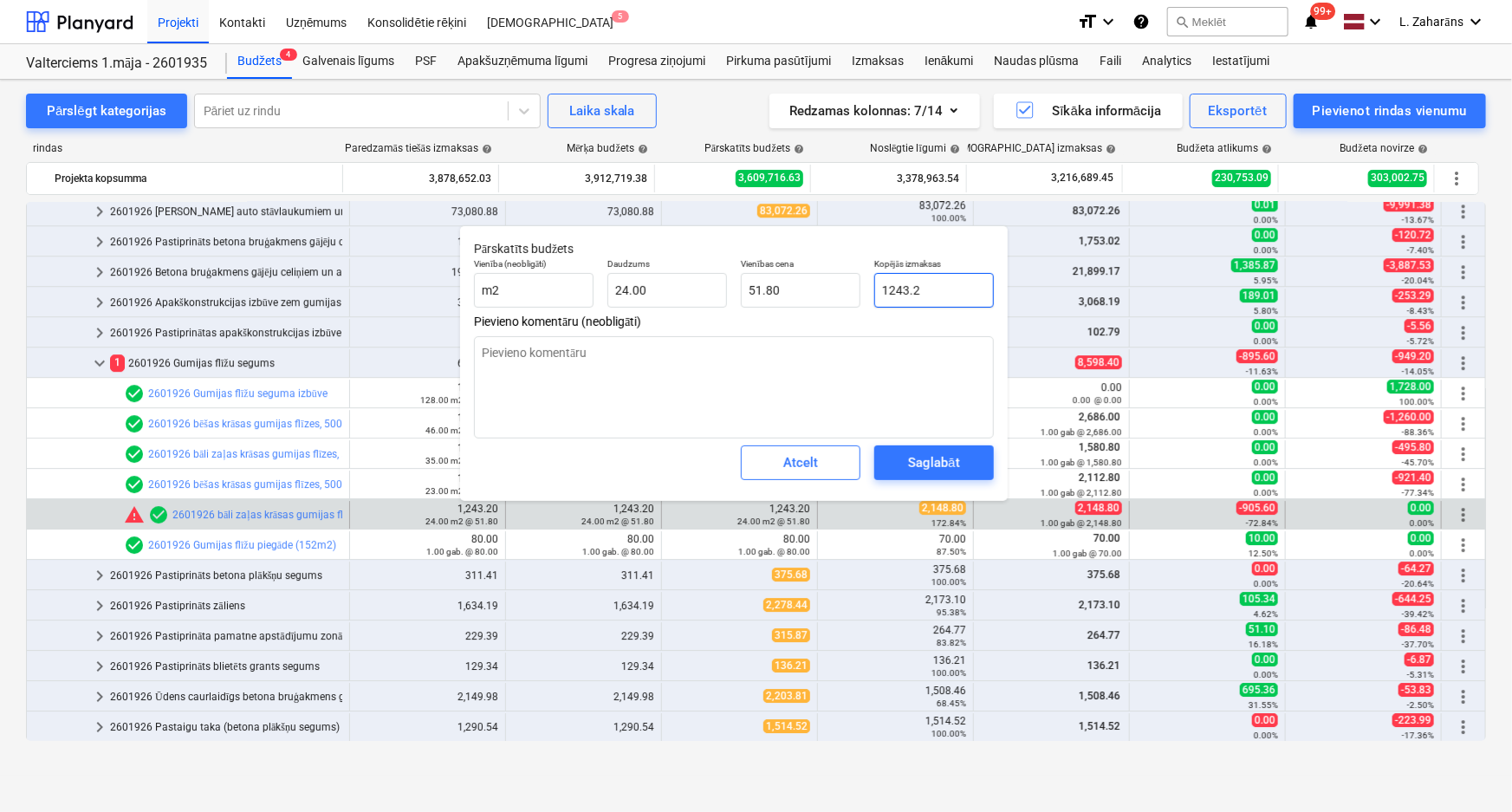
type input "2,148.80"
type input "89.53"
type input "2,148.80"
click at [948, 453] on div "Saglabāt" at bounding box center [933, 463] width 51 height 22
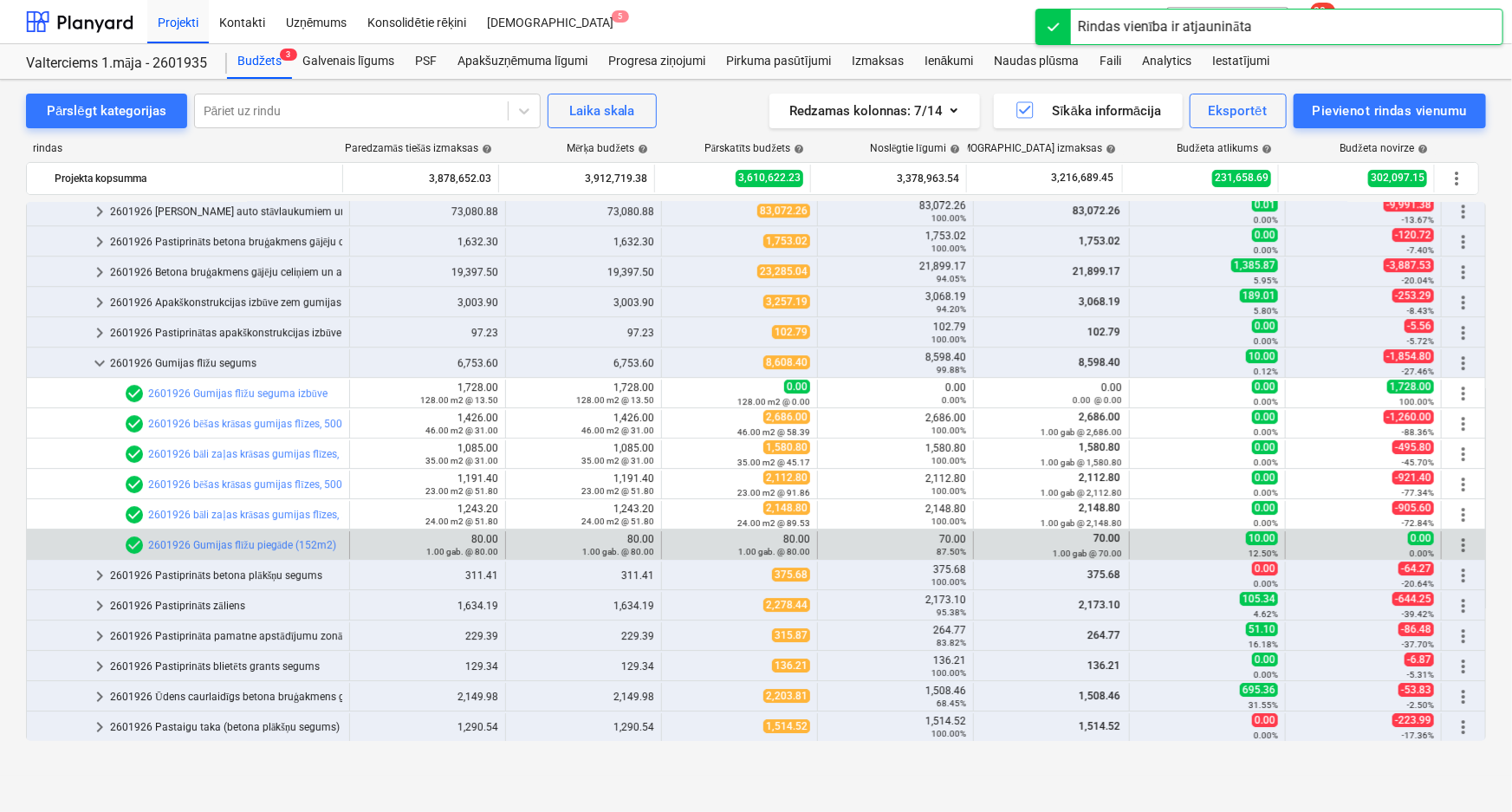
click at [940, 537] on div "70.00 87.50%" at bounding box center [895, 545] width 141 height 24
copy div "70.00"
click at [678, 539] on span "edit" at bounding box center [679, 545] width 14 height 14
type textarea "x"
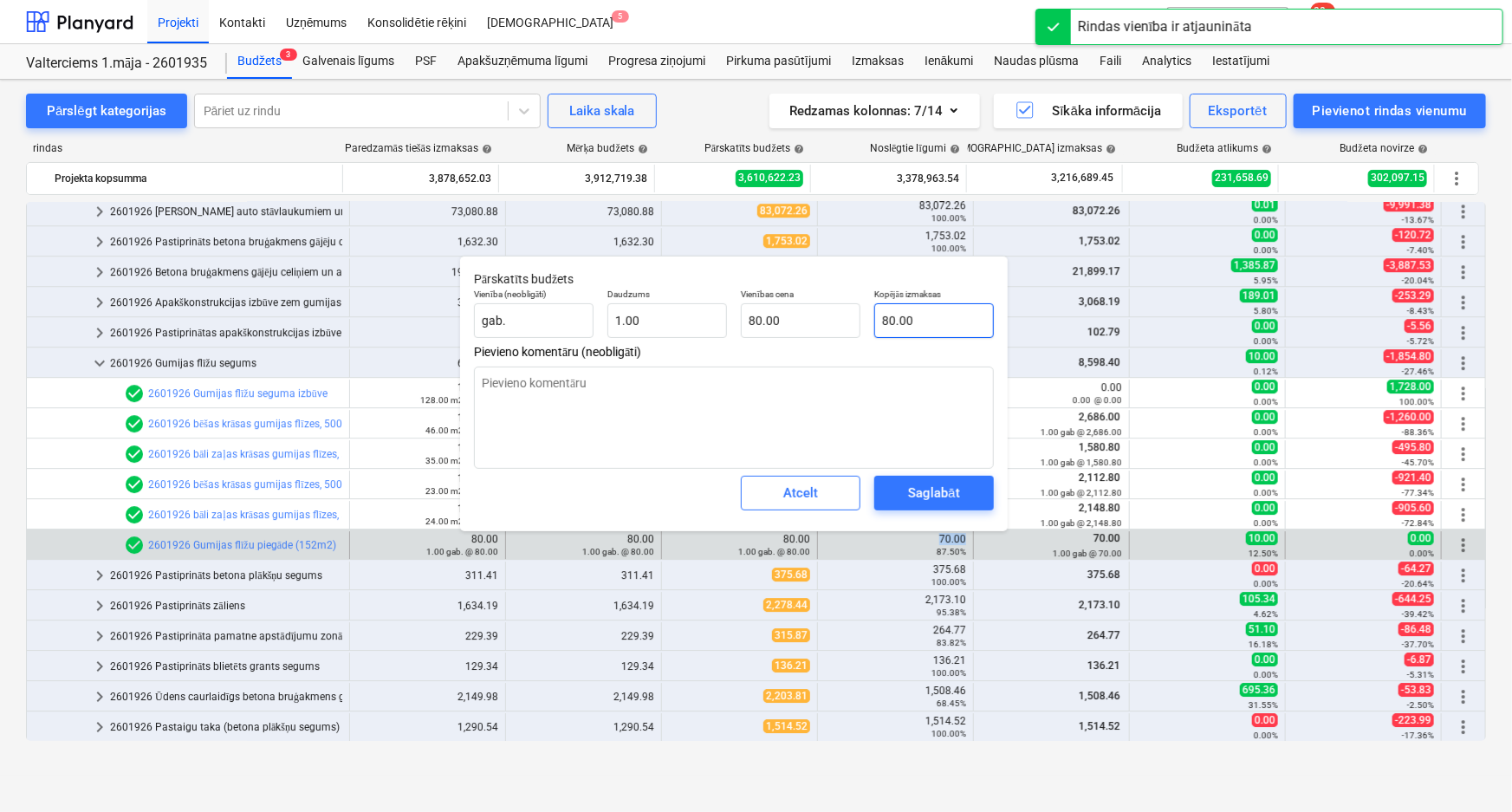
type input "80"
click at [919, 318] on input "80" at bounding box center [934, 320] width 120 height 34
paste input "70.0"
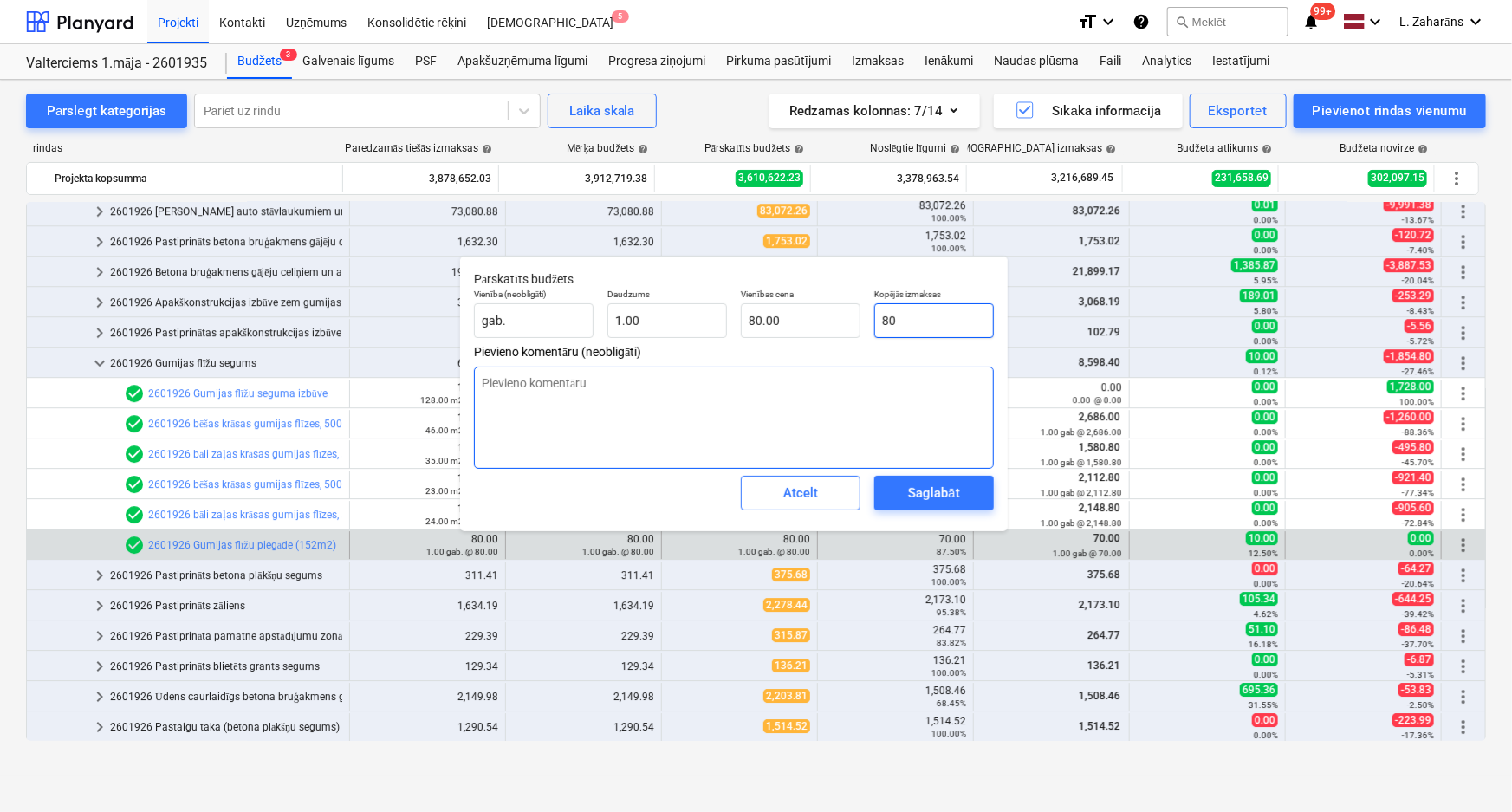
type textarea "x"
type input "70.00"
click at [935, 492] on div "Saglabāt" at bounding box center [933, 493] width 51 height 22
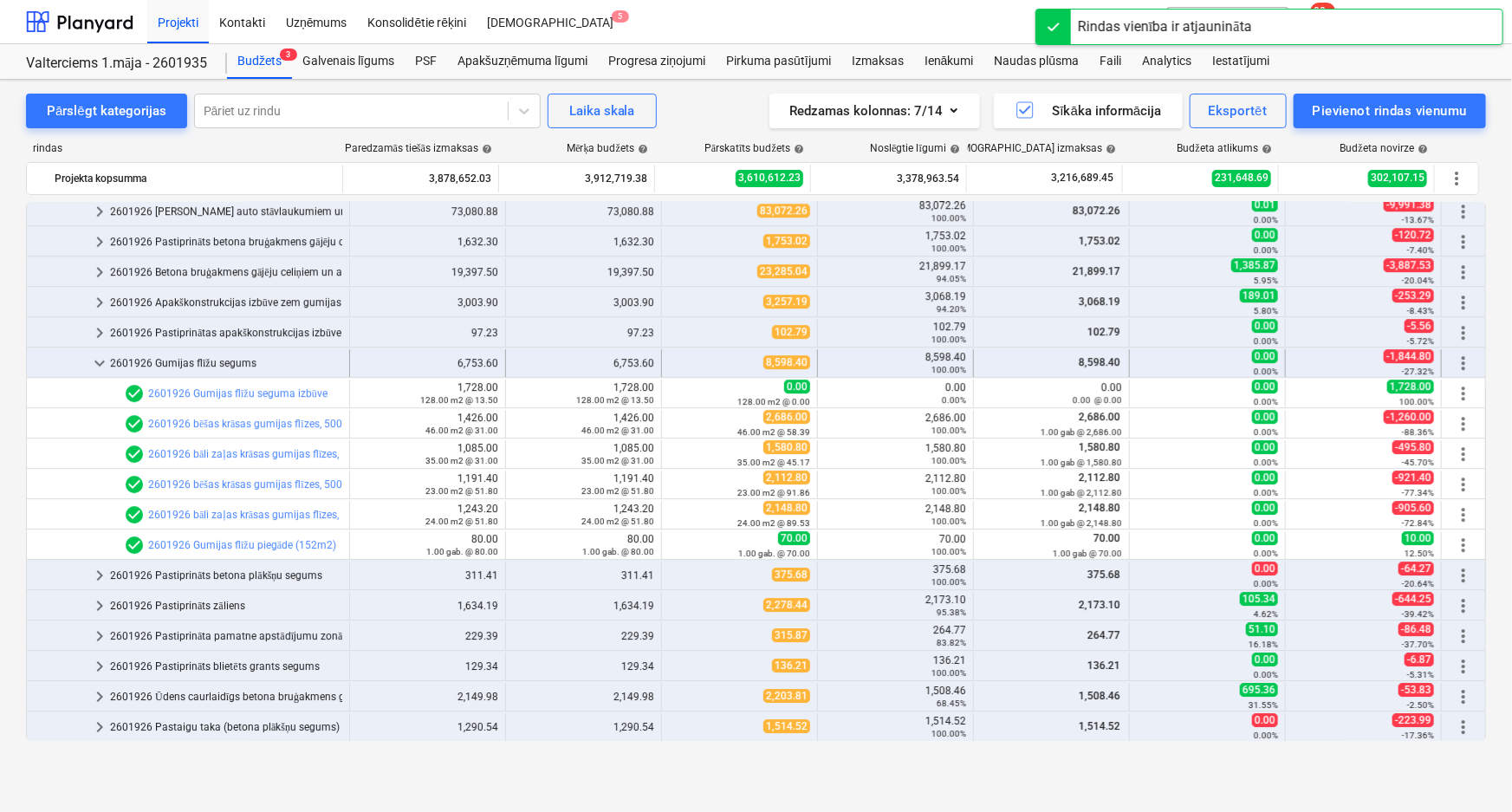
click at [100, 360] on span "keyboard_arrow_down" at bounding box center [99, 363] width 20 height 20
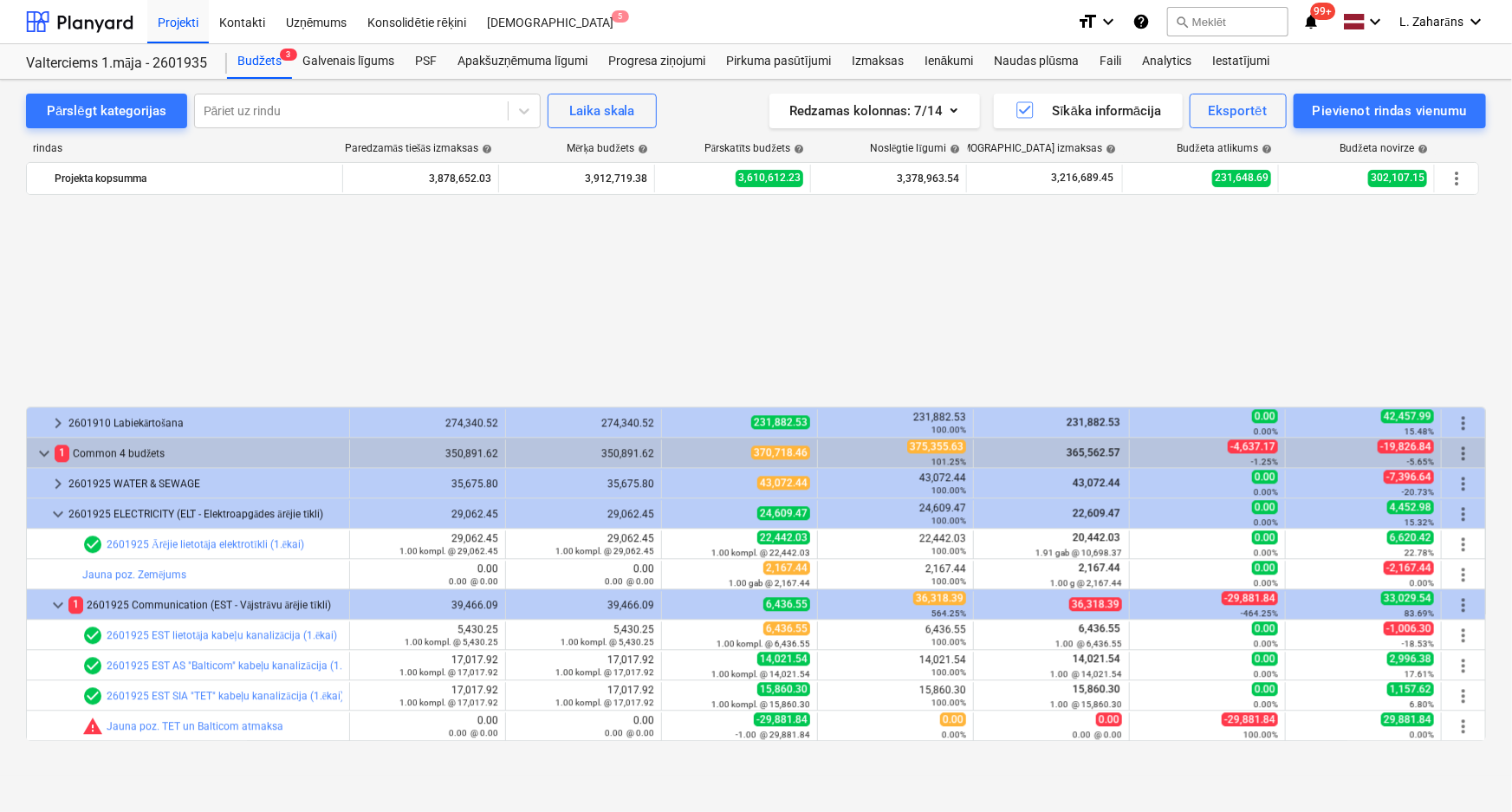
scroll to position [2246, 0]
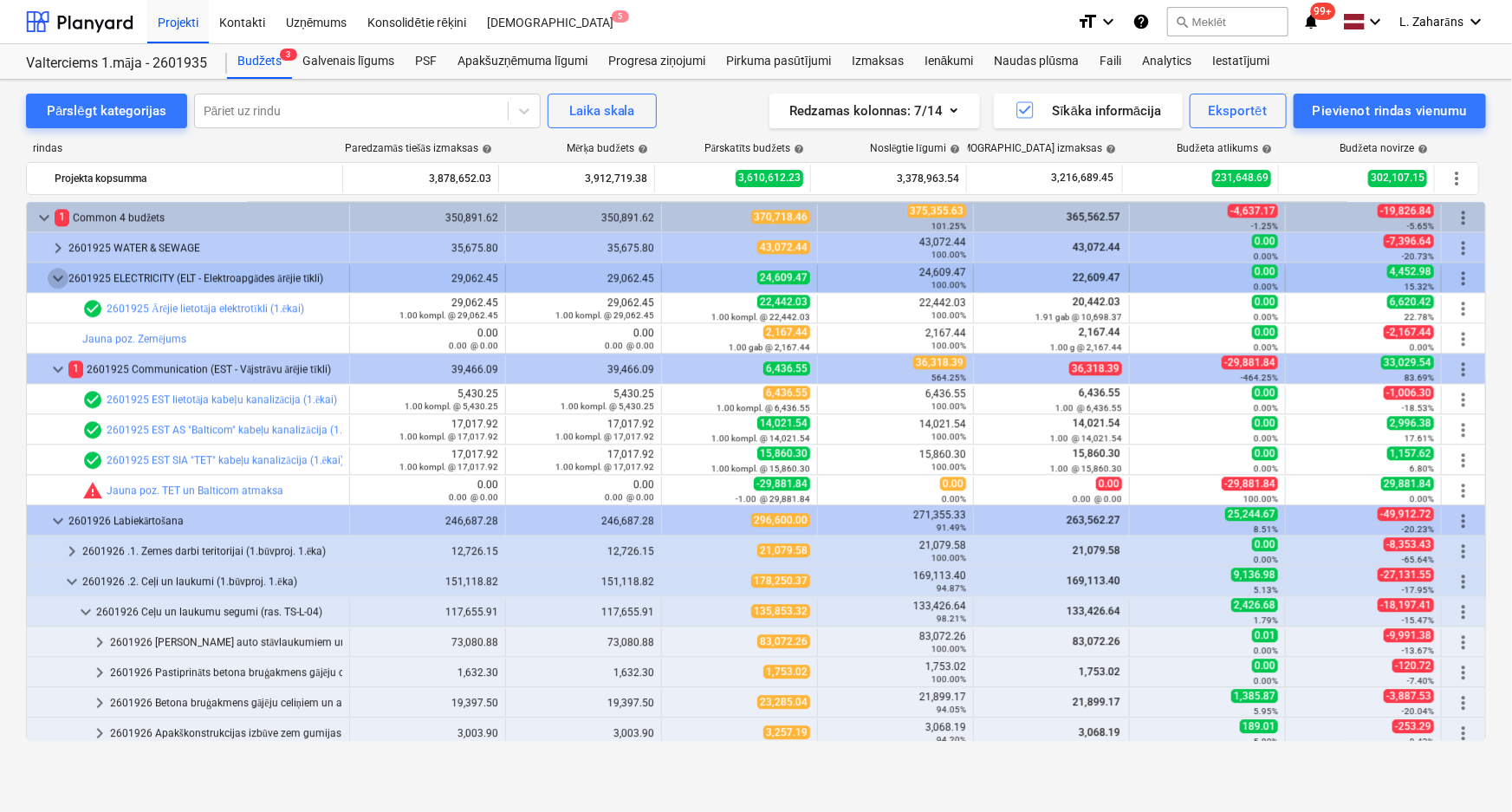
click at [55, 277] on span "keyboard_arrow_down" at bounding box center [57, 278] width 20 height 20
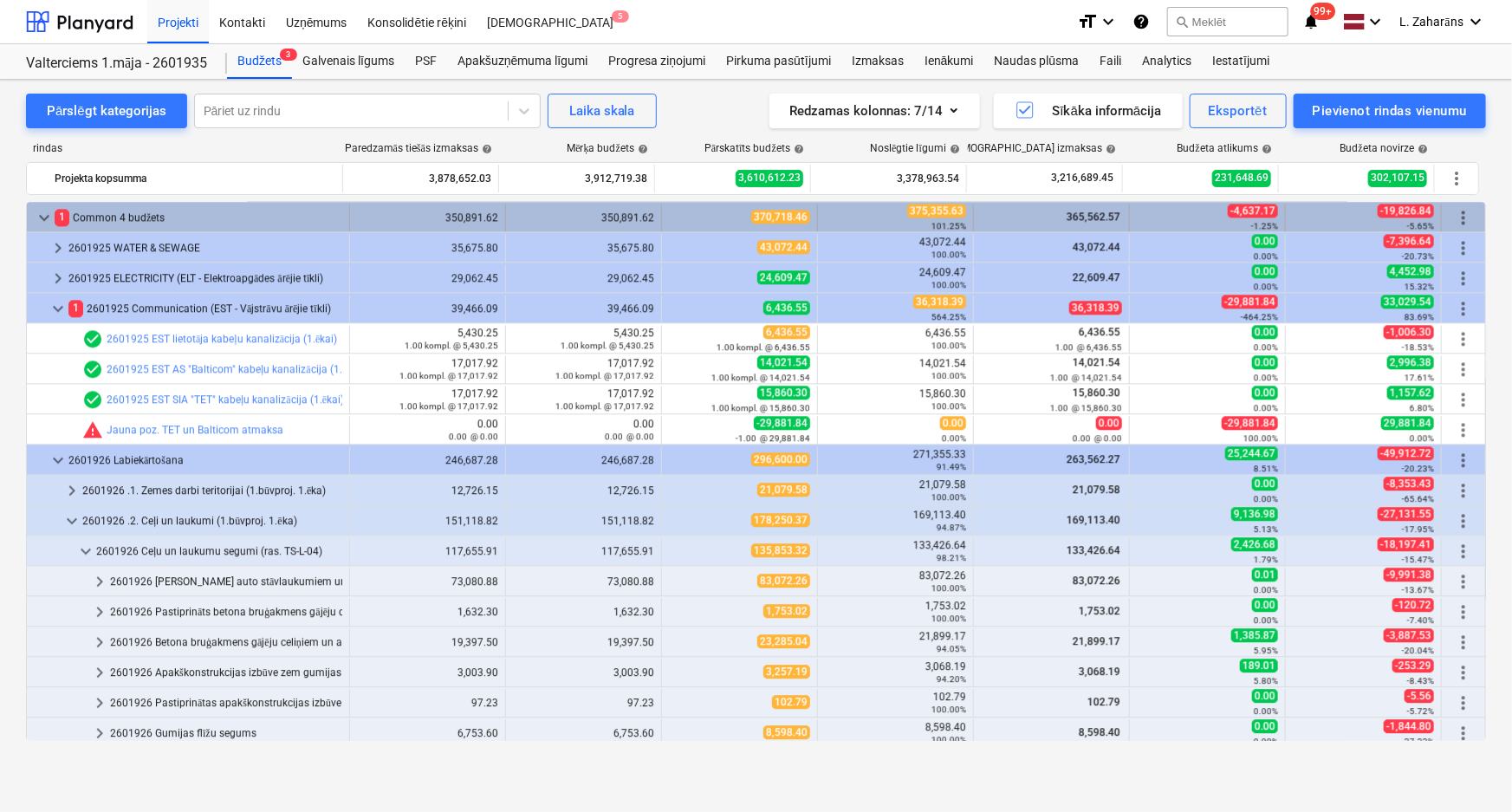
click at [44, 213] on span "keyboard_arrow_down" at bounding box center [44, 218] width 20 height 20
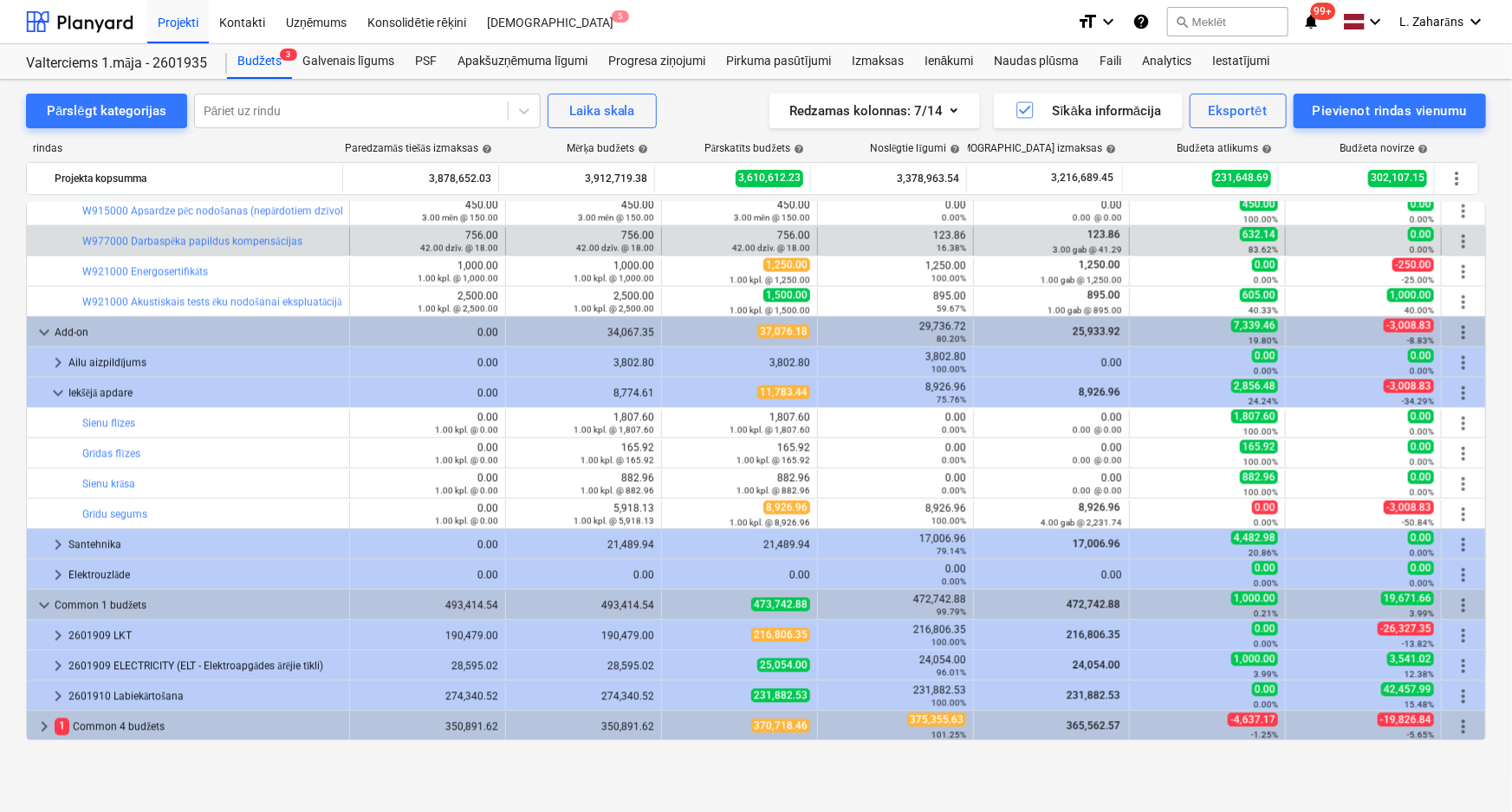
scroll to position [1736, 0]
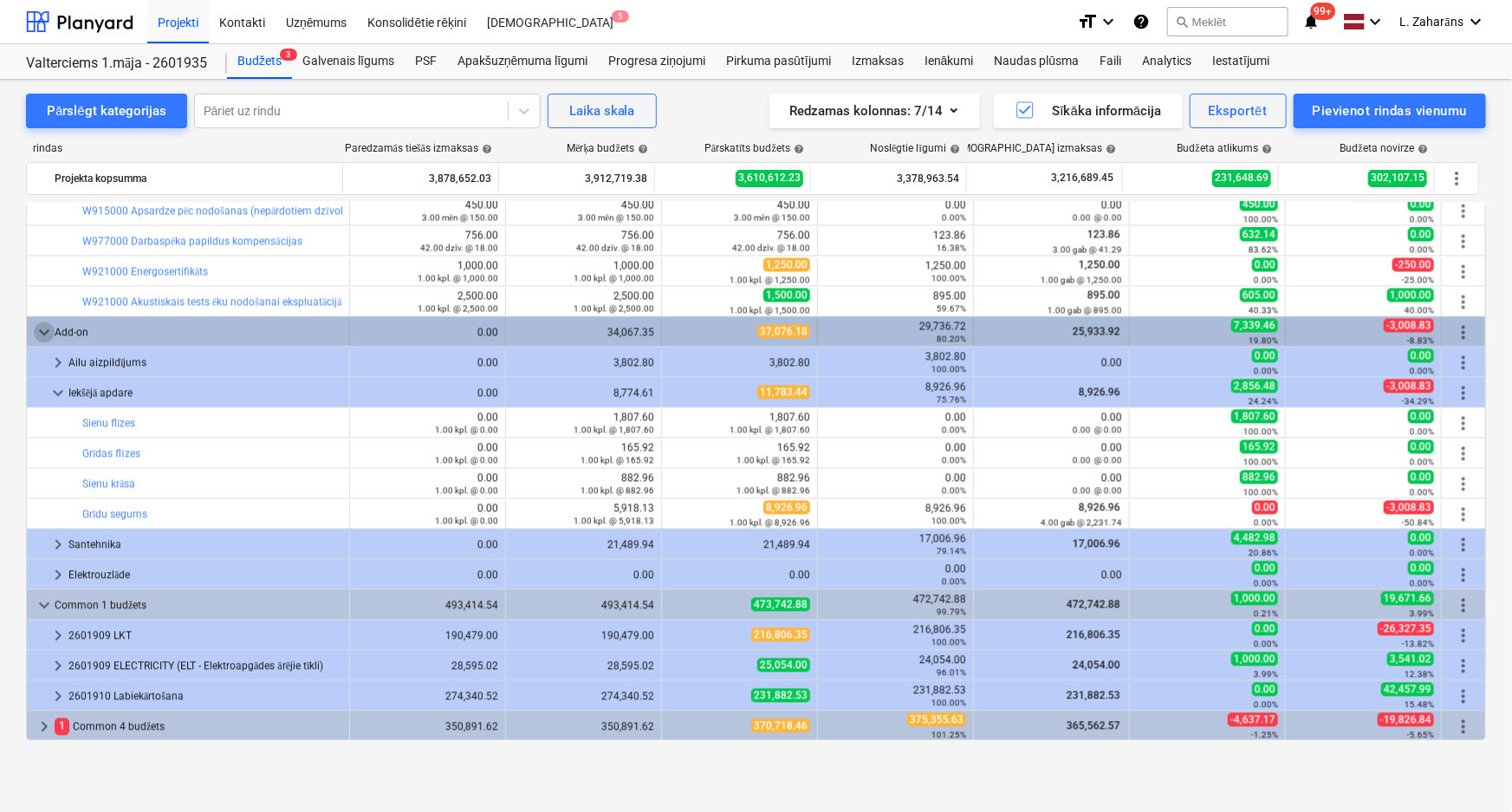
click at [49, 335] on span "keyboard_arrow_down" at bounding box center [44, 333] width 20 height 20
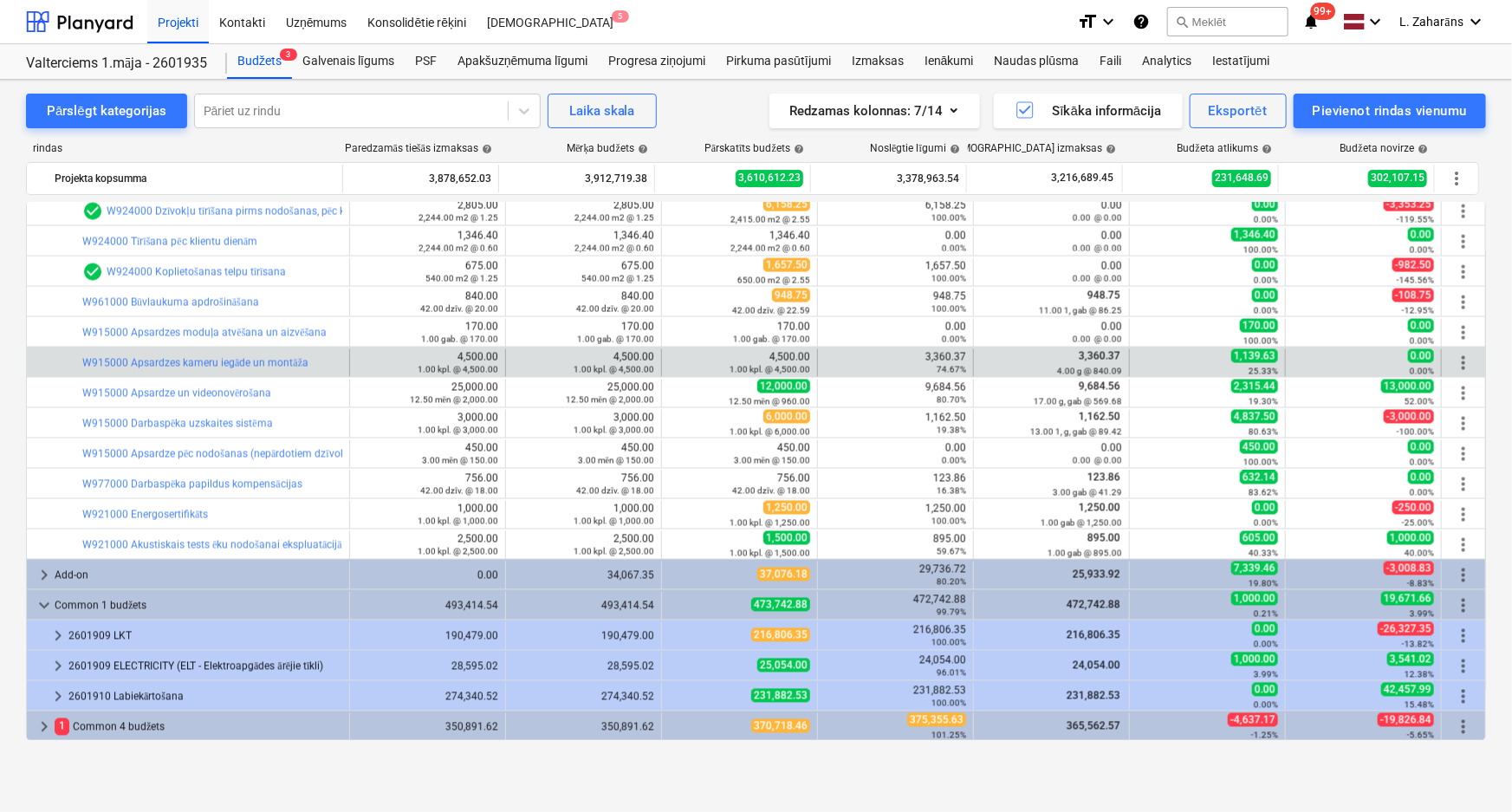
scroll to position [1494, 0]
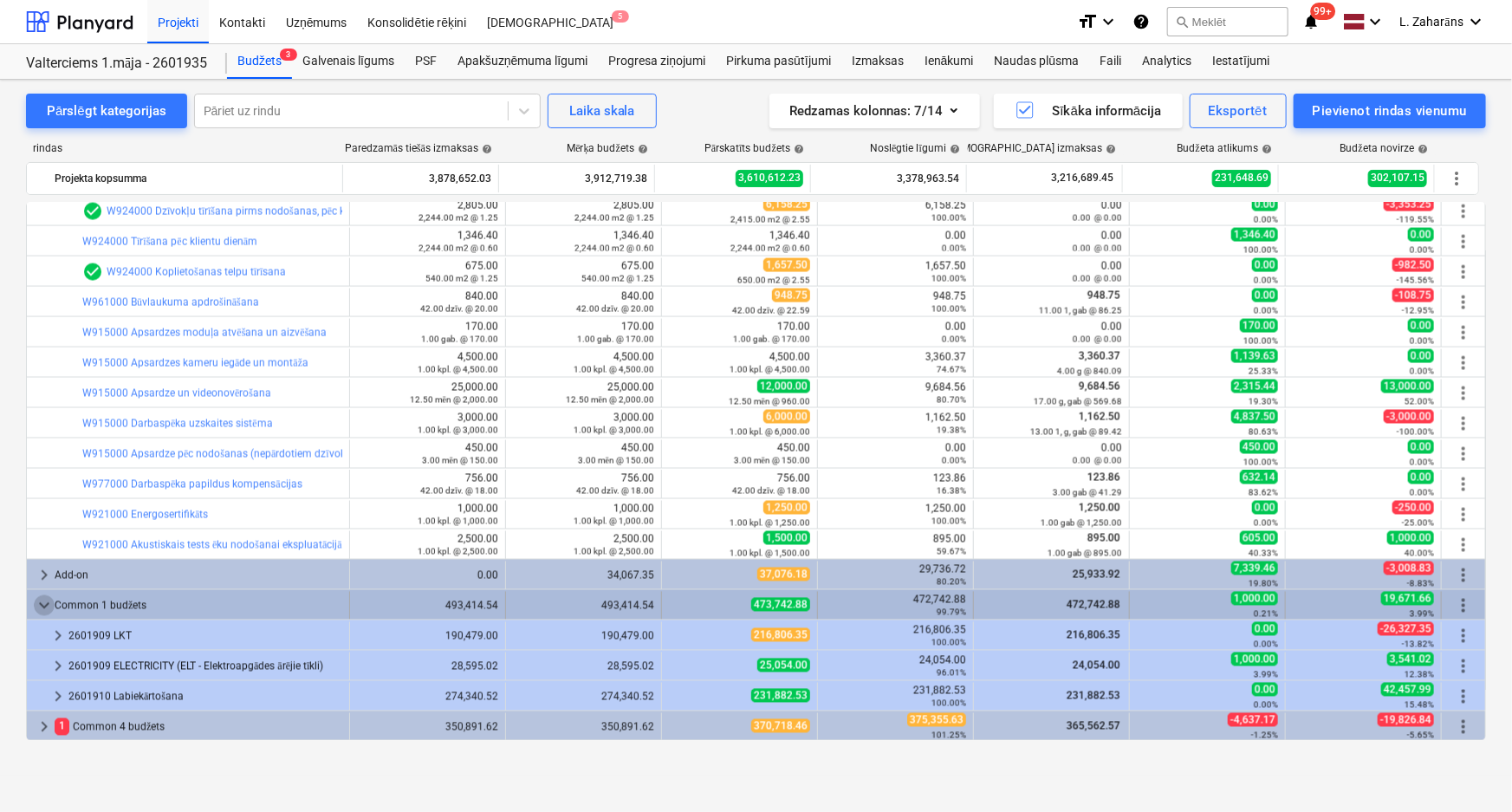
click at [42, 606] on span "keyboard_arrow_down" at bounding box center [44, 606] width 20 height 20
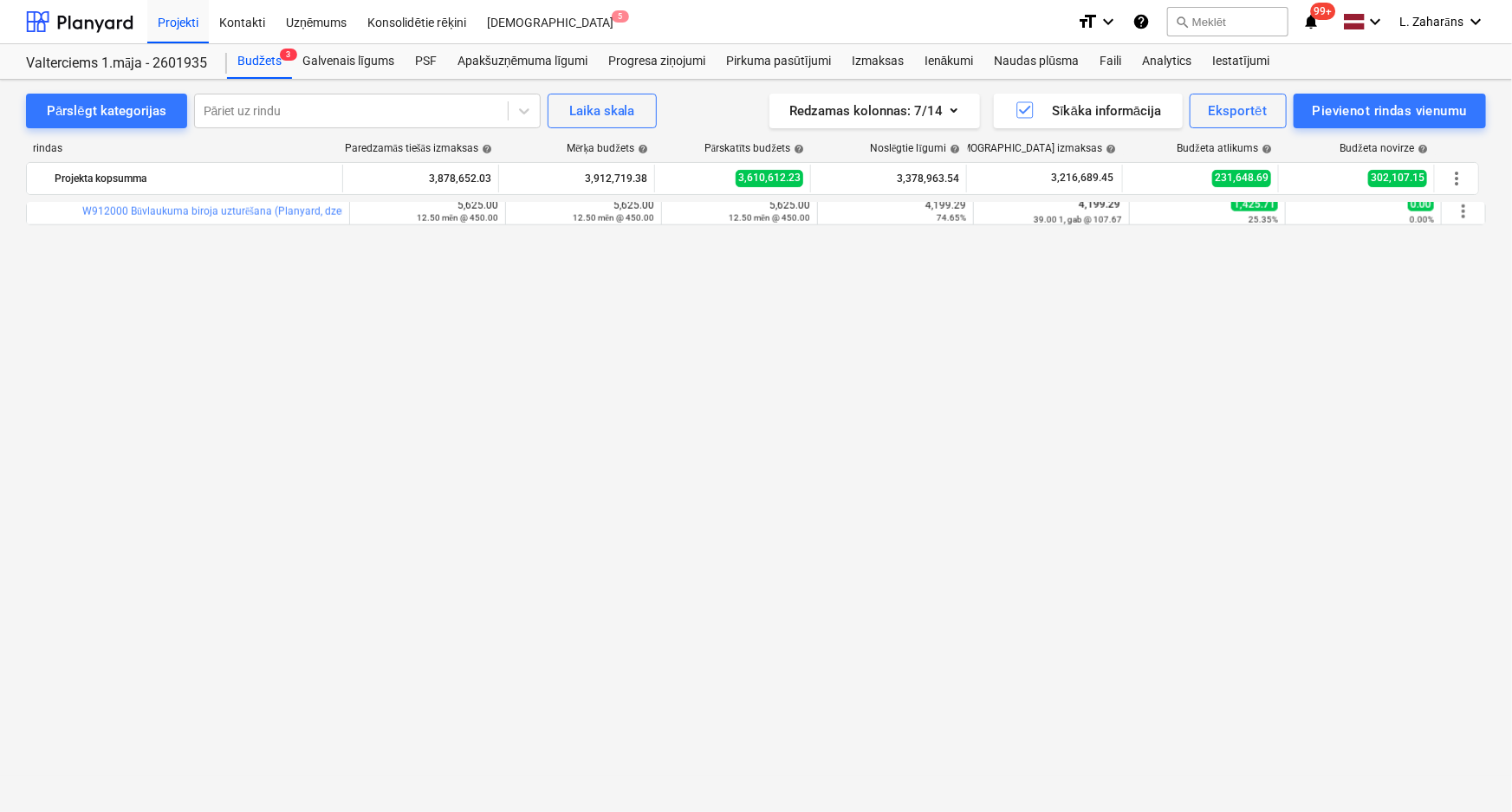
scroll to position [851, 0]
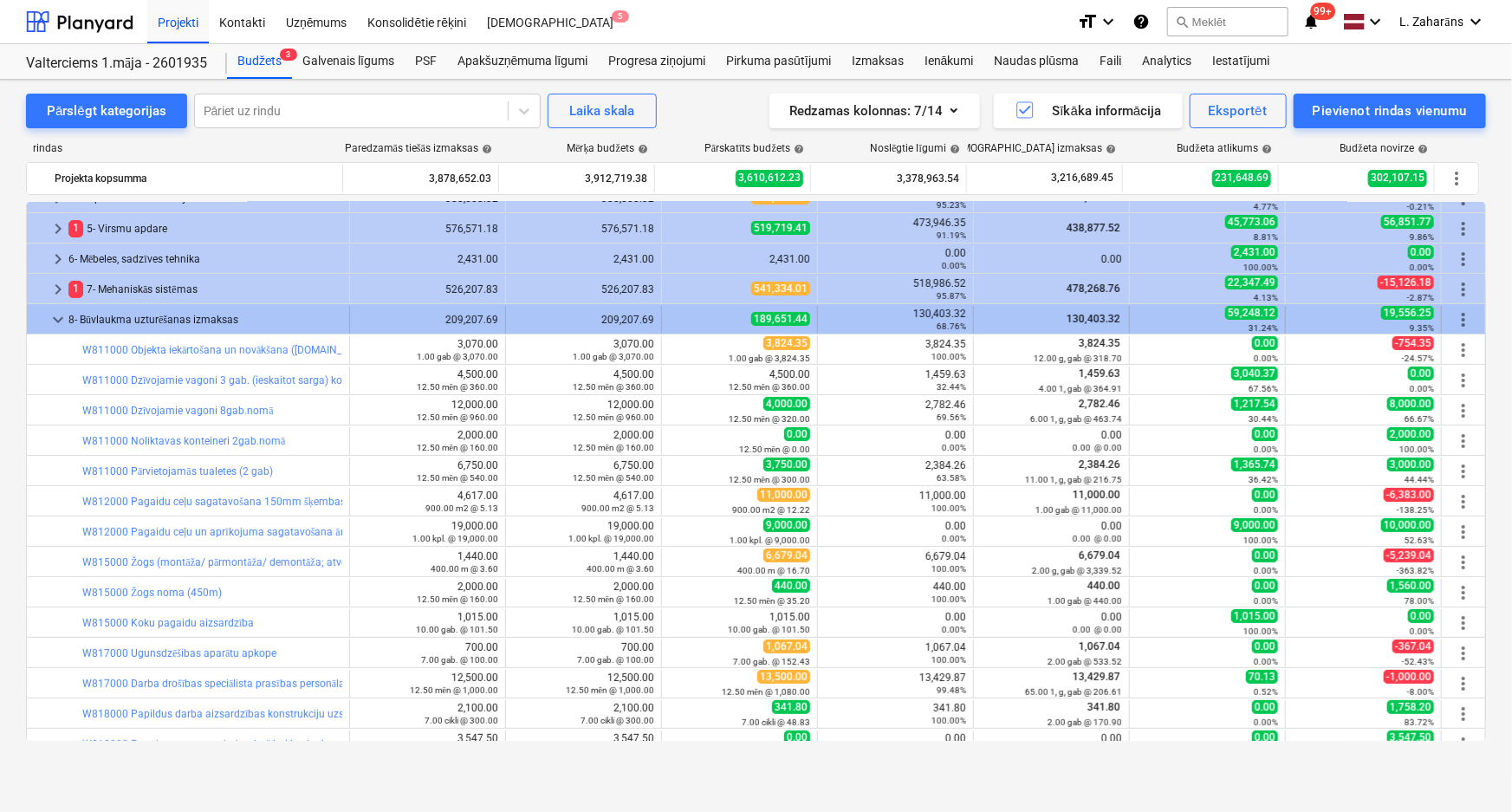
click at [49, 321] on span "keyboard_arrow_down" at bounding box center [57, 320] width 20 height 20
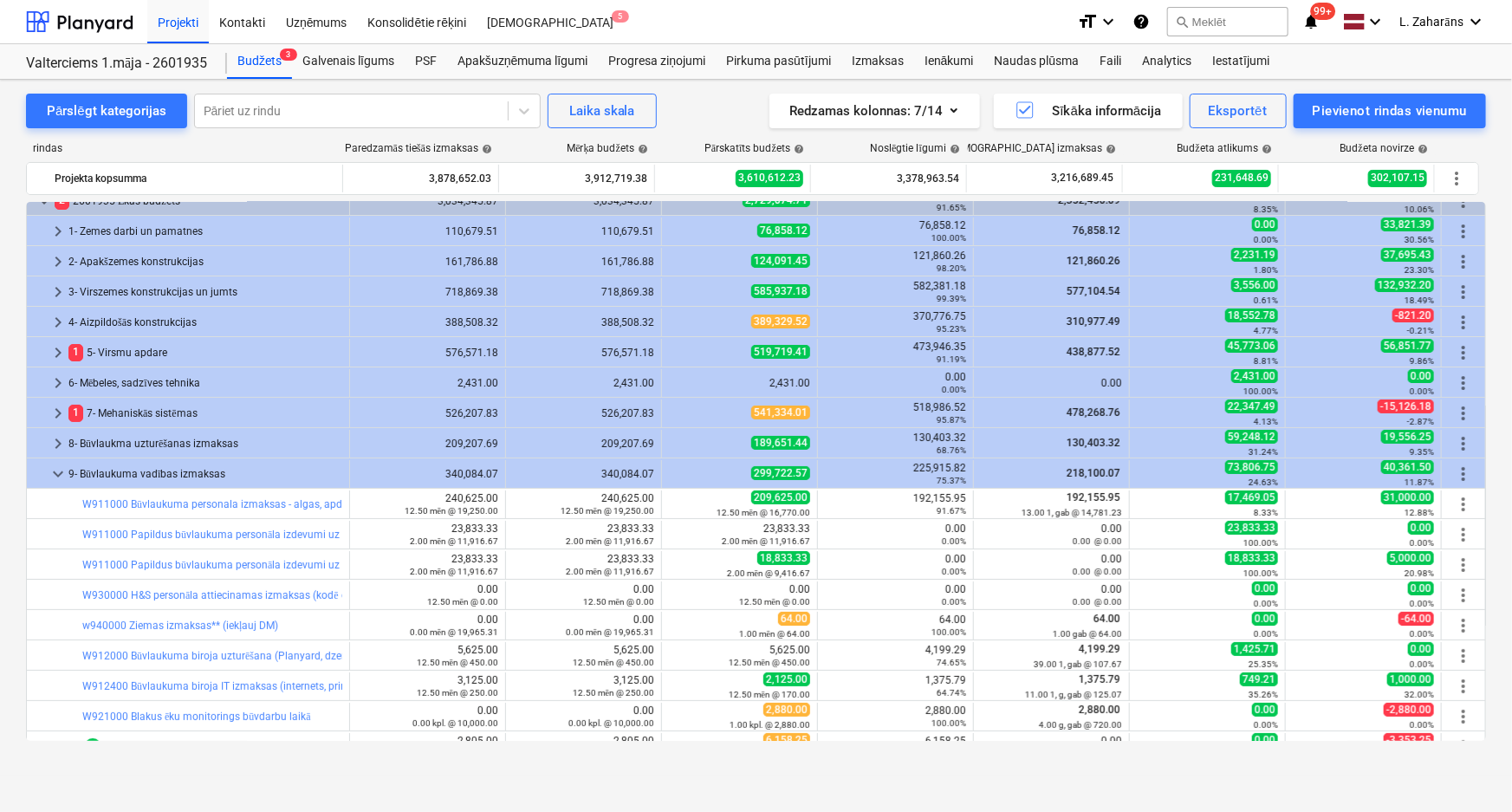
scroll to position [0, 0]
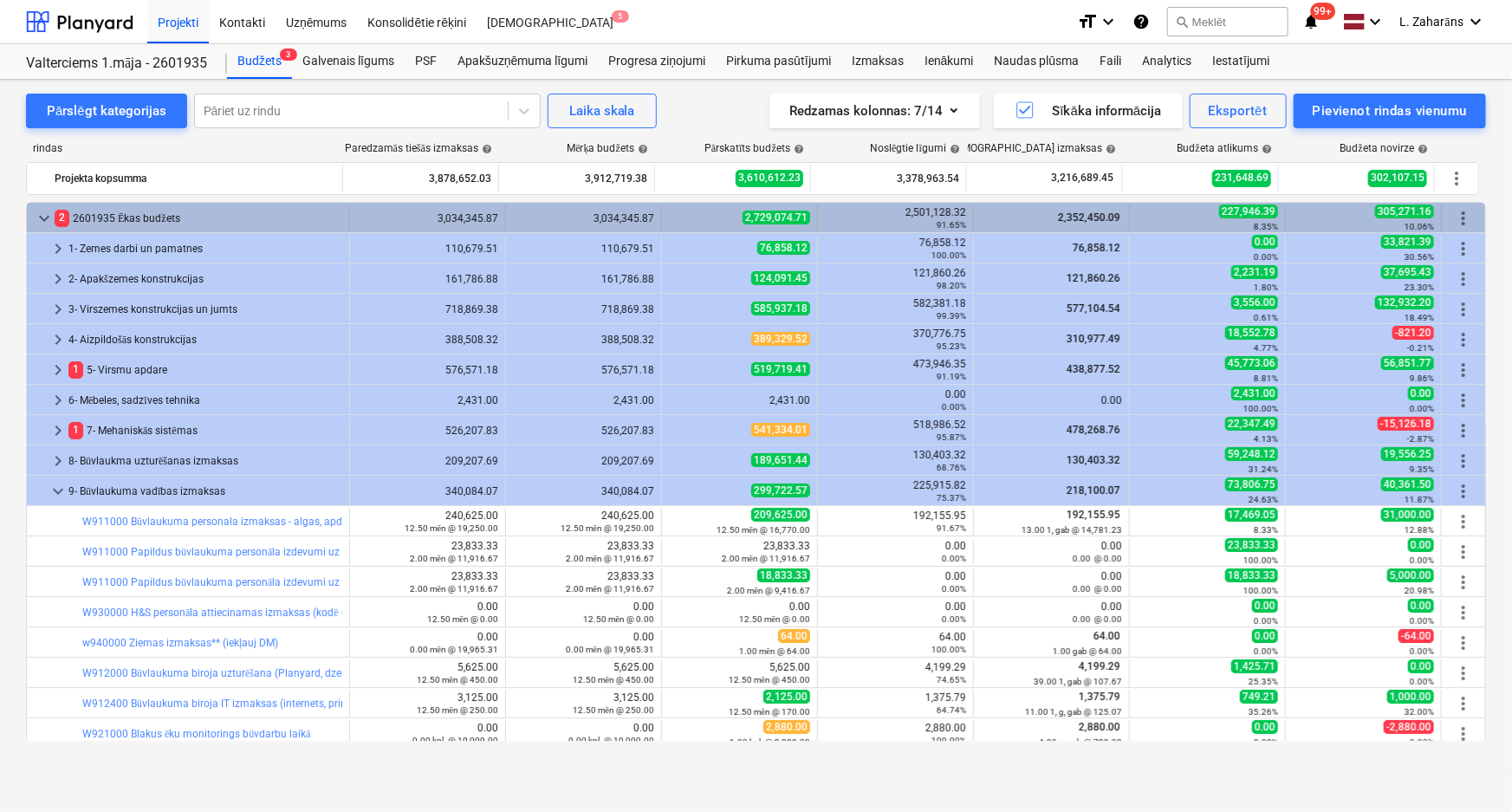
click at [44, 222] on span "keyboard_arrow_down" at bounding box center [44, 218] width 20 height 20
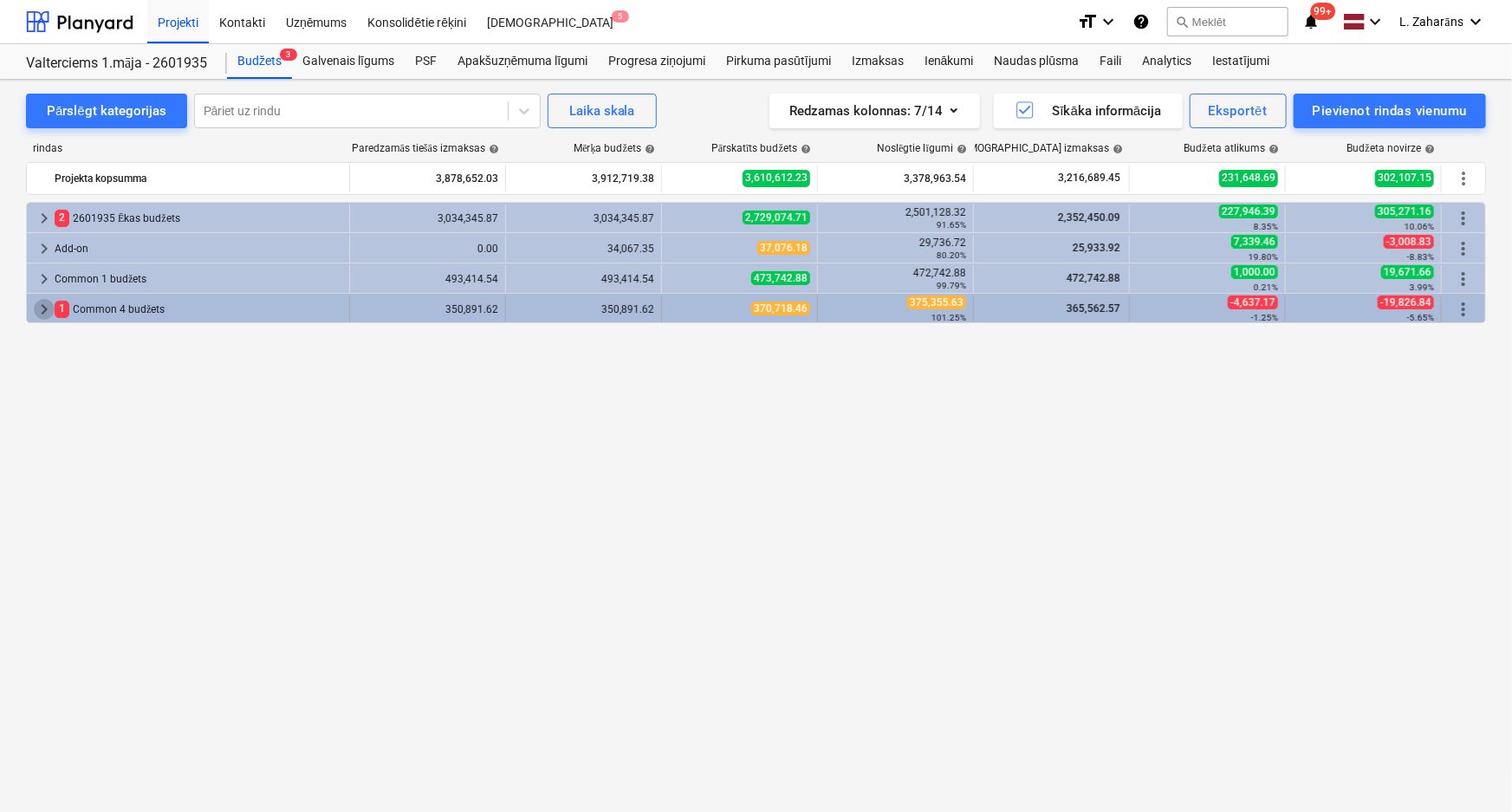
click at [45, 306] on span "keyboard_arrow_right" at bounding box center [44, 310] width 20 height 20
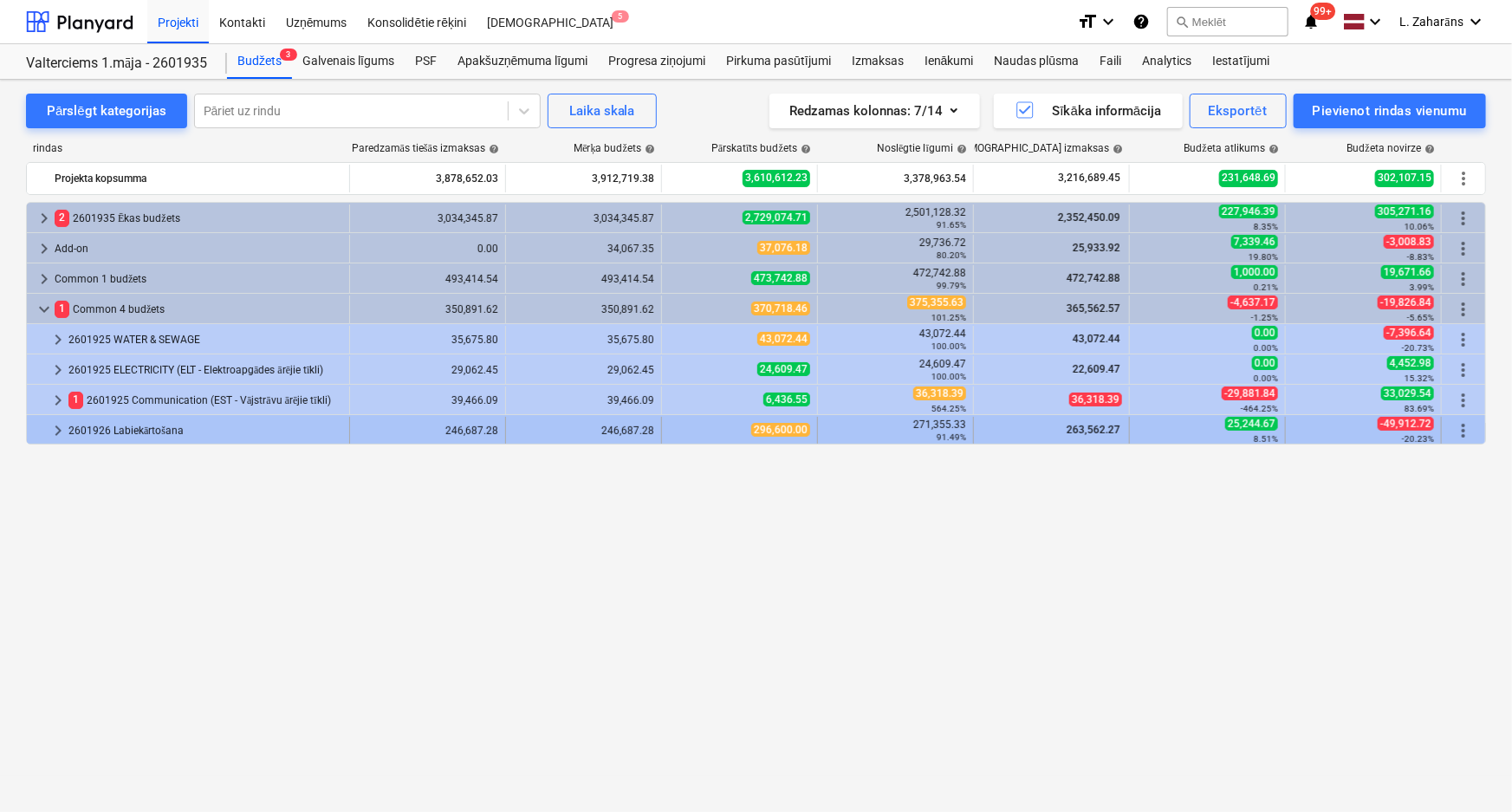
click at [53, 425] on span "keyboard_arrow_right" at bounding box center [57, 431] width 20 height 20
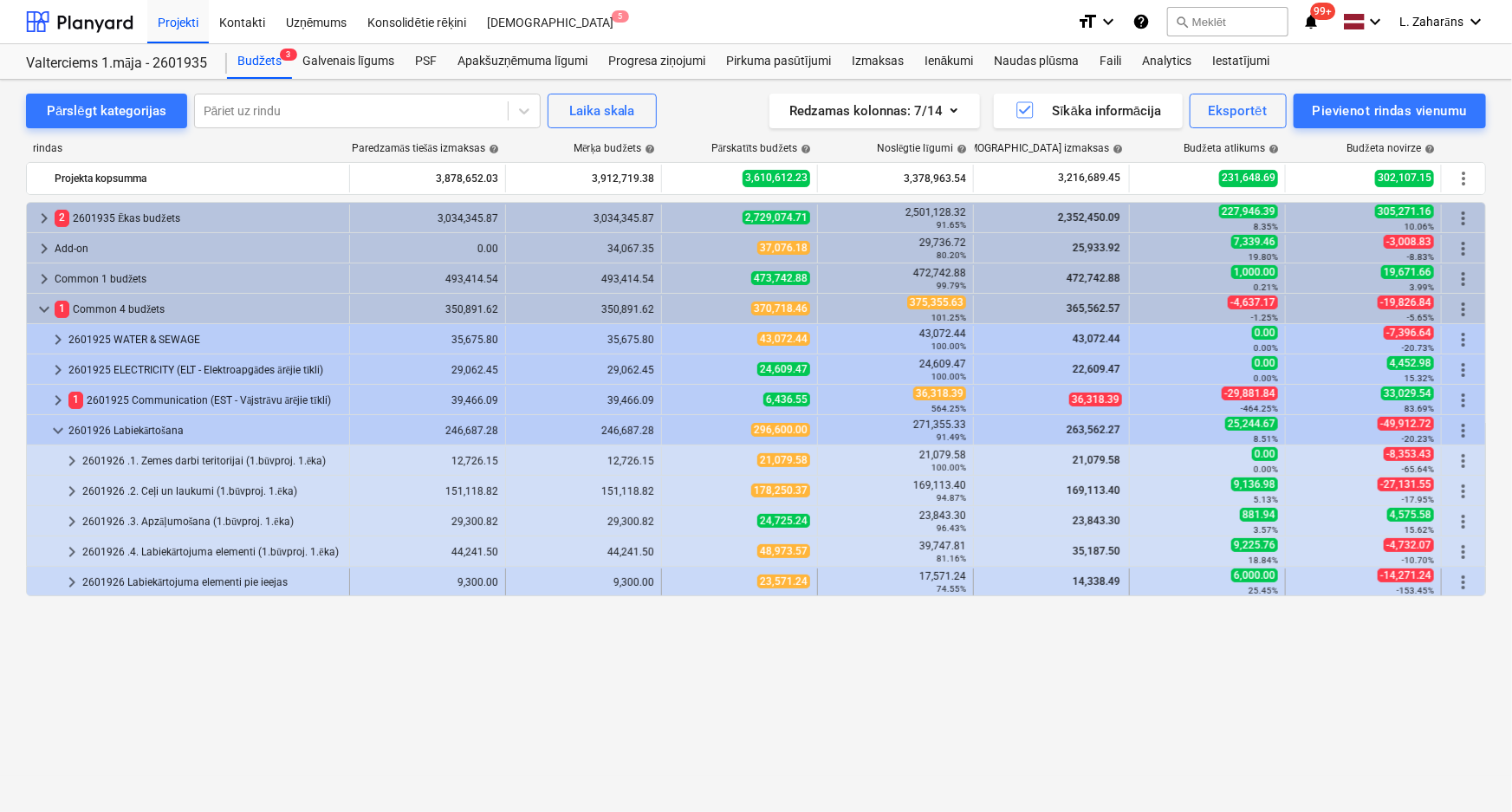
click at [73, 577] on span "keyboard_arrow_right" at bounding box center [71, 582] width 20 height 20
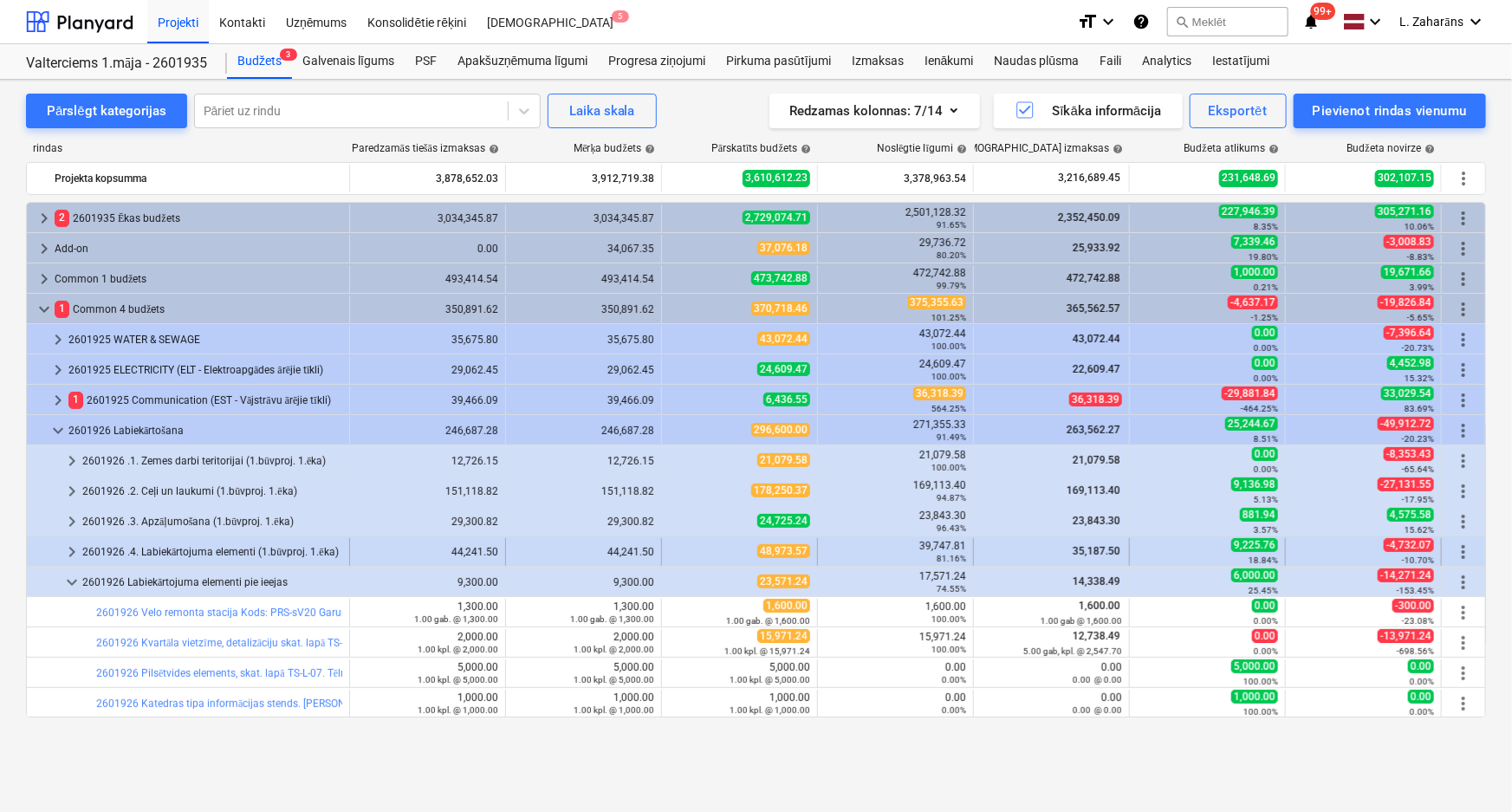
click at [75, 548] on span "keyboard_arrow_right" at bounding box center [71, 552] width 20 height 20
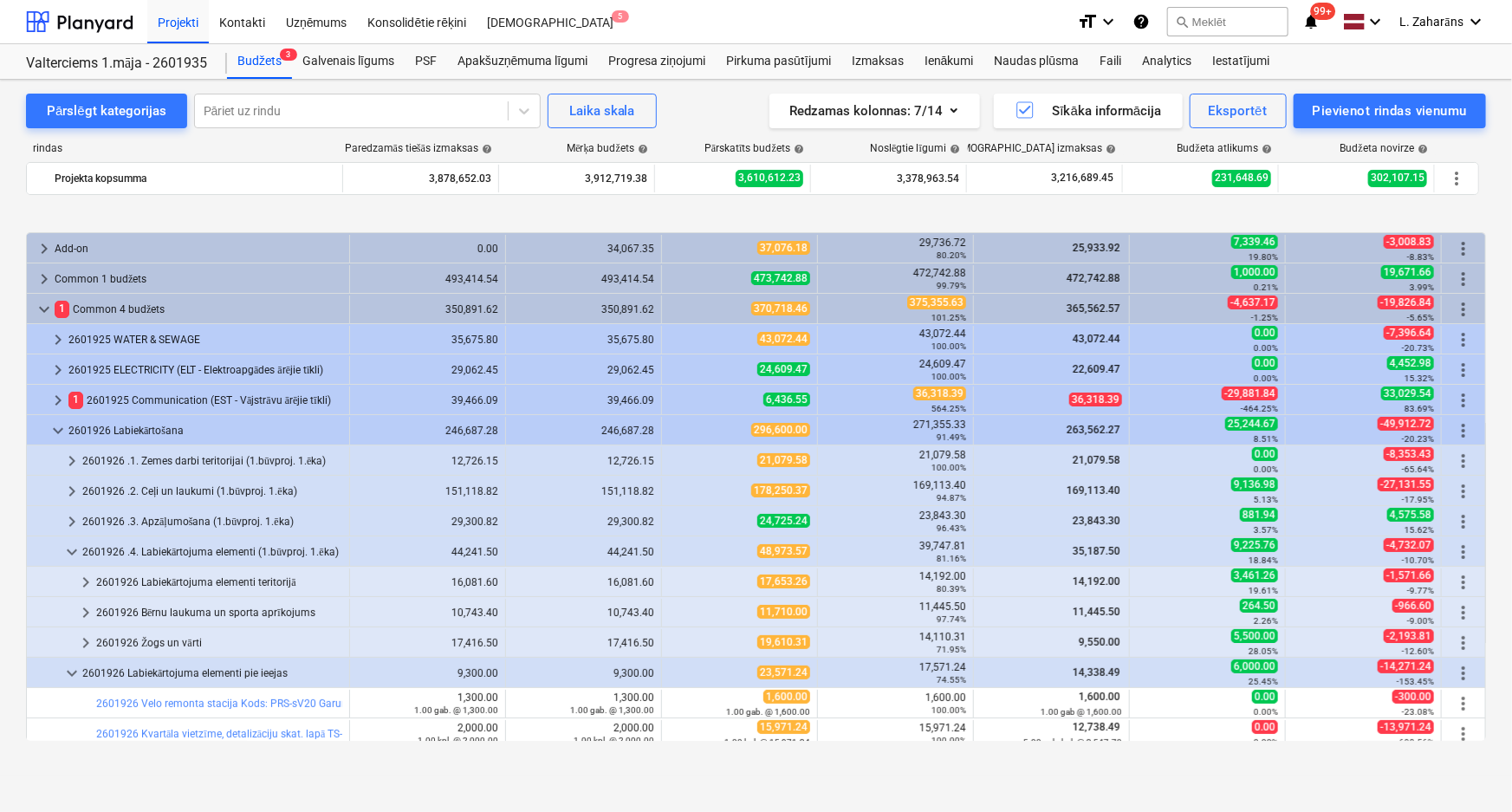
scroll to position [68, 0]
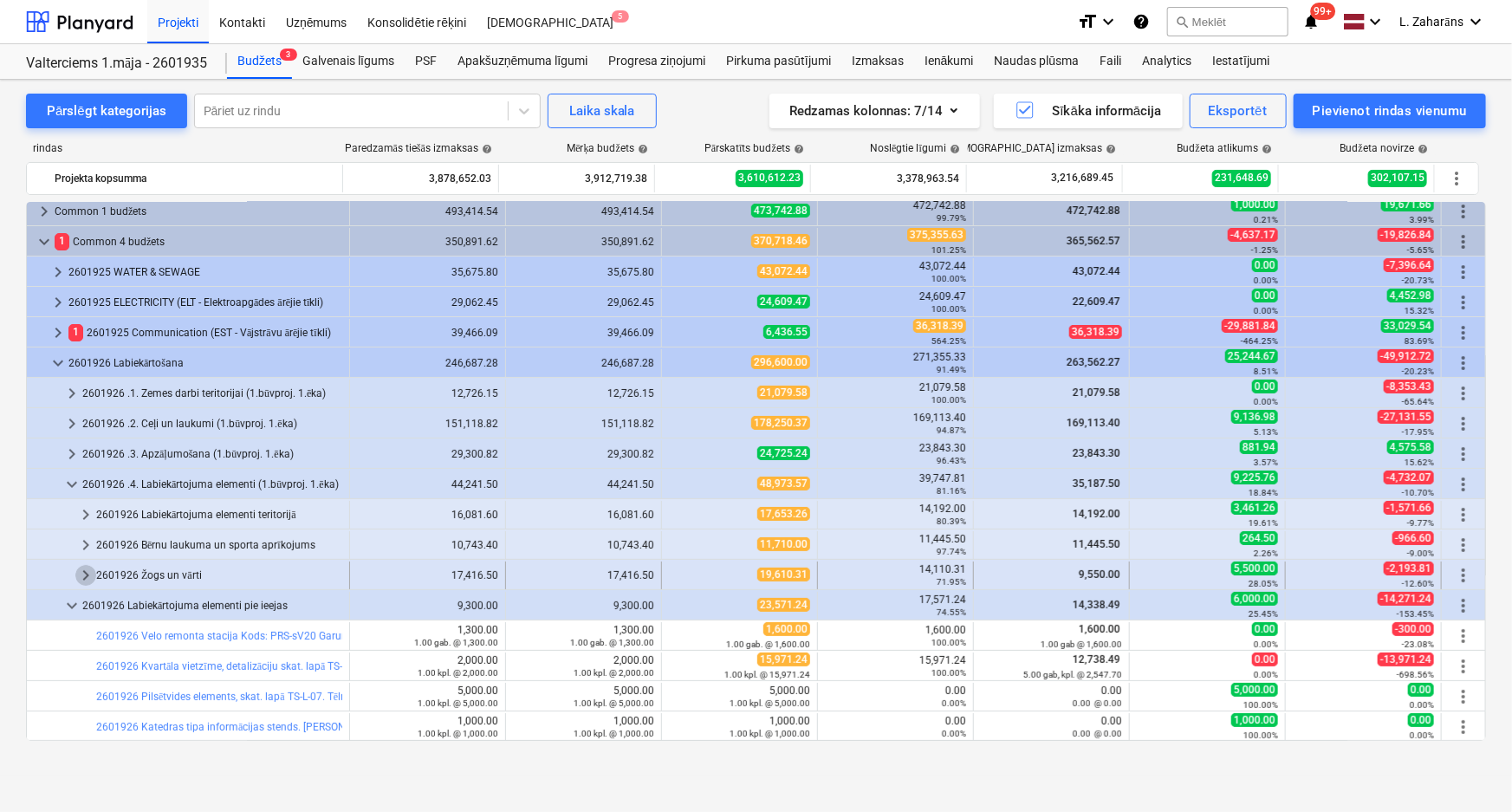
click at [85, 575] on span "keyboard_arrow_right" at bounding box center [85, 576] width 20 height 20
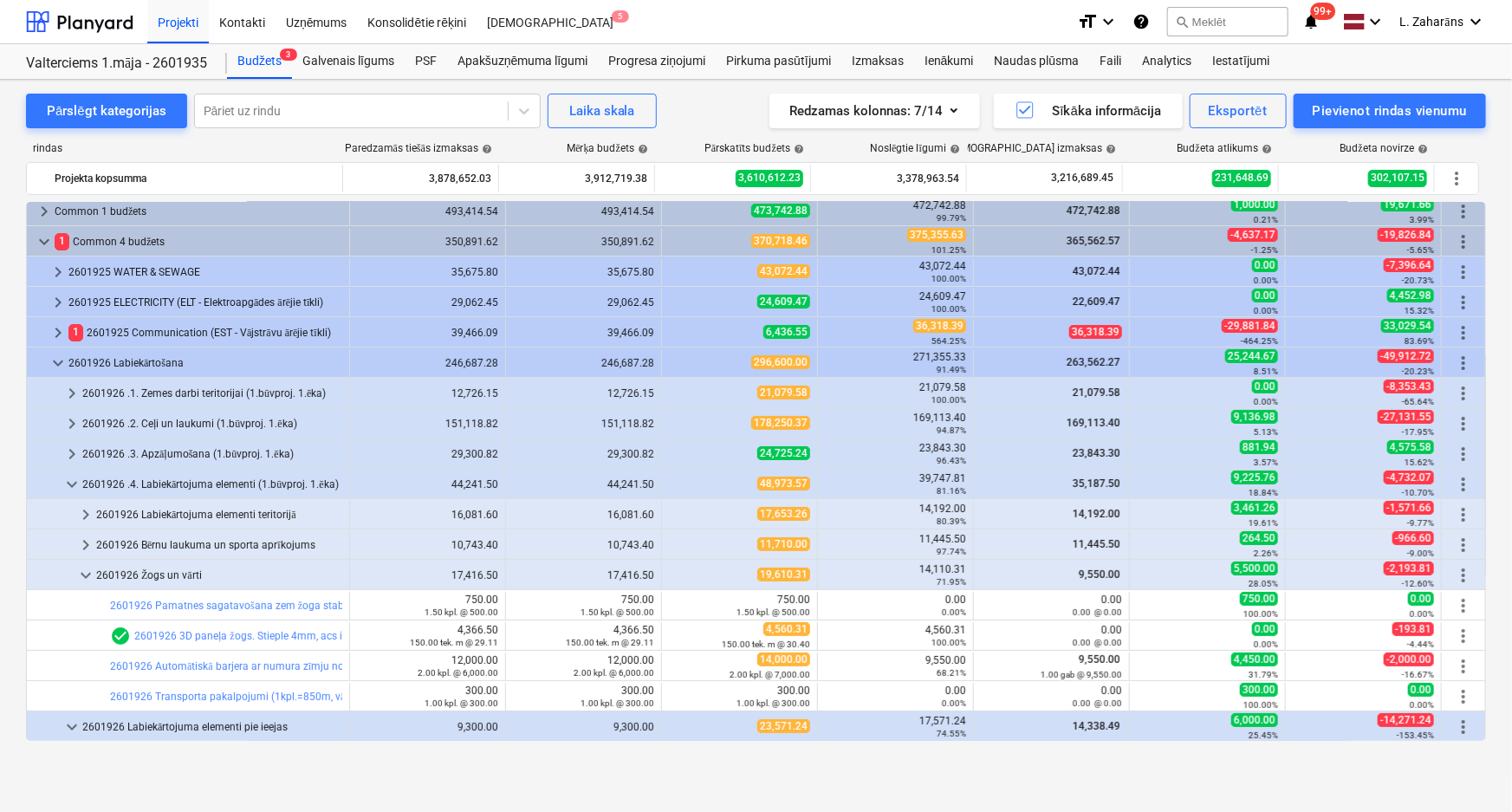
scroll to position [146, 0]
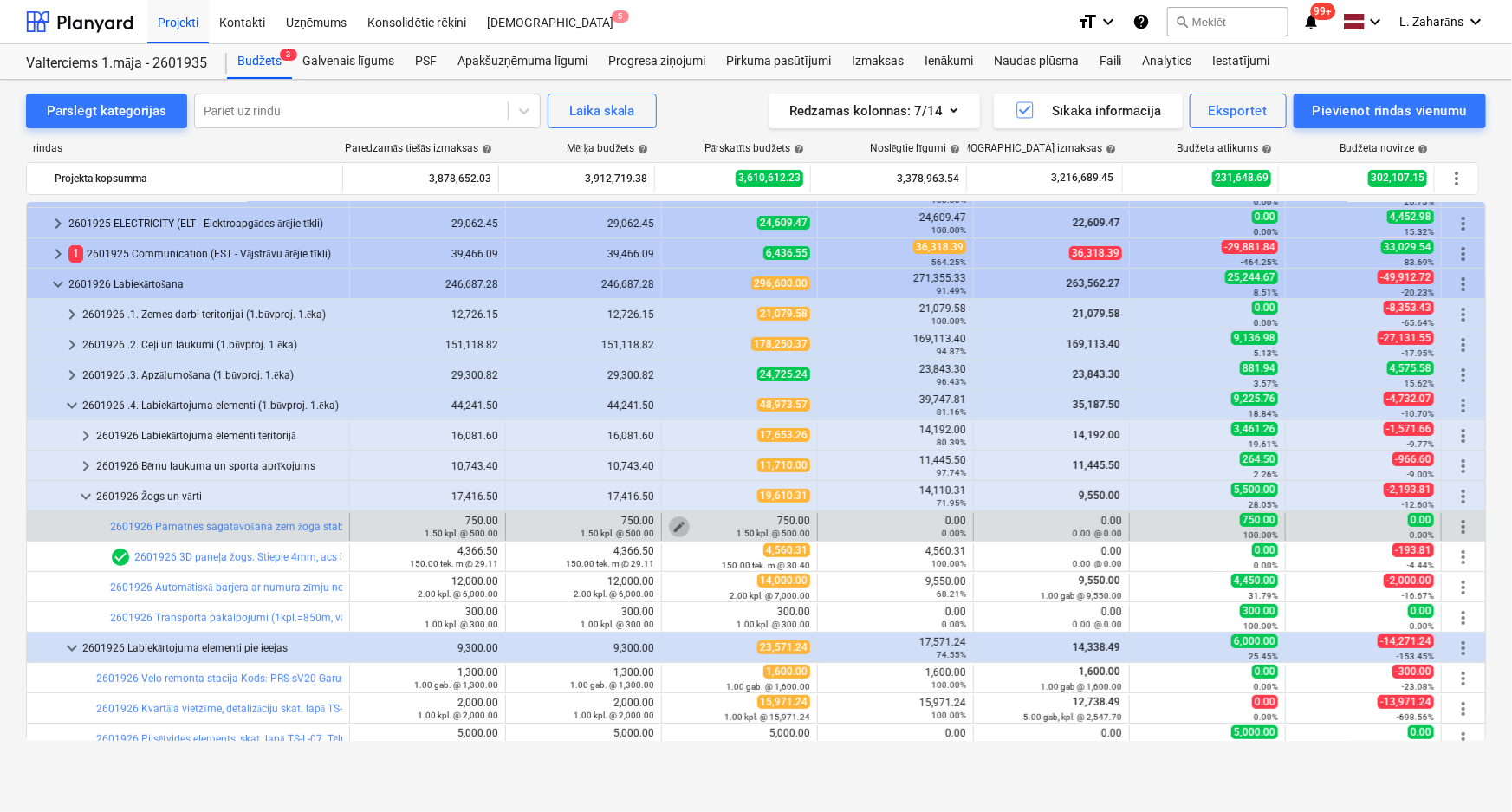
click at [675, 521] on span "edit" at bounding box center [679, 527] width 14 height 14
type textarea "x"
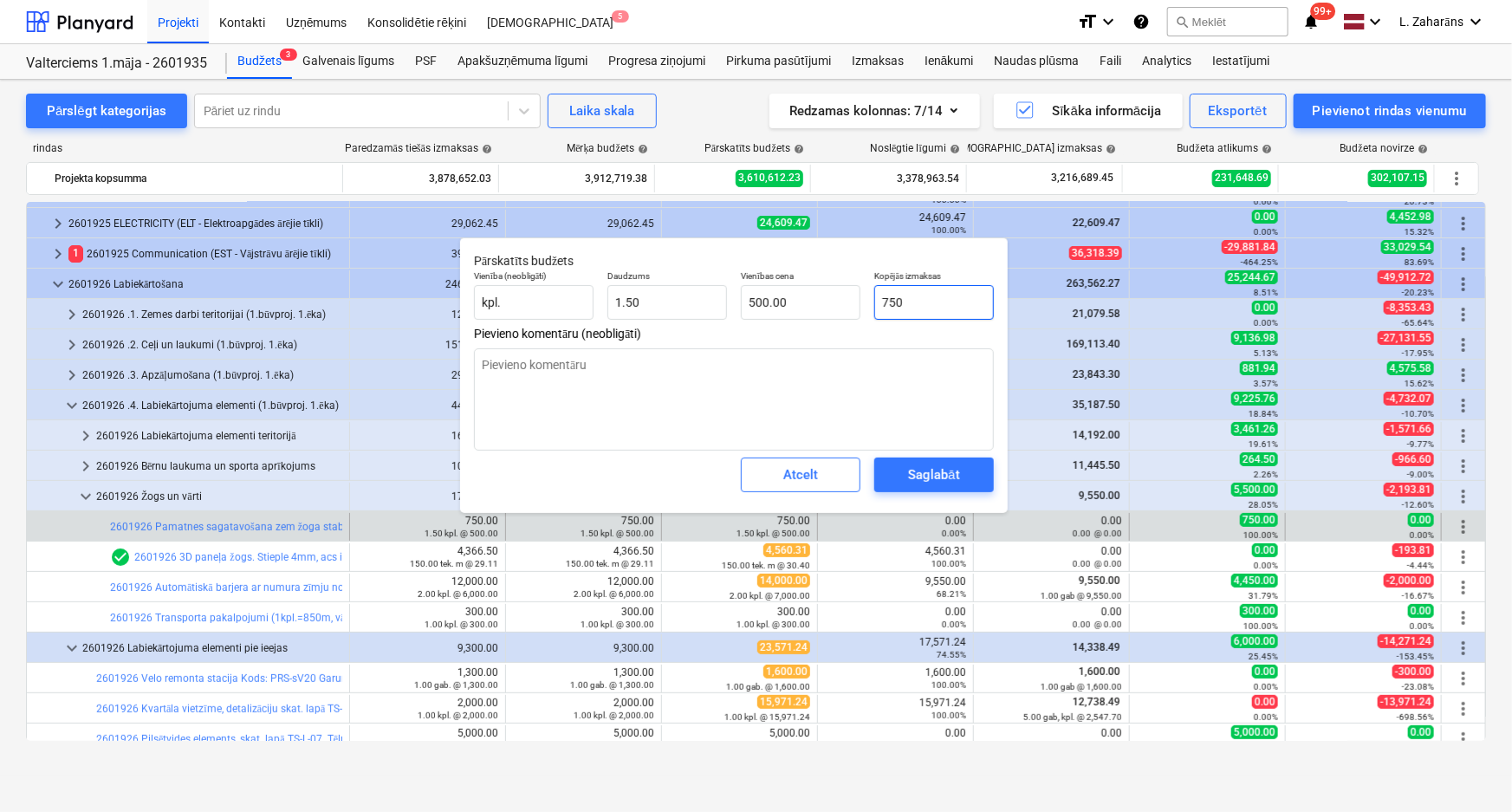
click at [918, 304] on input "750" at bounding box center [934, 302] width 120 height 34
click at [942, 467] on div "Saglabāt" at bounding box center [933, 475] width 51 height 22
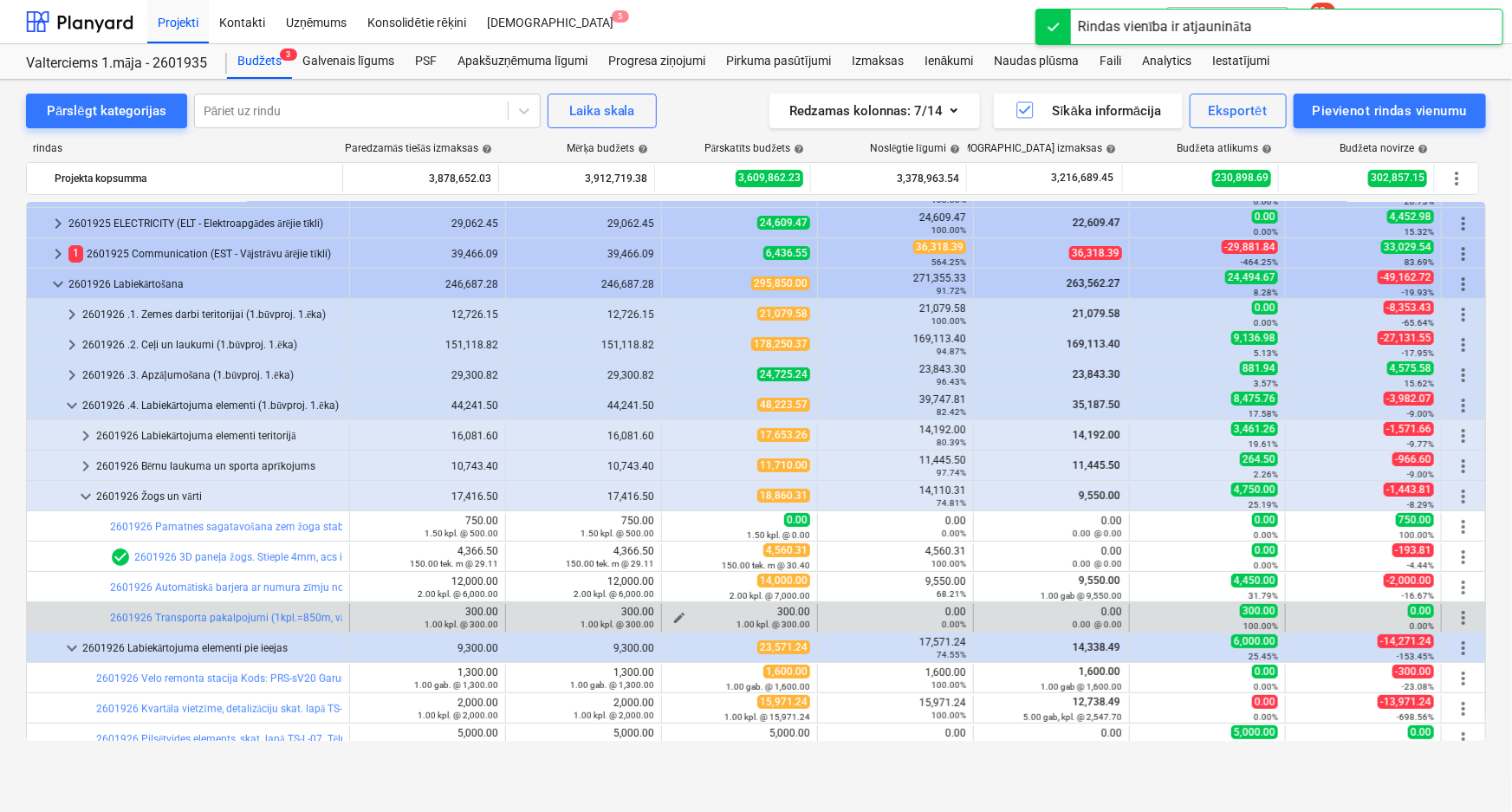
click at [676, 611] on span "edit" at bounding box center [679, 617] width 14 height 14
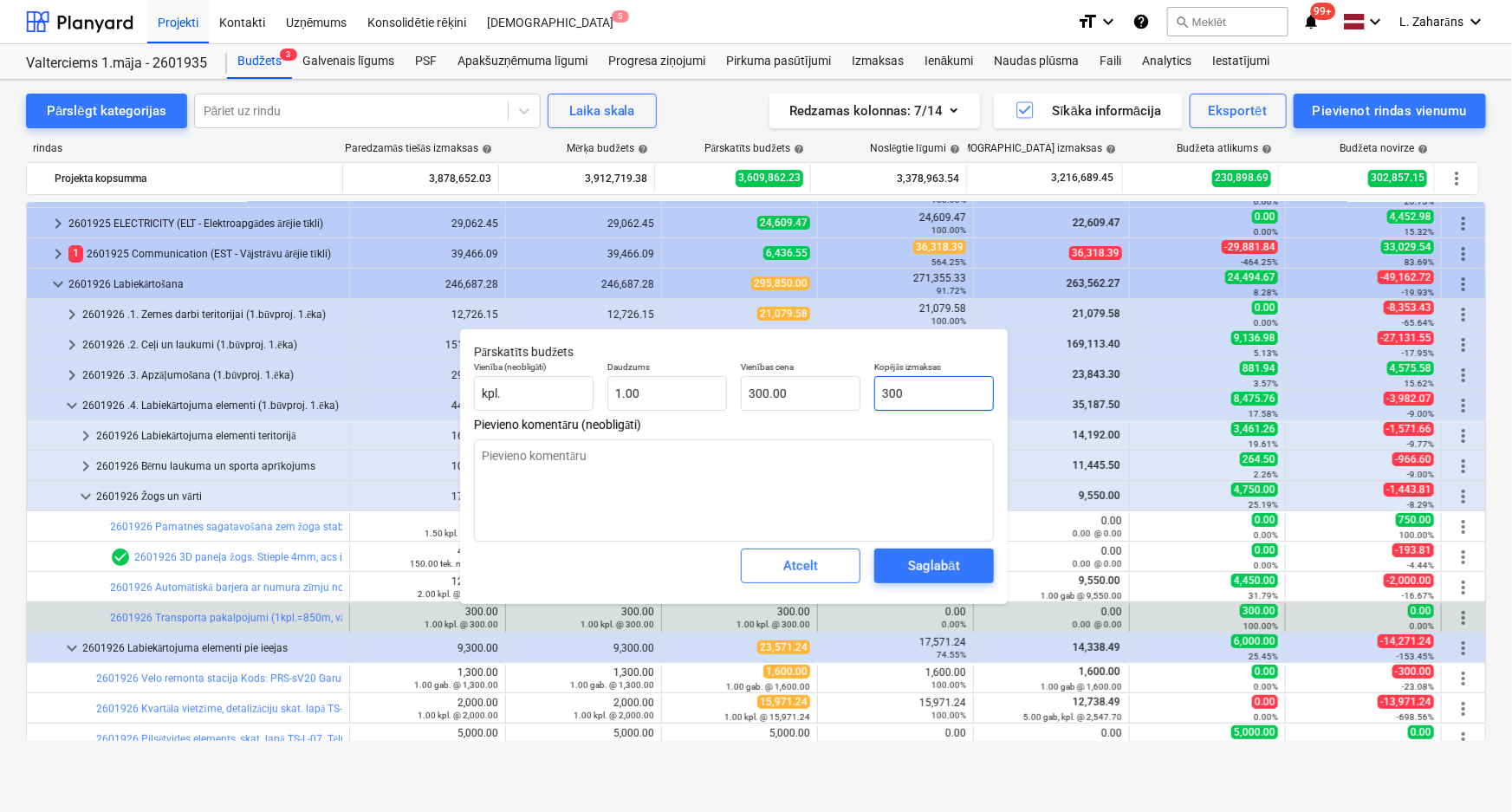
click at [930, 392] on input "300" at bounding box center [934, 393] width 120 height 34
click at [930, 391] on input "300" at bounding box center [934, 393] width 120 height 34
click at [918, 560] on div "Saglabāt" at bounding box center [933, 566] width 51 height 22
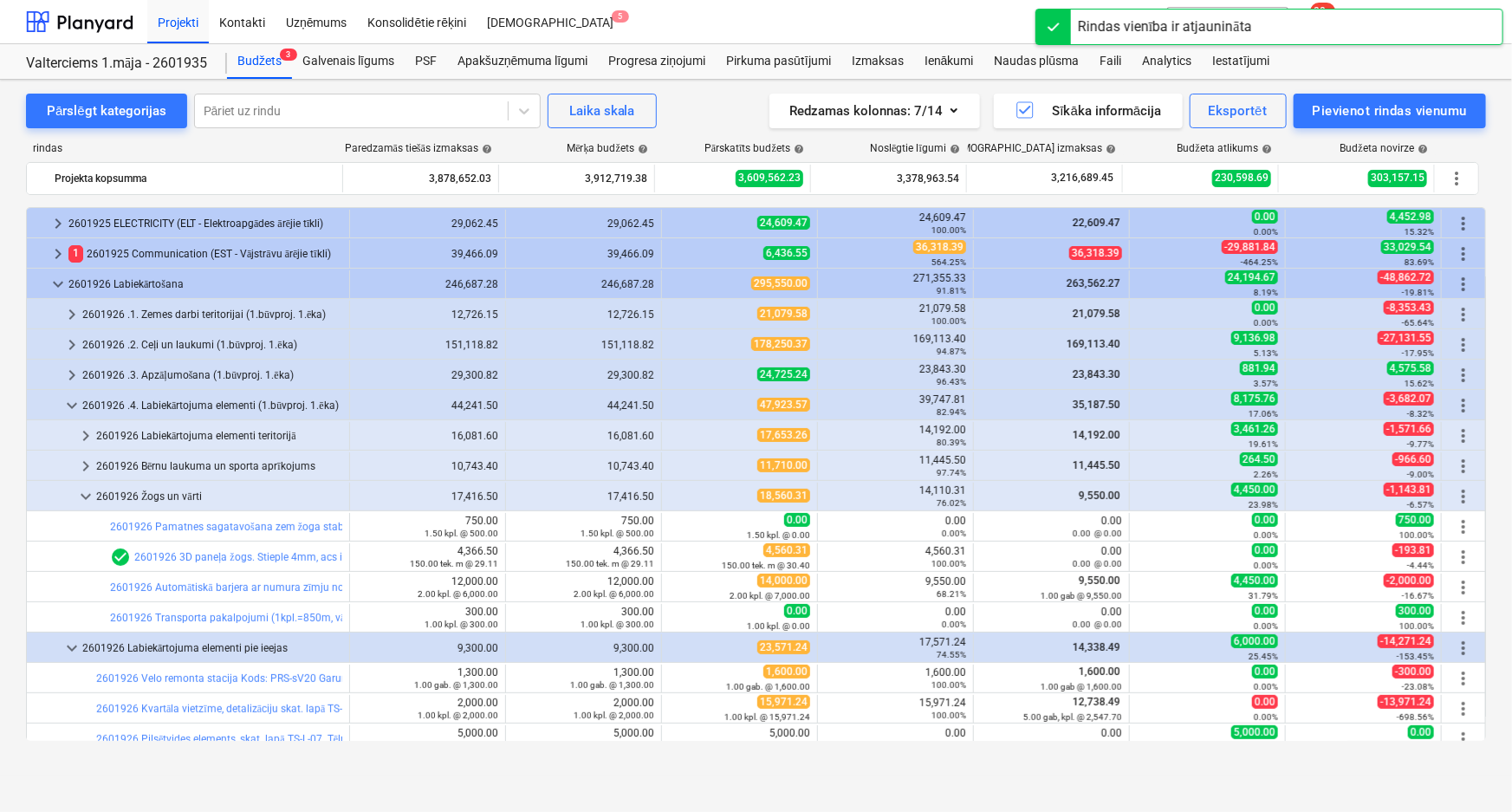
scroll to position [189, 0]
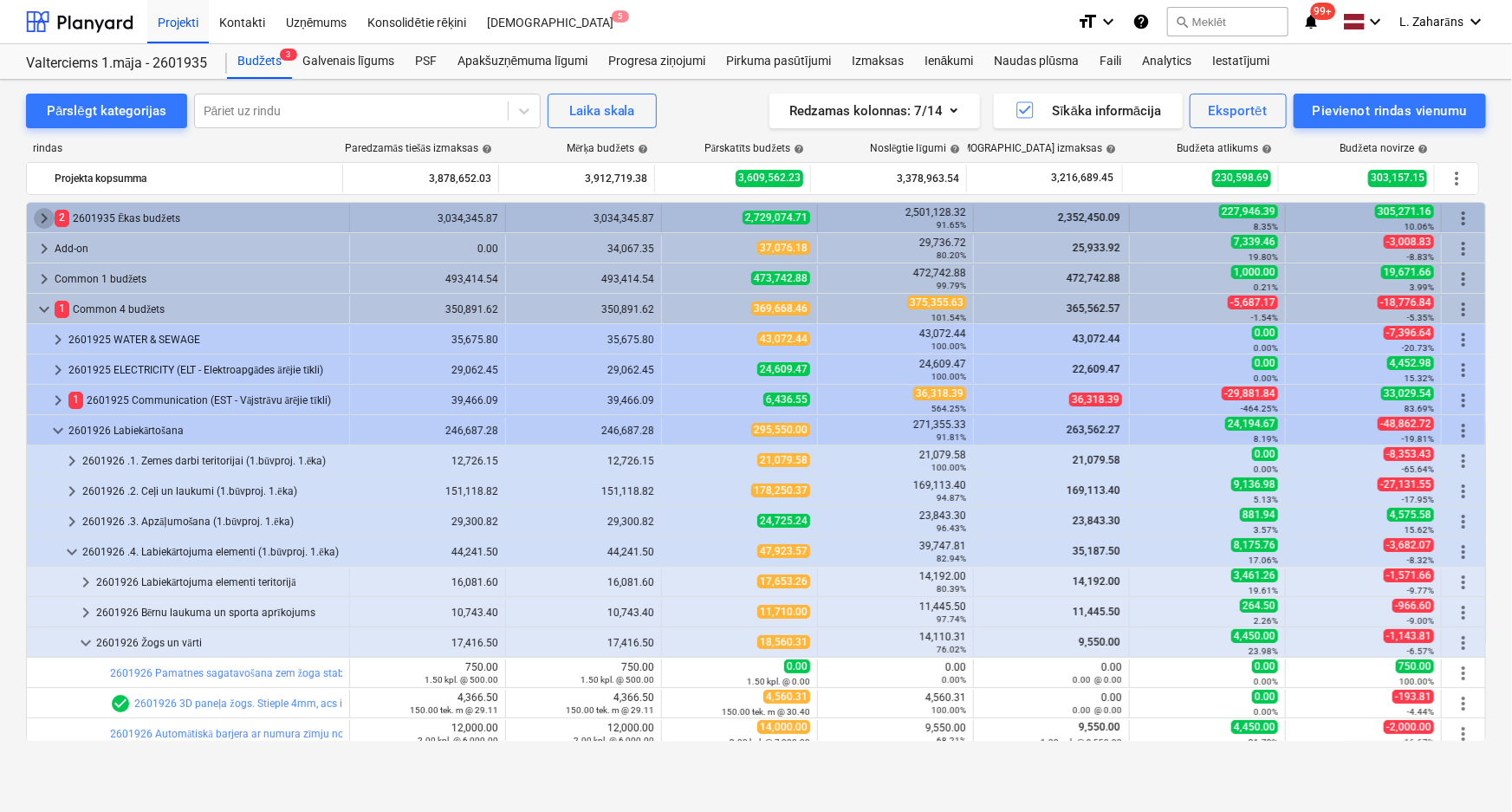
click at [47, 216] on span "keyboard_arrow_right" at bounding box center [44, 218] width 20 height 20
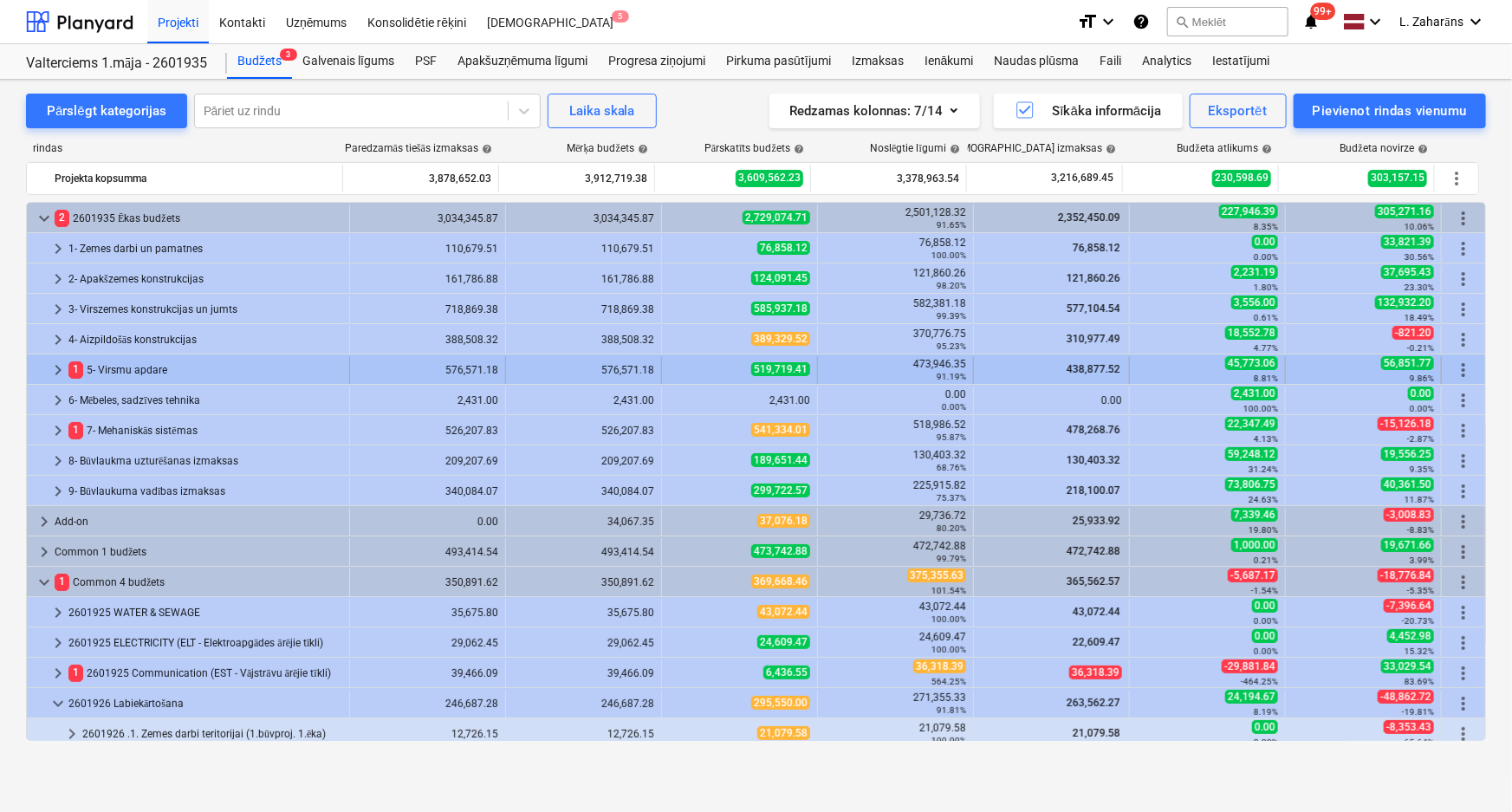
click at [52, 370] on span "keyboard_arrow_right" at bounding box center [57, 370] width 20 height 20
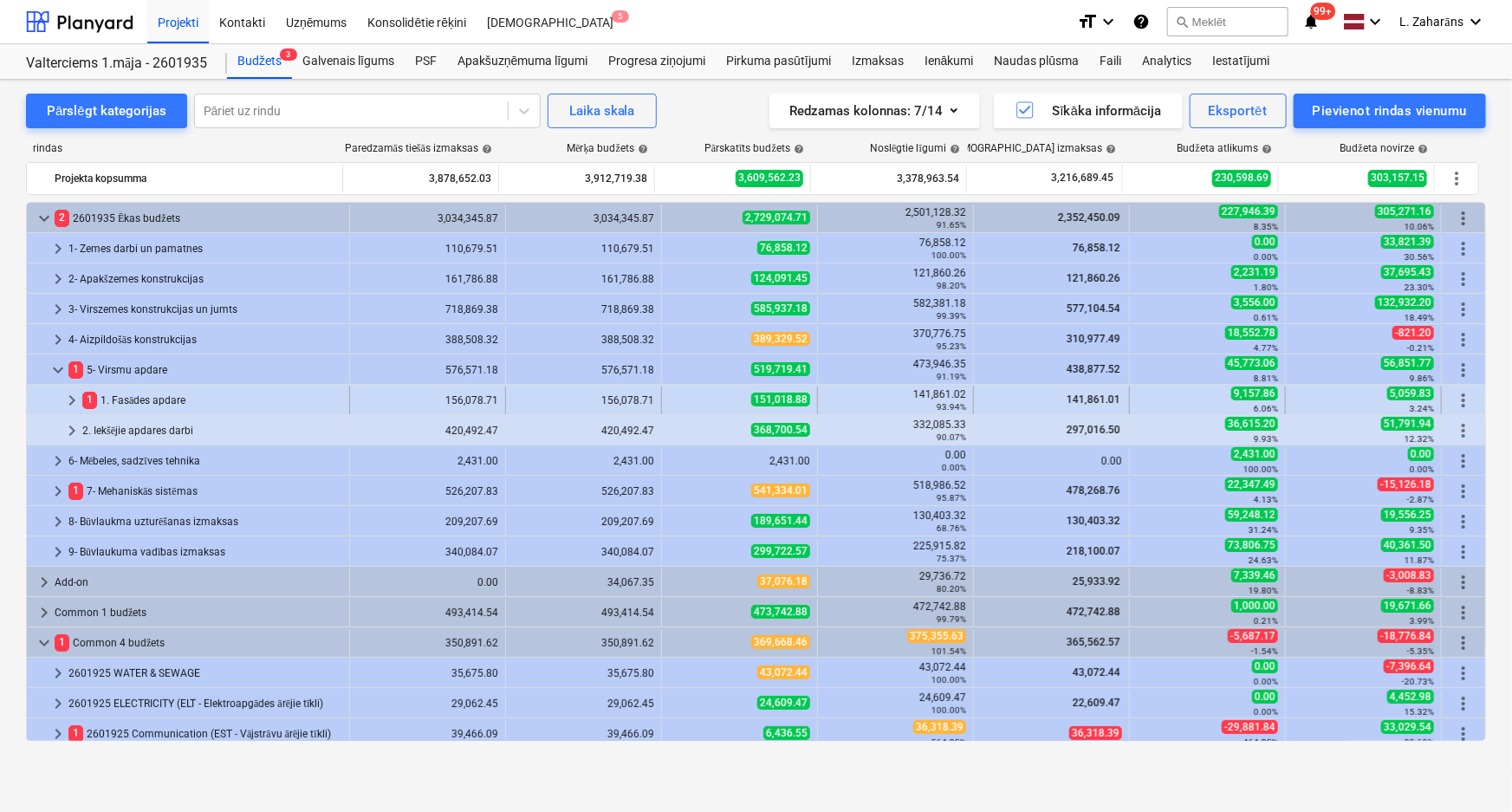
click at [69, 400] on span "keyboard_arrow_right" at bounding box center [71, 400] width 20 height 20
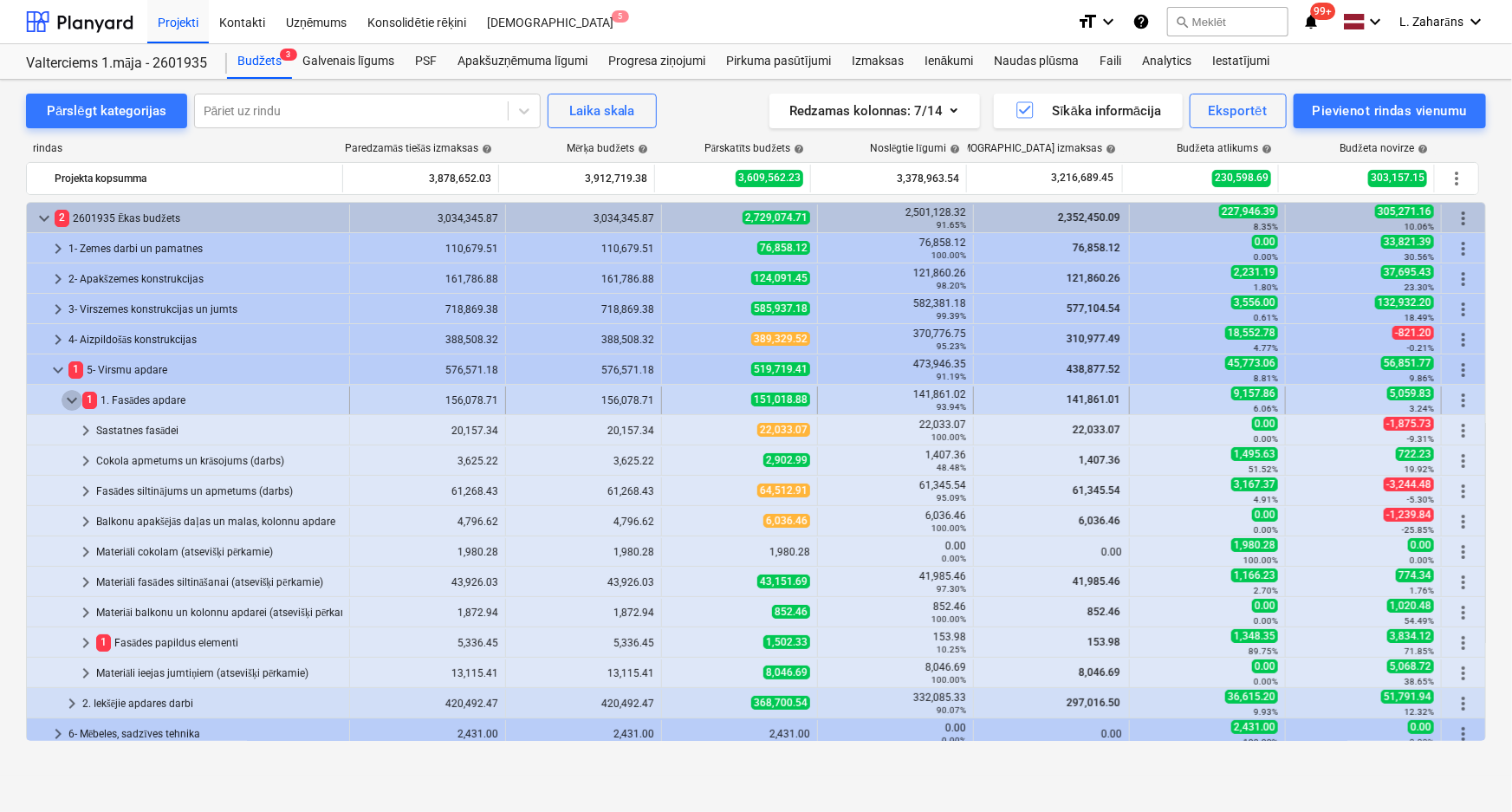
click at [74, 400] on span "keyboard_arrow_down" at bounding box center [71, 400] width 20 height 20
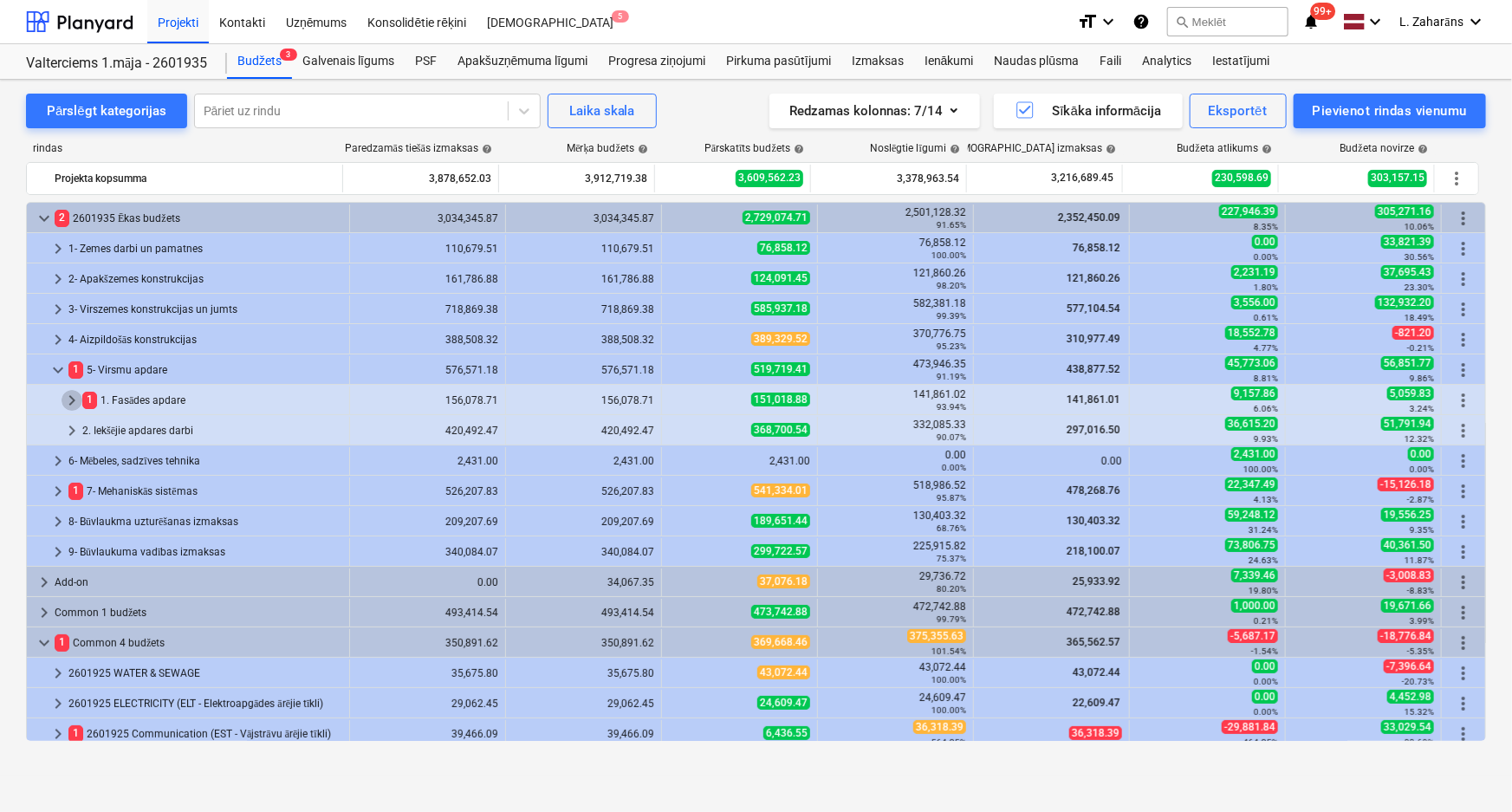
click at [74, 400] on span "keyboard_arrow_right" at bounding box center [71, 400] width 20 height 20
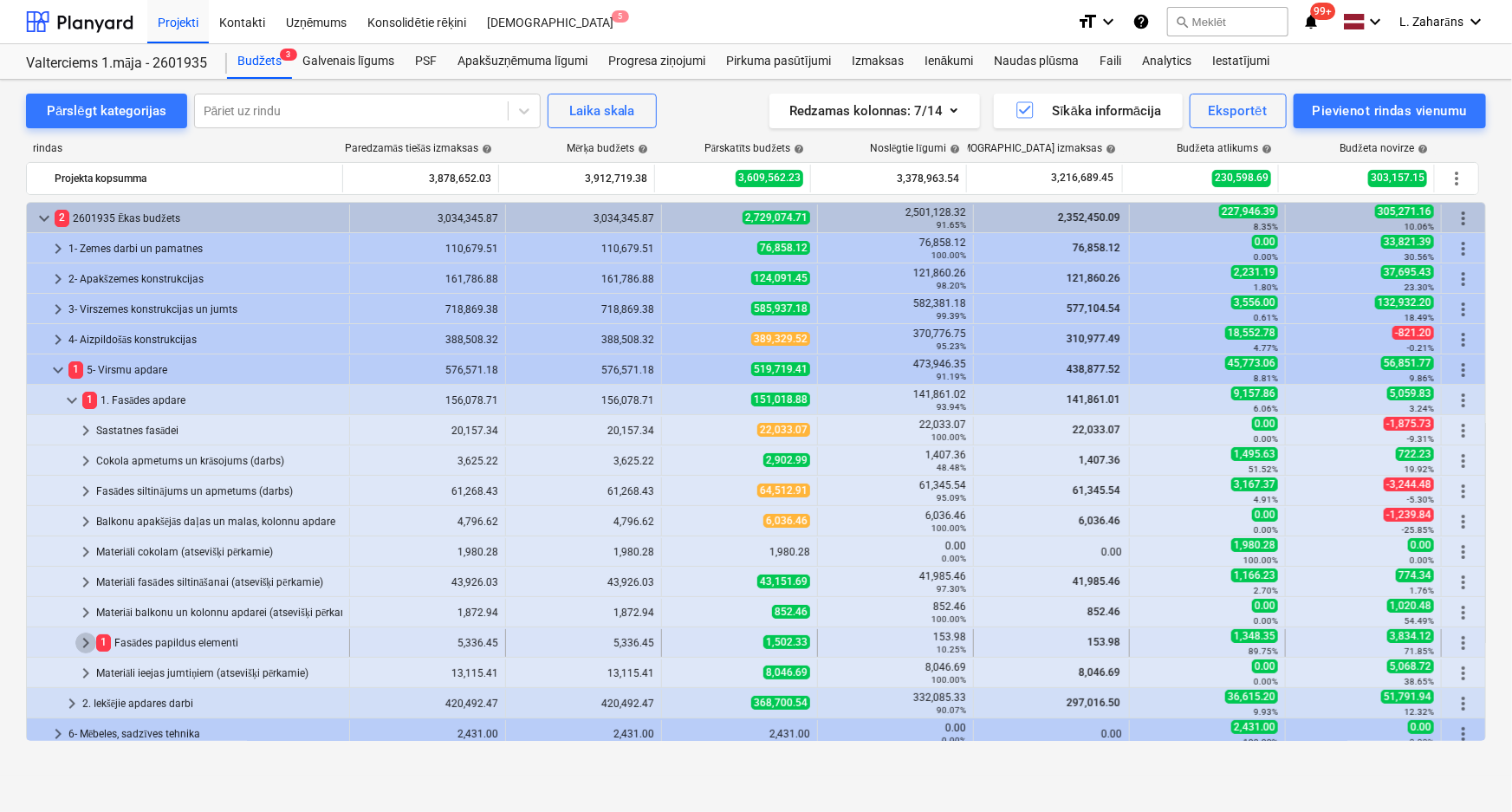
click at [80, 642] on span "keyboard_arrow_right" at bounding box center [85, 643] width 20 height 20
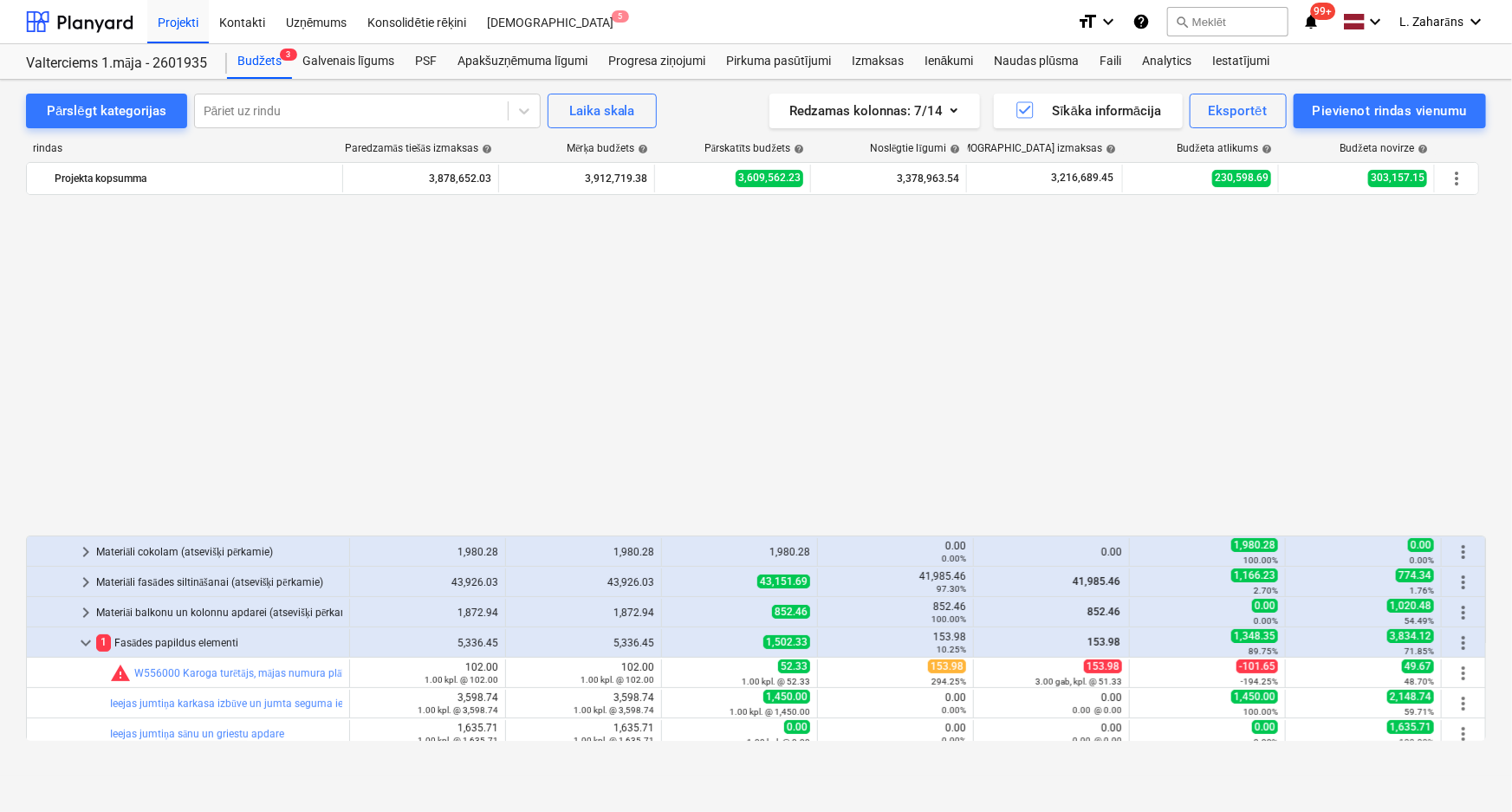
scroll to position [394, 0]
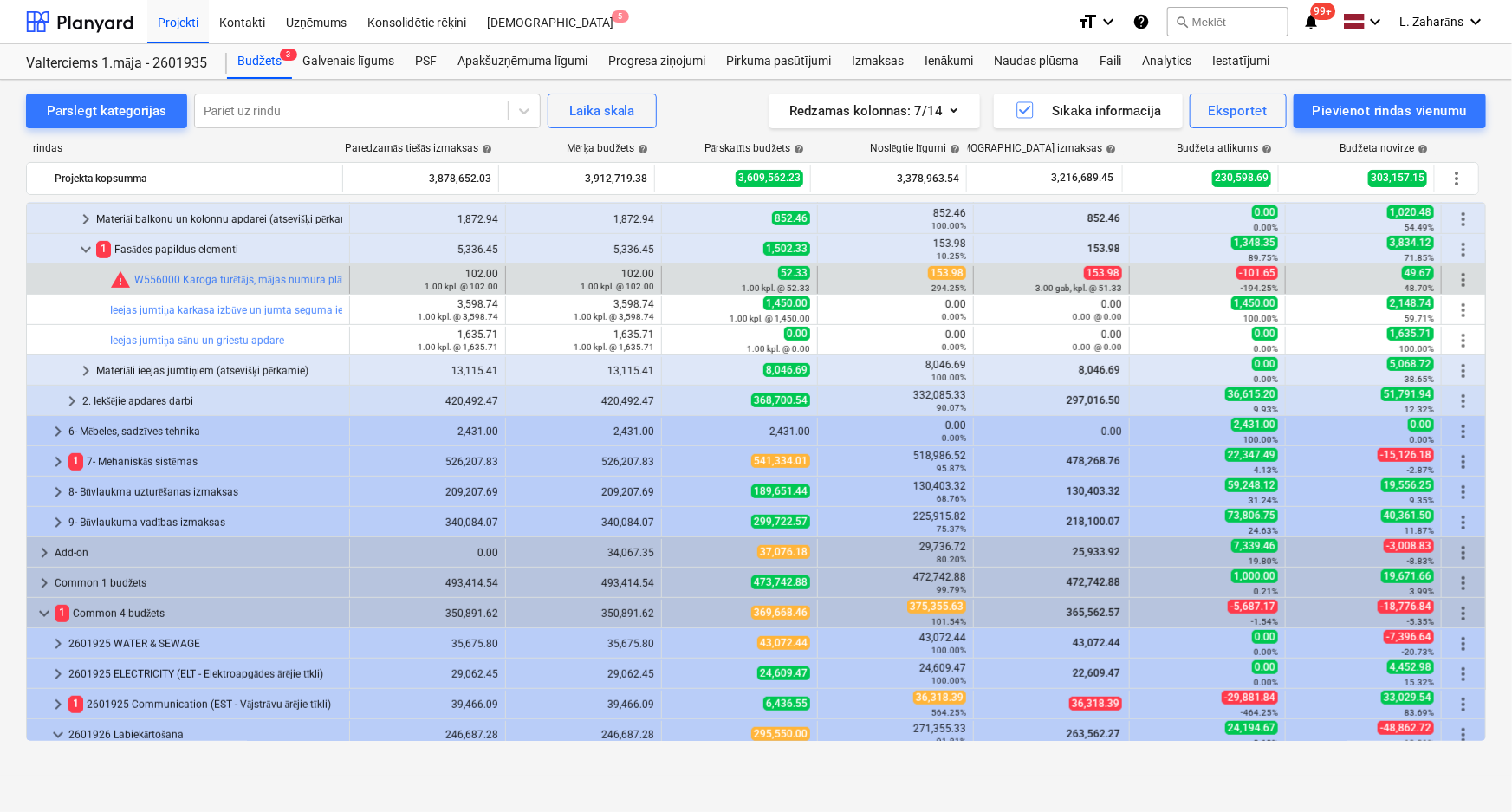
click at [943, 272] on span "153.98" at bounding box center [947, 273] width 38 height 14
click at [942, 272] on span "153.98" at bounding box center [947, 273] width 38 height 14
copy span "153.98"
click at [677, 273] on span "edit" at bounding box center [679, 280] width 14 height 14
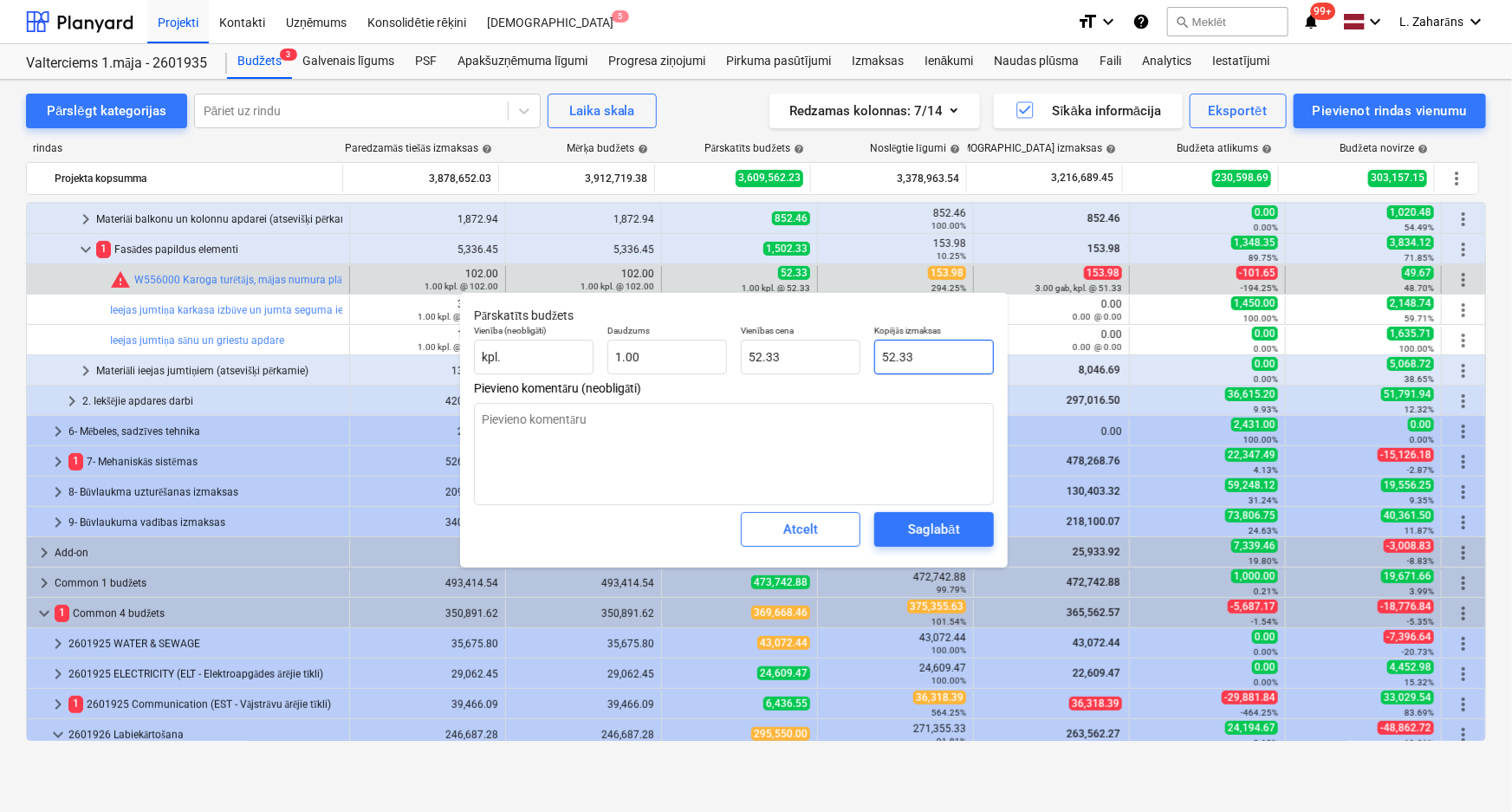
click at [955, 359] on input "52.33" at bounding box center [934, 357] width 120 height 34
paste input "153.98"
type textarea "x"
type input "153.98"
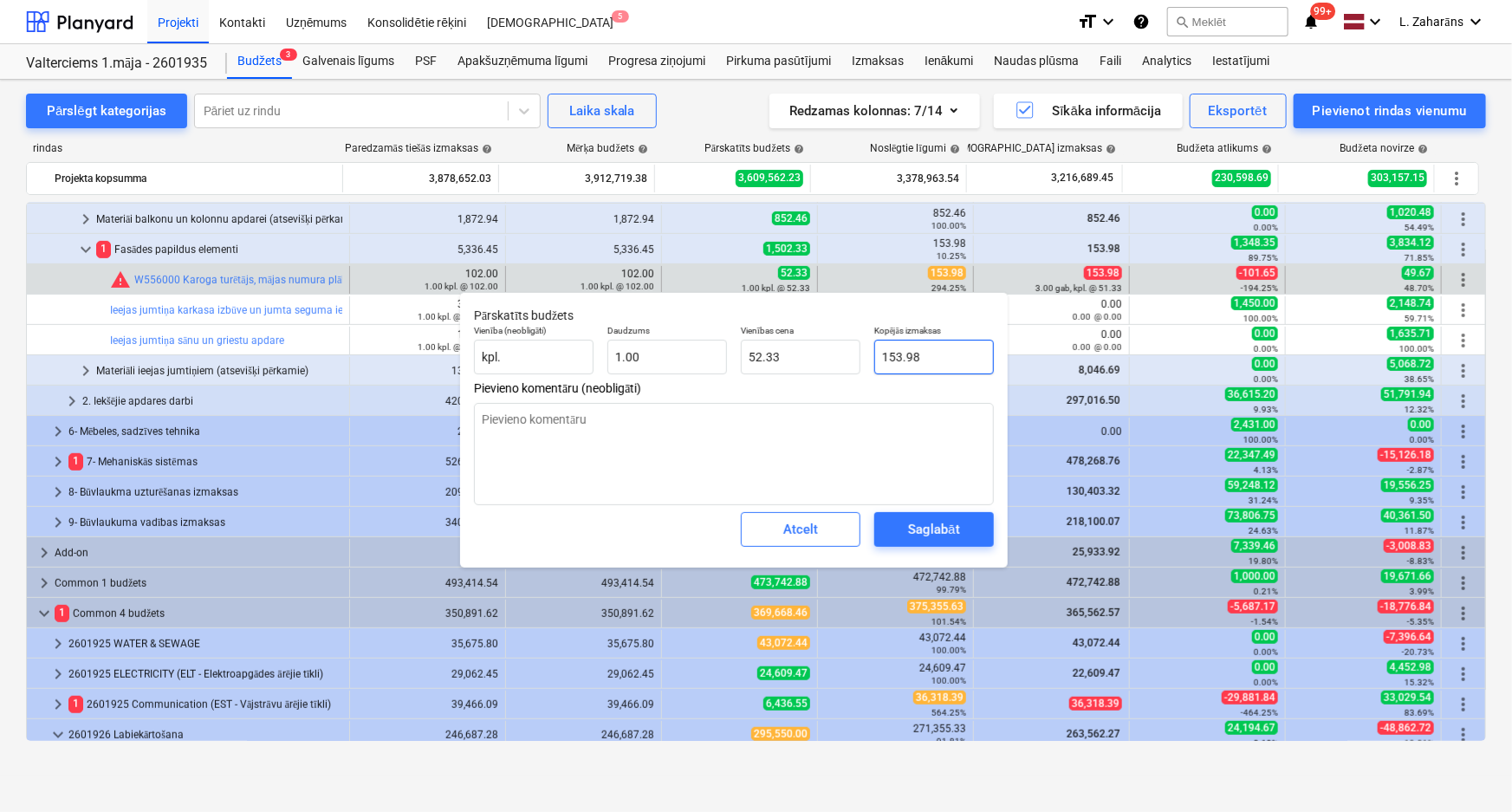
type input "153.98"
click at [936, 526] on div "Saglabāt" at bounding box center [933, 529] width 51 height 22
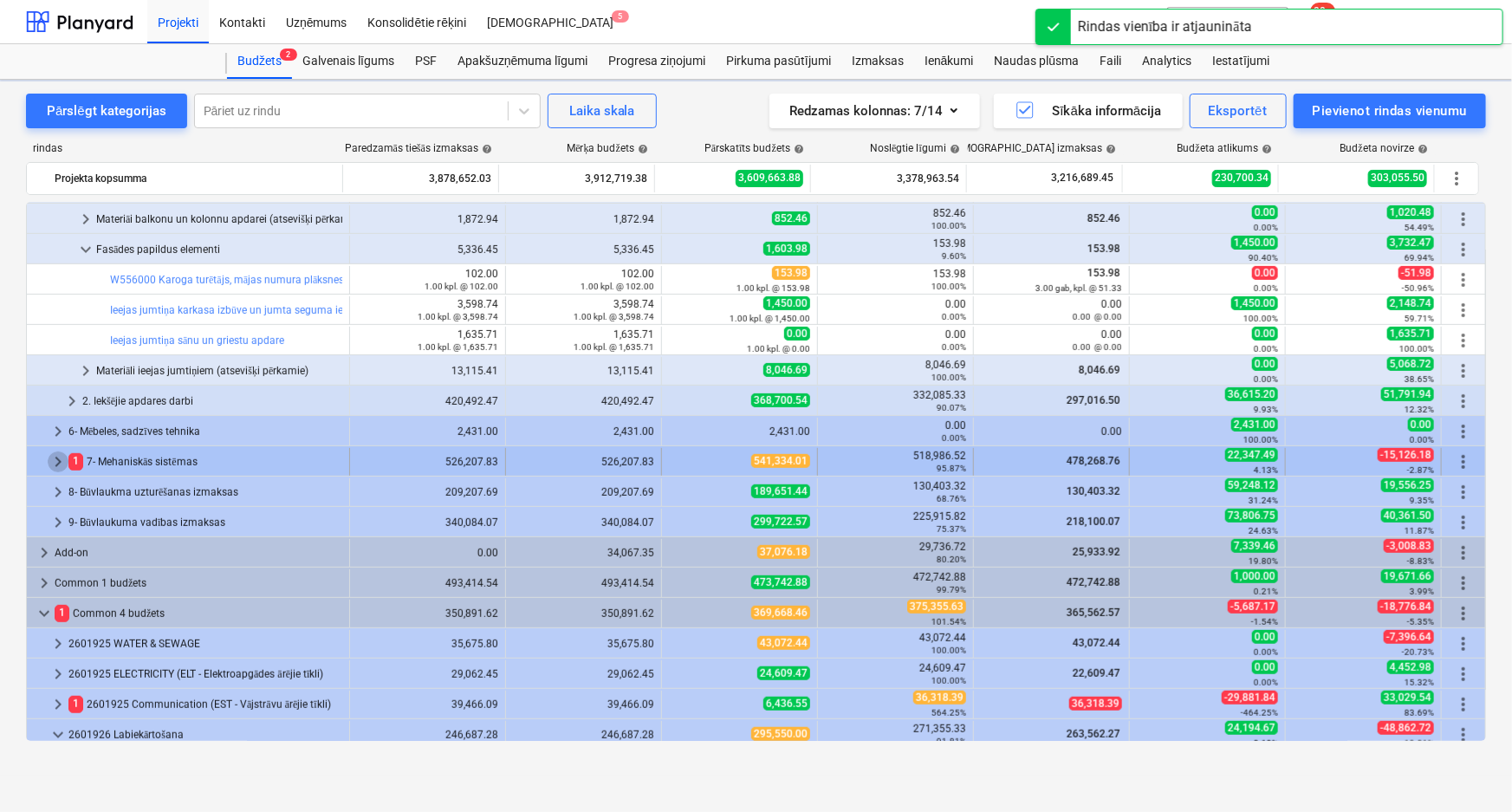
click at [53, 458] on span "keyboard_arrow_right" at bounding box center [57, 462] width 20 height 20
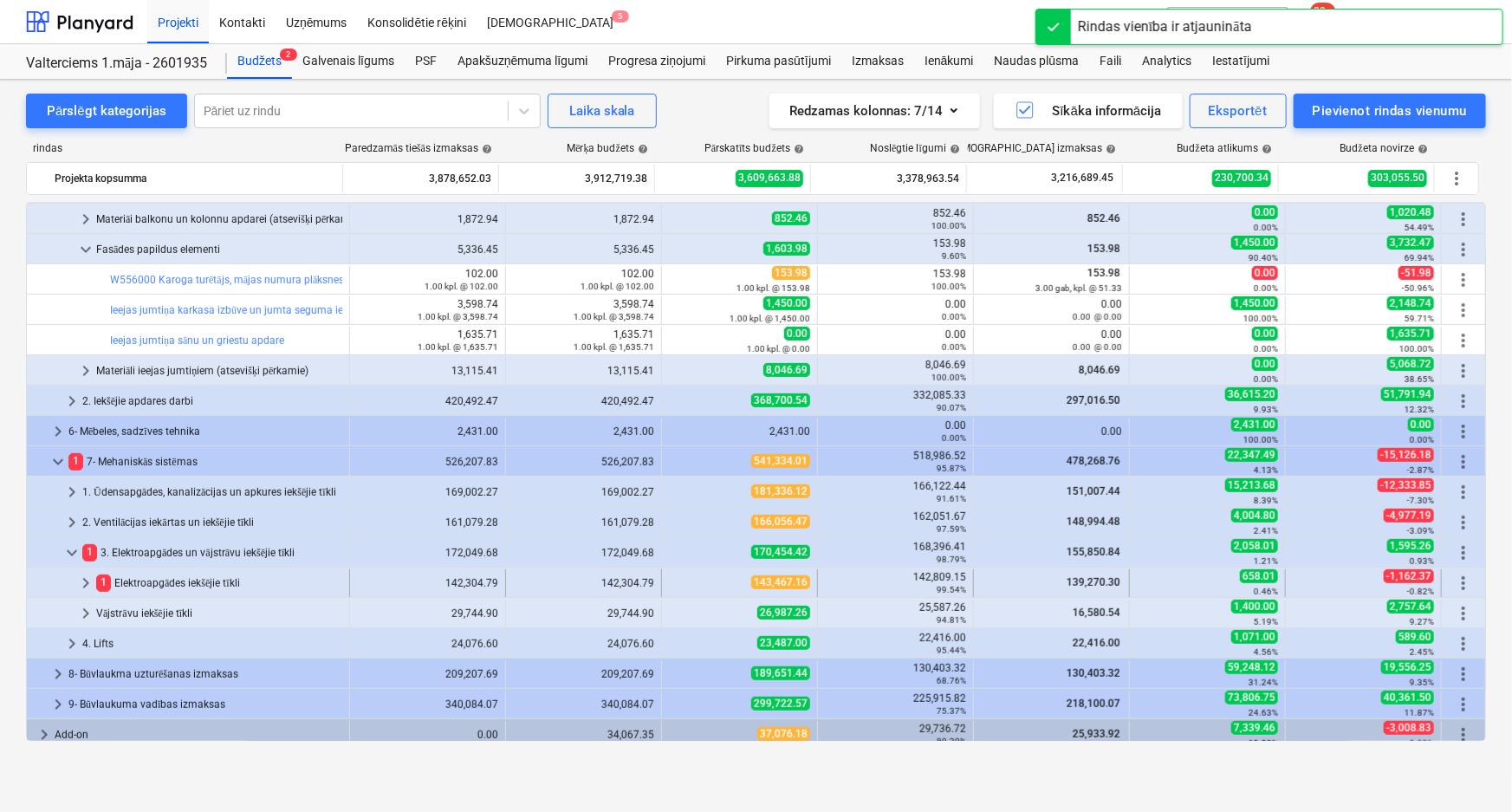
click at [85, 591] on span "keyboard_arrow_right" at bounding box center [85, 583] width 20 height 20
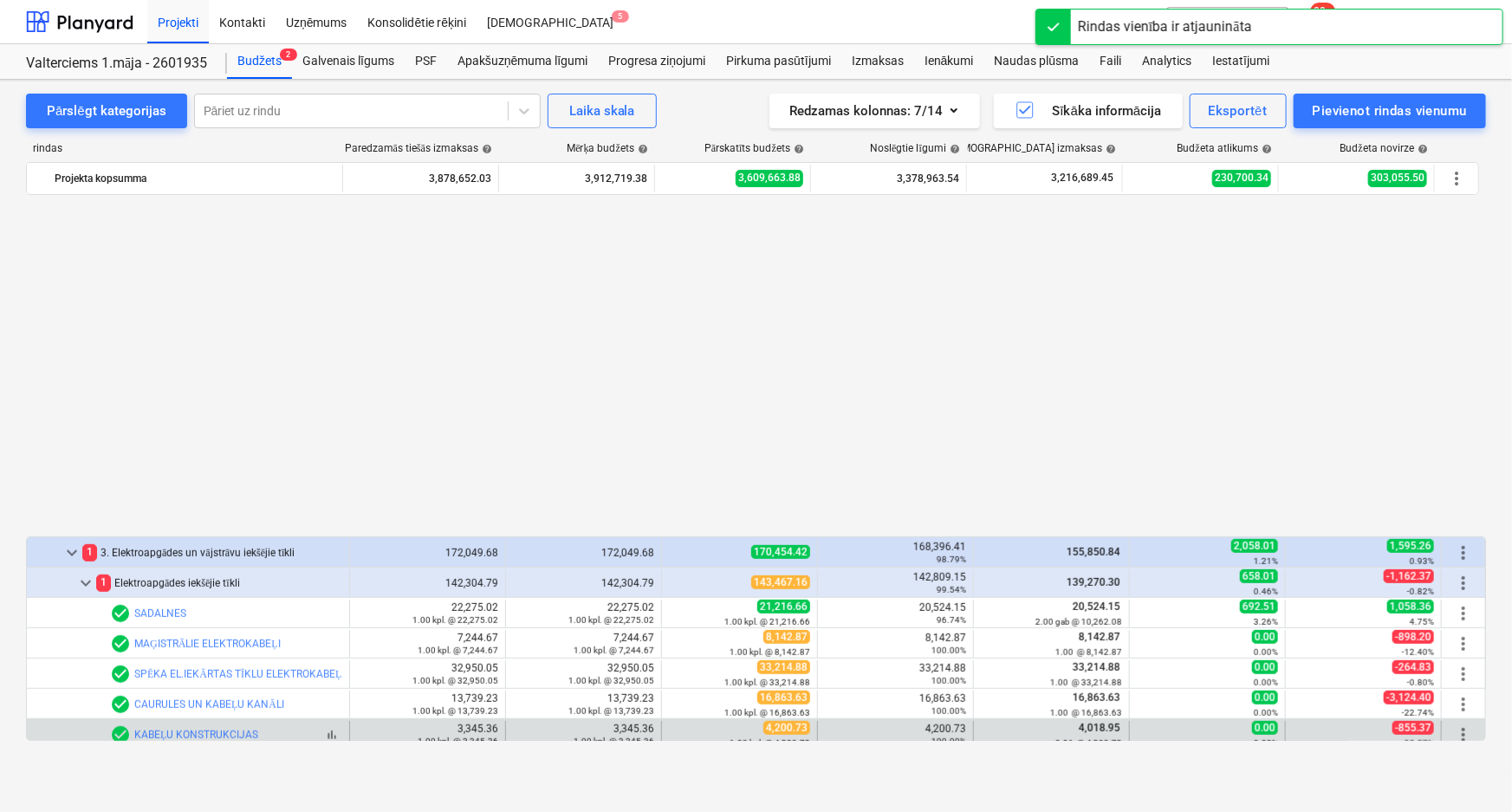
scroll to position [788, 0]
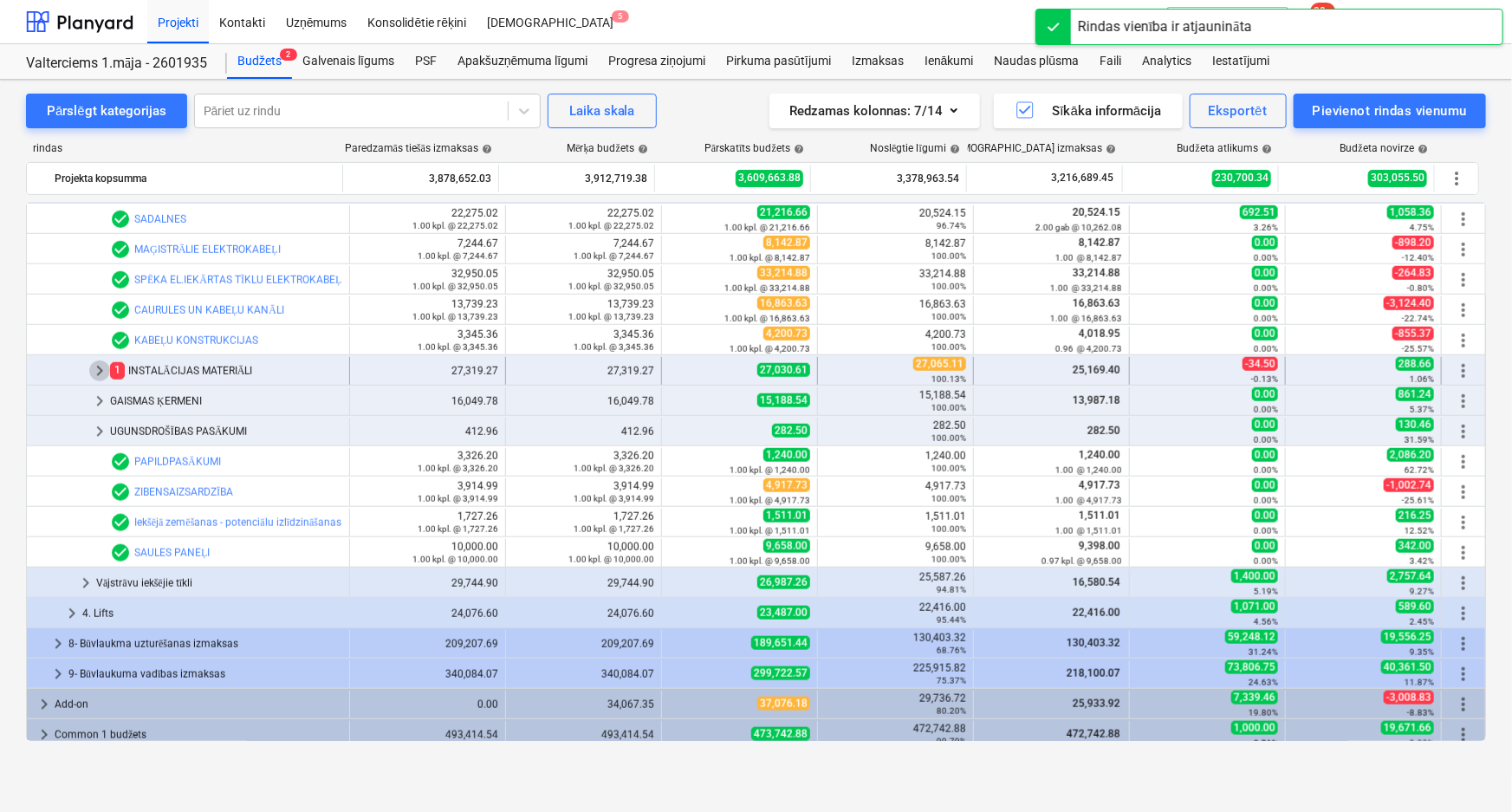
click at [94, 374] on span "keyboard_arrow_right" at bounding box center [99, 371] width 20 height 20
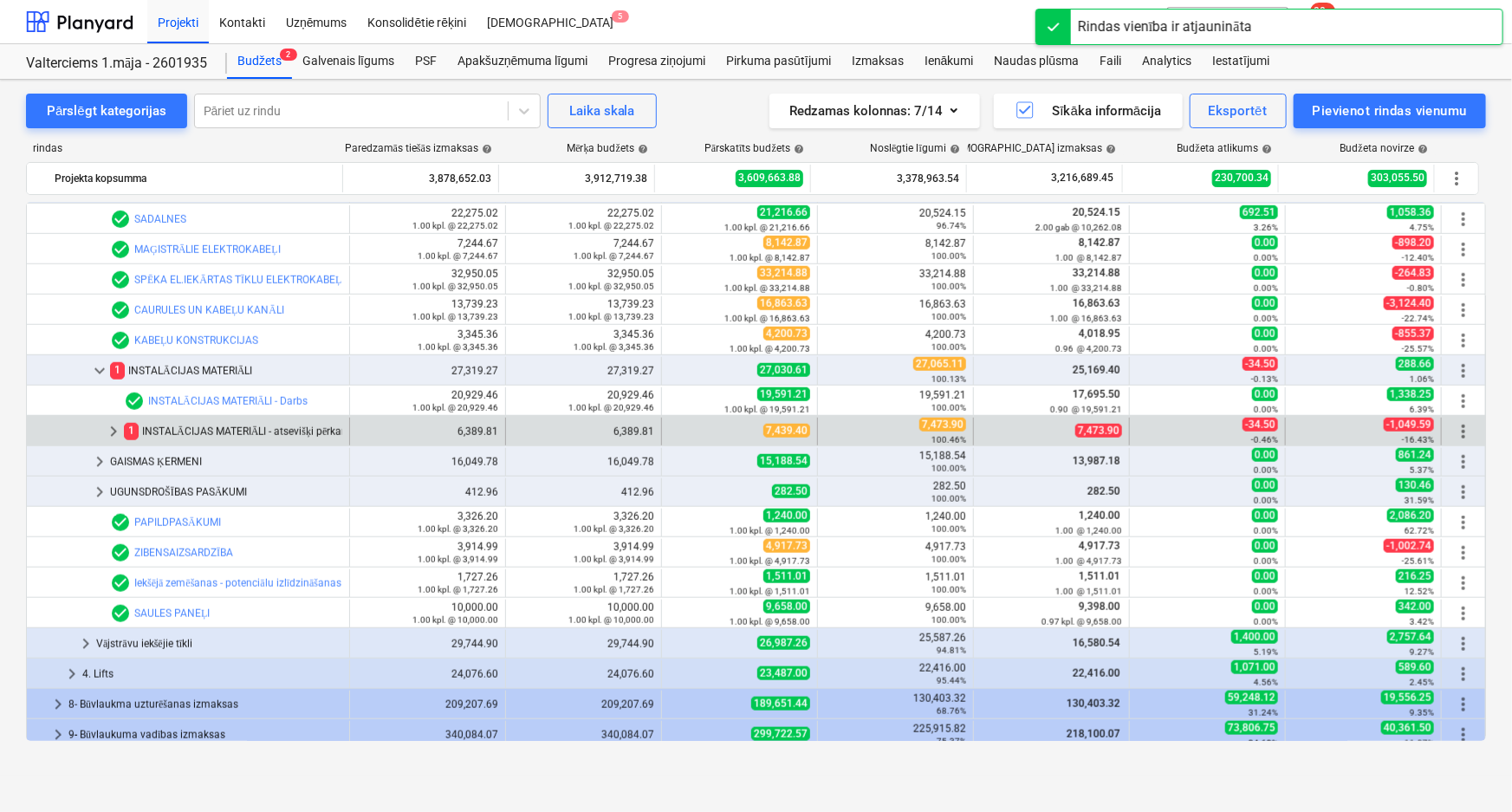
click at [113, 425] on span "keyboard_arrow_right" at bounding box center [113, 432] width 20 height 20
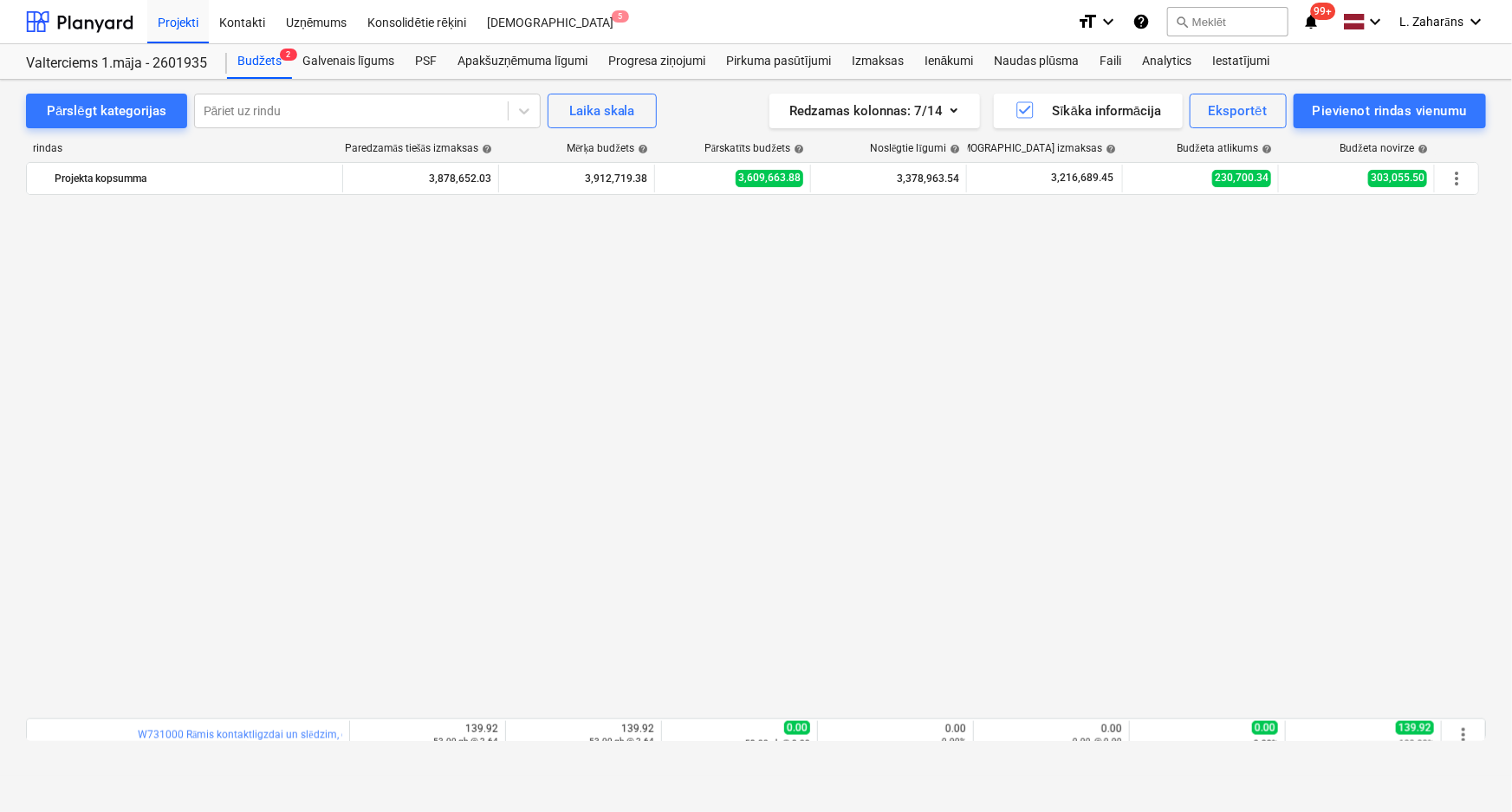
scroll to position [1339, 0]
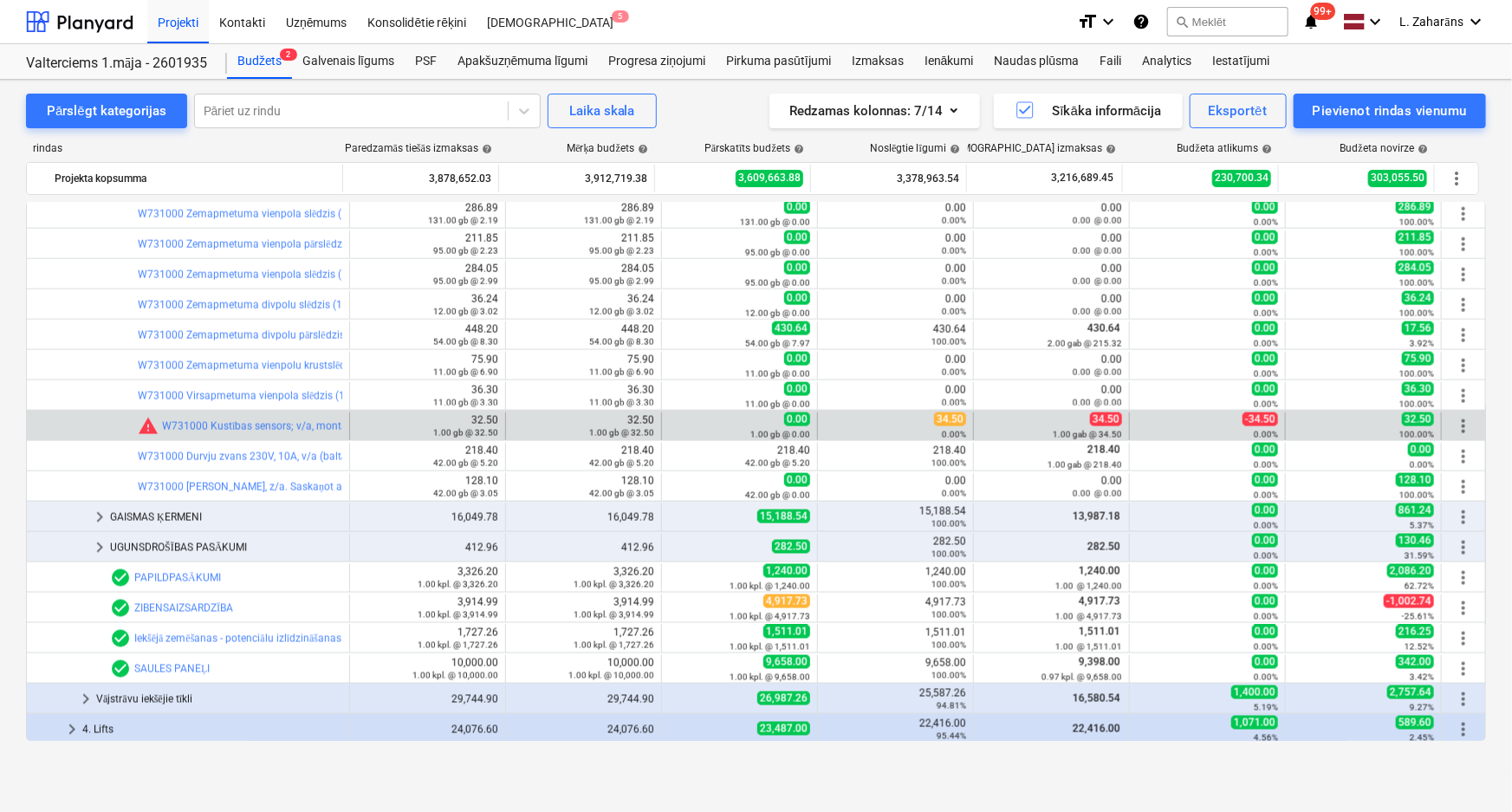
click at [943, 415] on span "34.50" at bounding box center [950, 419] width 32 height 14
copy span "34.50"
click at [681, 417] on button "edit" at bounding box center [679, 426] width 20 height 20
type textarea "x"
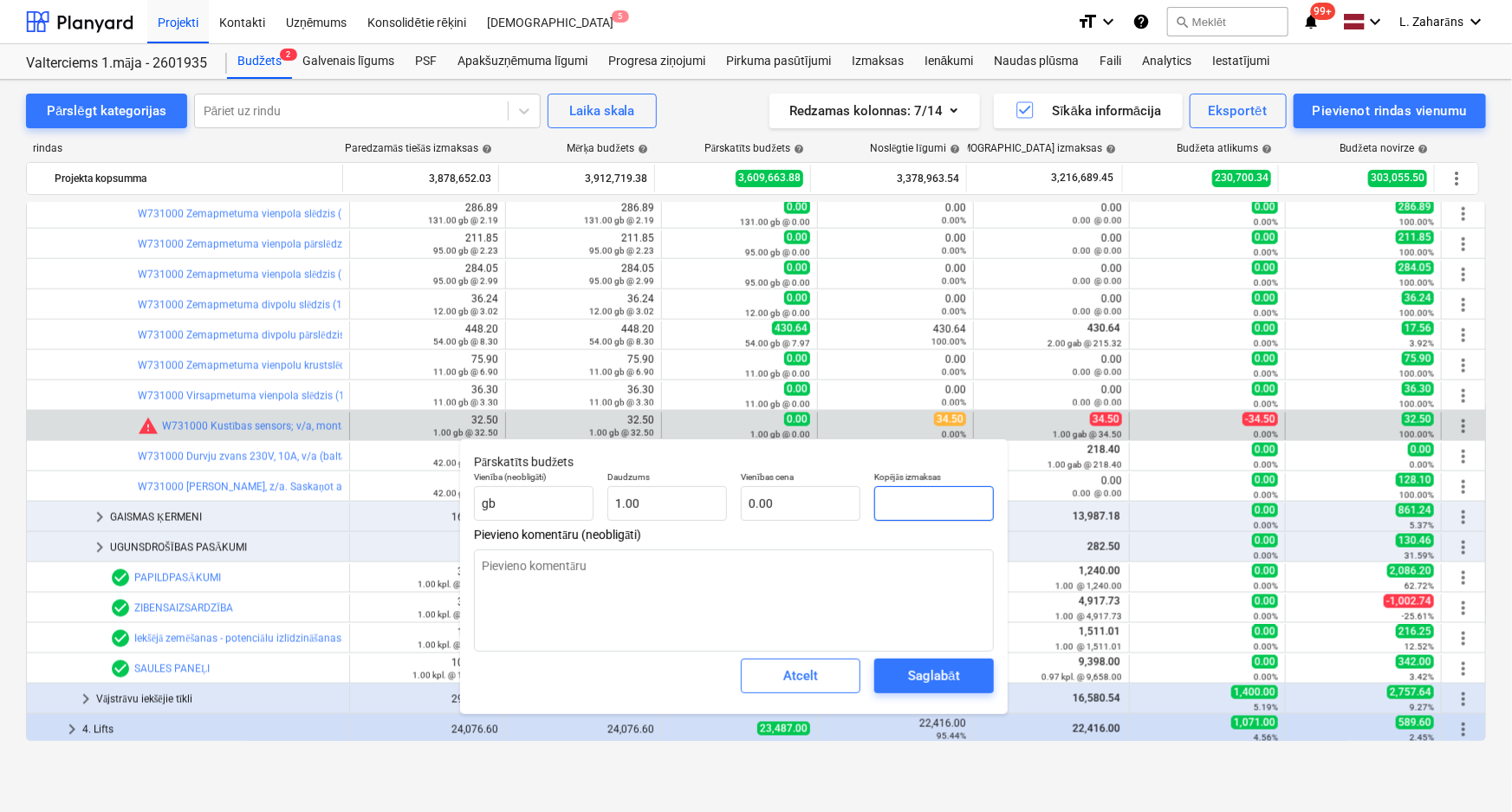
click at [918, 508] on input "text" at bounding box center [934, 503] width 120 height 34
paste input "34.50"
type input "34.50"
type textarea "x"
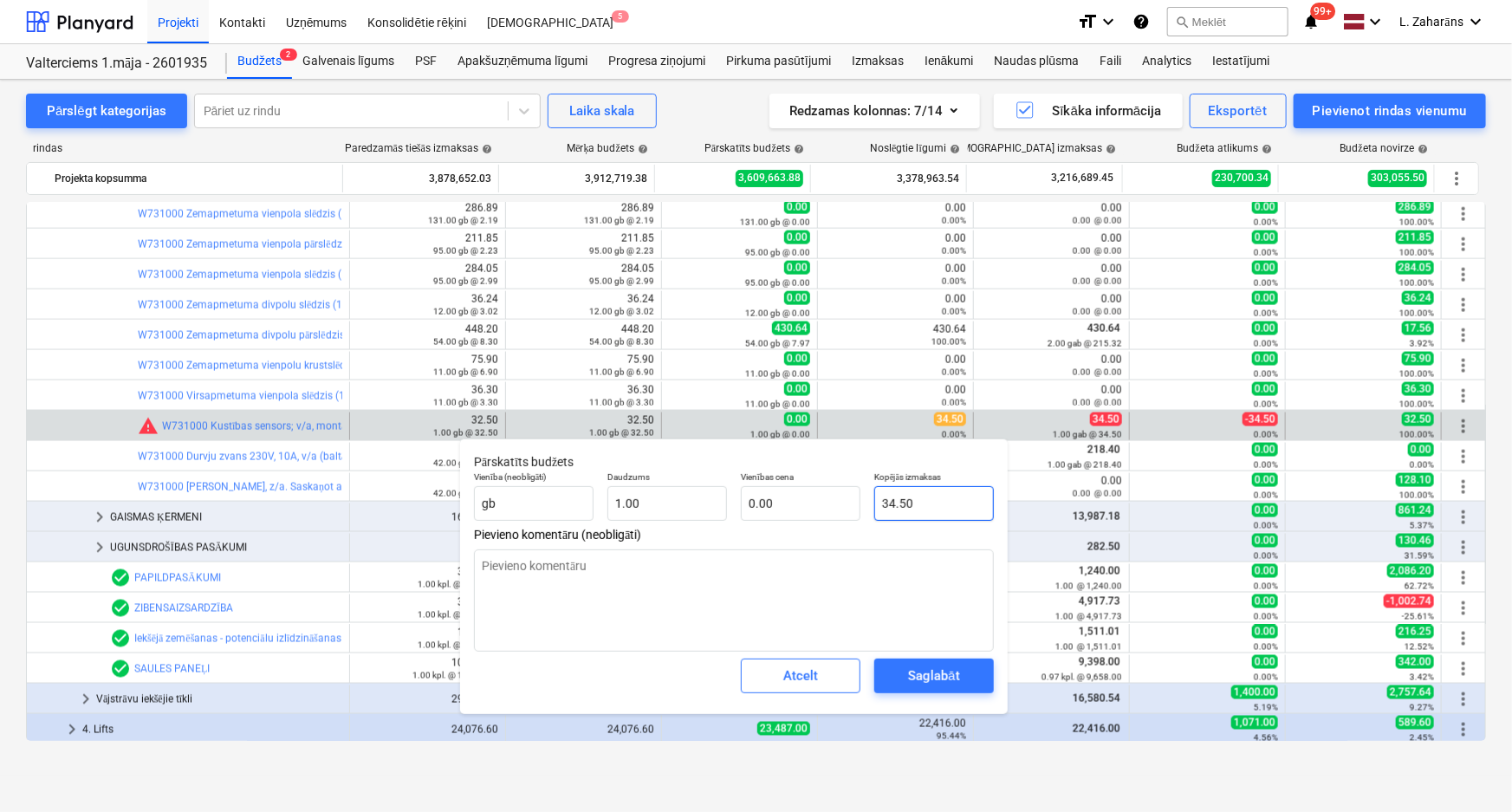
type input "34.50"
click at [933, 669] on div "Saglabāt" at bounding box center [933, 676] width 51 height 22
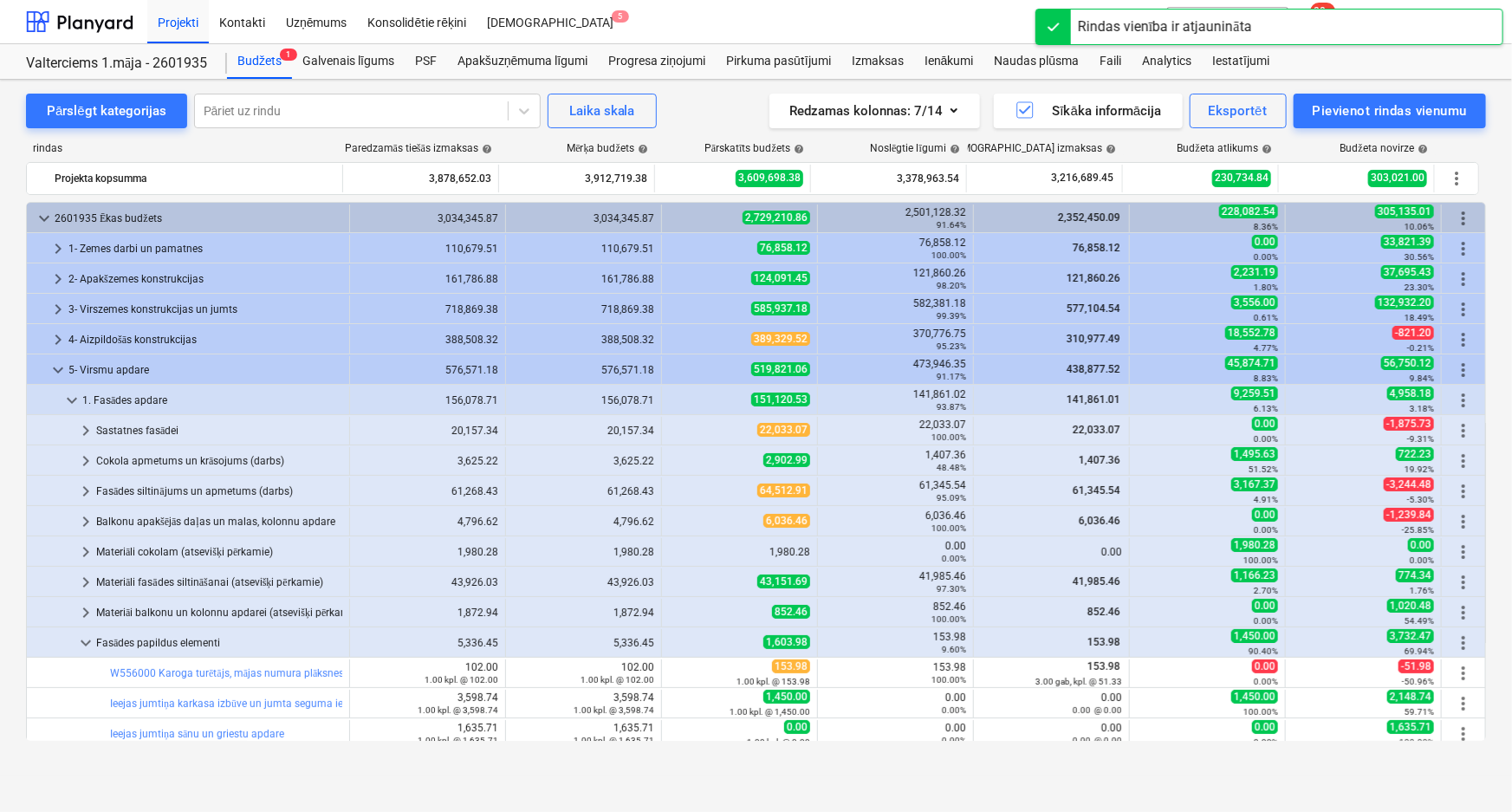
scroll to position [0, 0]
click at [94, 20] on div at bounding box center [80, 21] width 107 height 44
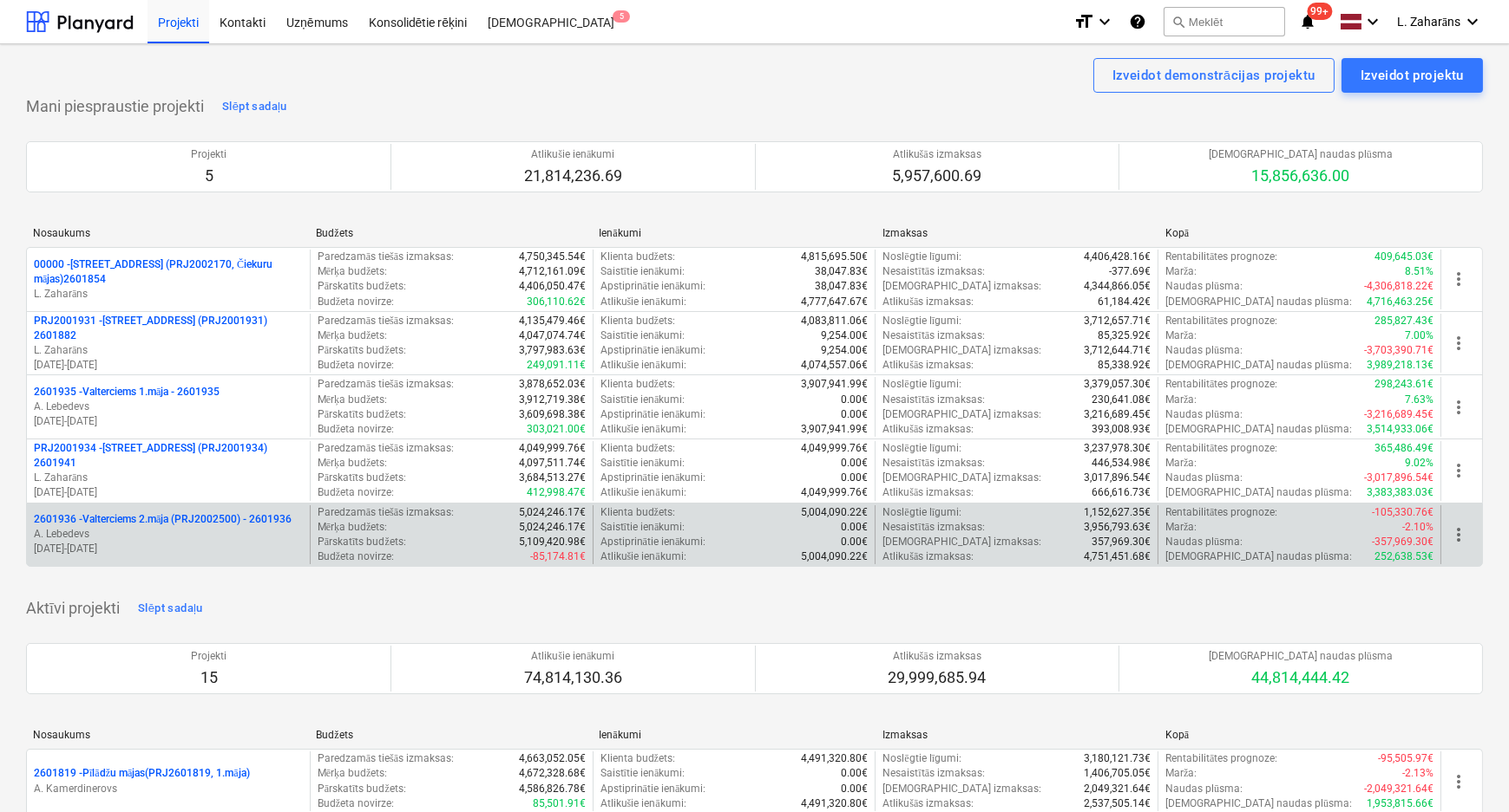
click at [125, 522] on p "2601936 - Valterciems 2.māja (PRJ2002500) - 2601936" at bounding box center [162, 520] width 258 height 15
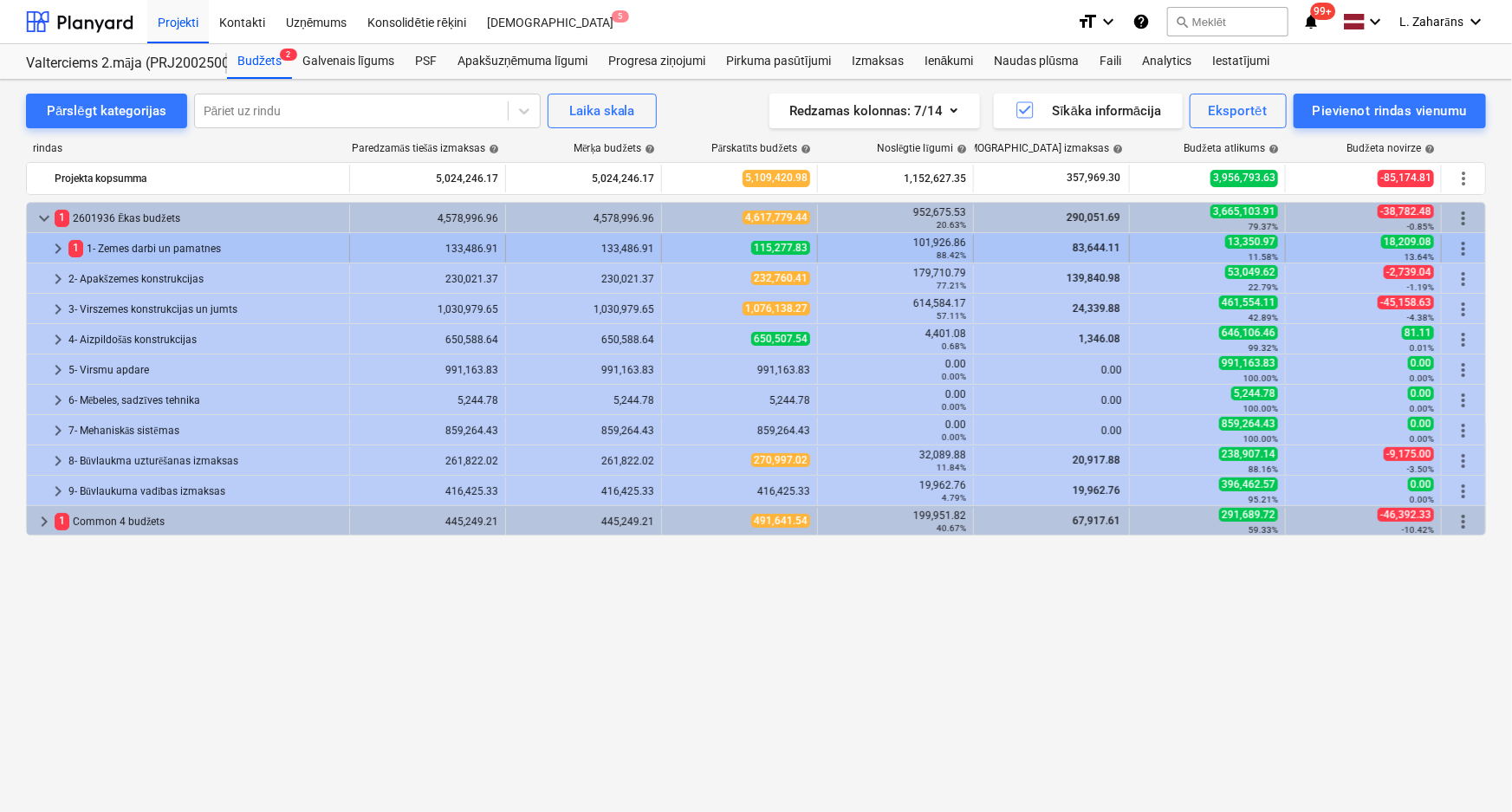
click at [51, 243] on span "keyboard_arrow_right" at bounding box center [57, 248] width 20 height 20
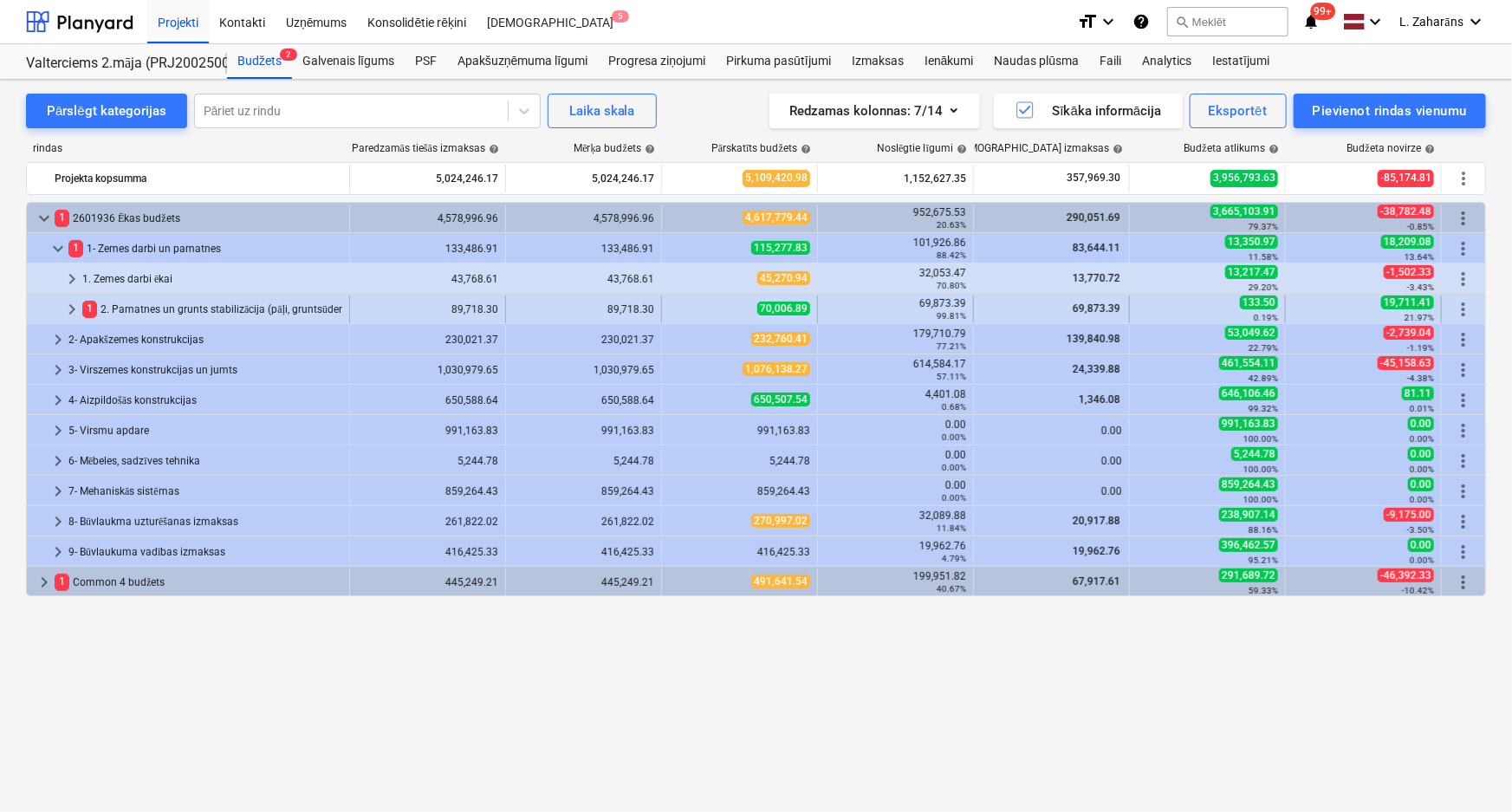
click at [71, 313] on span "keyboard_arrow_right" at bounding box center [71, 310] width 20 height 20
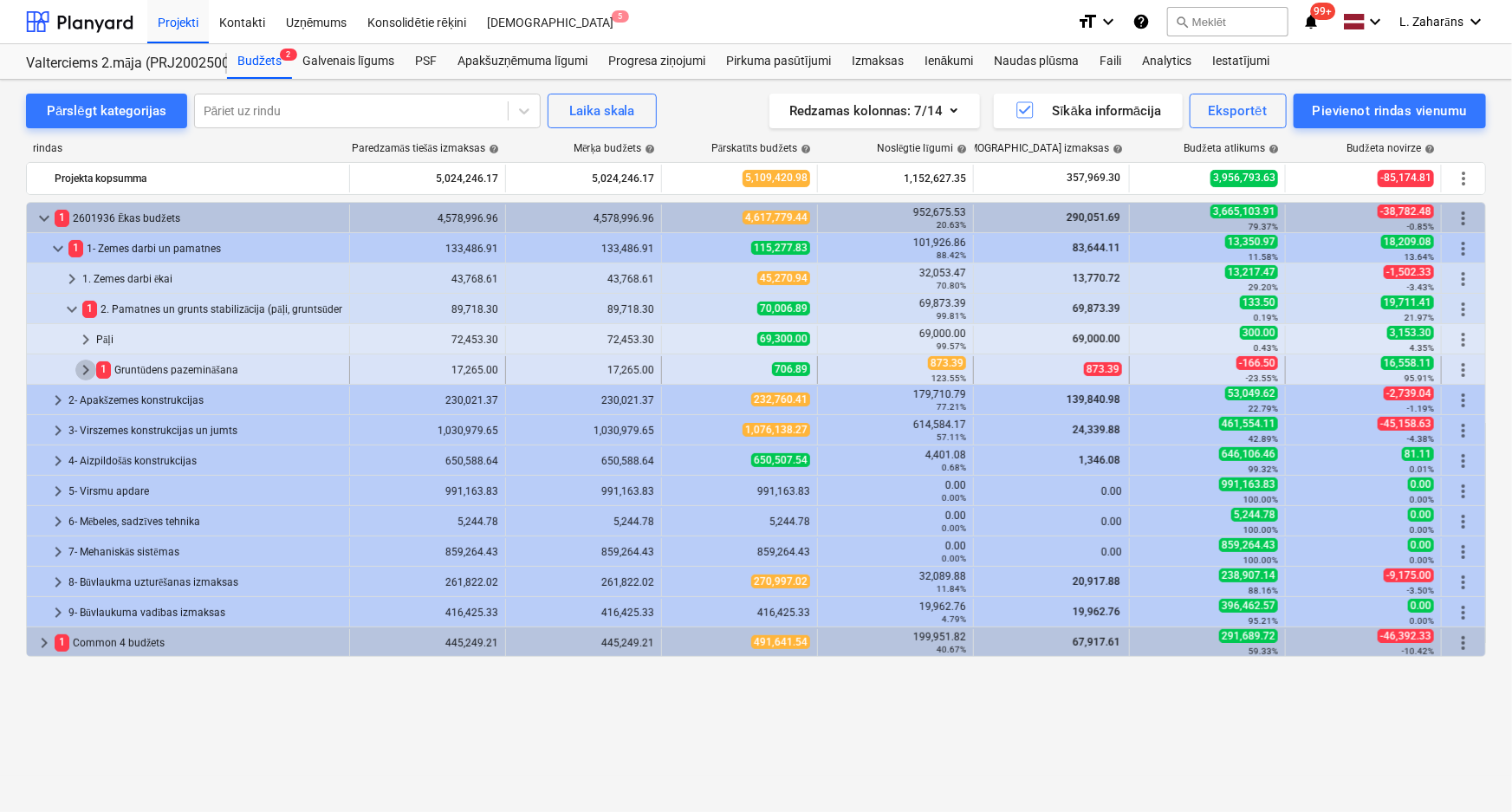
click at [84, 369] on span "keyboard_arrow_right" at bounding box center [85, 370] width 20 height 20
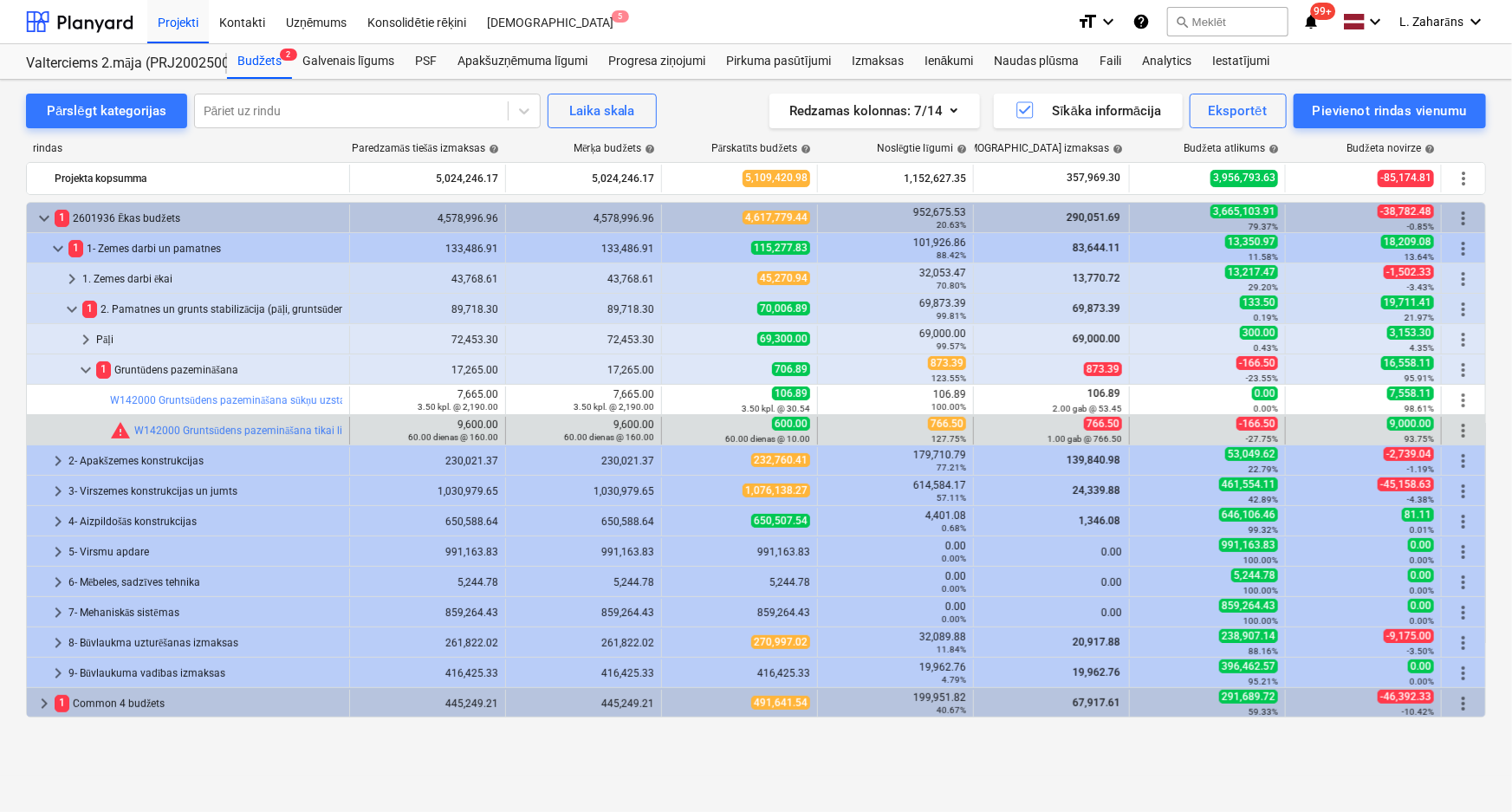
click at [947, 425] on span "766.50" at bounding box center [947, 424] width 38 height 14
copy span "766.50"
click at [674, 428] on span "edit" at bounding box center [679, 430] width 14 height 14
type textarea "x"
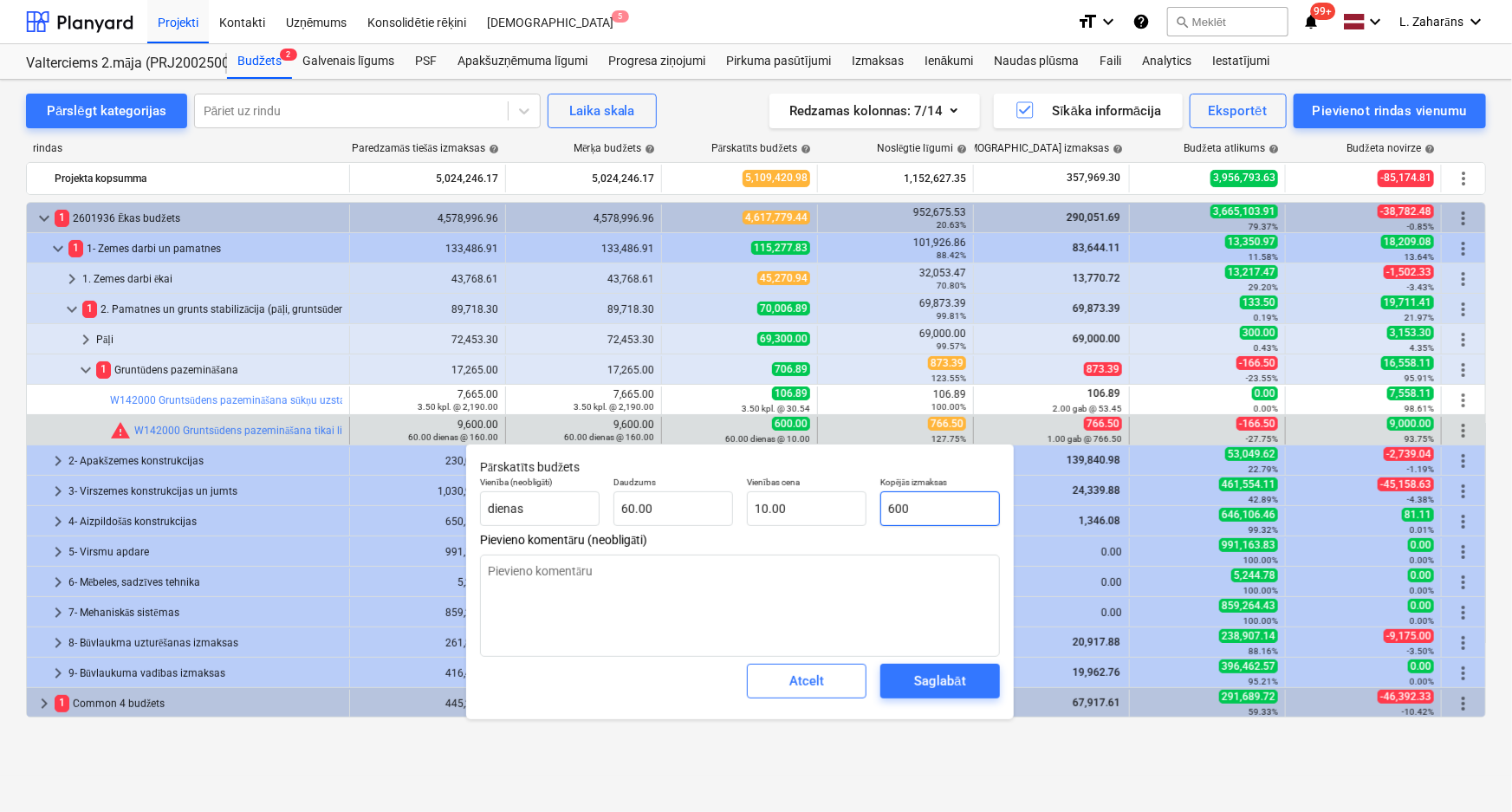
click at [983, 502] on input "600" at bounding box center [939, 508] width 120 height 34
click at [982, 502] on input "600" at bounding box center [939, 508] width 120 height 34
paste input "766.5"
type input "766.50"
type textarea "x"
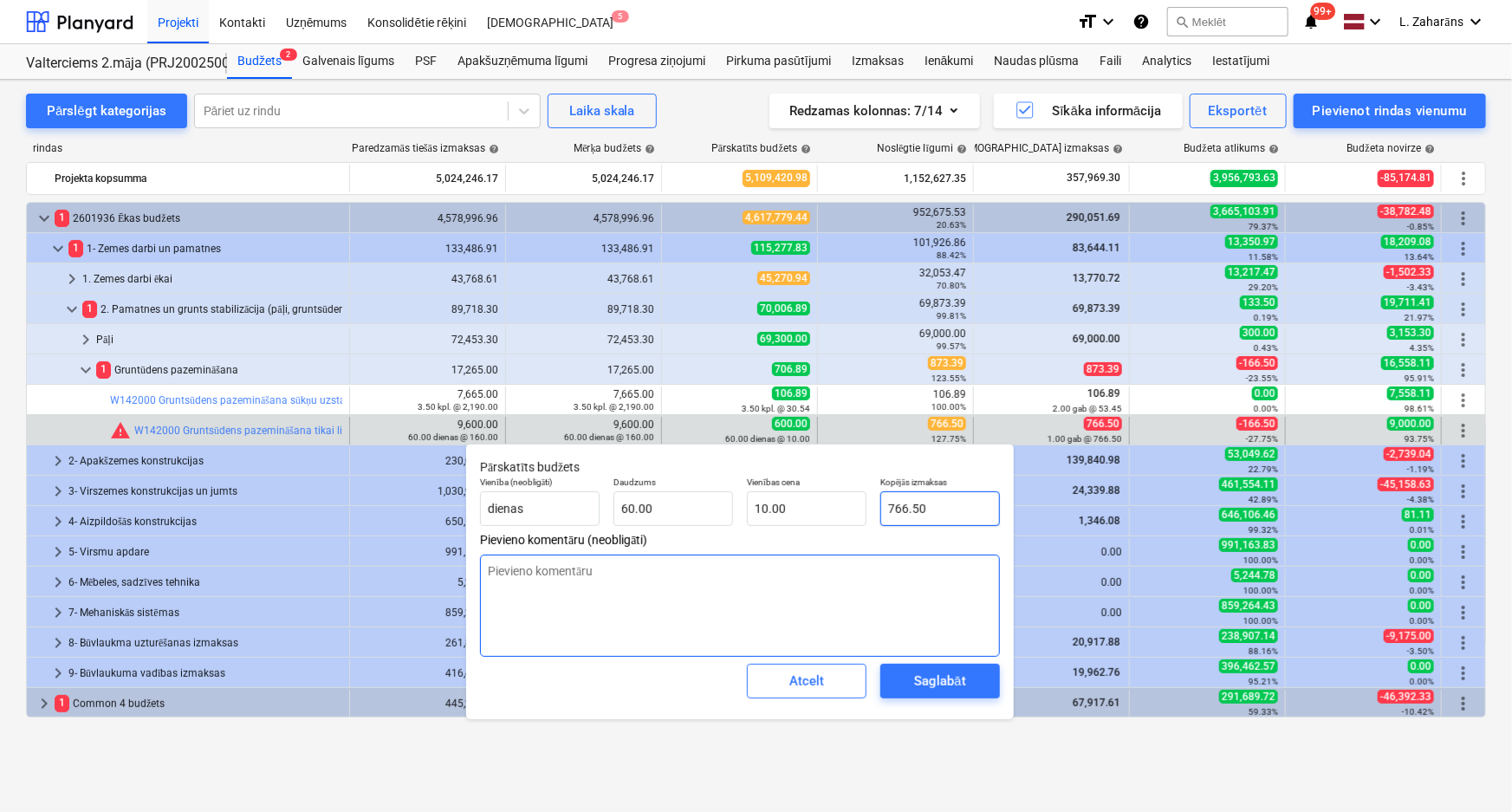
type input "12.78"
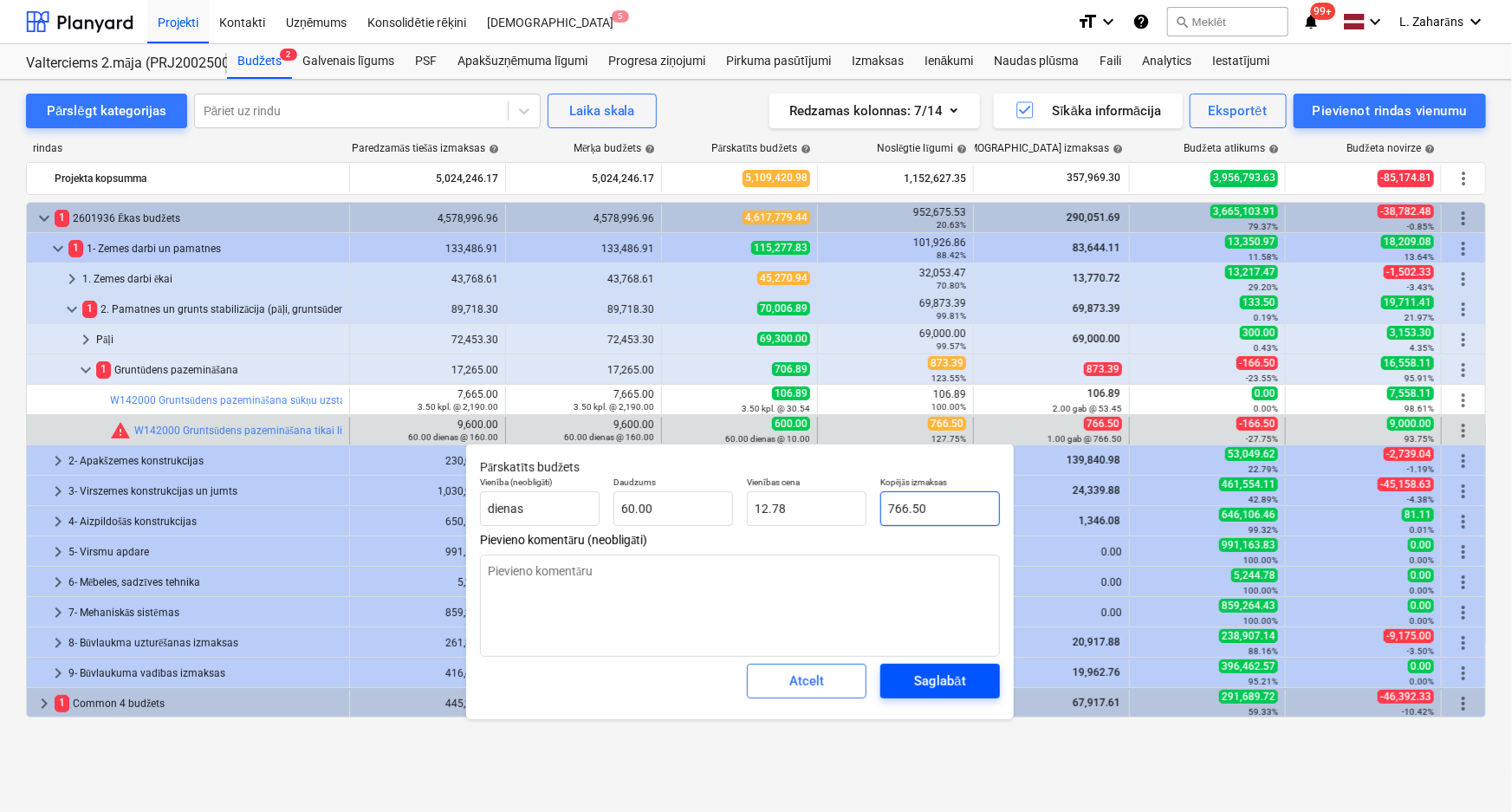
type input "766.50"
click at [953, 681] on div "Saglabāt" at bounding box center [939, 681] width 51 height 22
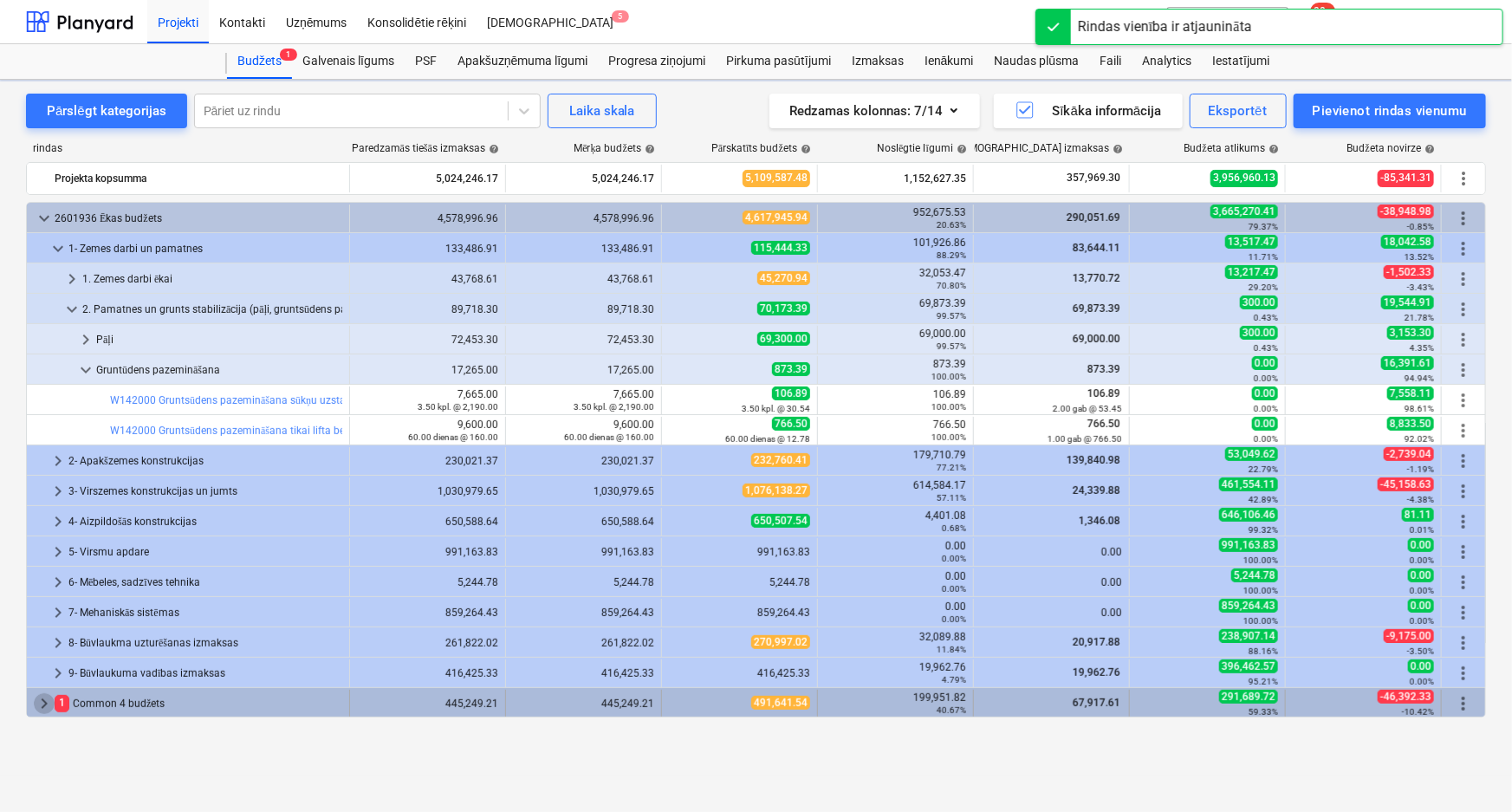
click at [44, 705] on span "keyboard_arrow_right" at bounding box center [44, 704] width 20 height 20
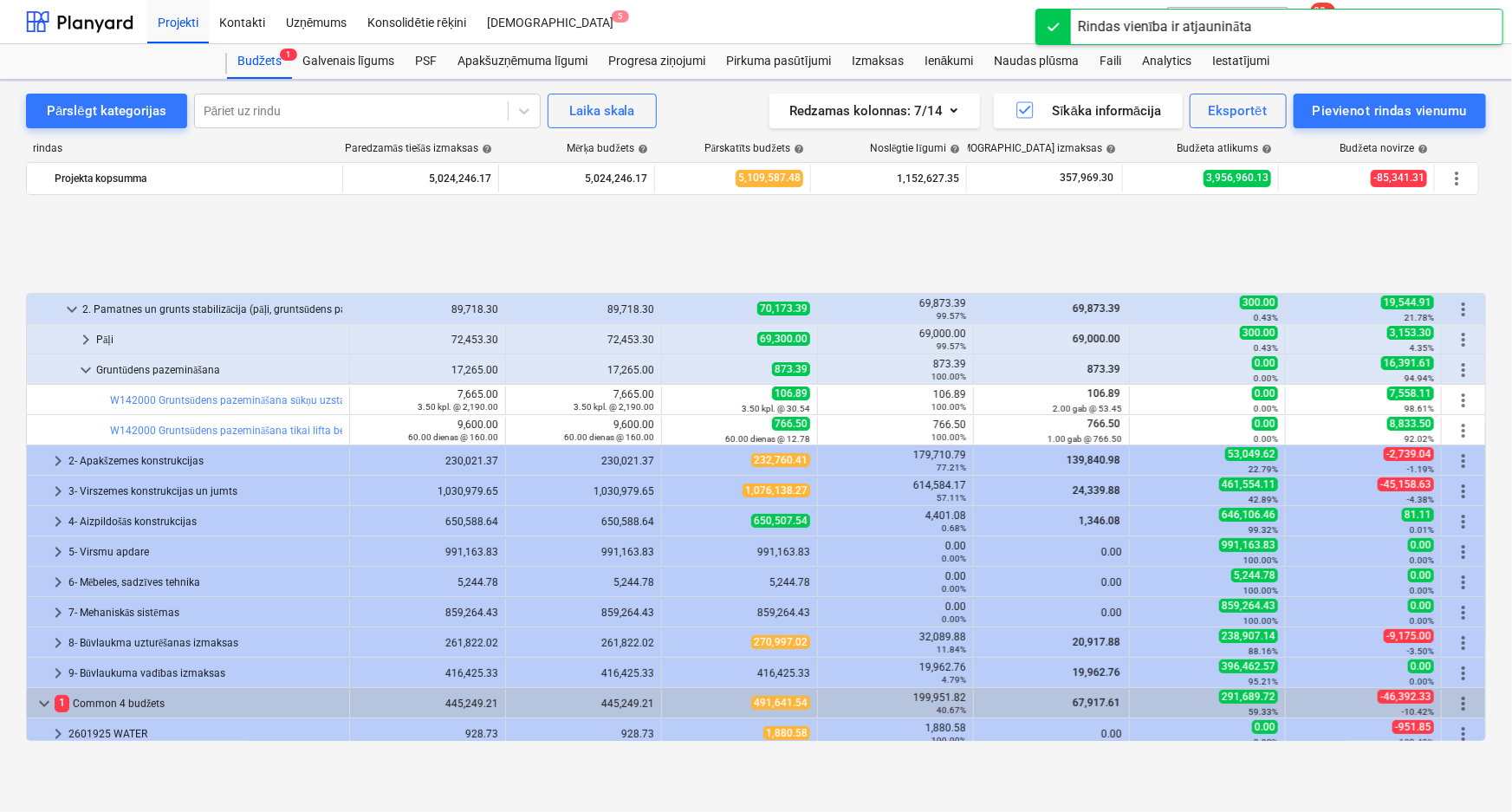
scroll to position [128, 0]
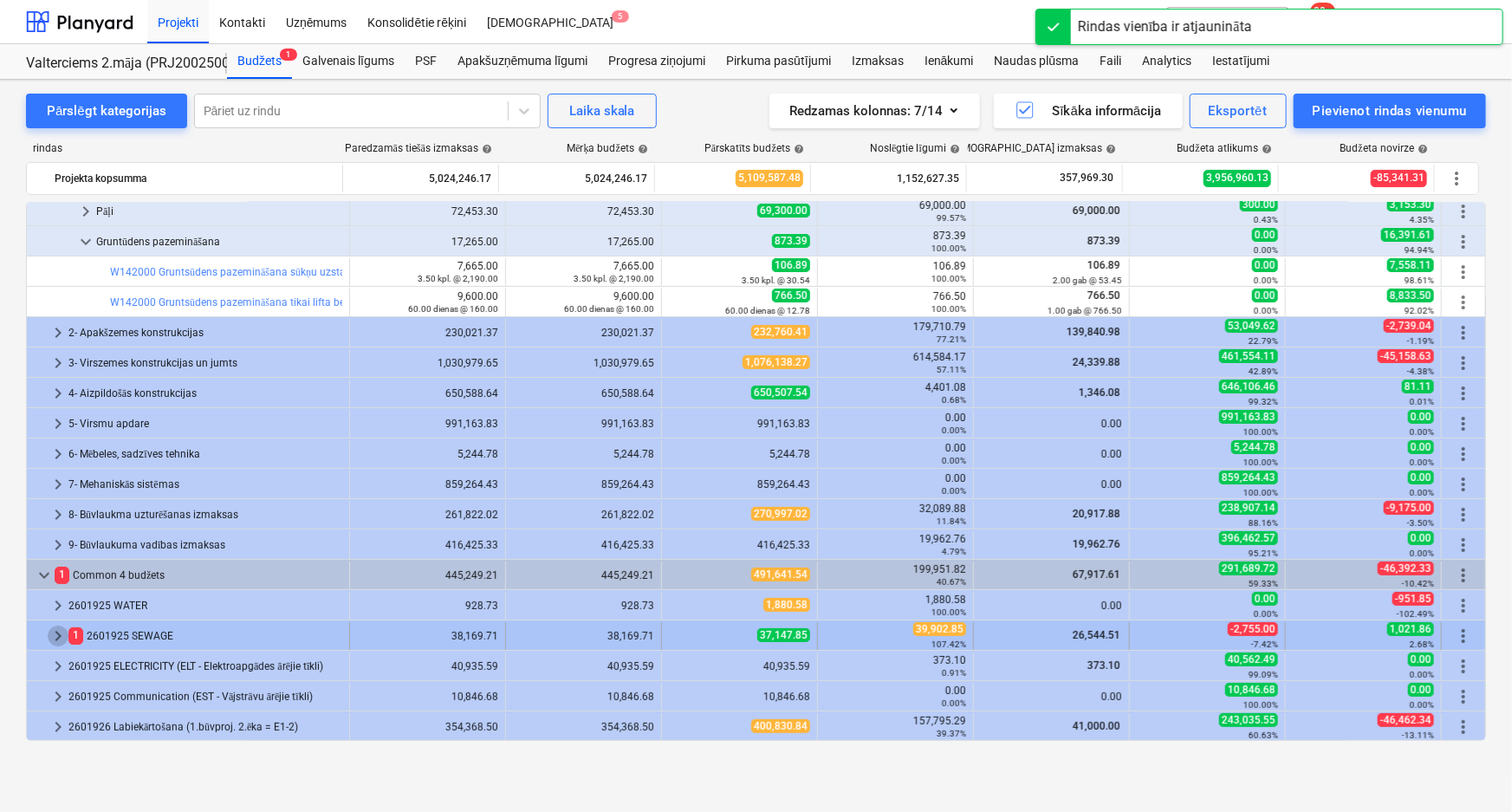
click at [58, 637] on span "keyboard_arrow_right" at bounding box center [57, 636] width 20 height 20
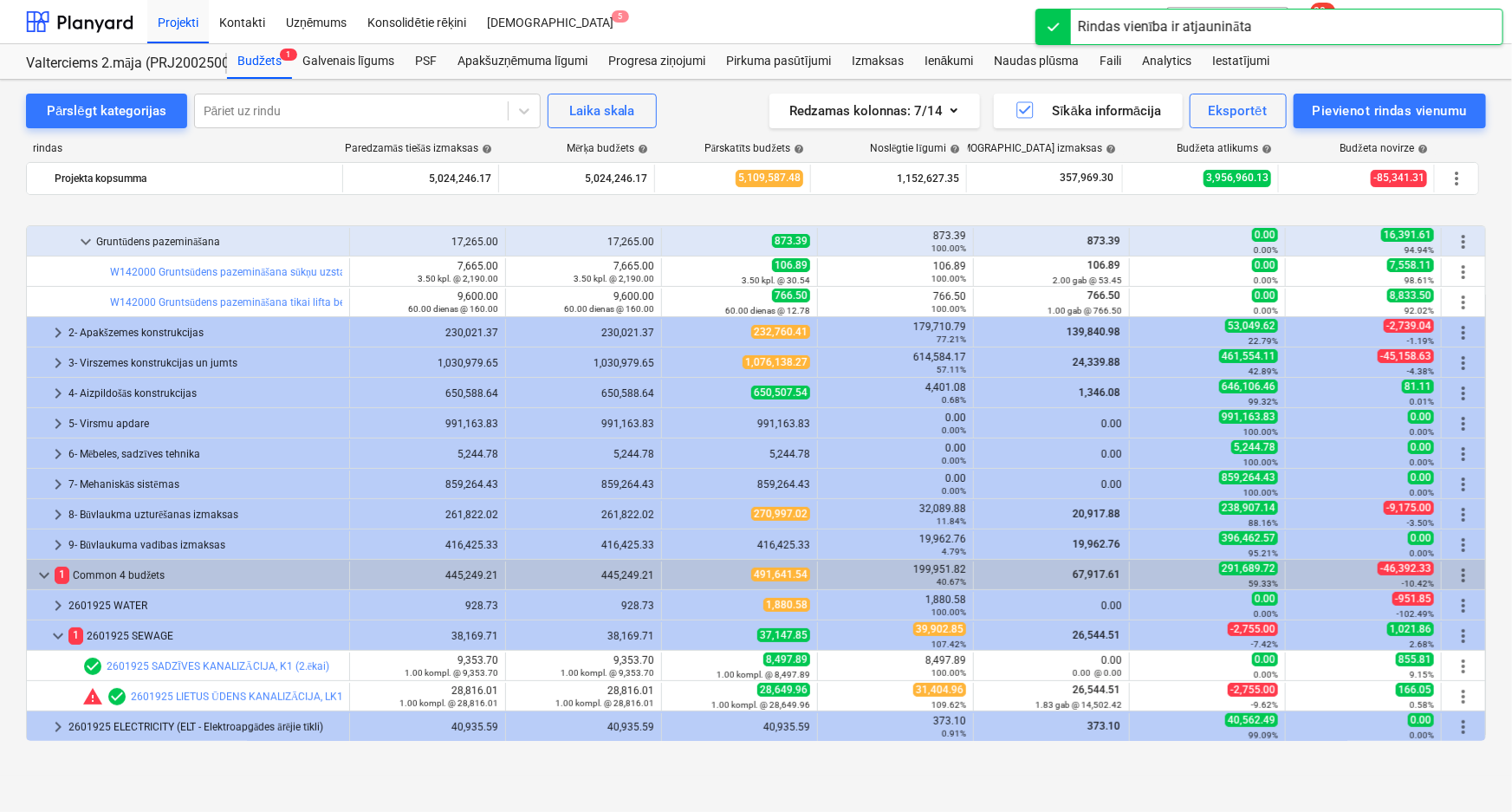
scroll to position [189, 0]
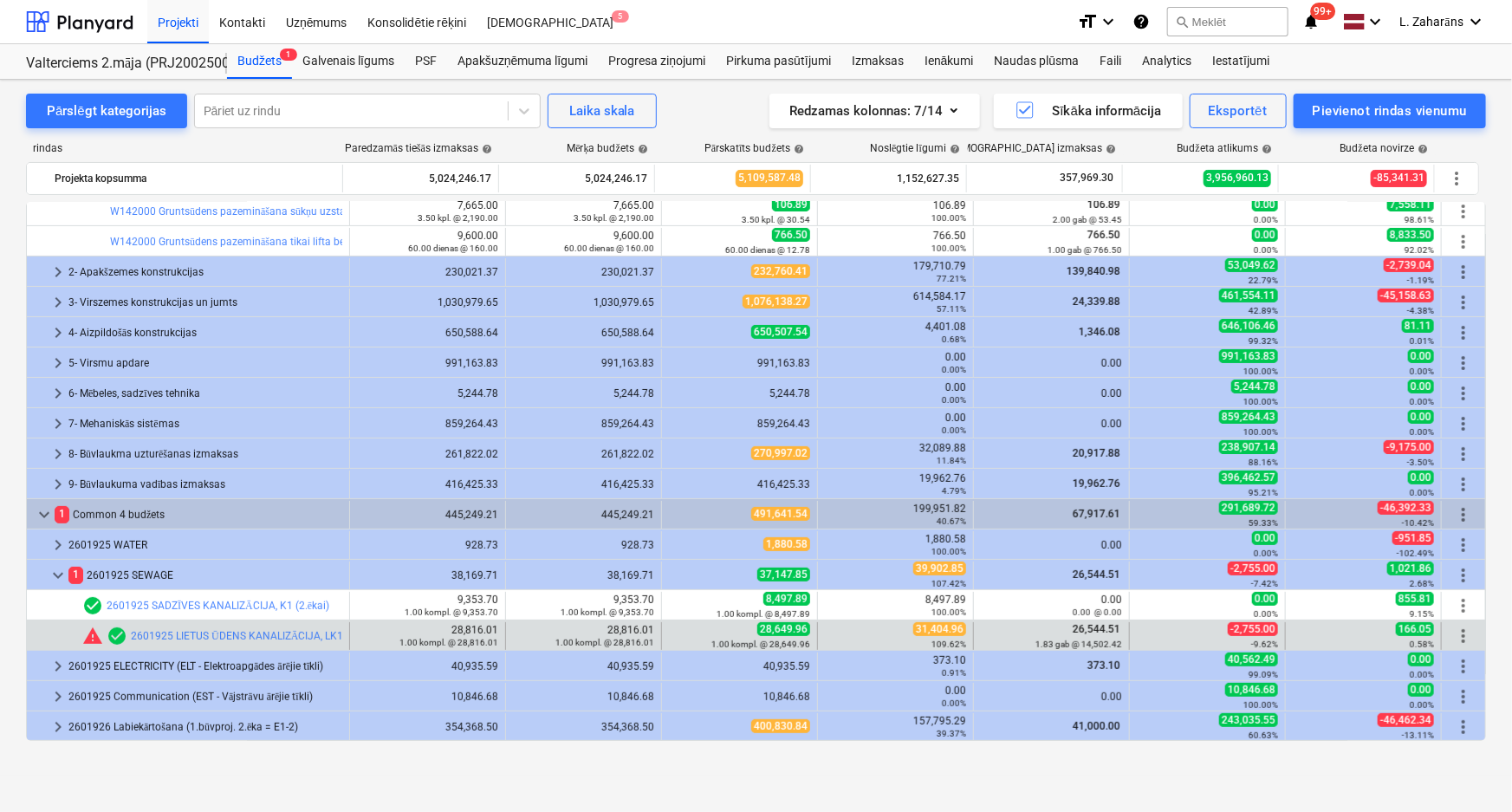
click at [928, 628] on span "31,404.96" at bounding box center [939, 629] width 53 height 14
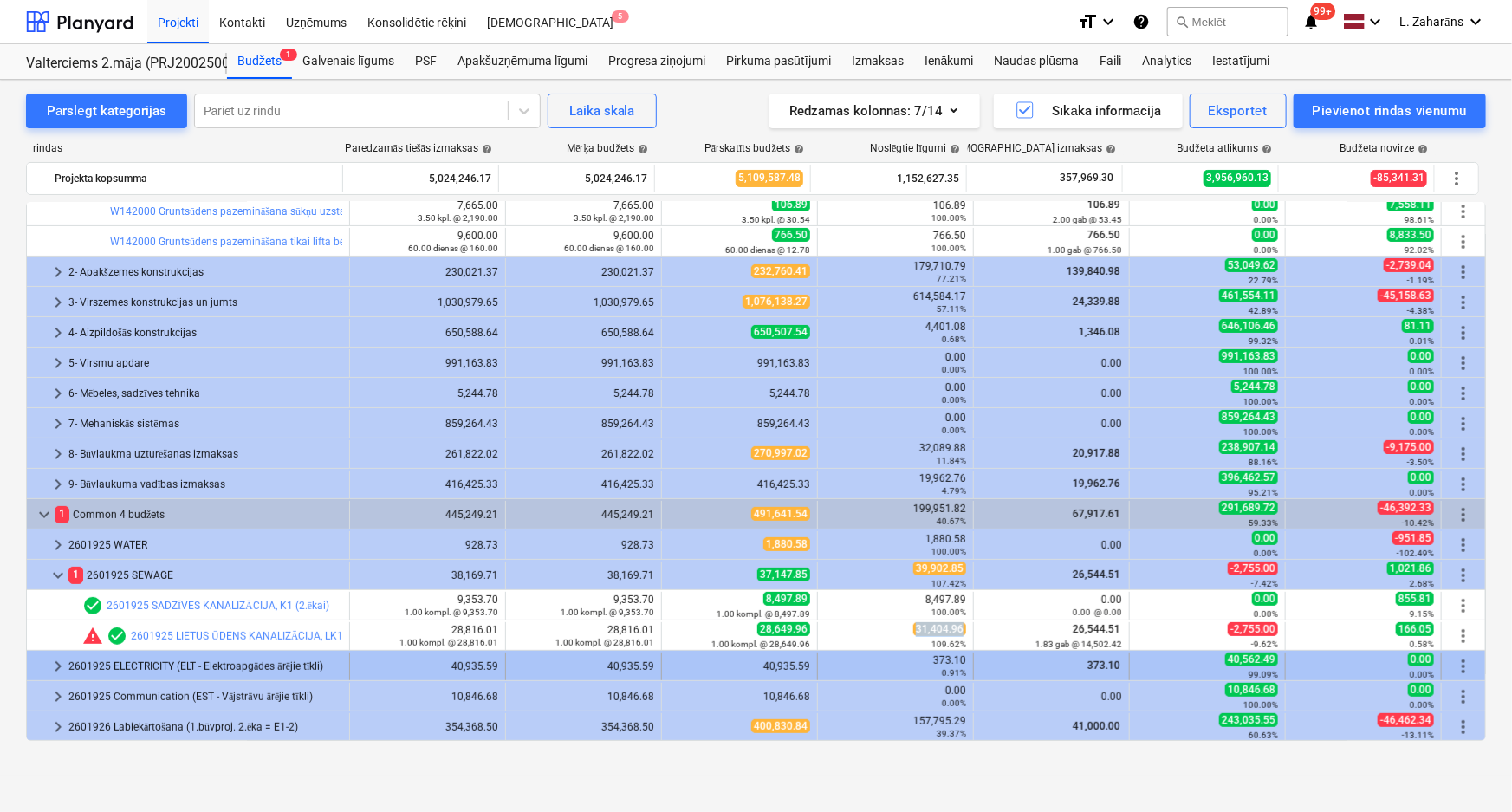
copy span "31,404.96"
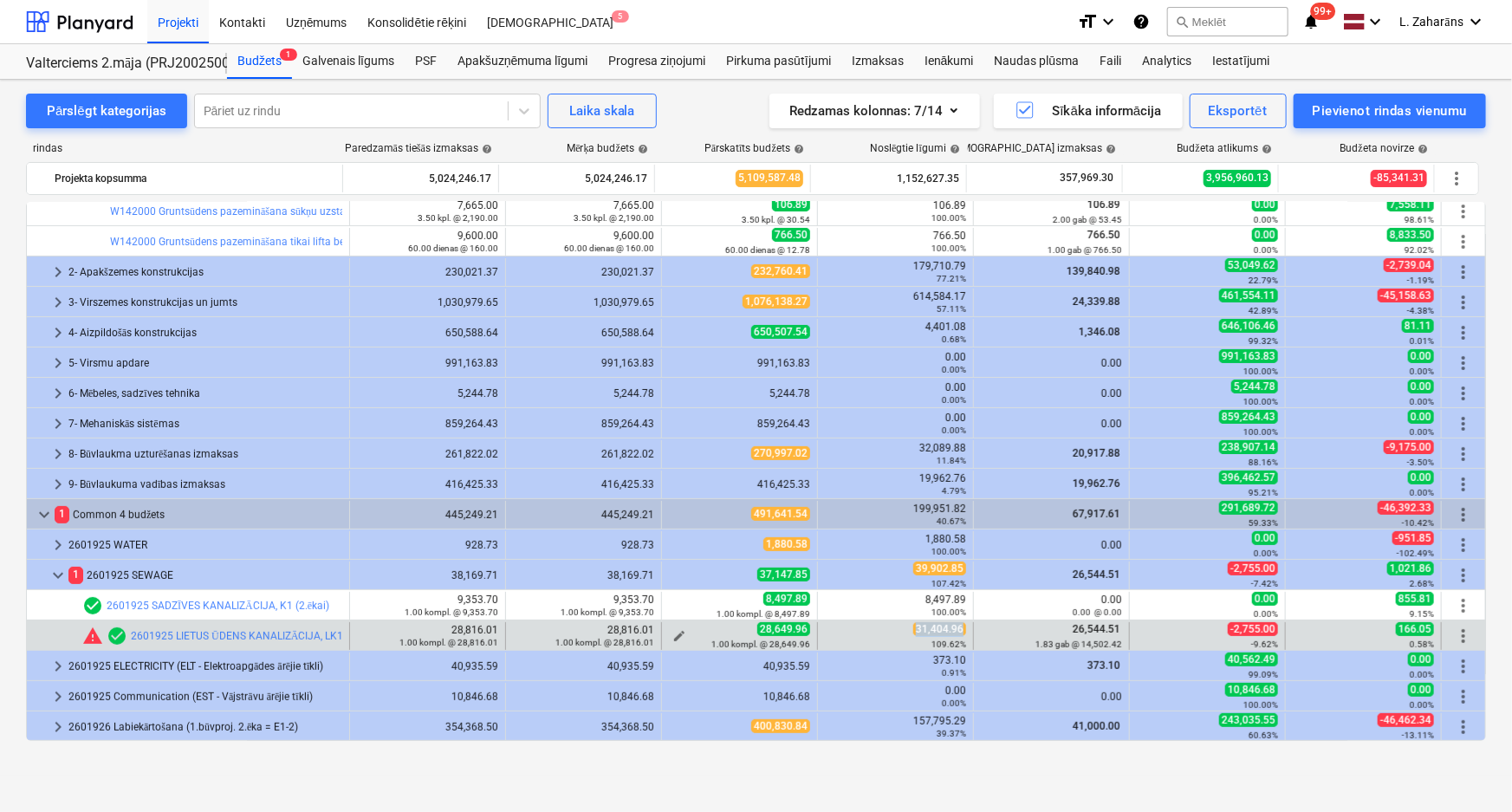
click at [673, 633] on span "edit" at bounding box center [679, 636] width 14 height 14
type textarea "x"
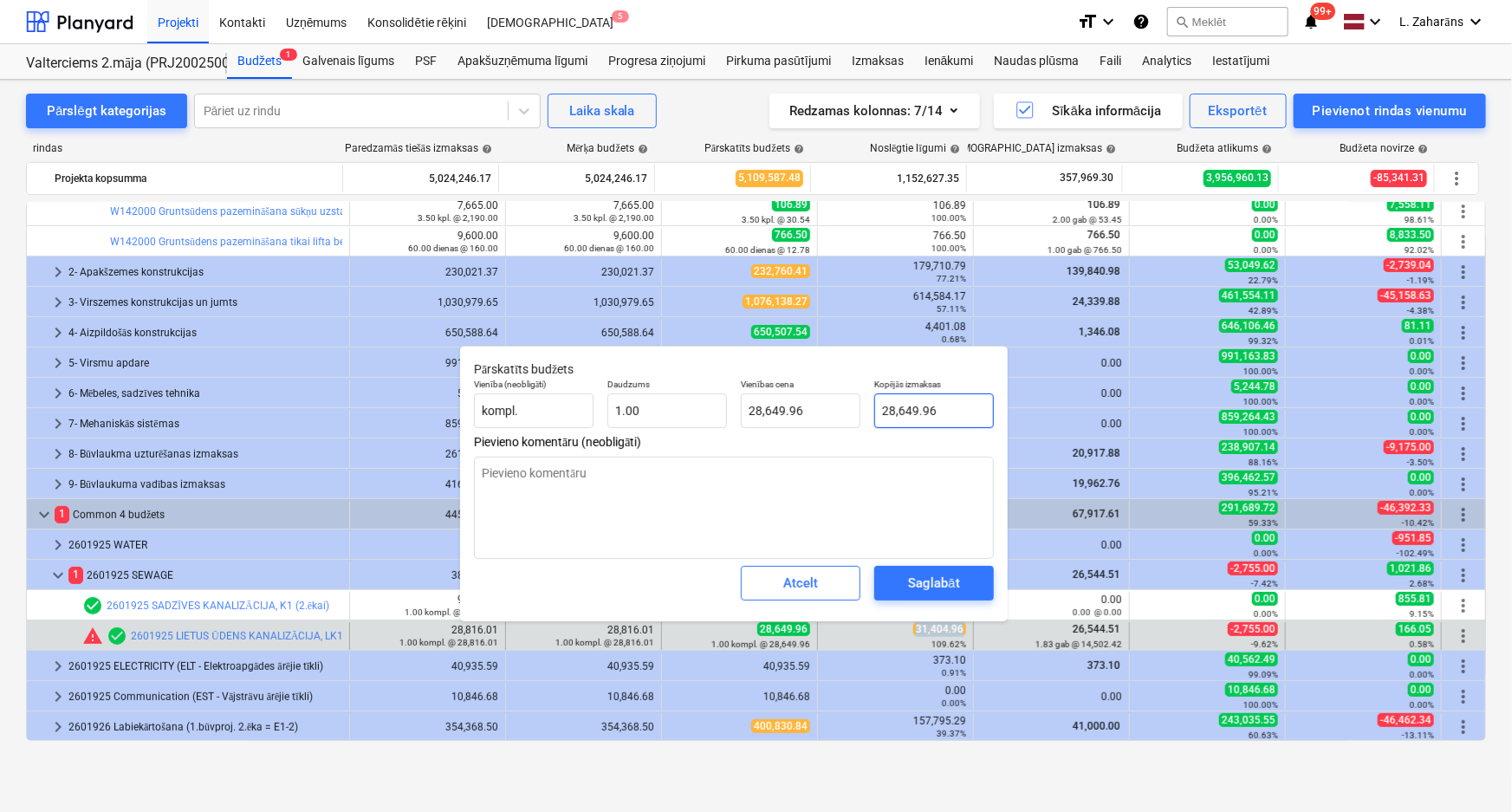
type input "28649.96"
click at [929, 401] on input "28649.96" at bounding box center [934, 411] width 120 height 34
click at [929, 402] on input "28649.96" at bounding box center [934, 411] width 120 height 34
type textarea "x"
type input "v"
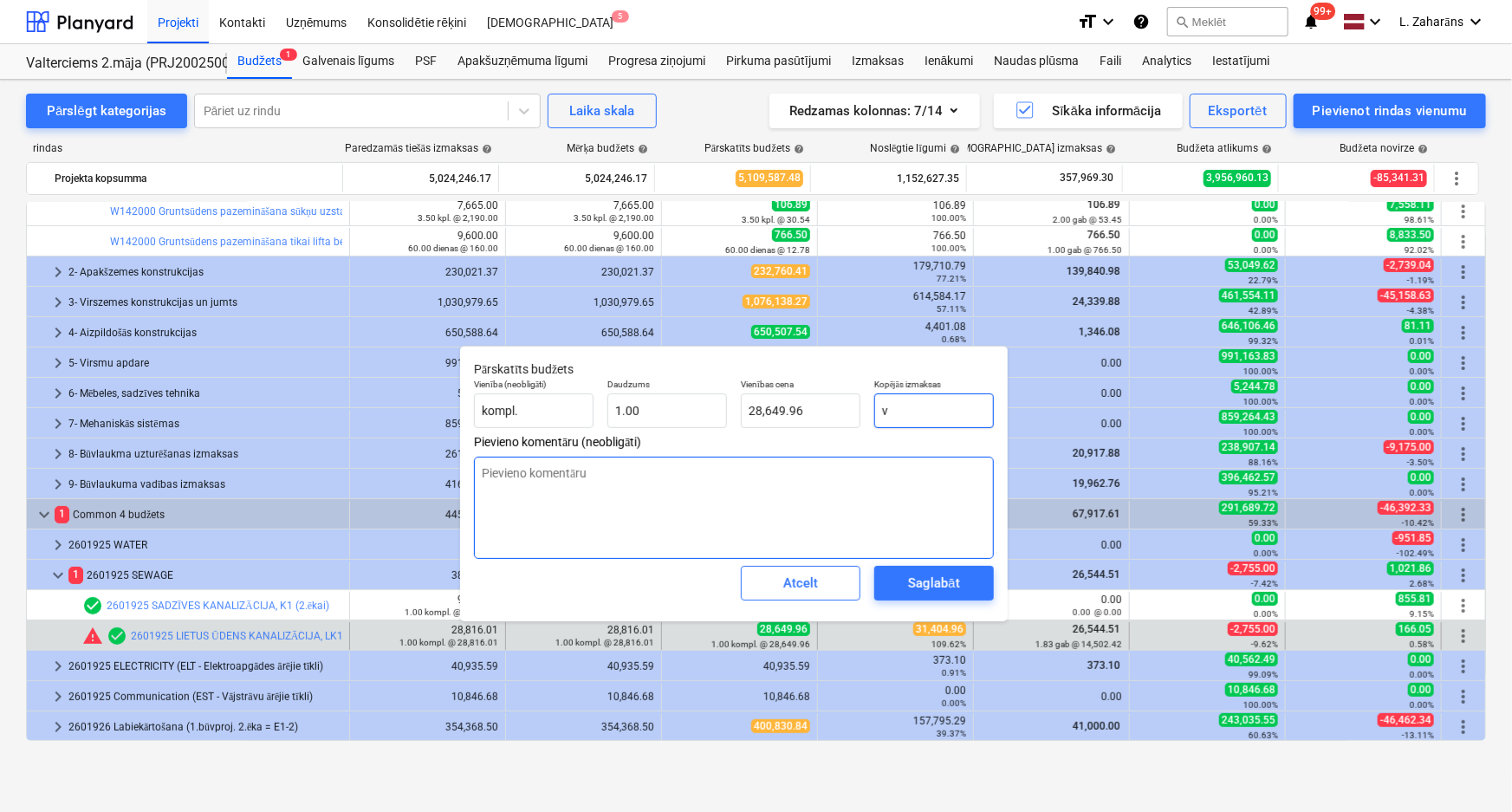
type input "0.00"
type textarea "x"
paste input "31,404.96"
type textarea "x"
type input "31,404.96"
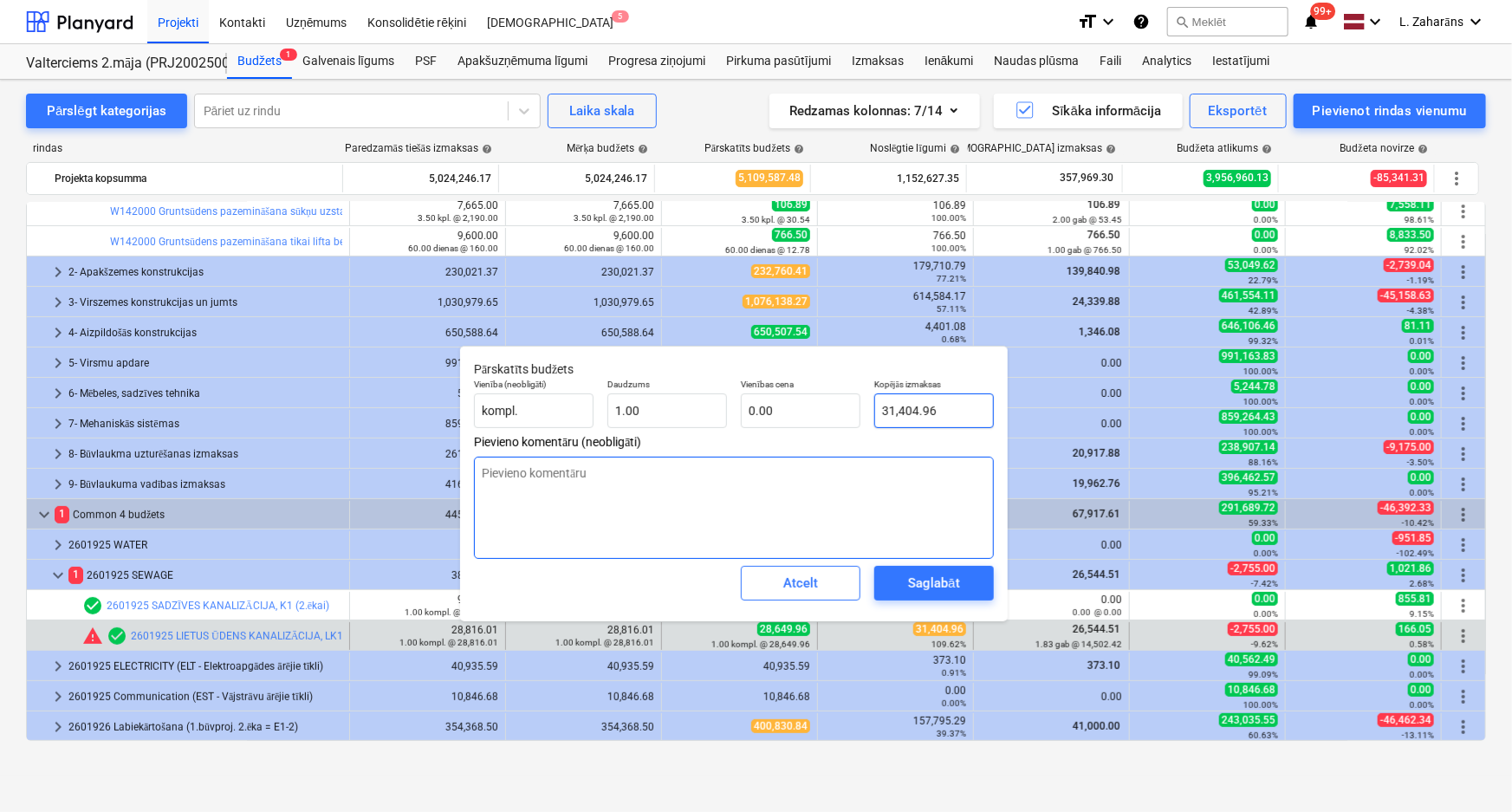
type input "31,404.96"
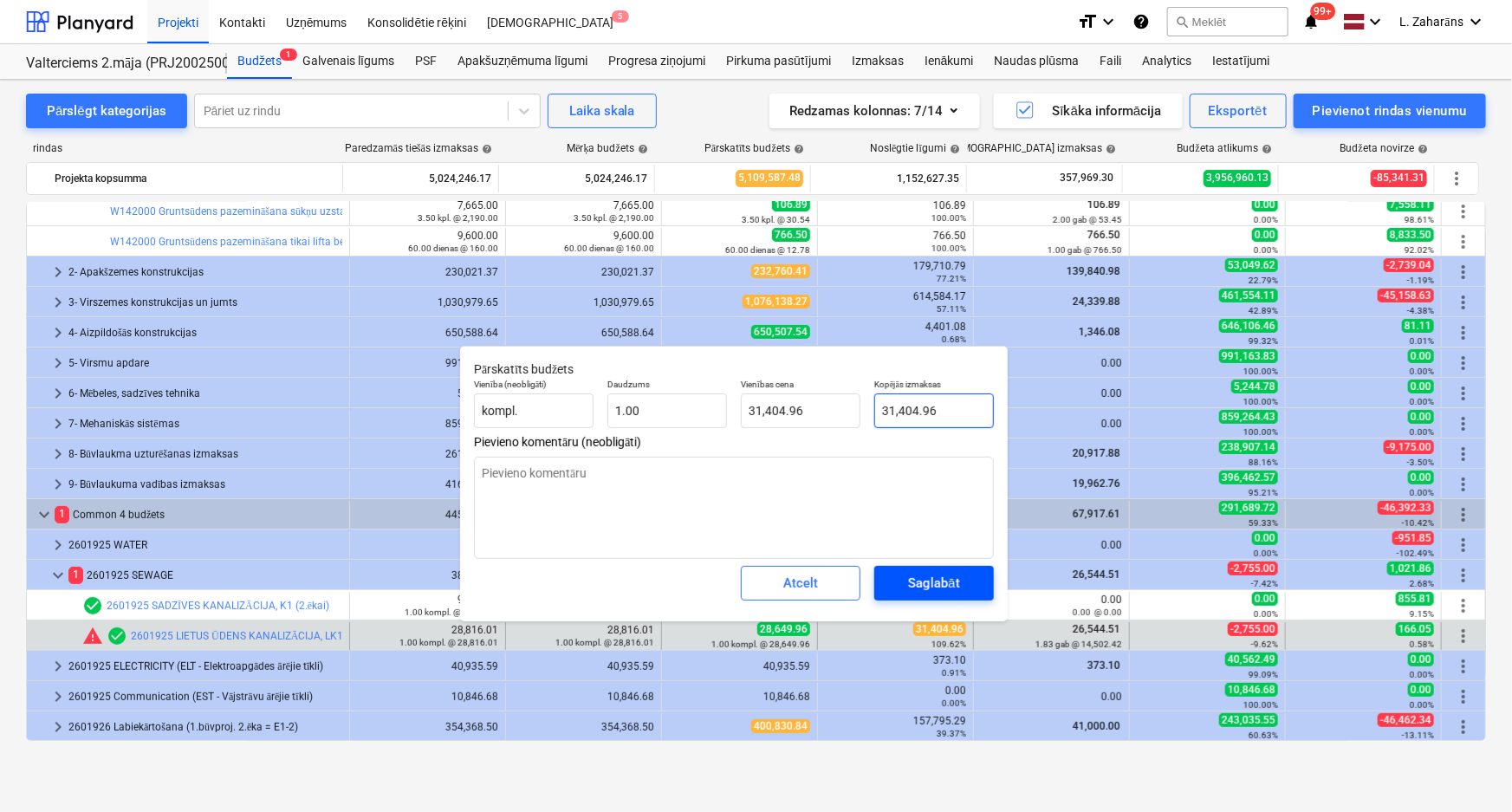
type input "31,404.96"
click at [931, 588] on div "Saglabāt" at bounding box center [933, 583] width 51 height 22
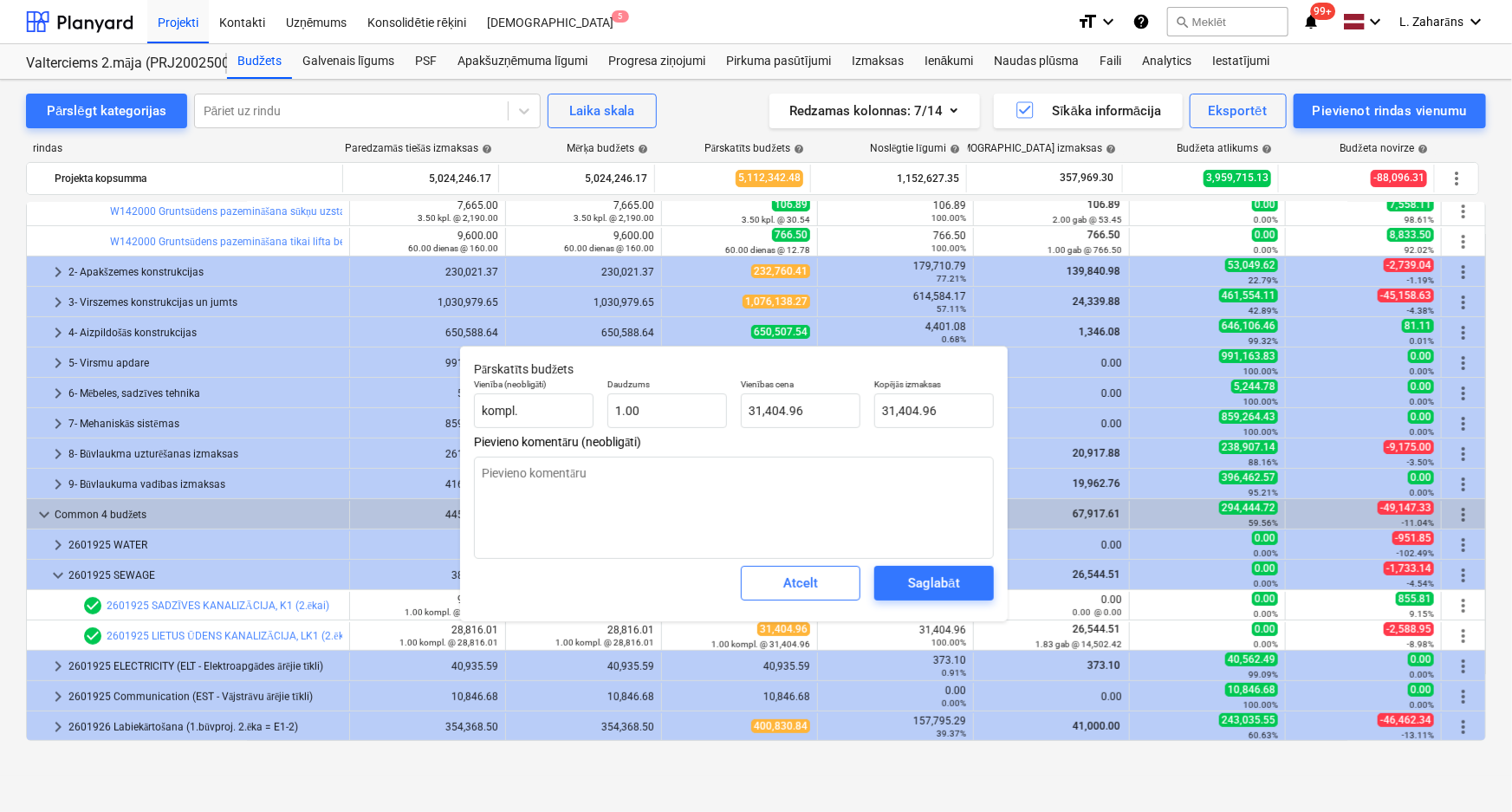
type textarea "x"
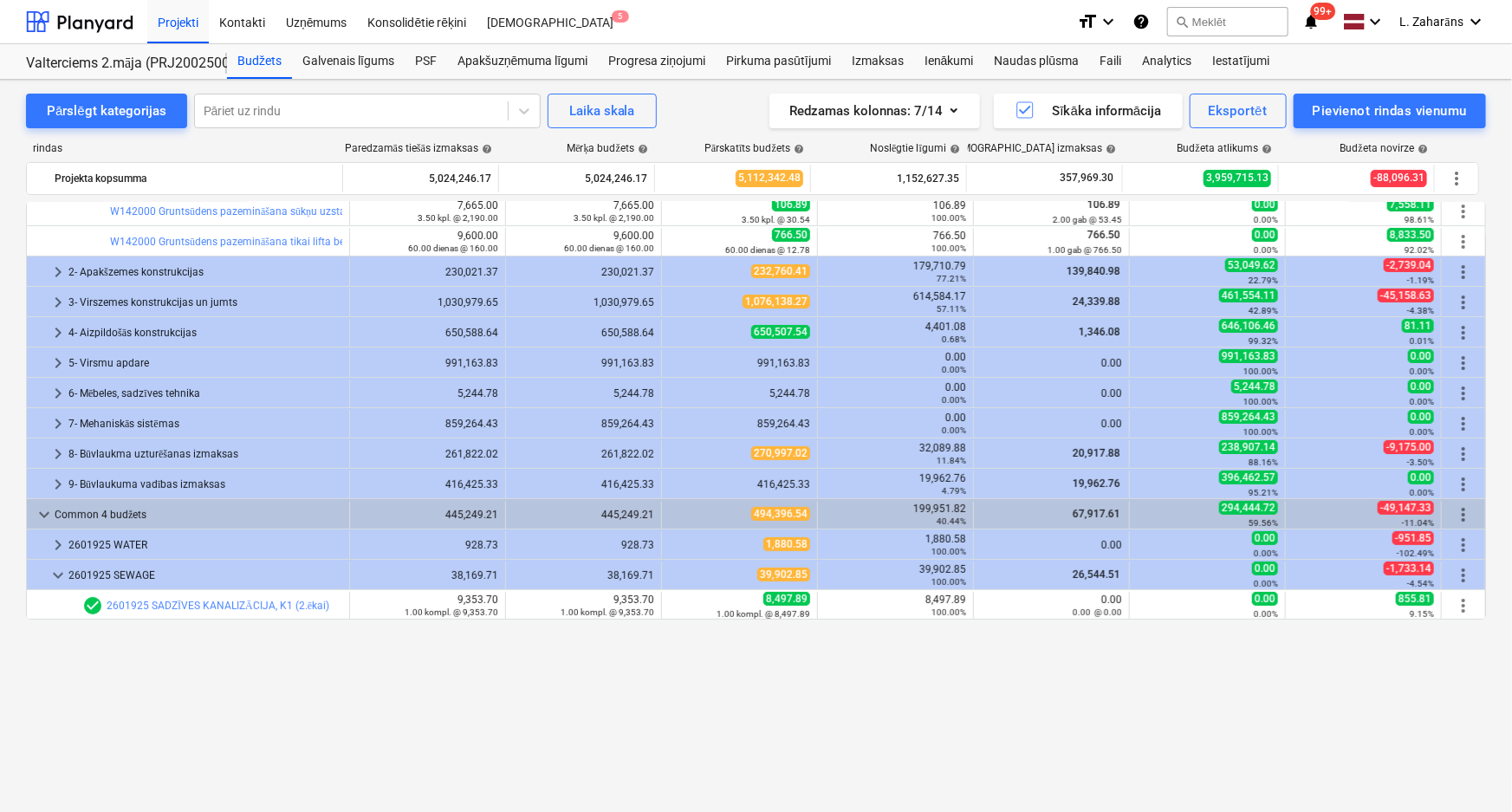
scroll to position [0, 0]
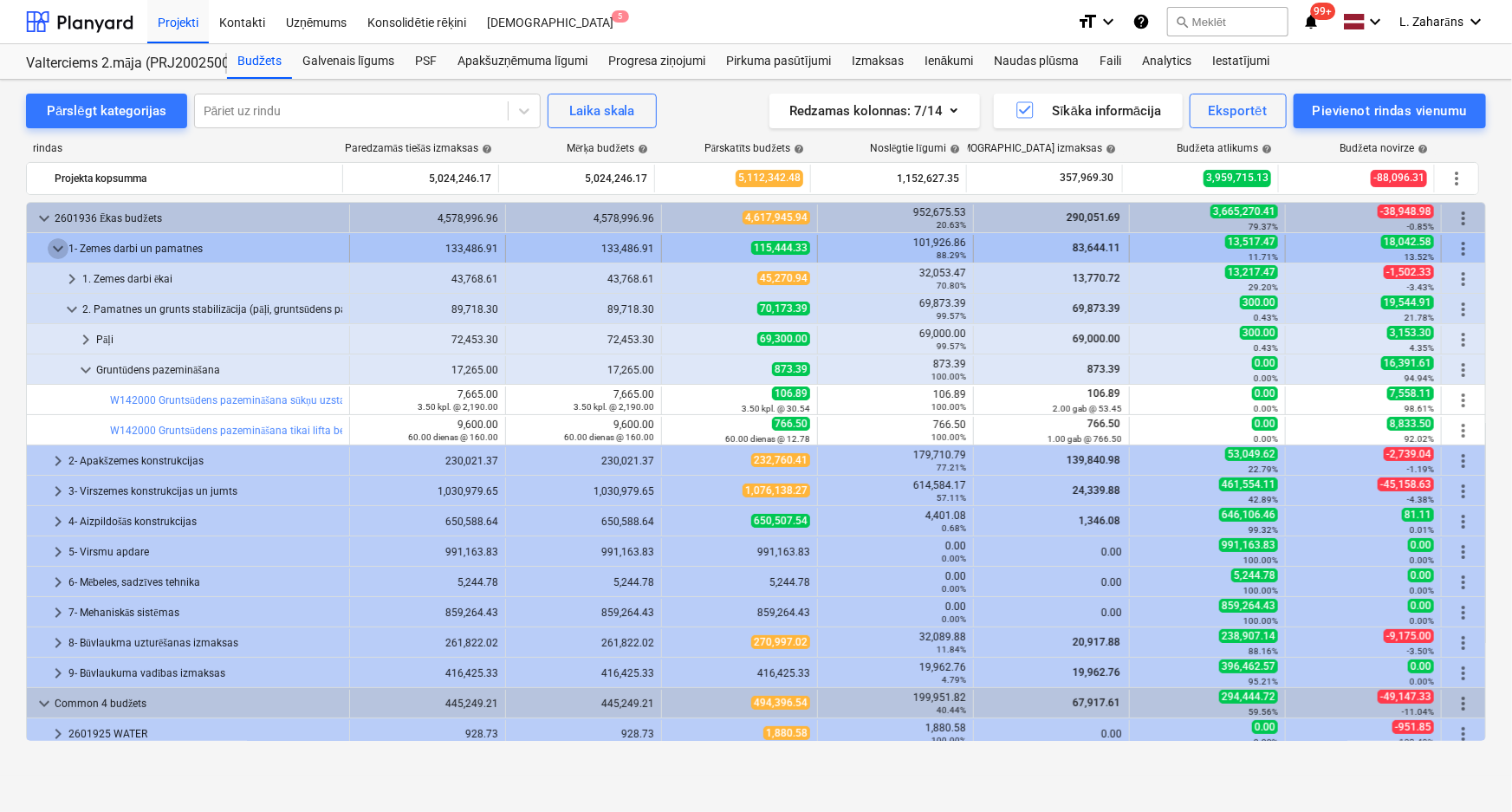
click at [54, 238] on span "keyboard_arrow_down" at bounding box center [57, 248] width 20 height 20
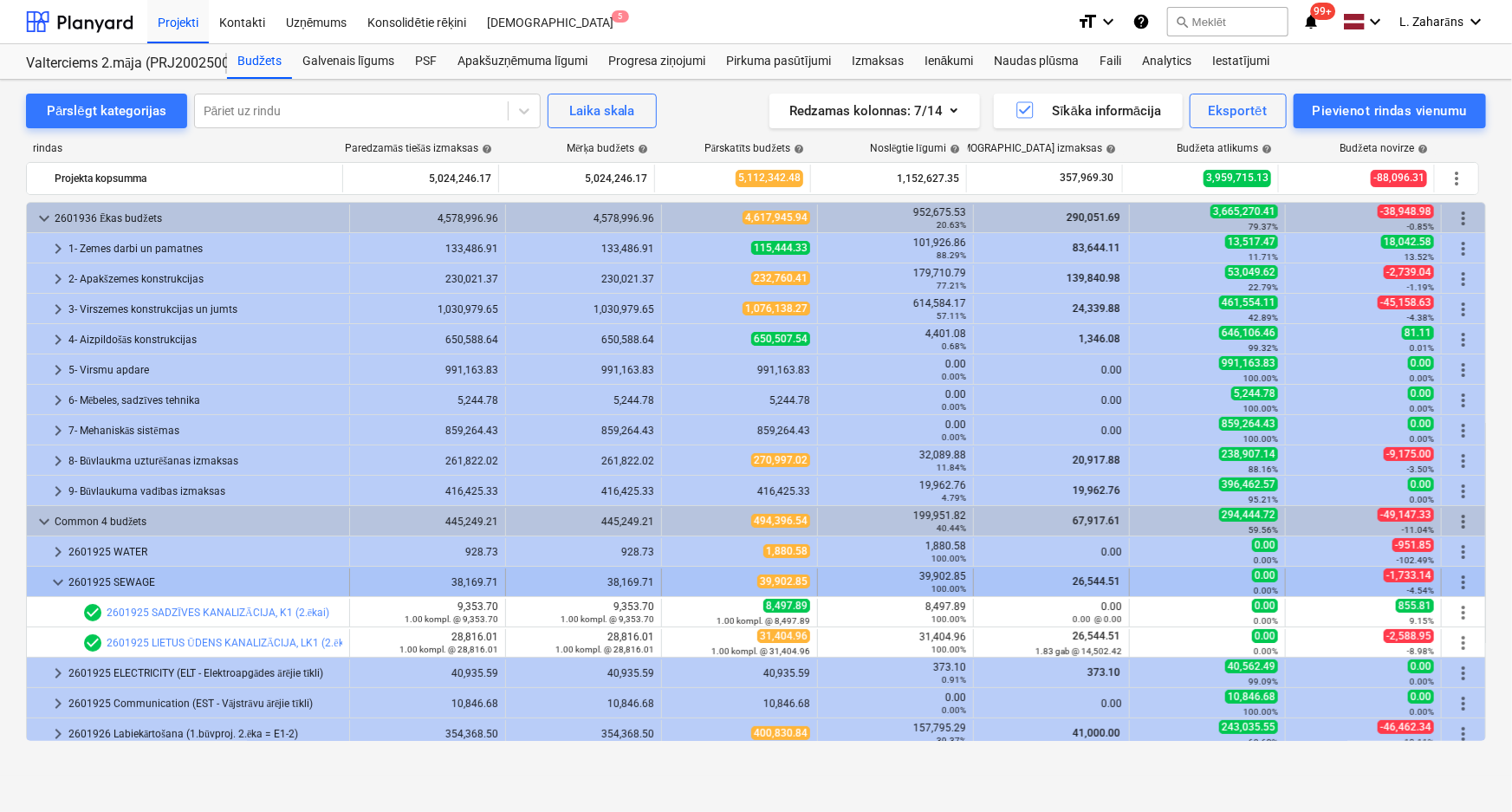
click at [60, 581] on span "keyboard_arrow_down" at bounding box center [57, 582] width 20 height 20
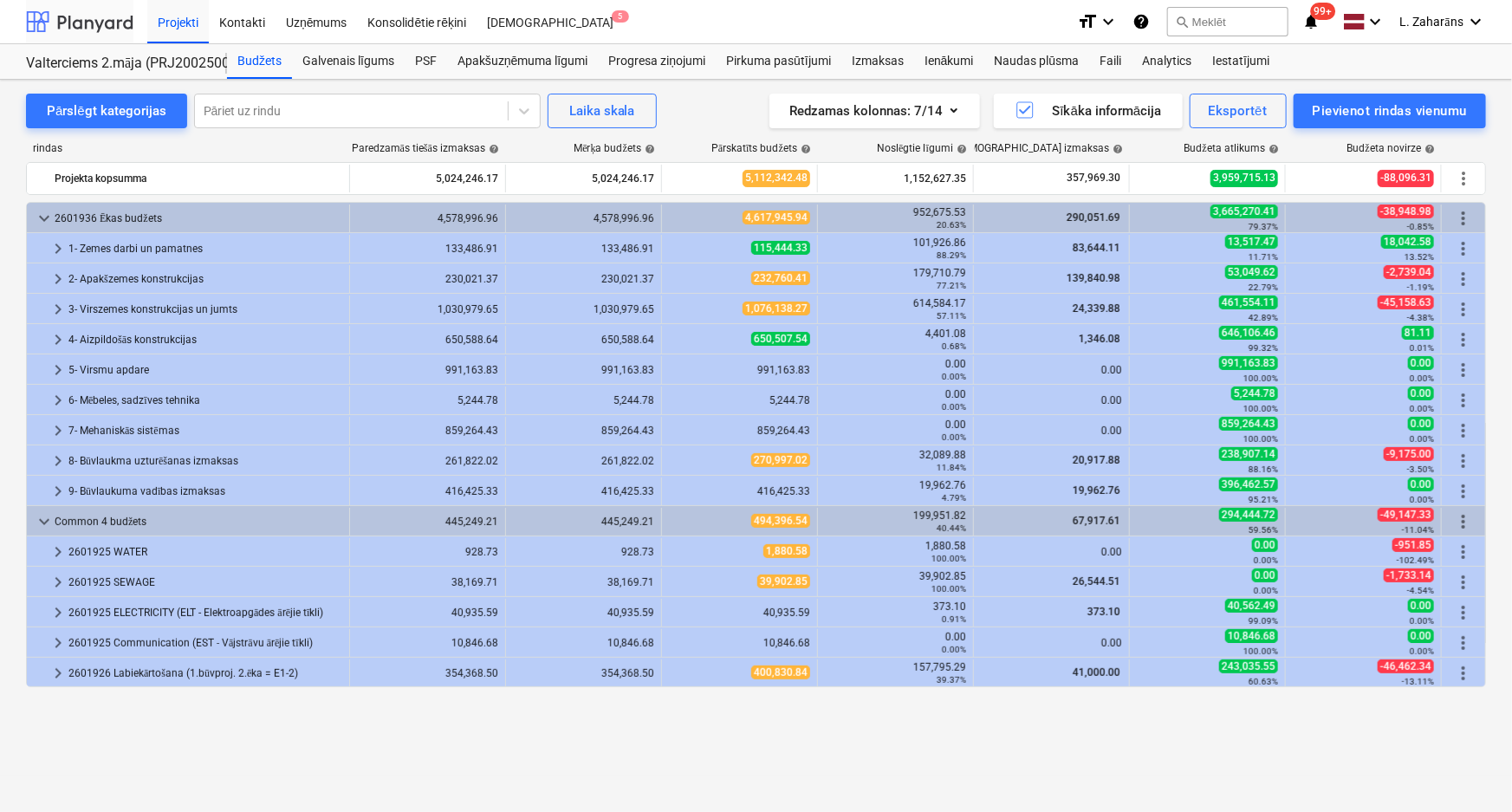
click at [107, 25] on div at bounding box center [80, 21] width 107 height 44
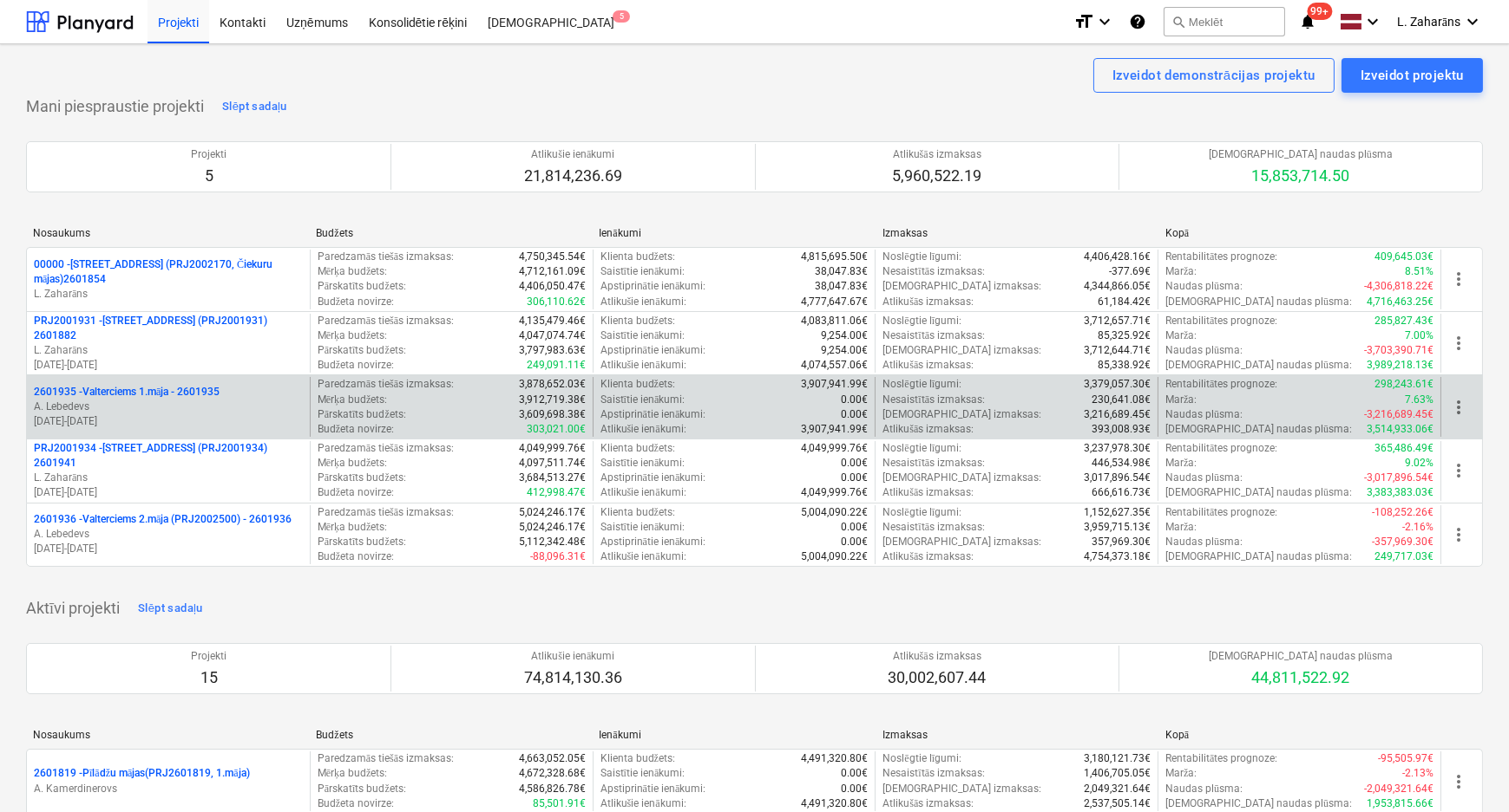
click at [139, 387] on p "2601935 - Valterciems 1.māja - 2601935" at bounding box center [126, 392] width 185 height 15
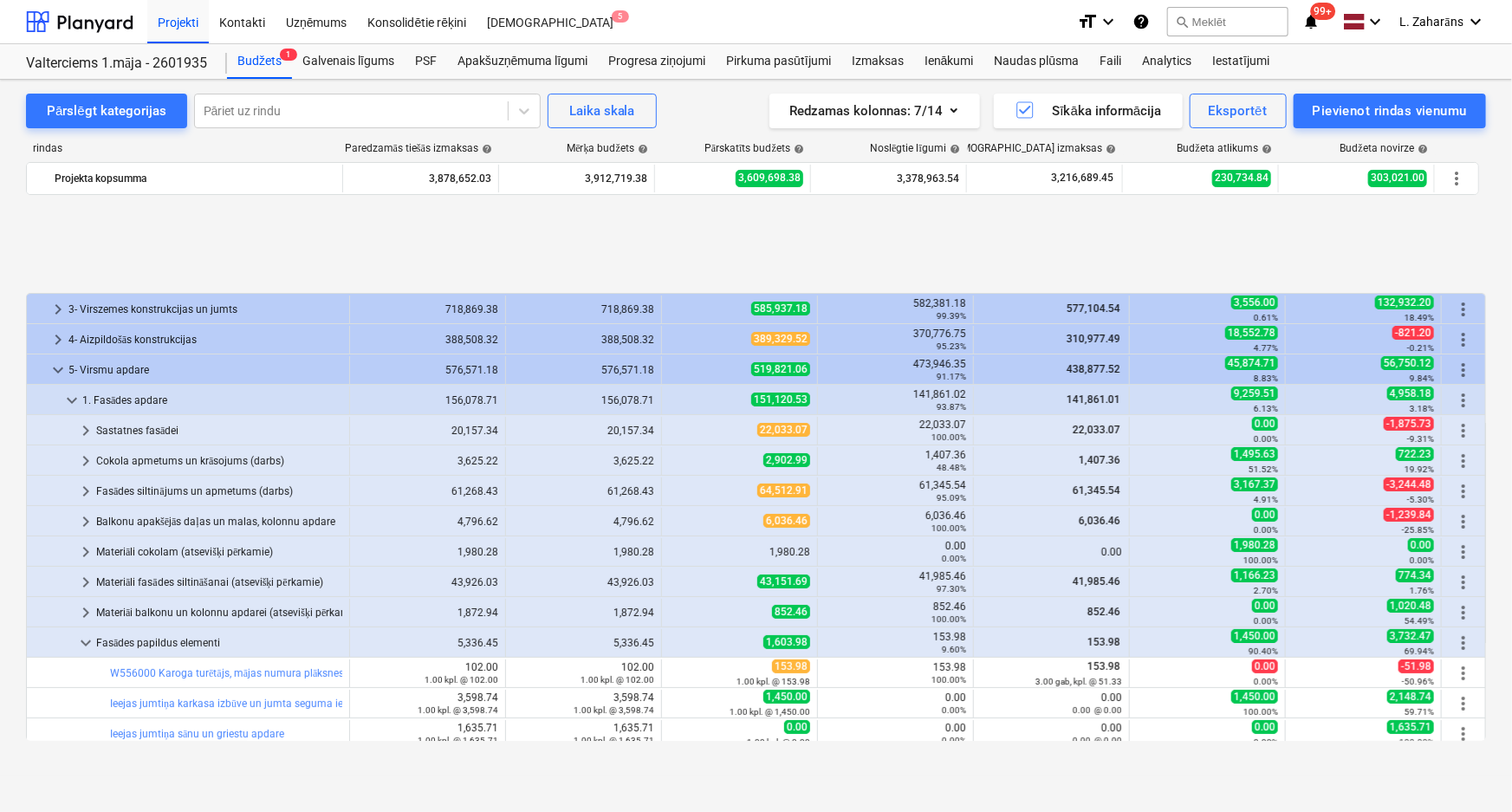
scroll to position [709, 0]
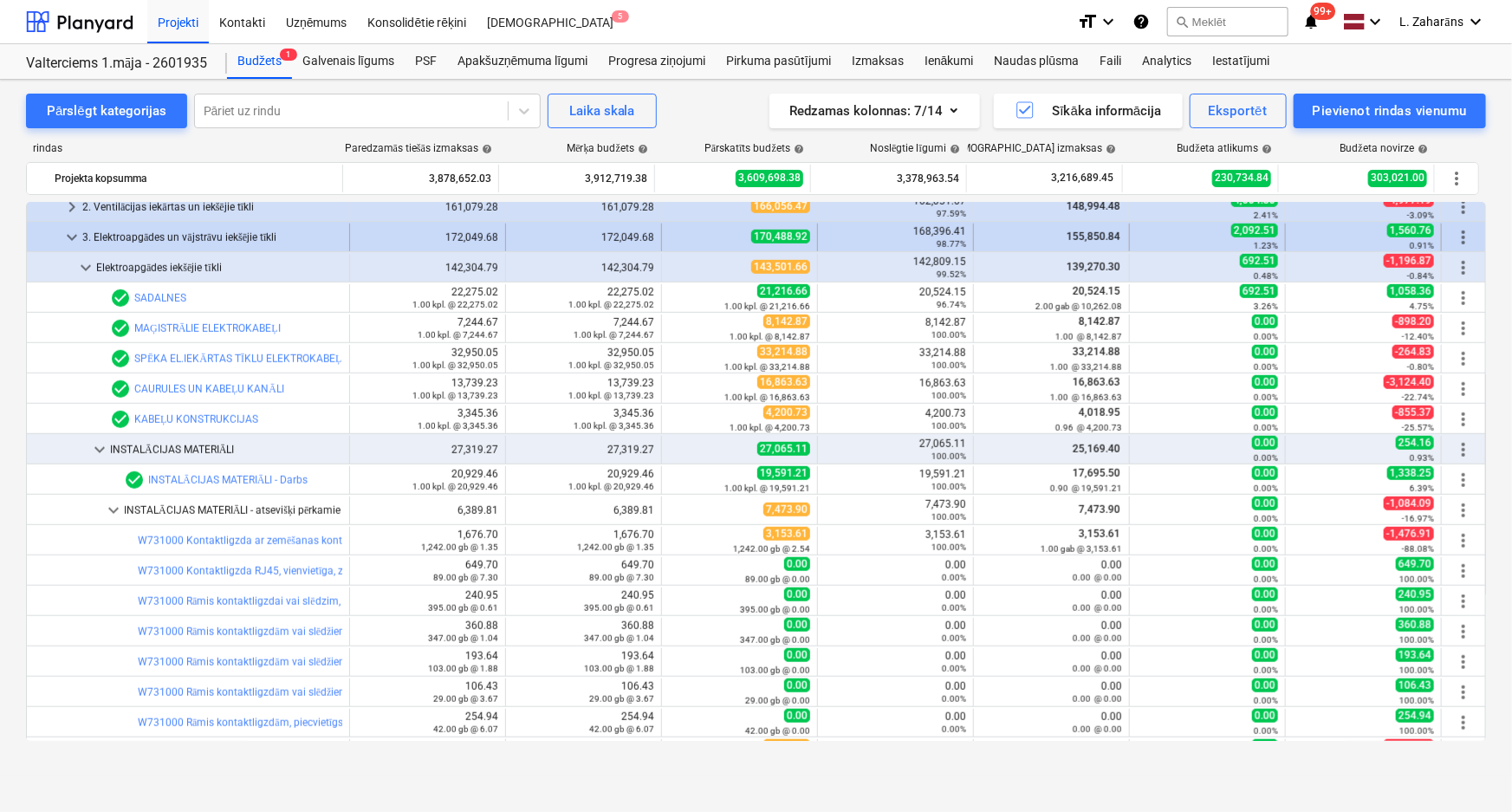
click at [70, 235] on span "keyboard_arrow_down" at bounding box center [71, 237] width 20 height 20
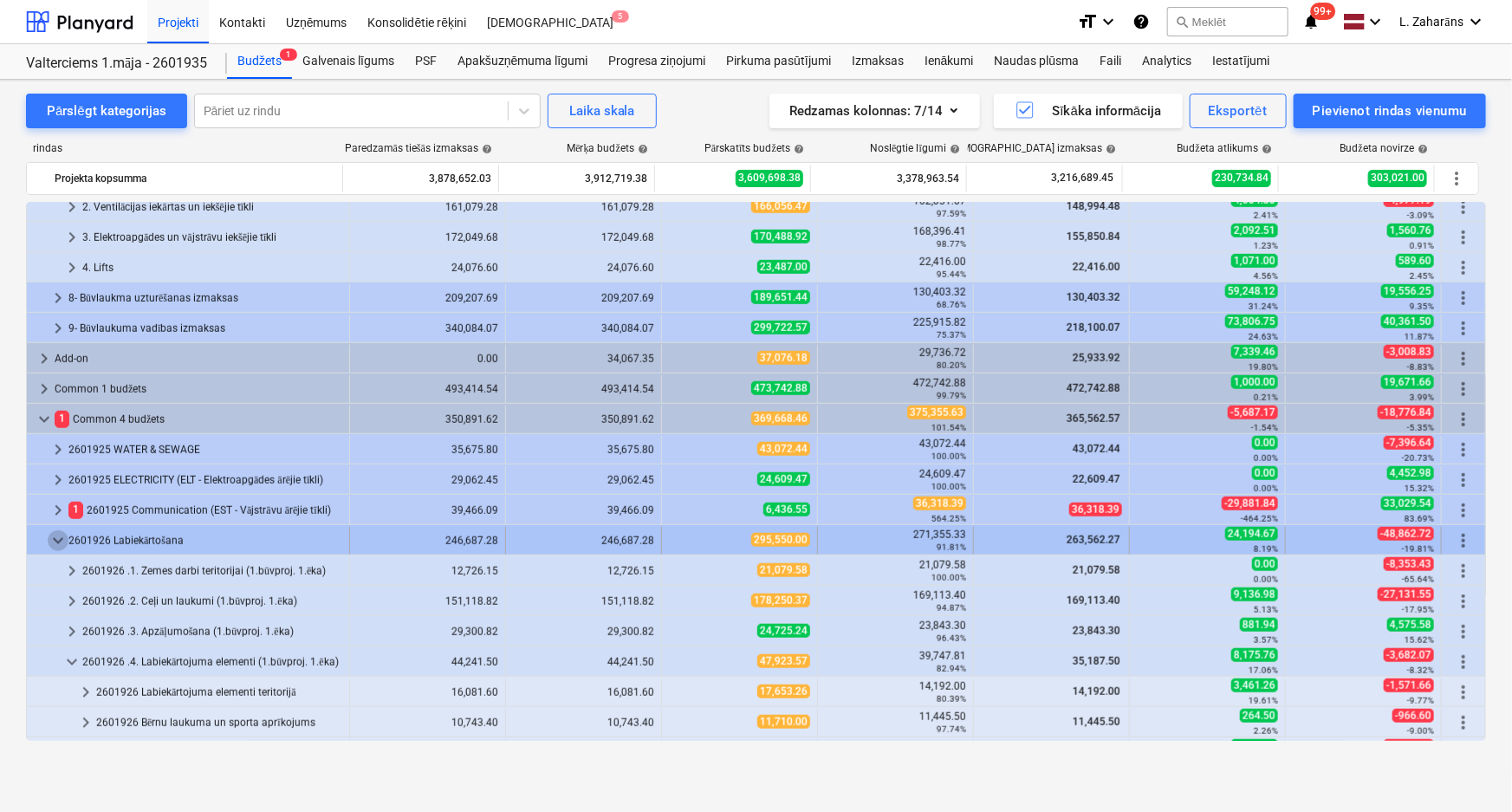
click at [63, 538] on span "keyboard_arrow_down" at bounding box center [57, 540] width 20 height 20
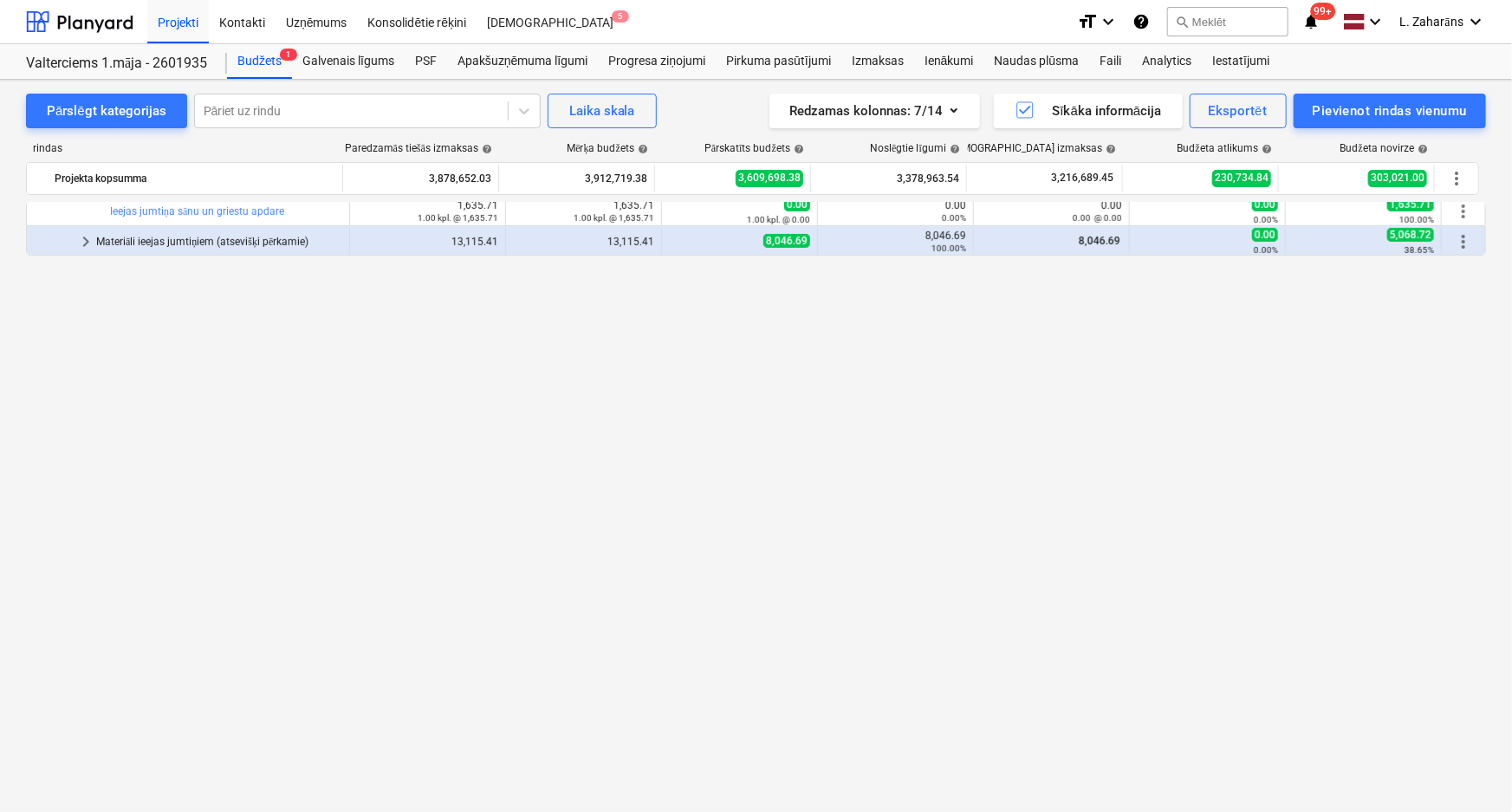
scroll to position [0, 0]
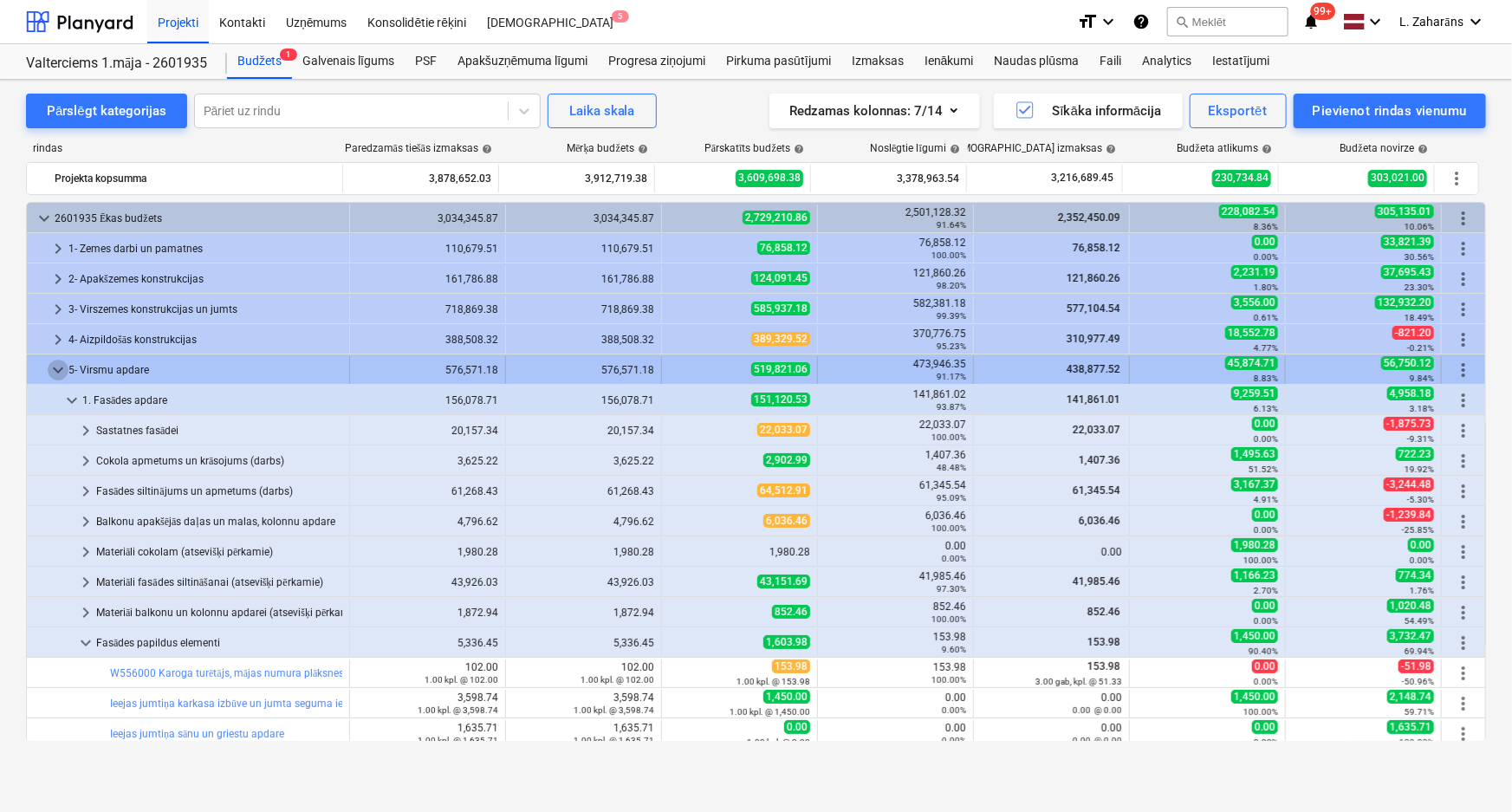
click at [51, 371] on span "keyboard_arrow_down" at bounding box center [57, 370] width 20 height 20
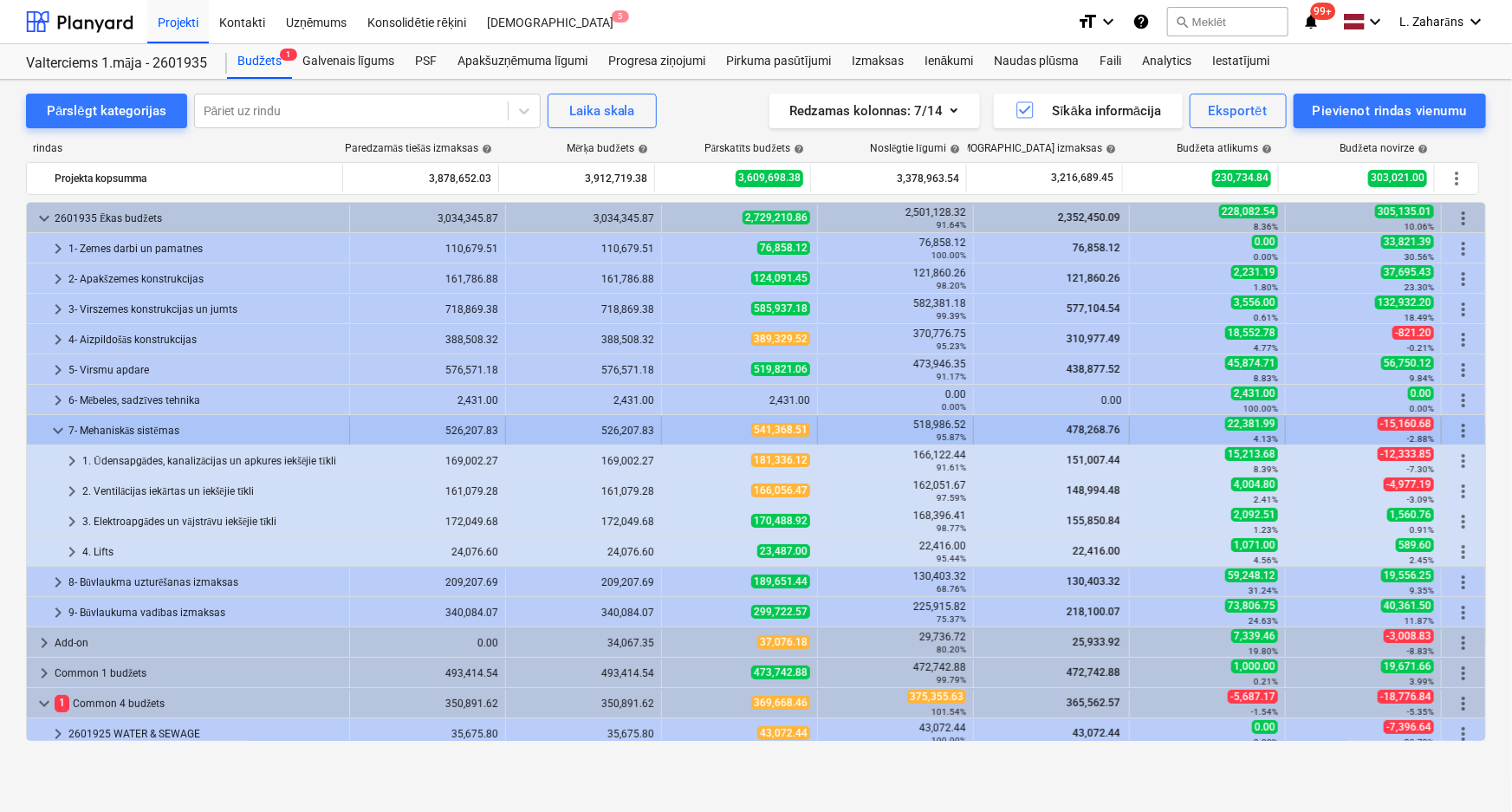
click at [60, 434] on span "keyboard_arrow_down" at bounding box center [57, 431] width 20 height 20
